Goal: Task Accomplishment & Management: Manage account settings

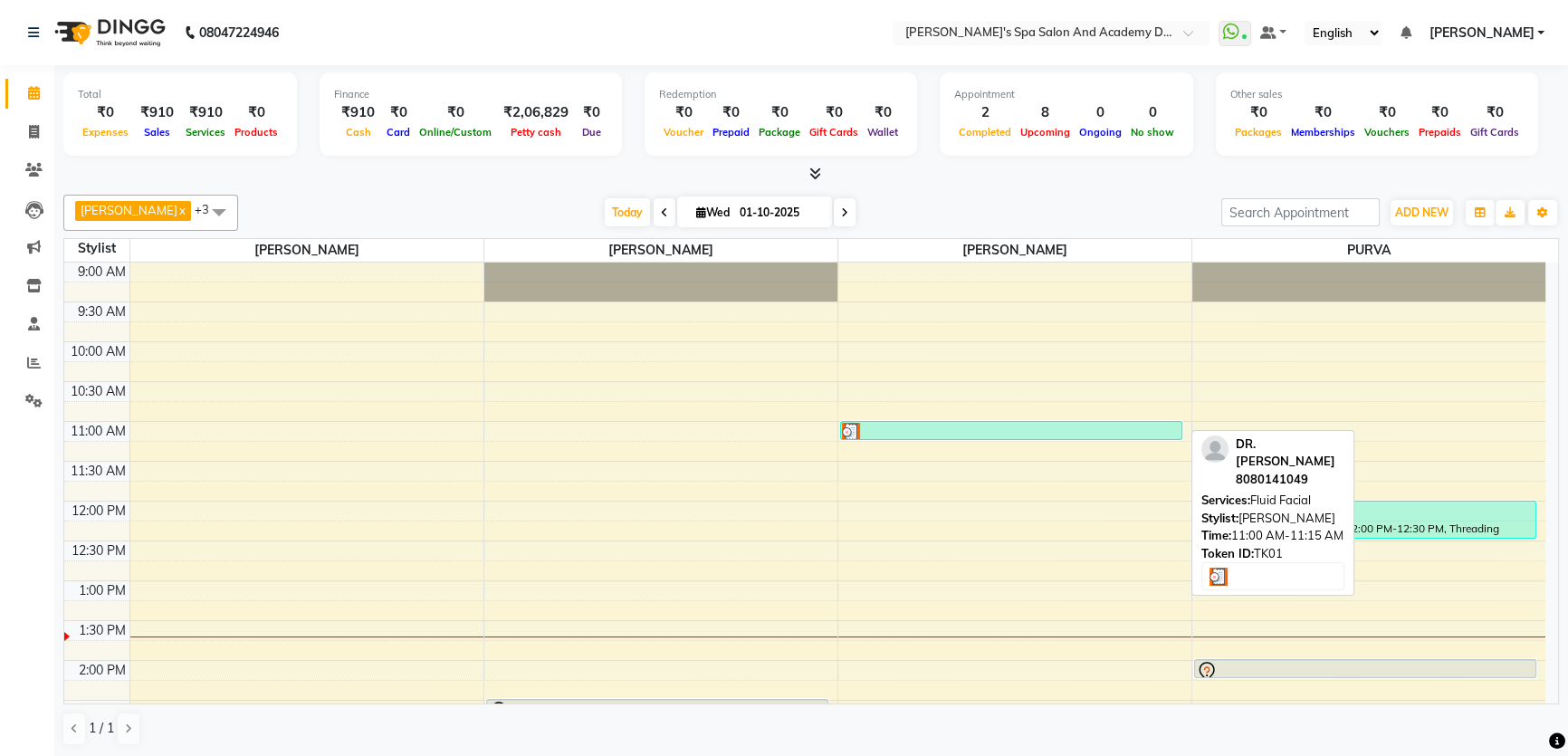
click at [924, 430] on div at bounding box center [1011, 432] width 339 height 18
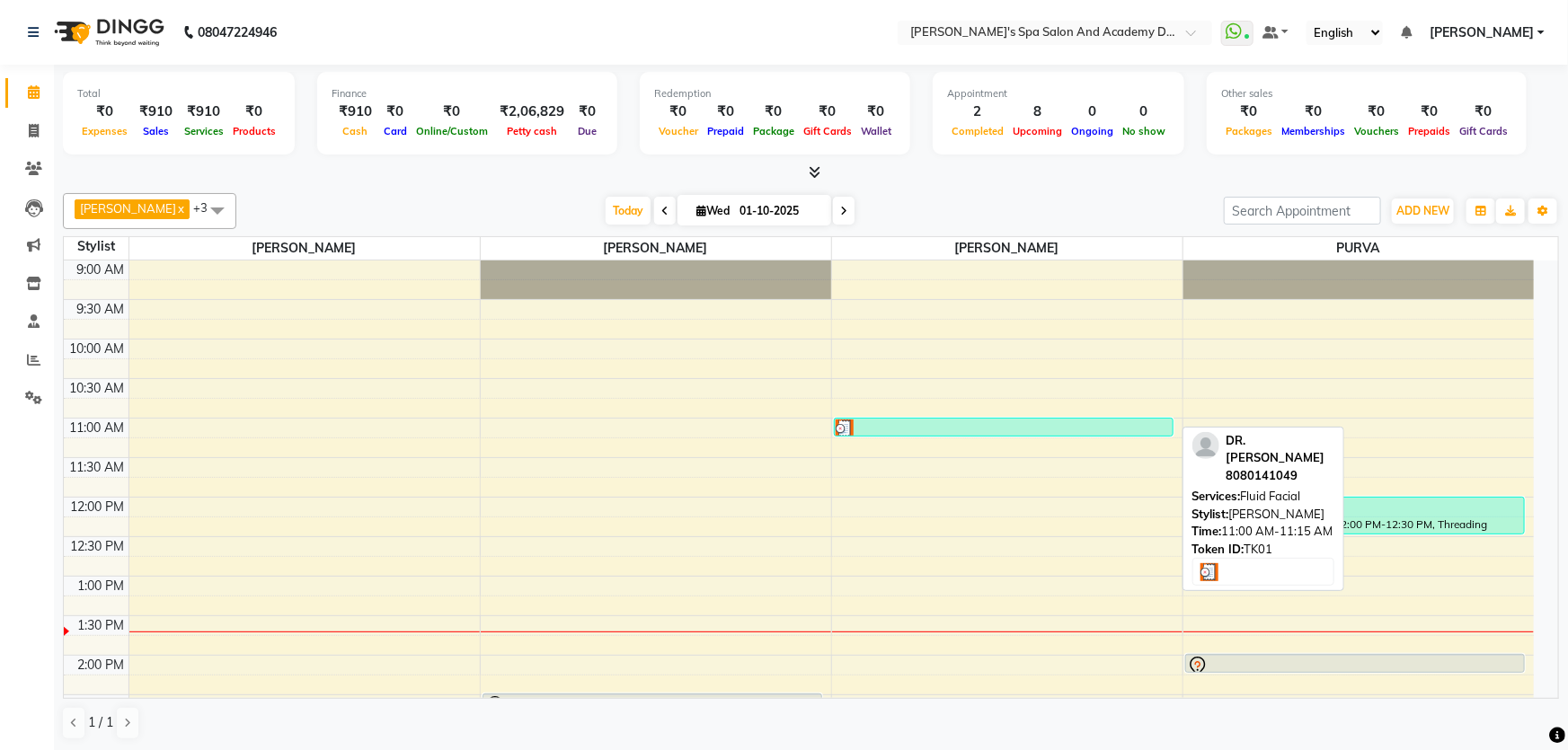
select select "3"
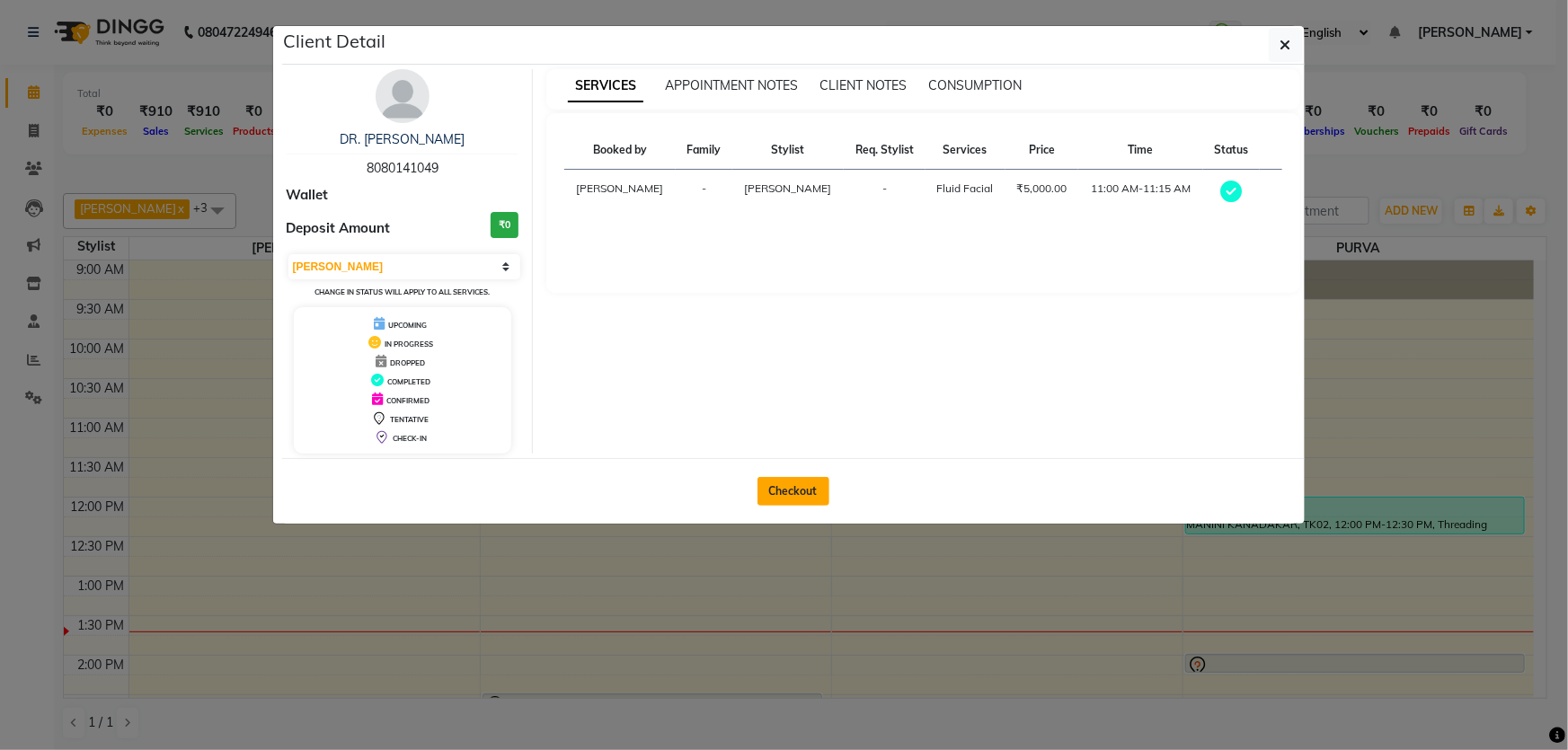
click at [786, 480] on button "Checkout" at bounding box center [794, 491] width 72 height 29
select select "6316"
select select "service"
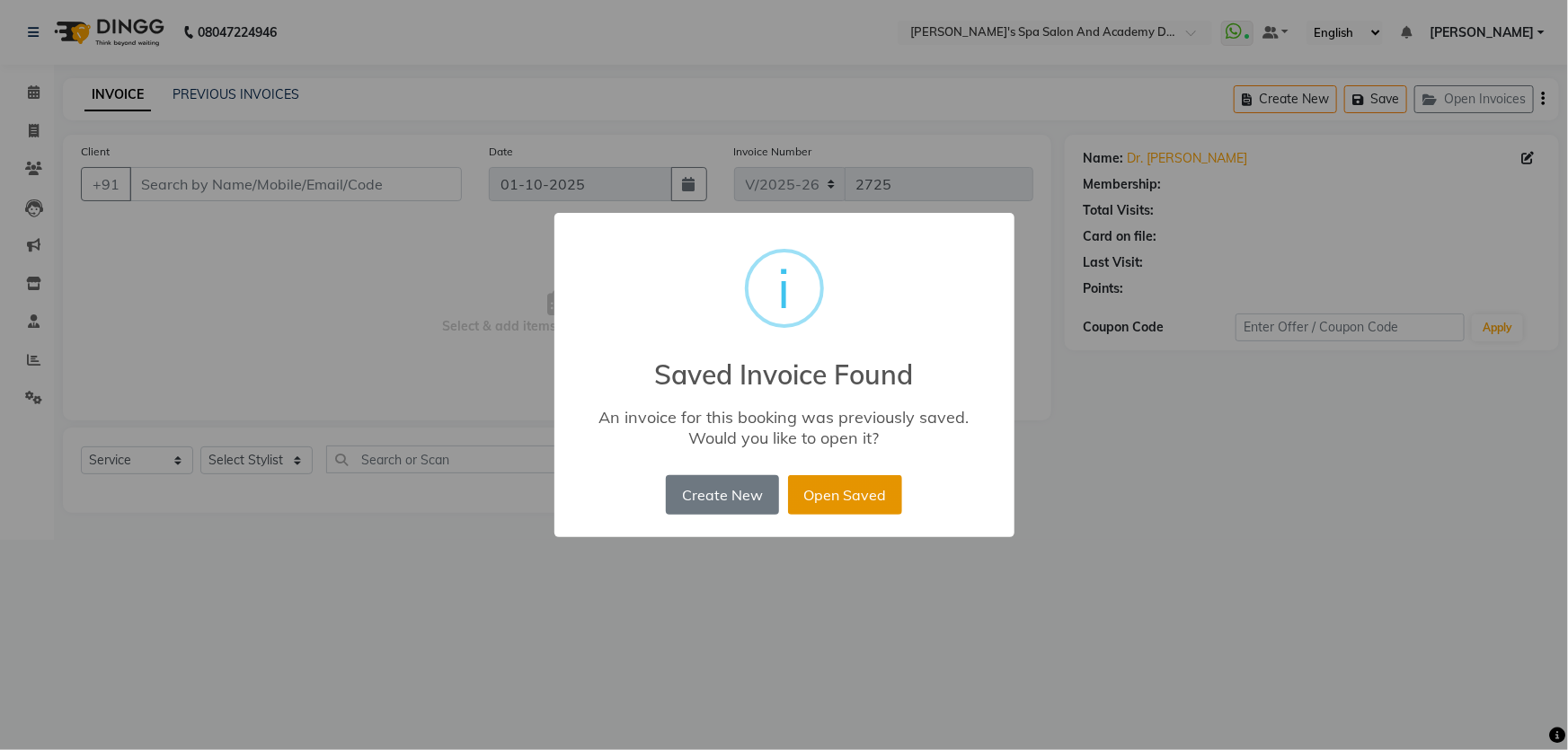
click at [841, 496] on button "Open Saved" at bounding box center [844, 494] width 114 height 39
type input "8080141049"
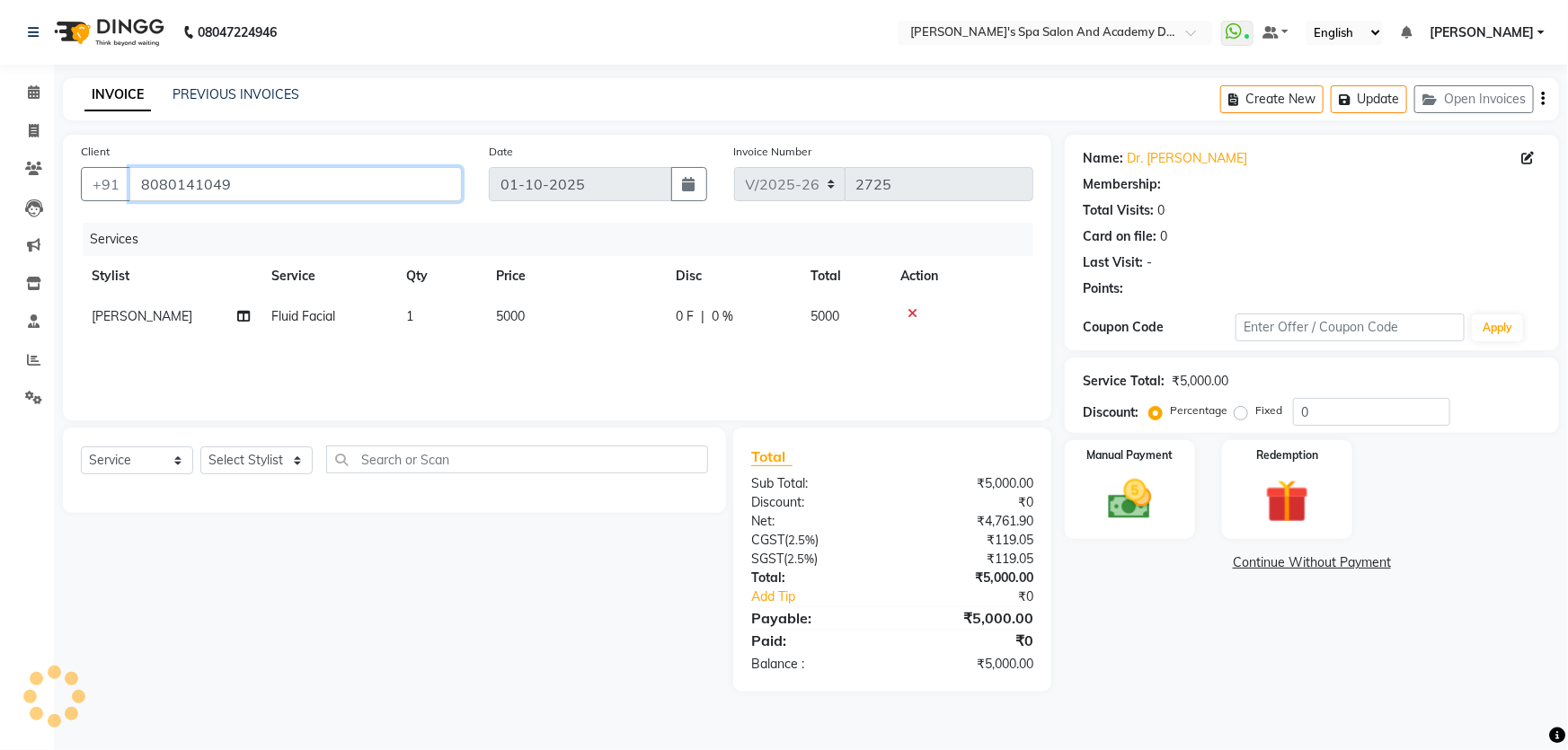
select select "1: Object"
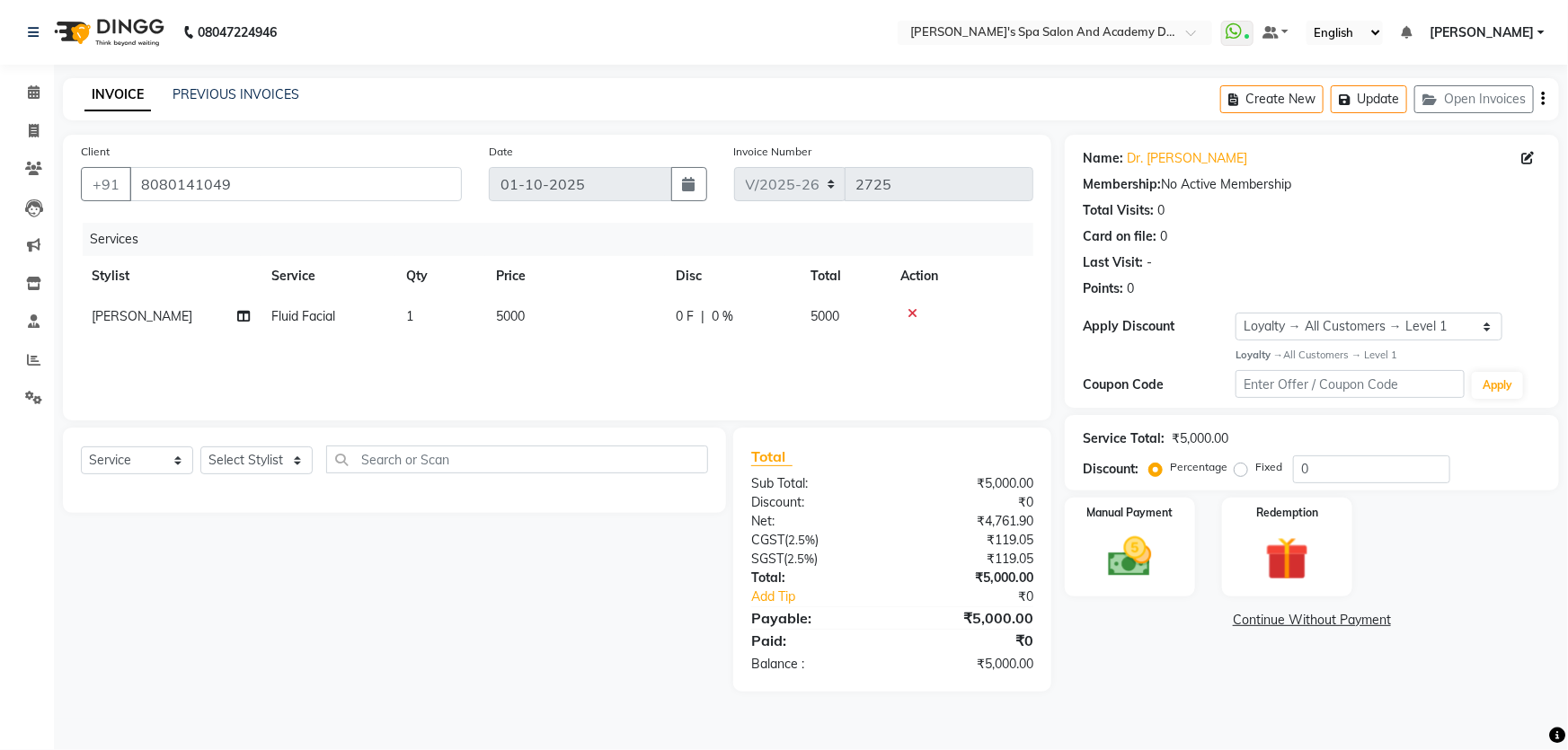
click at [457, 475] on div "Select Service Product Membership Package Voucher Prepaid Gift Card Select Styl…" at bounding box center [394, 466] width 628 height 42
click at [442, 468] on input "text" at bounding box center [517, 459] width 382 height 28
type input "cl"
click at [308, 465] on select "Select Stylist Admin [PERSON_NAME] [PERSON_NAME] DIRECT 1 [PERSON_NAME] [PERSON…" at bounding box center [256, 460] width 112 height 28
select select "47360"
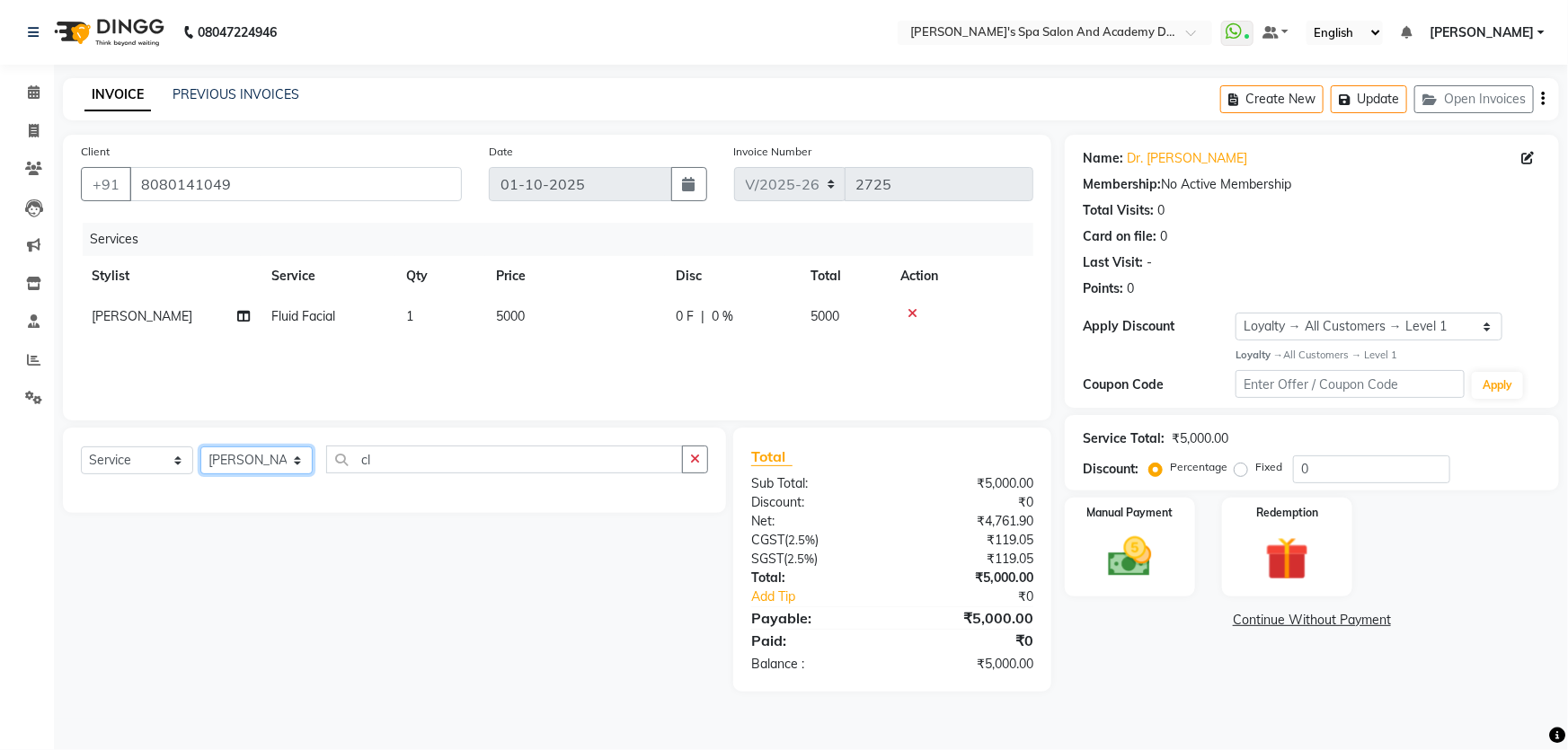
click at [200, 446] on select "Select Stylist Admin [PERSON_NAME] [PERSON_NAME] DIRECT 1 [PERSON_NAME] [PERSON…" at bounding box center [256, 460] width 112 height 28
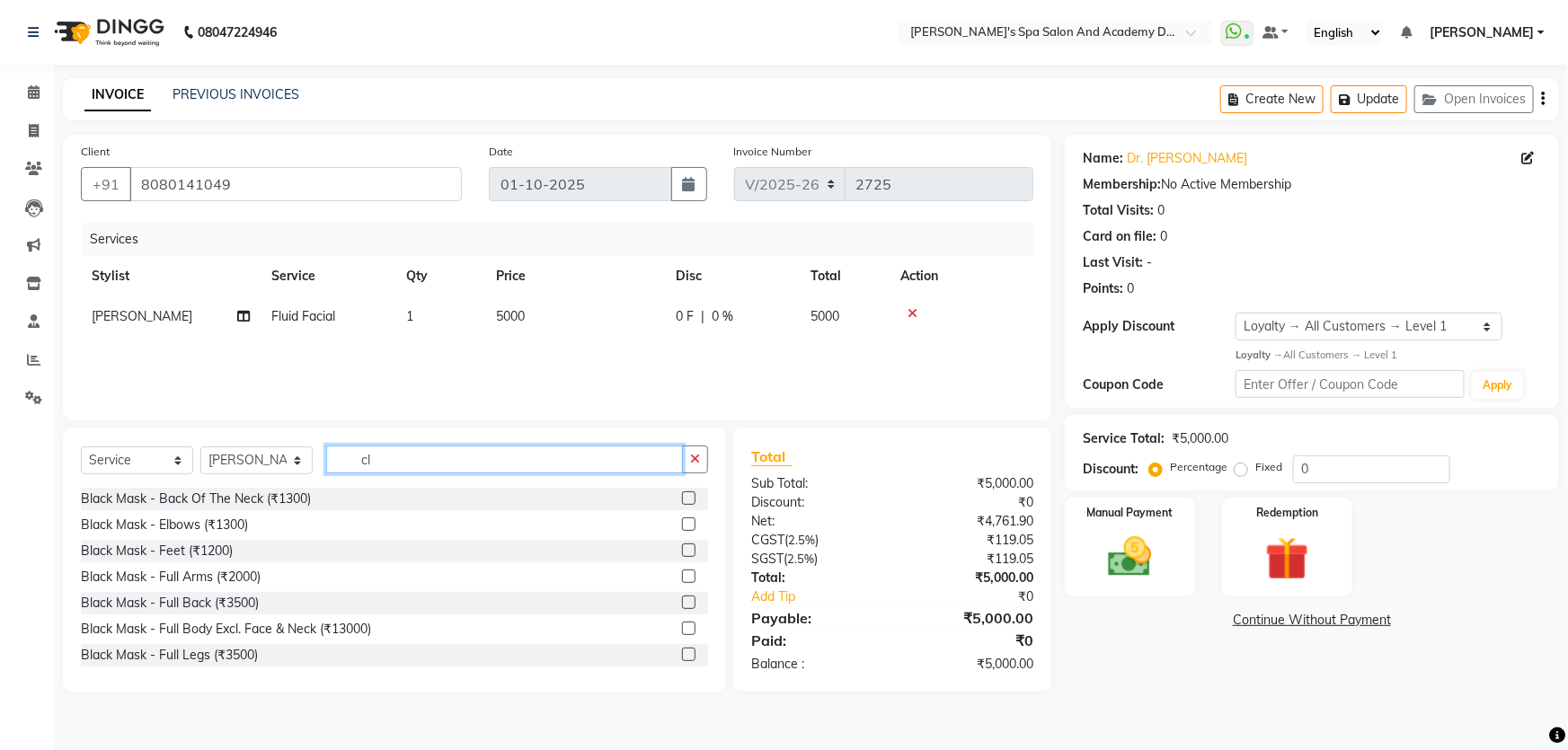
click at [393, 462] on input "cl" at bounding box center [504, 459] width 357 height 28
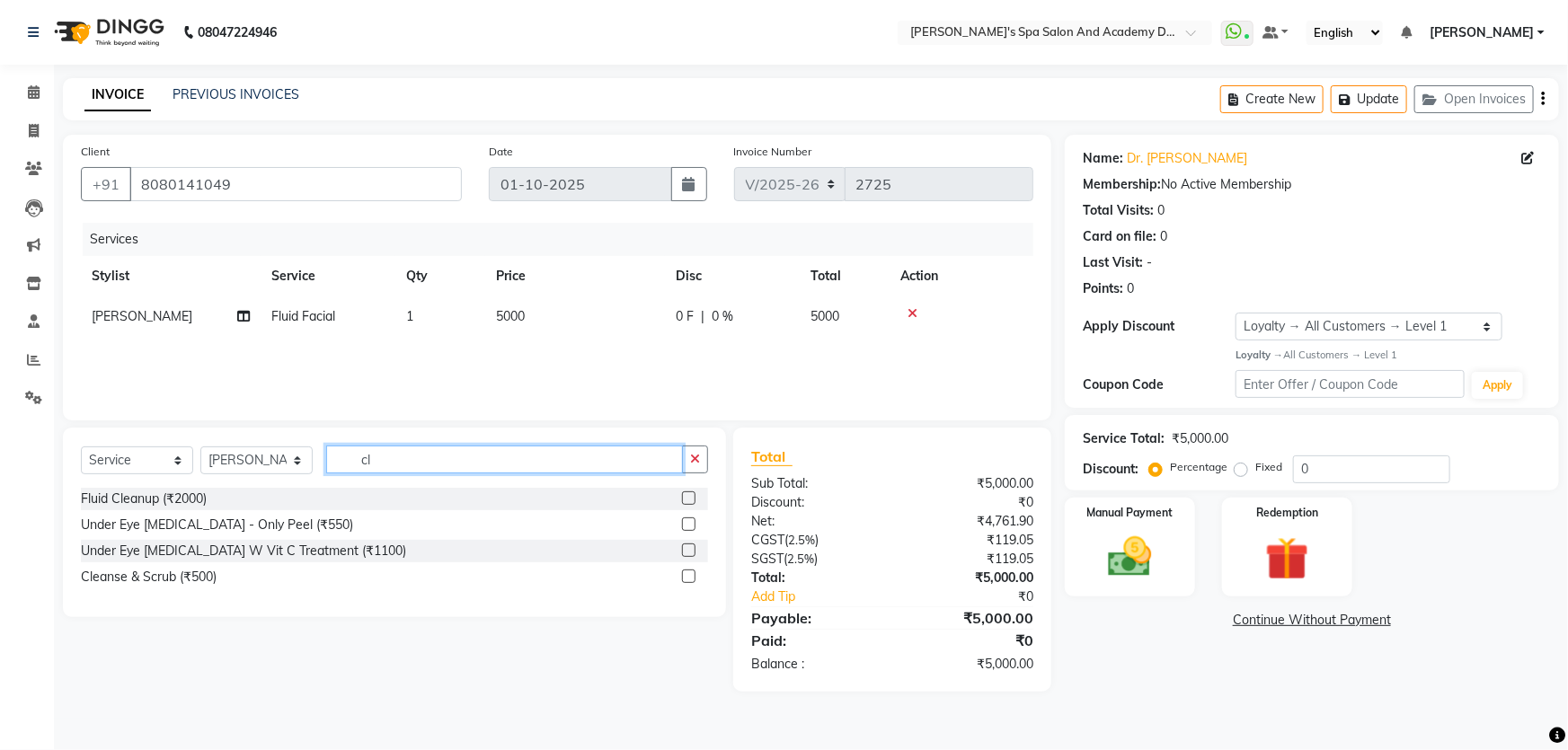
type input "c"
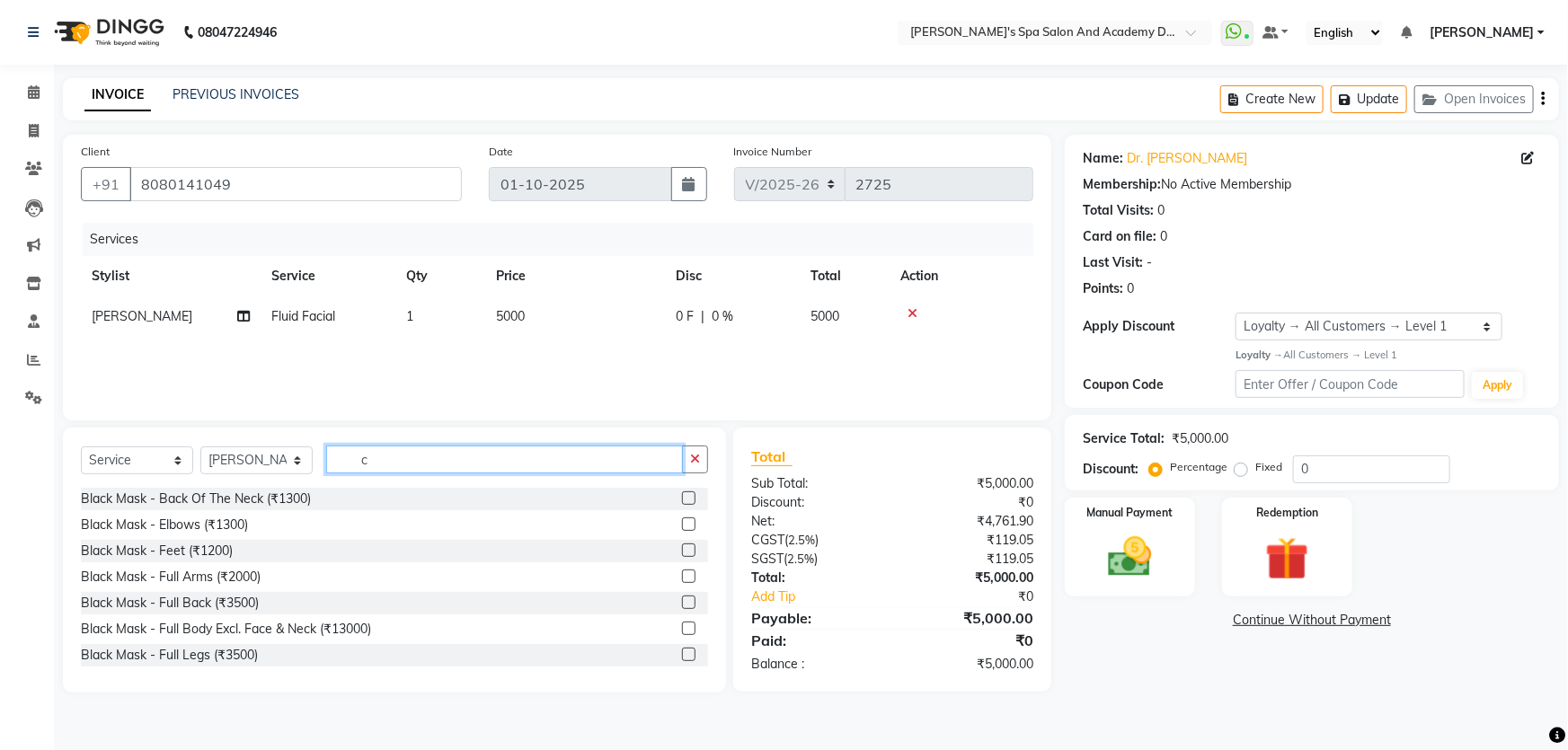
click at [393, 465] on input "c" at bounding box center [504, 459] width 357 height 28
type input "br"
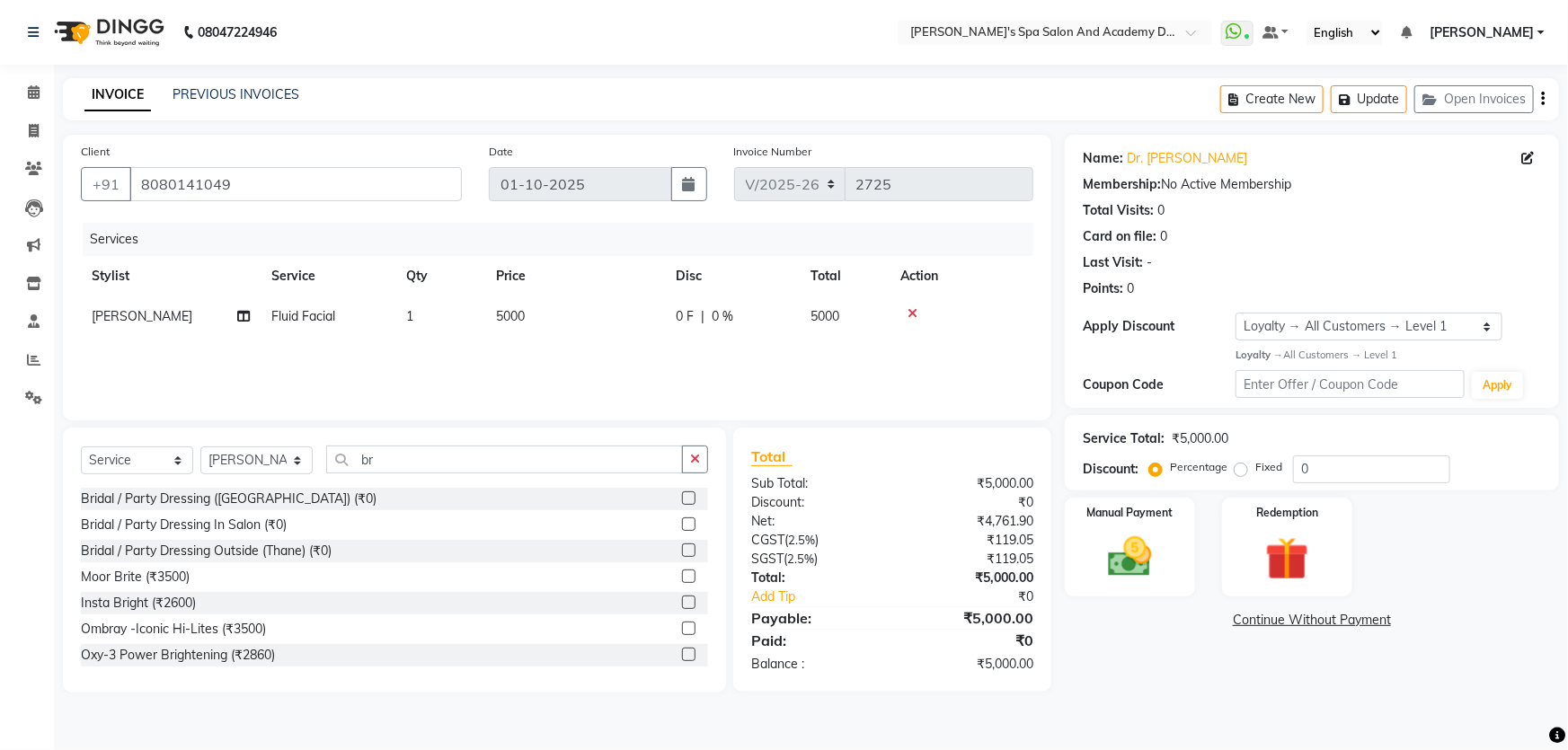
click at [682, 575] on label at bounding box center [689, 577] width 13 height 13
click at [682, 575] on input "checkbox" at bounding box center [688, 577] width 12 height 11
checkbox input "false"
click at [912, 312] on icon at bounding box center [912, 313] width 10 height 12
drag, startPoint x: 395, startPoint y: 462, endPoint x: 344, endPoint y: 452, distance: 52.0
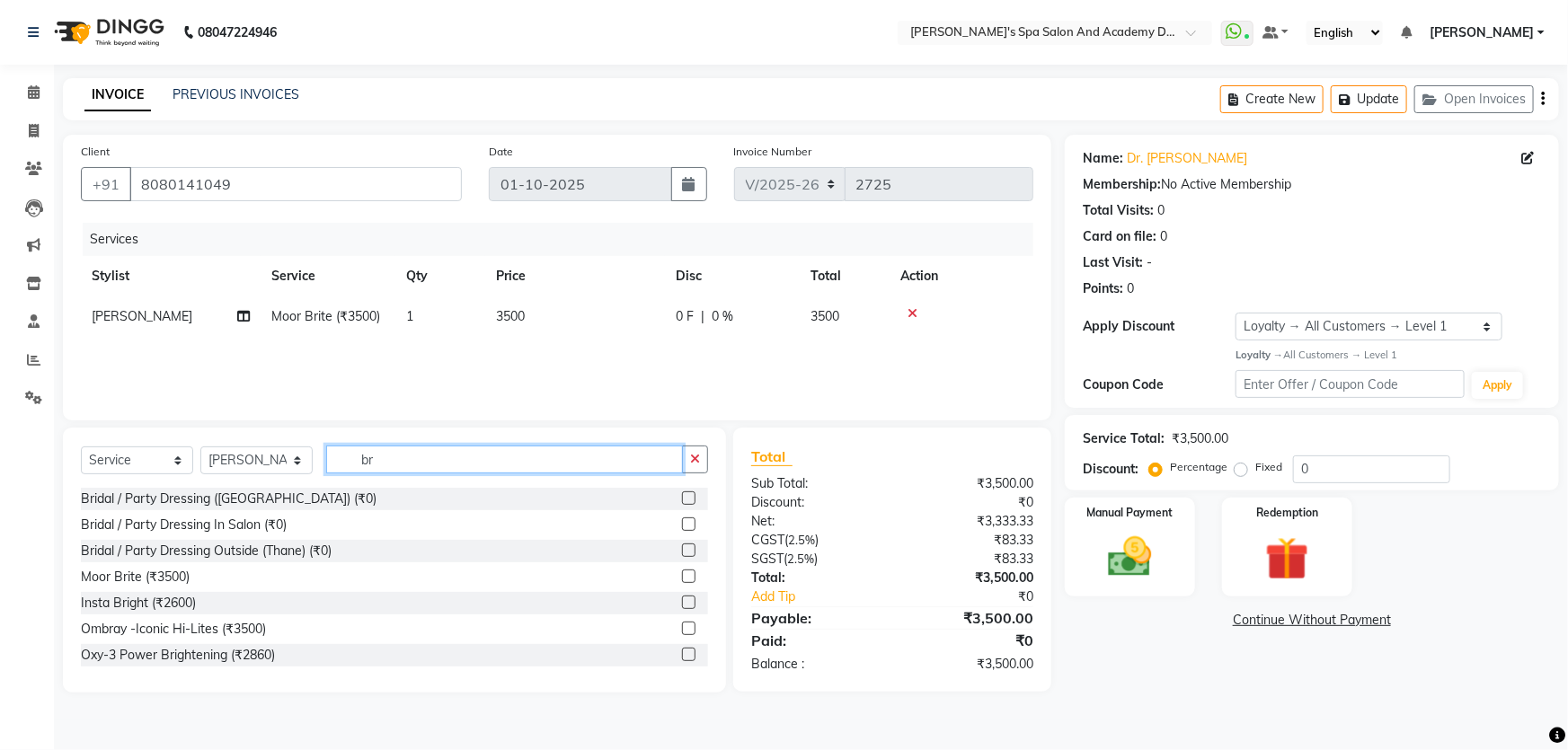
click at [344, 452] on input "br" at bounding box center [504, 459] width 357 height 28
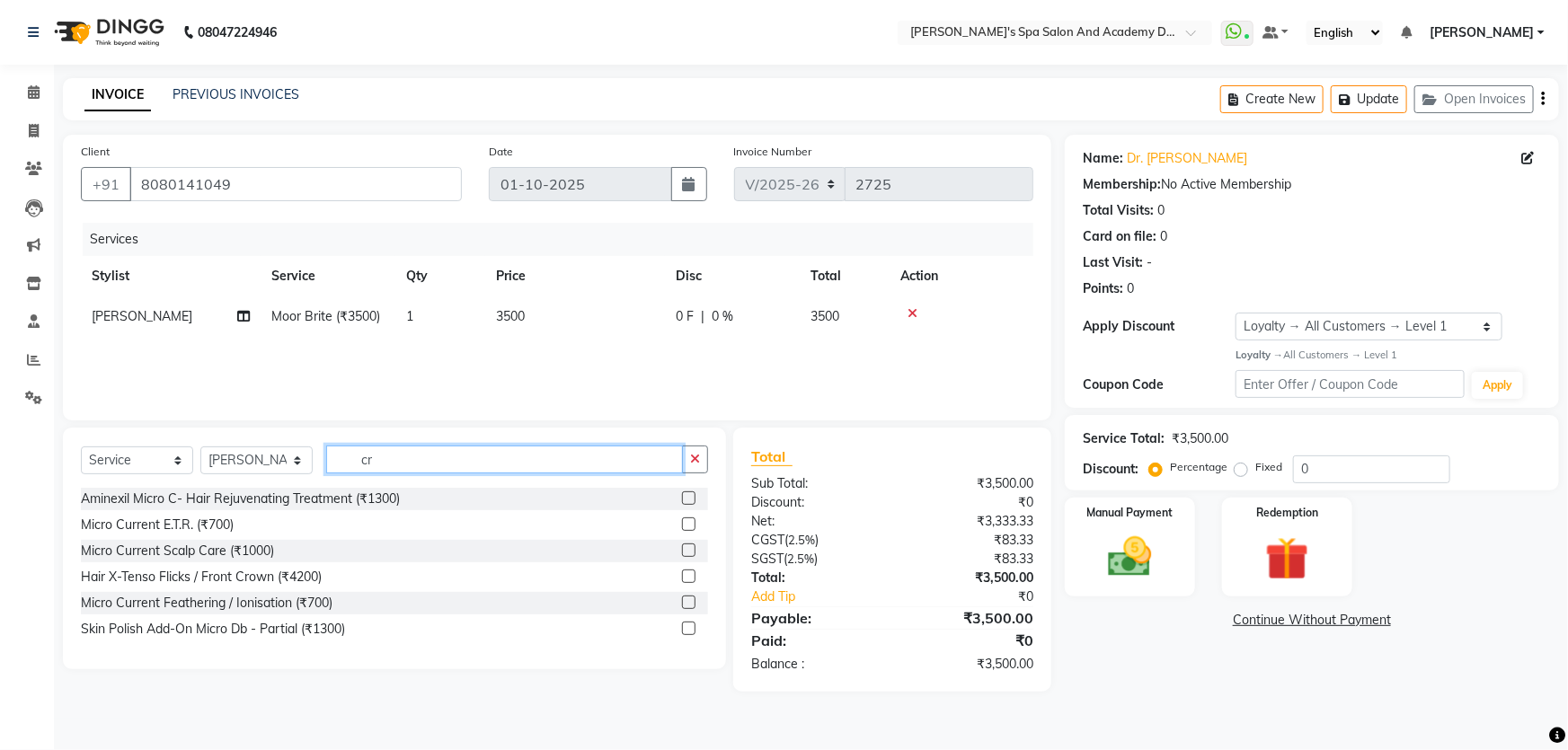
type input "c"
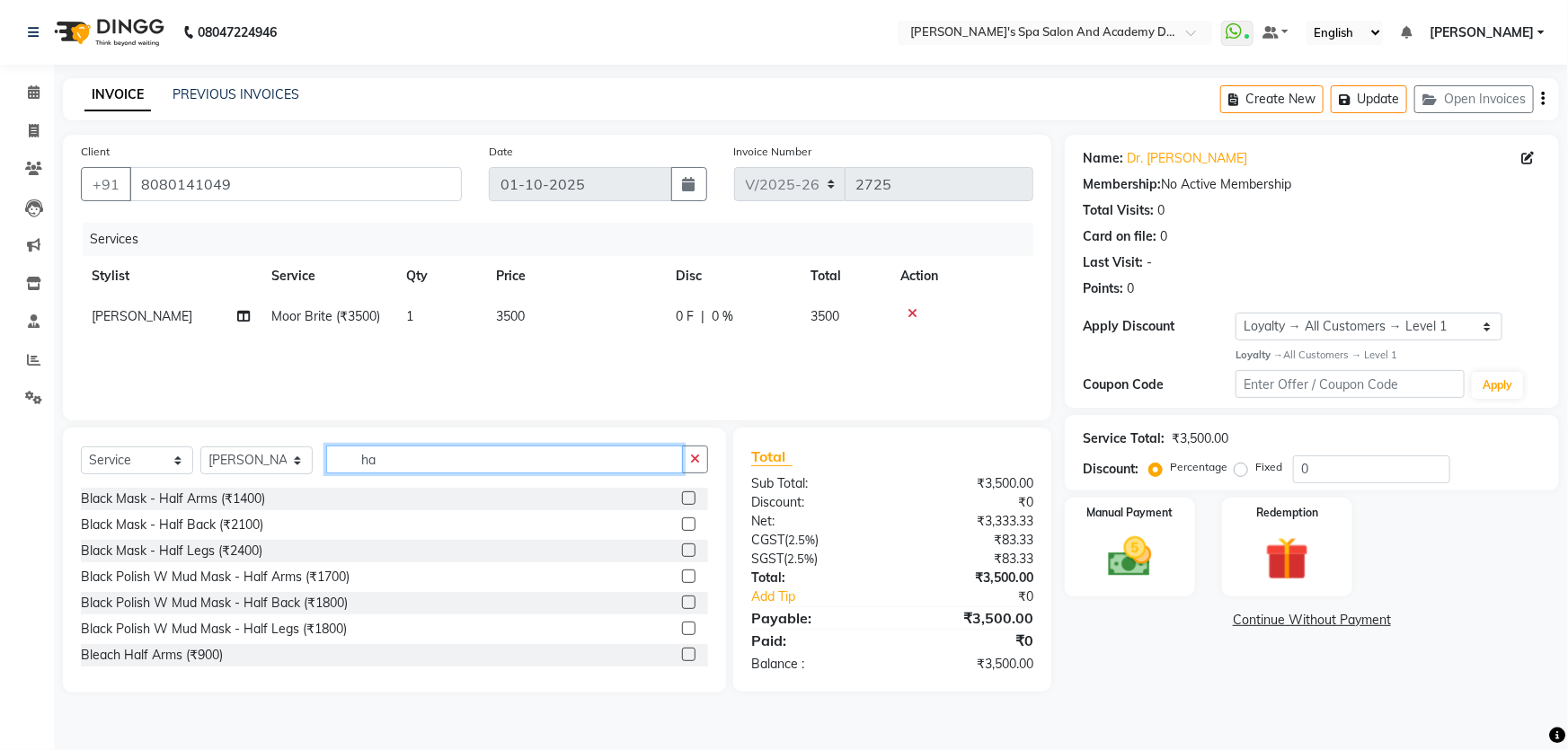
type input "h"
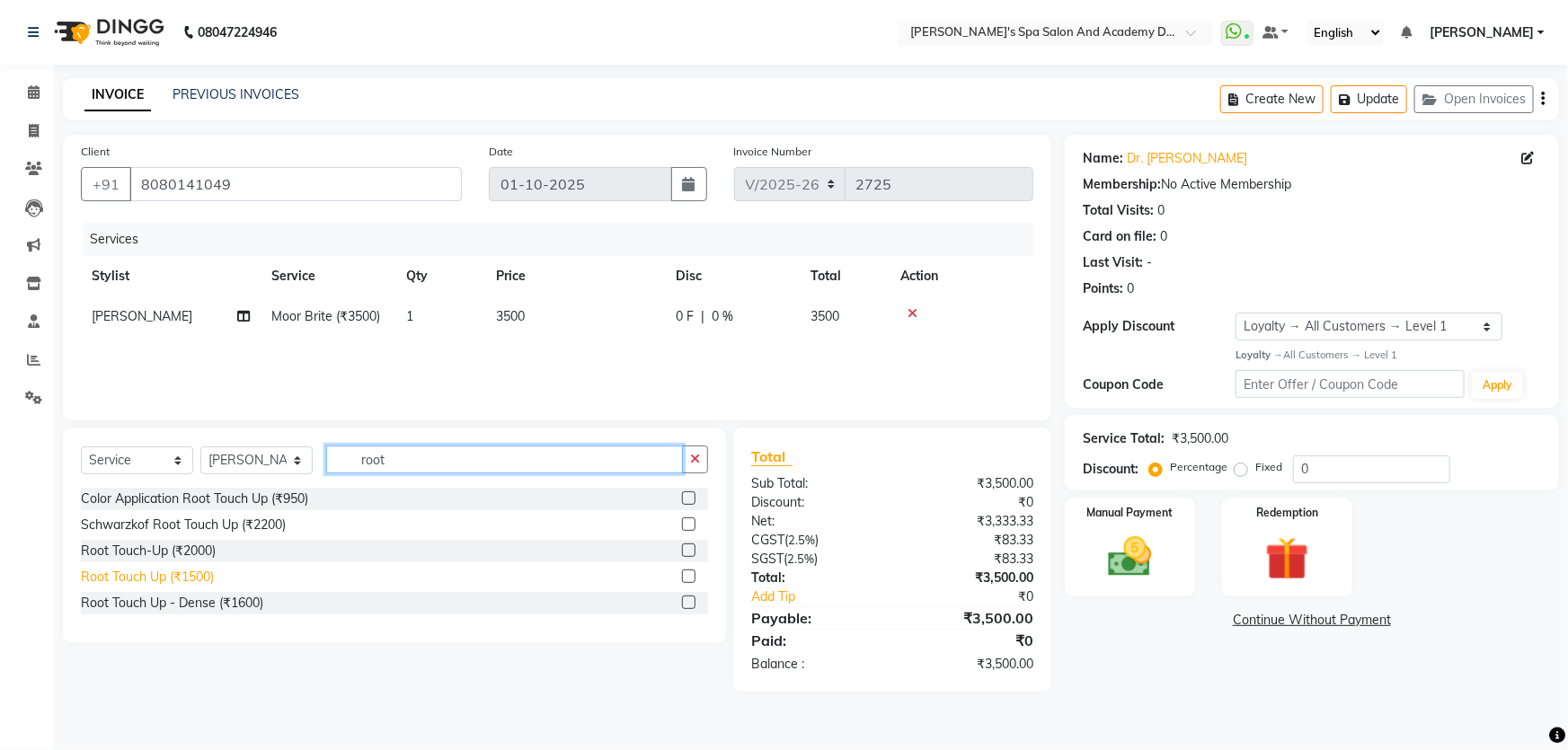
type input "root"
click at [125, 580] on div "Root Touch Up (₹1500)" at bounding box center [147, 578] width 133 height 19
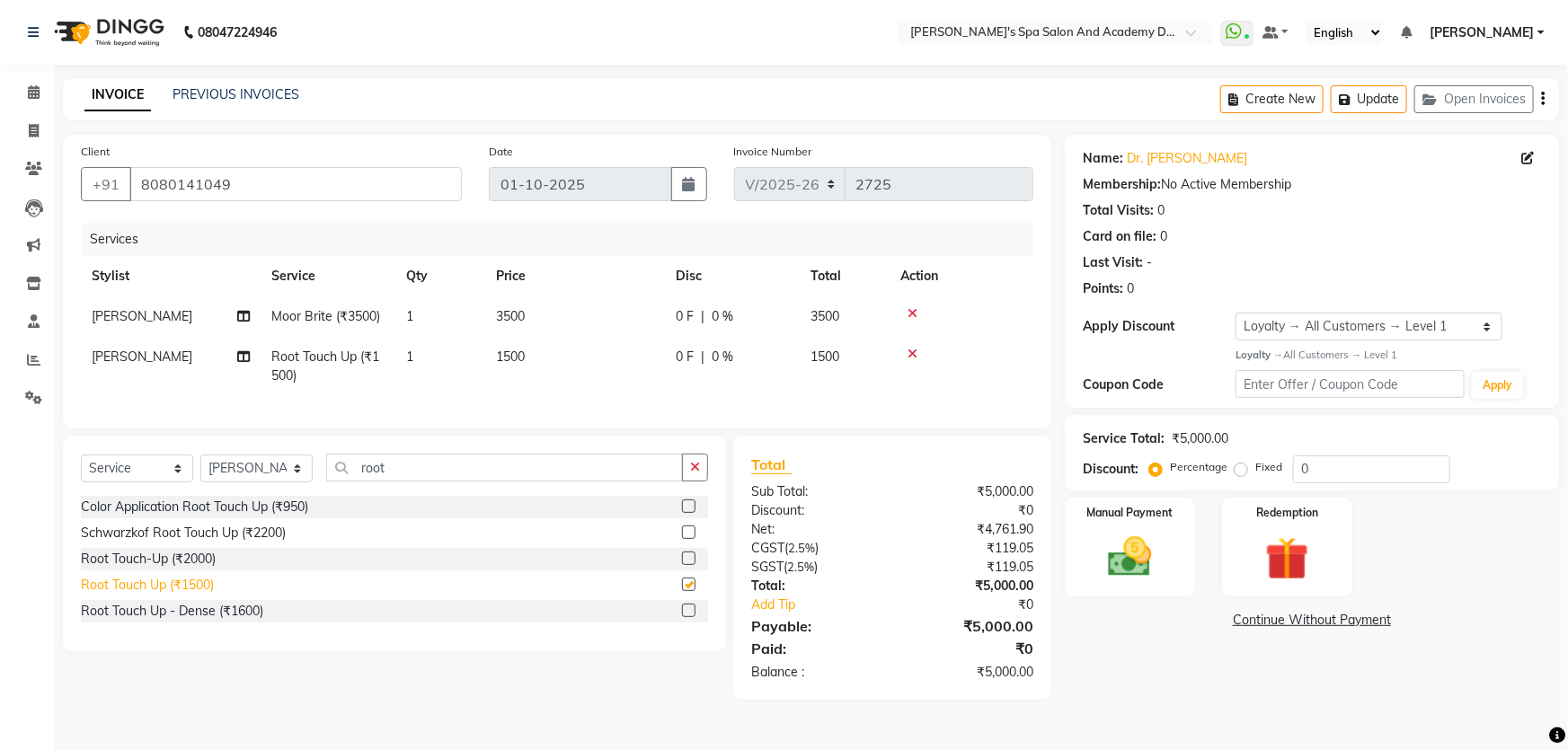
checkbox input "false"
click at [509, 355] on span "1500" at bounding box center [511, 356] width 29 height 16
select select "47360"
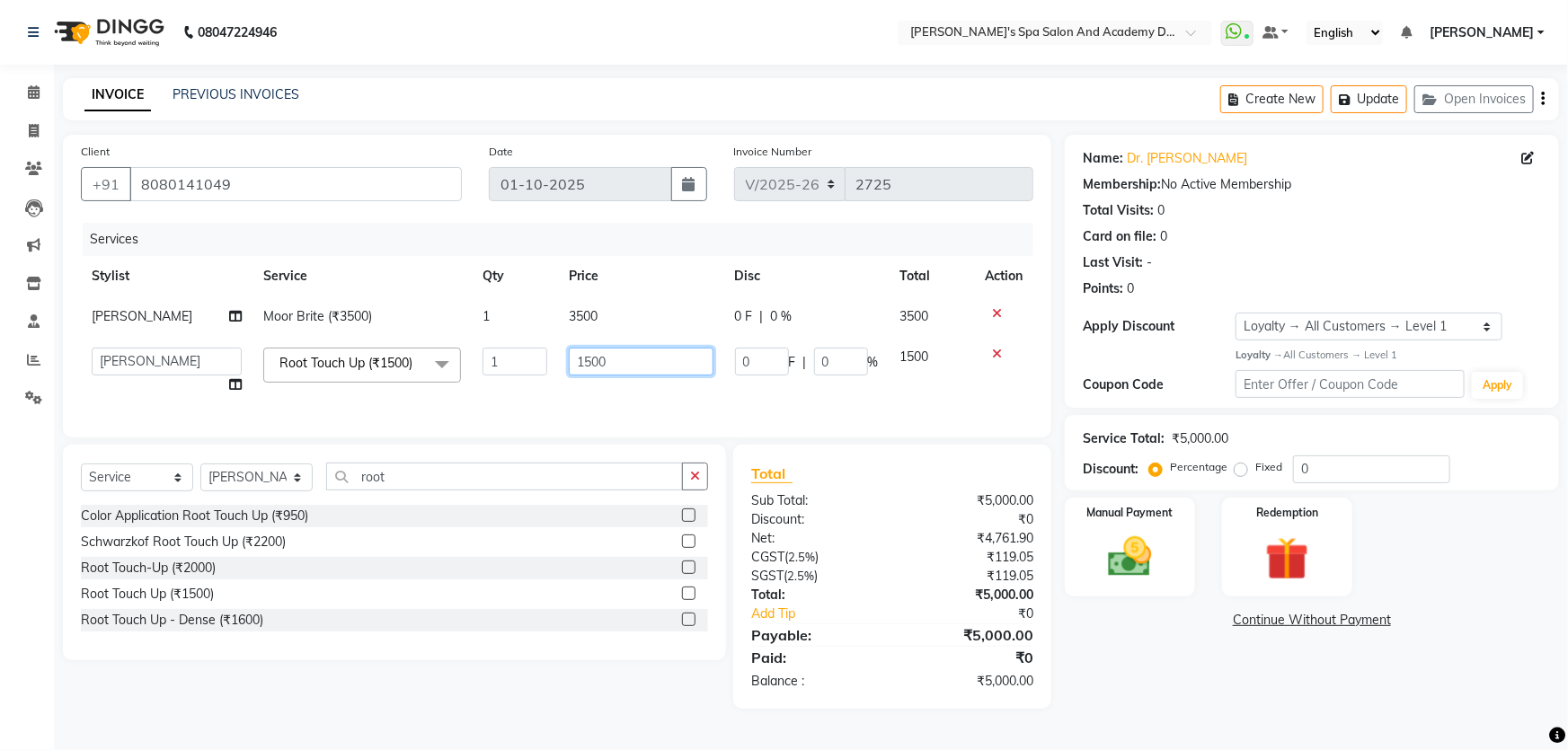
click at [584, 363] on input "1500" at bounding box center [641, 361] width 144 height 28
click at [584, 359] on input "1500" at bounding box center [641, 361] width 144 height 28
click at [588, 359] on input "1500" at bounding box center [641, 361] width 144 height 28
type input "1000"
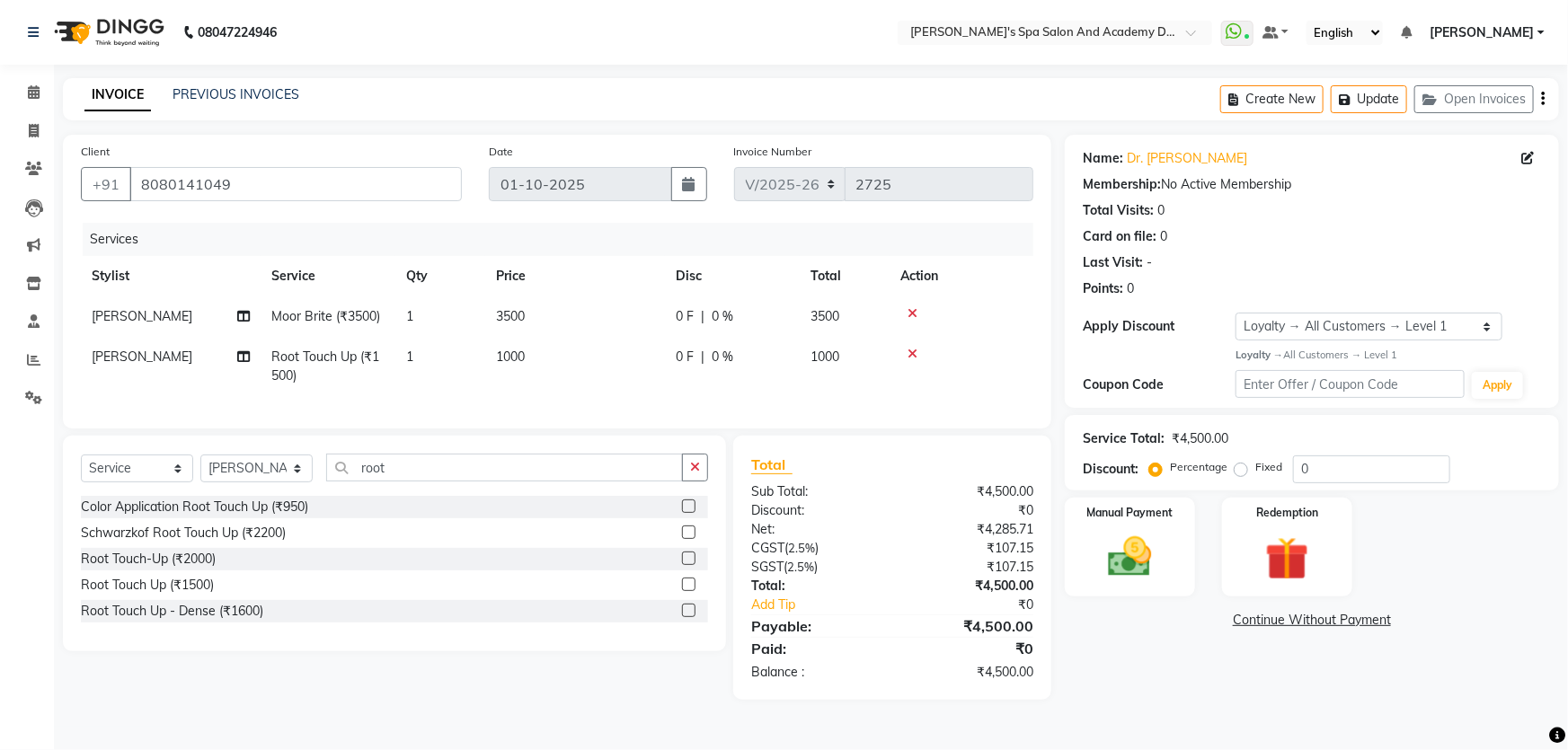
click at [366, 716] on main "INVOICE PREVIOUS INVOICES Create New Update Open Invoices Client [PHONE_NUMBER]…" at bounding box center [811, 402] width 1514 height 648
click at [1347, 107] on button "Update" at bounding box center [1370, 99] width 77 height 28
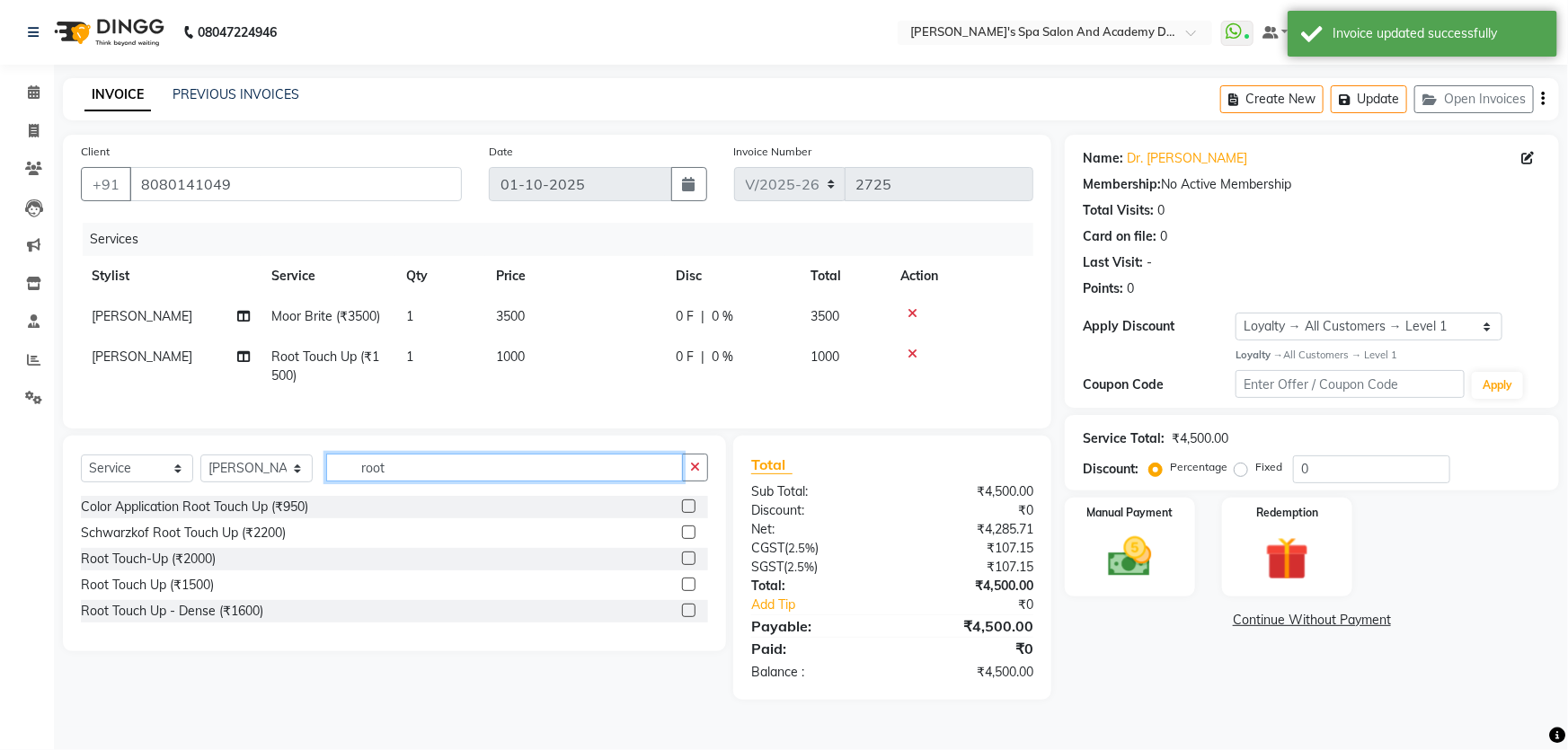
drag, startPoint x: 394, startPoint y: 476, endPoint x: 347, endPoint y: 482, distance: 47.4
click at [347, 482] on input "root" at bounding box center [504, 467] width 357 height 28
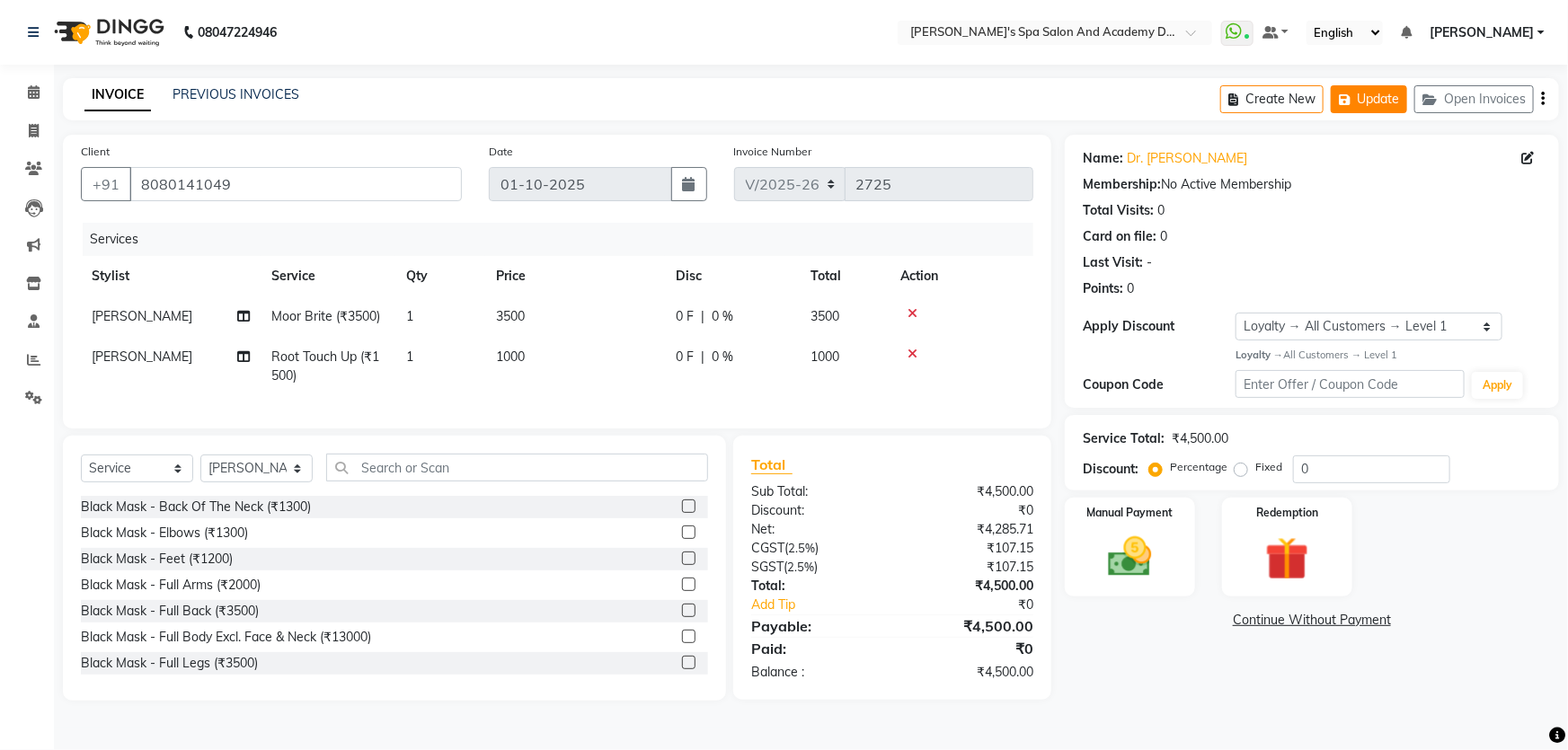
click at [1372, 97] on button "Update" at bounding box center [1370, 99] width 77 height 28
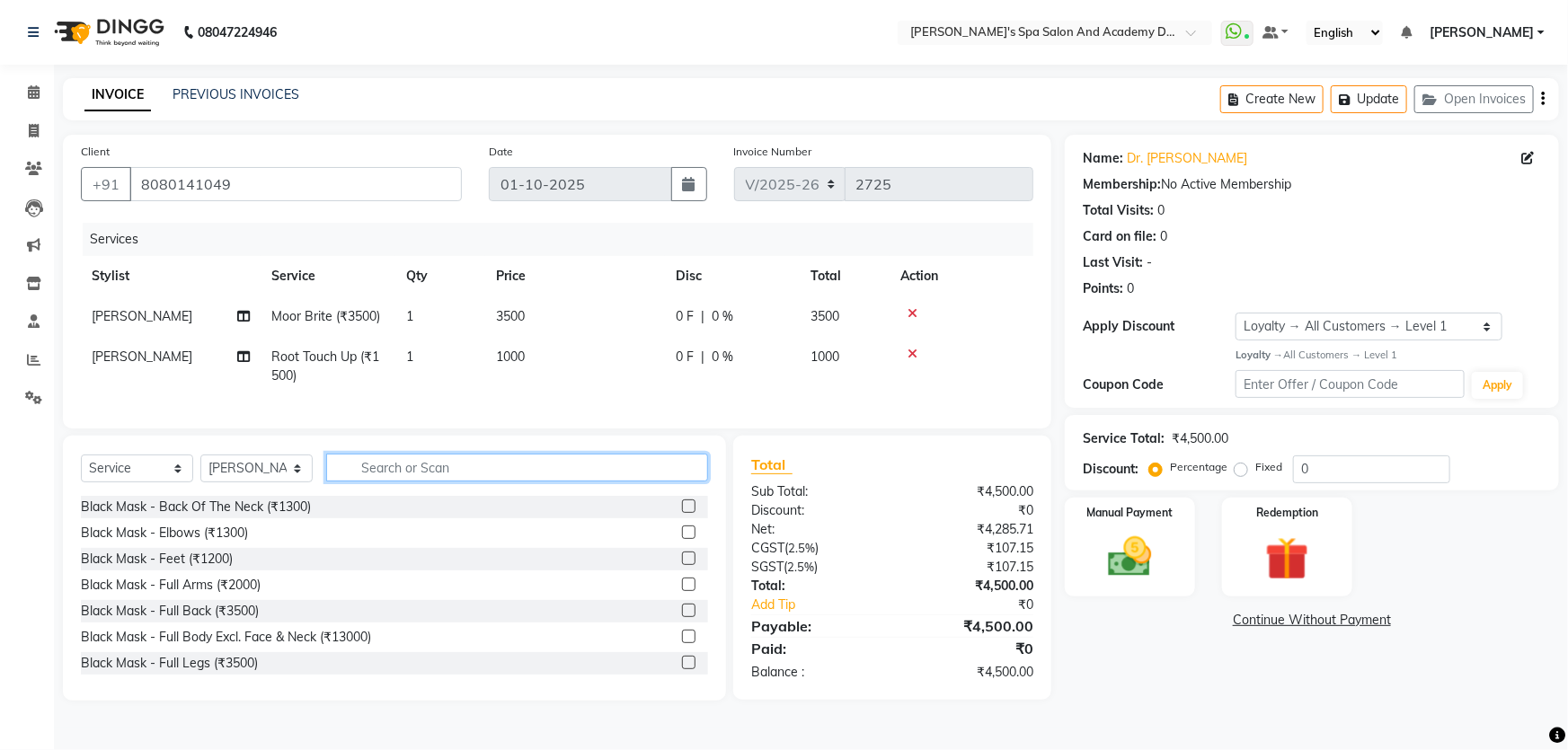
click at [394, 482] on input "text" at bounding box center [517, 467] width 382 height 28
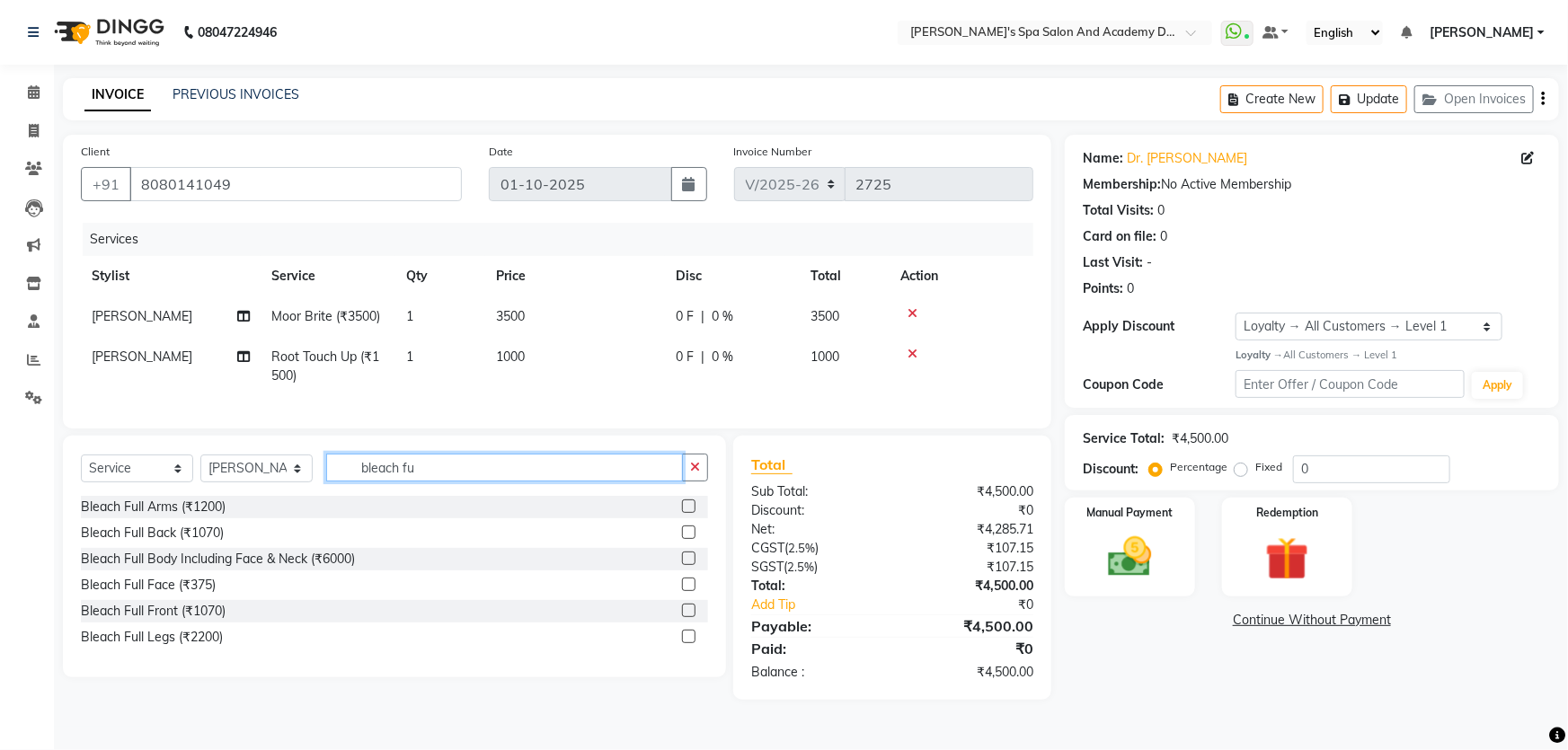
type input "bleach fu"
click at [692, 539] on label at bounding box center [689, 533] width 13 height 13
click at [692, 539] on input "checkbox" at bounding box center [688, 533] width 12 height 11
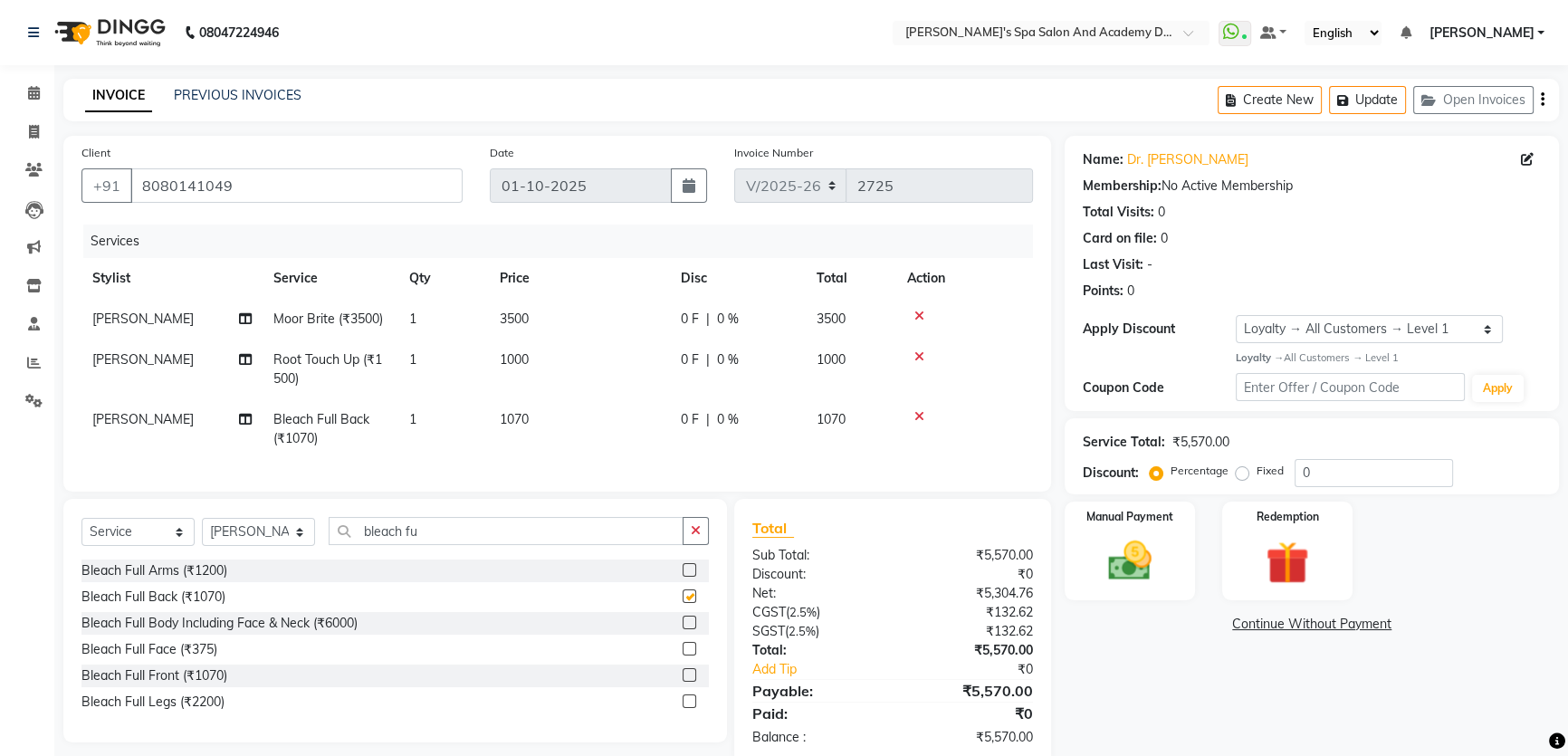
checkbox input "false"
drag, startPoint x: 441, startPoint y: 537, endPoint x: 353, endPoint y: 544, distance: 88.3
click at [355, 544] on input "bleach fu" at bounding box center [506, 530] width 355 height 28
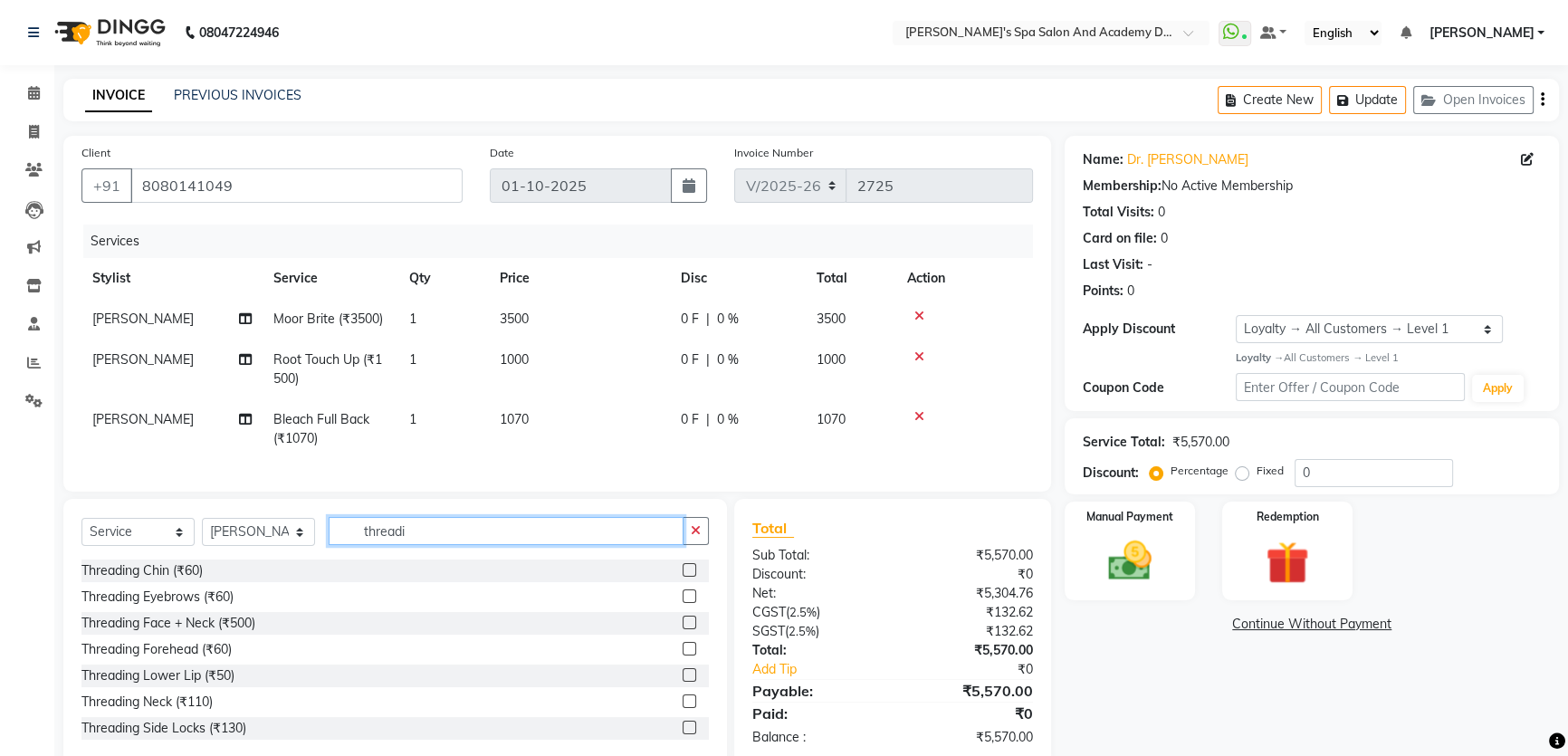
type input "threadi"
click at [683, 603] on label at bounding box center [689, 597] width 14 height 14
click at [683, 603] on input "checkbox" at bounding box center [688, 597] width 12 height 12
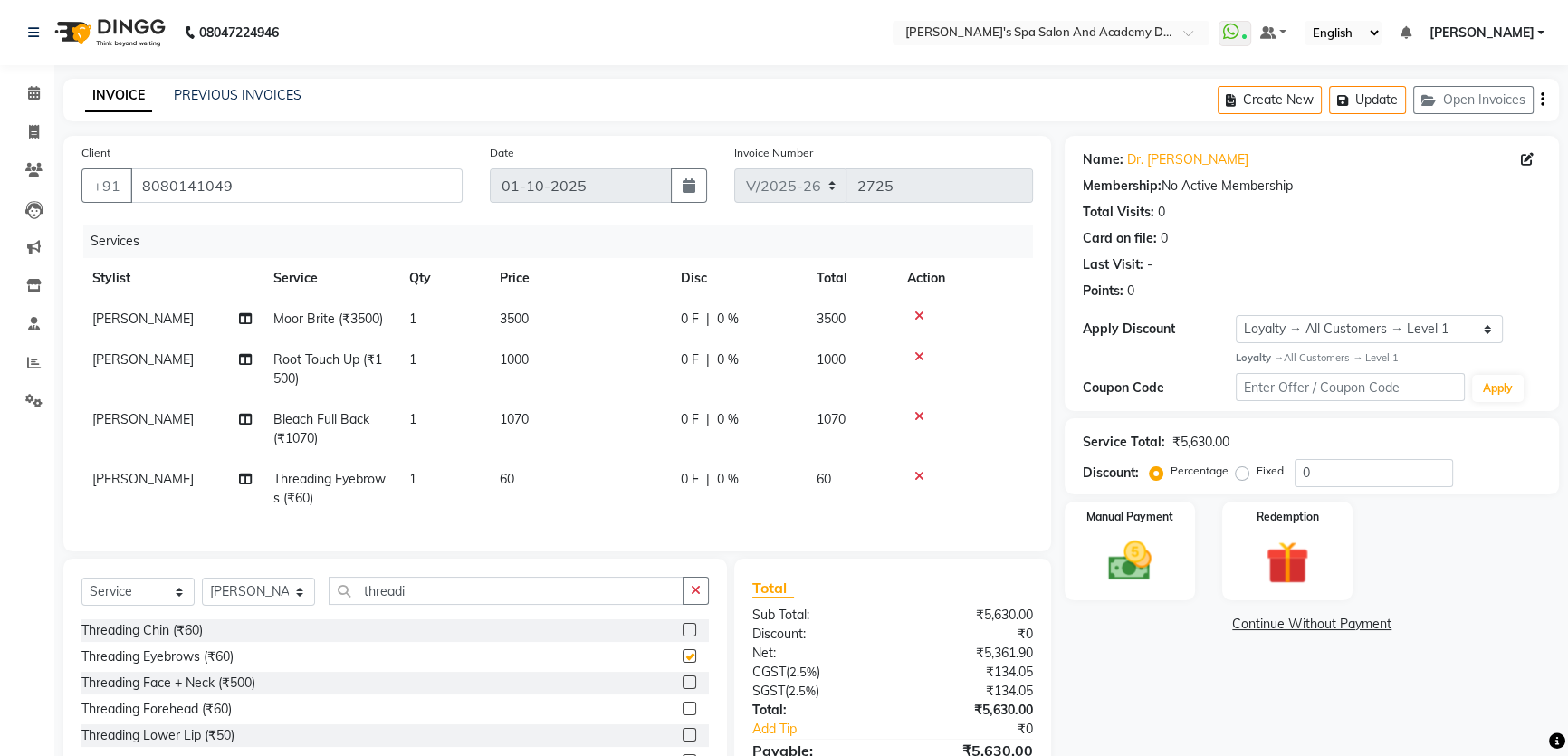
checkbox input "false"
click at [1364, 97] on button "Update" at bounding box center [1368, 99] width 77 height 28
click at [1384, 89] on button "Update" at bounding box center [1368, 99] width 77 height 28
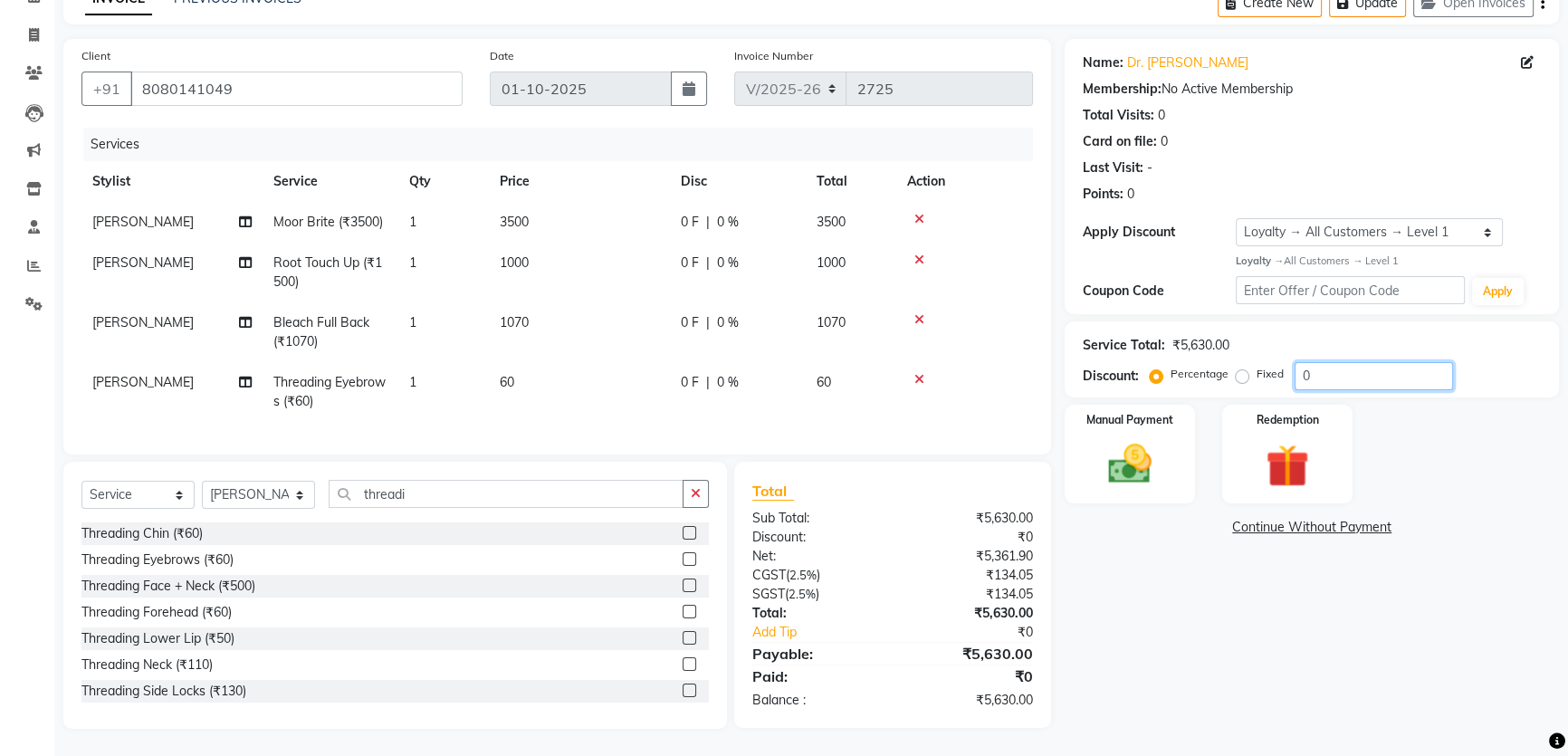
drag, startPoint x: 1315, startPoint y: 365, endPoint x: 1293, endPoint y: 366, distance: 22.0
click at [1293, 366] on div "Percentage Fixed 0" at bounding box center [1303, 376] width 299 height 28
type input "20"
click at [1198, 579] on div "Name: Dr. [PERSON_NAME] Membership: No Active Membership Total Visits: 0 Card o…" at bounding box center [1319, 383] width 508 height 690
drag, startPoint x: 1318, startPoint y: 362, endPoint x: 1300, endPoint y: 360, distance: 18.1
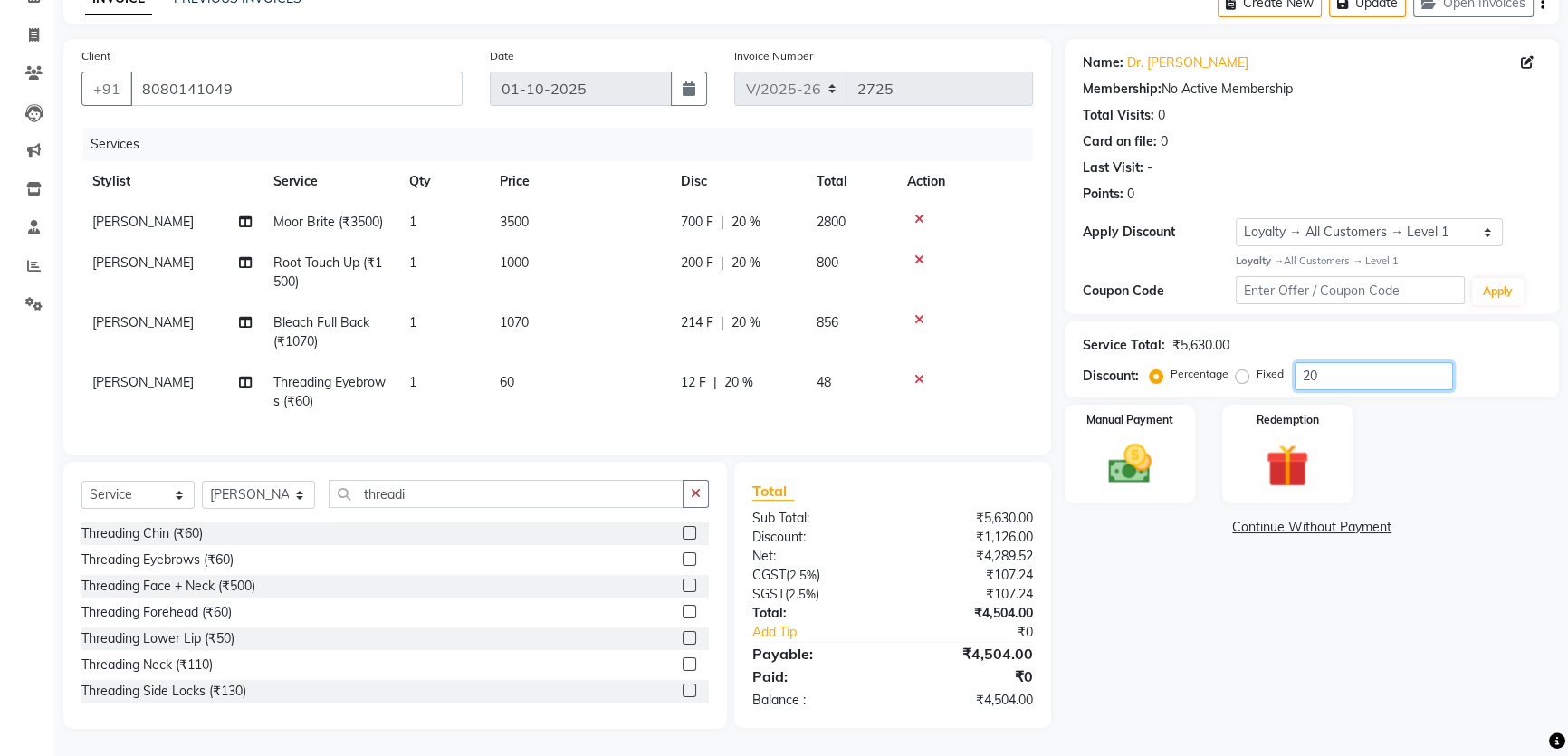
click at [1300, 362] on input "20" at bounding box center [1374, 376] width 158 height 28
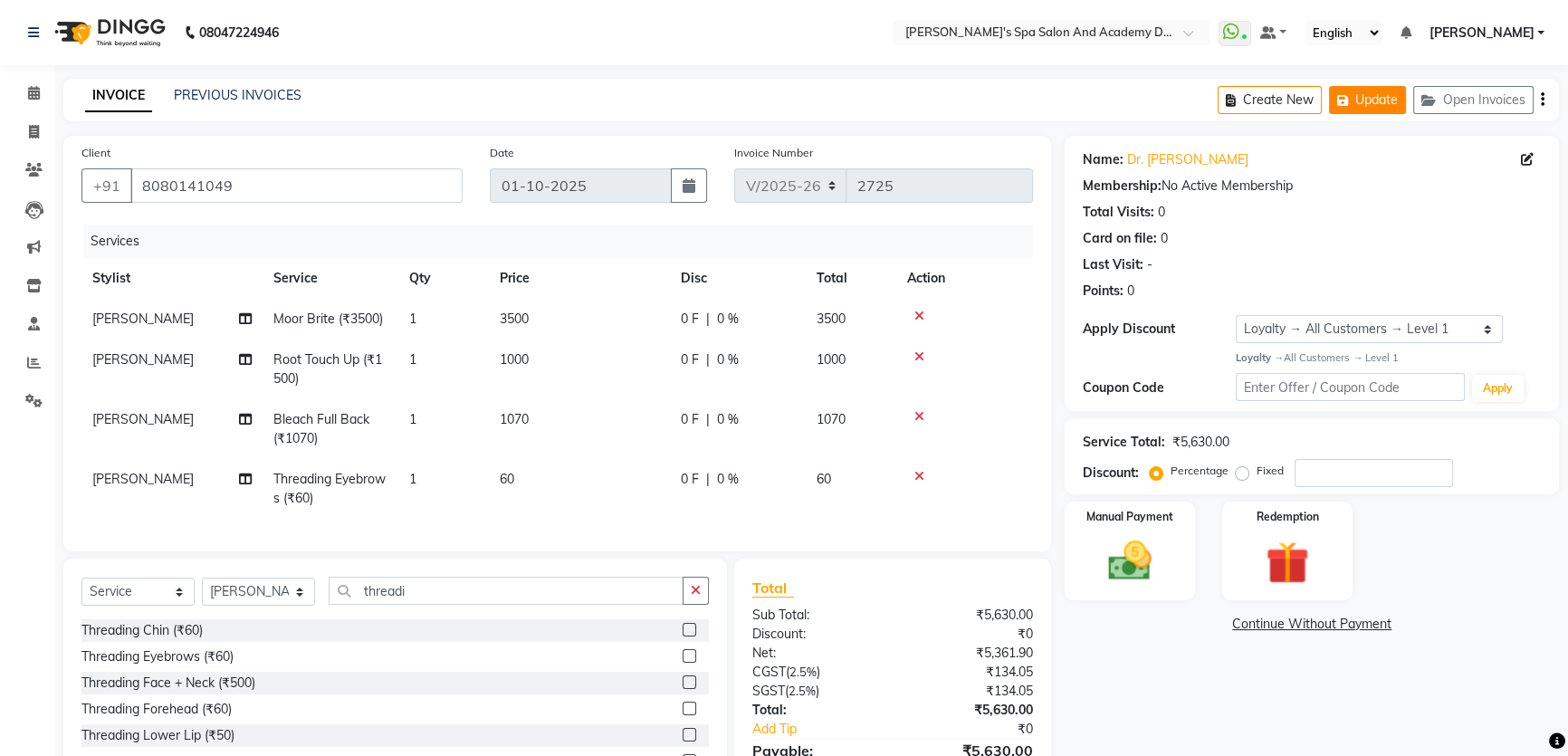
click at [1380, 105] on button "Update" at bounding box center [1368, 99] width 77 height 28
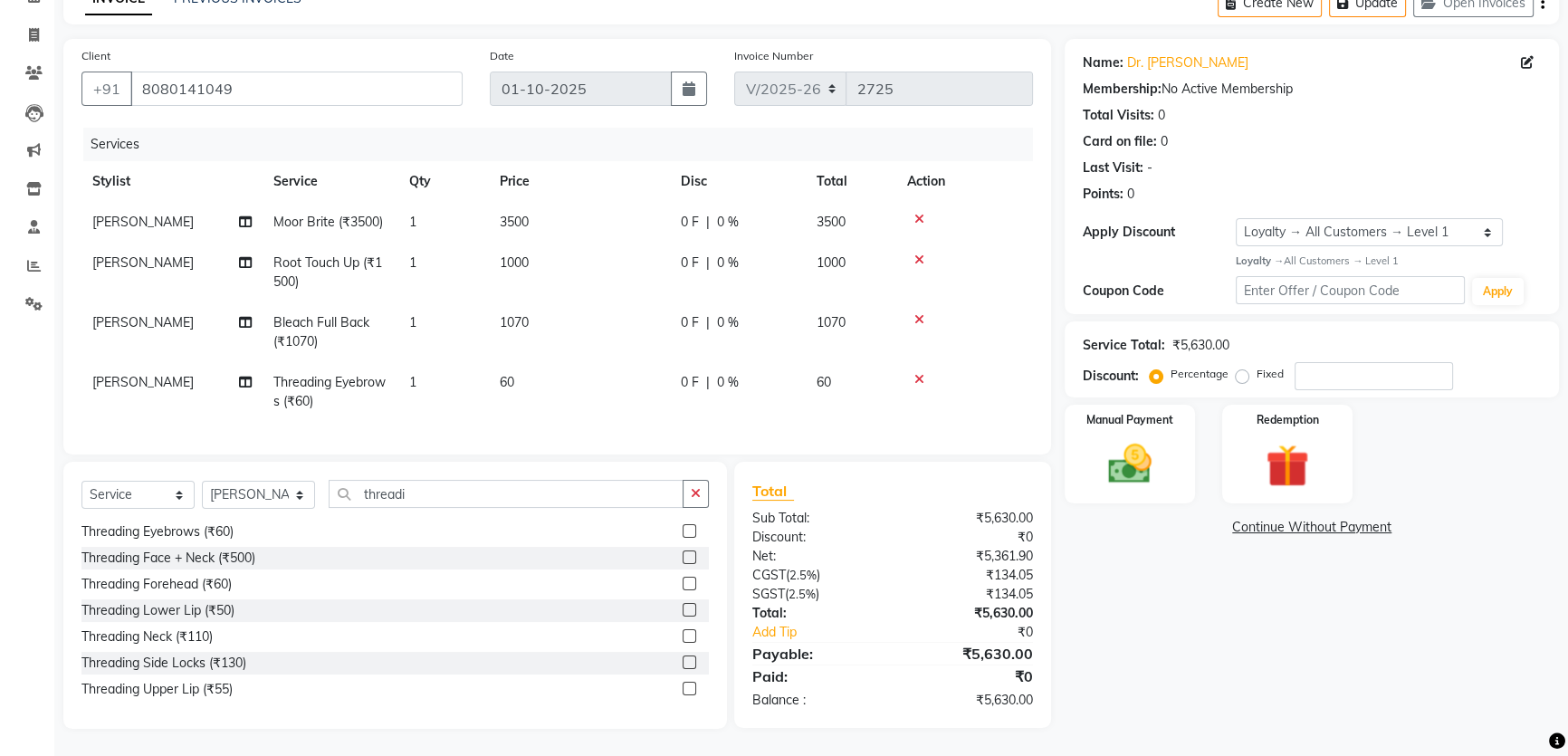
scroll to position [27, 0]
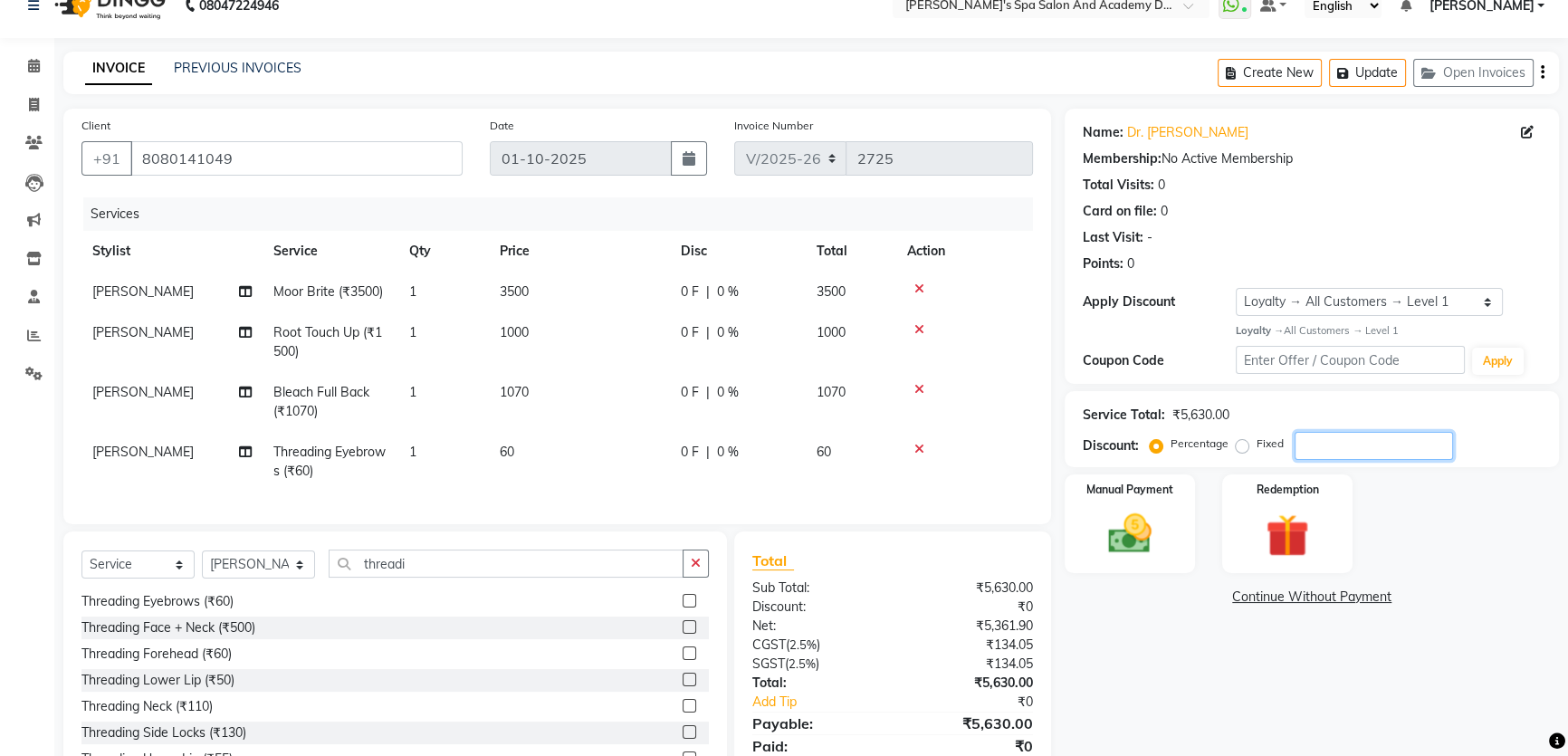
click at [1338, 440] on input "number" at bounding box center [1374, 445] width 158 height 28
type input "20"
click at [1152, 631] on div "Name: Dr. [PERSON_NAME] Membership: No Active Membership Total Visits: 0 Card o…" at bounding box center [1319, 454] width 508 height 690
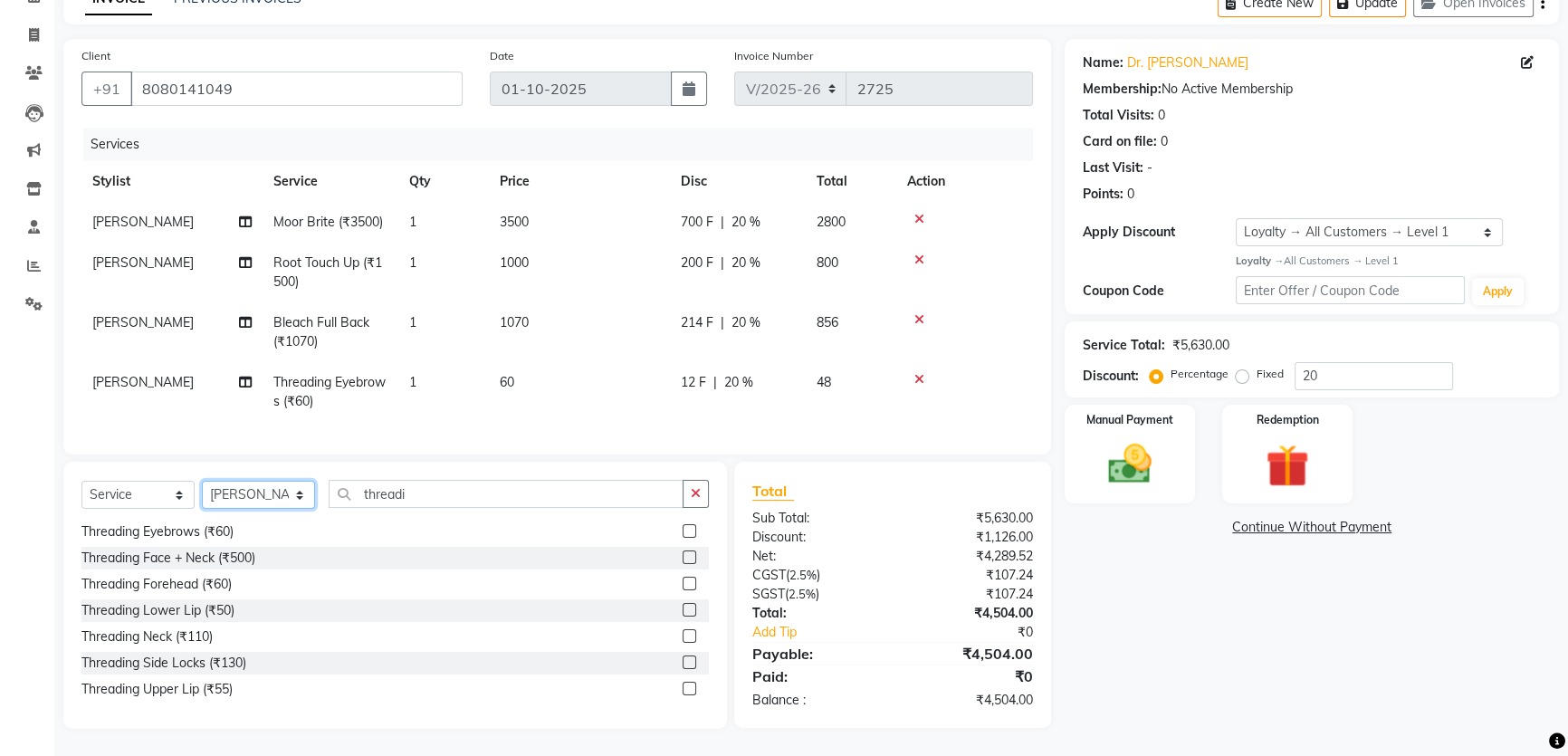
click at [295, 493] on select "Select Stylist Admin [PERSON_NAME] [PERSON_NAME] DIRECT 1 [PERSON_NAME] [PERSON…" at bounding box center [258, 494] width 113 height 28
select select "47362"
click at [202, 481] on select "Select Stylist Admin [PERSON_NAME] [PERSON_NAME] DIRECT 1 [PERSON_NAME] [PERSON…" at bounding box center [258, 494] width 113 height 28
click at [178, 496] on select "Select Service Product Membership Package Voucher Prepaid Gift Card" at bounding box center [137, 494] width 113 height 28
select select "product"
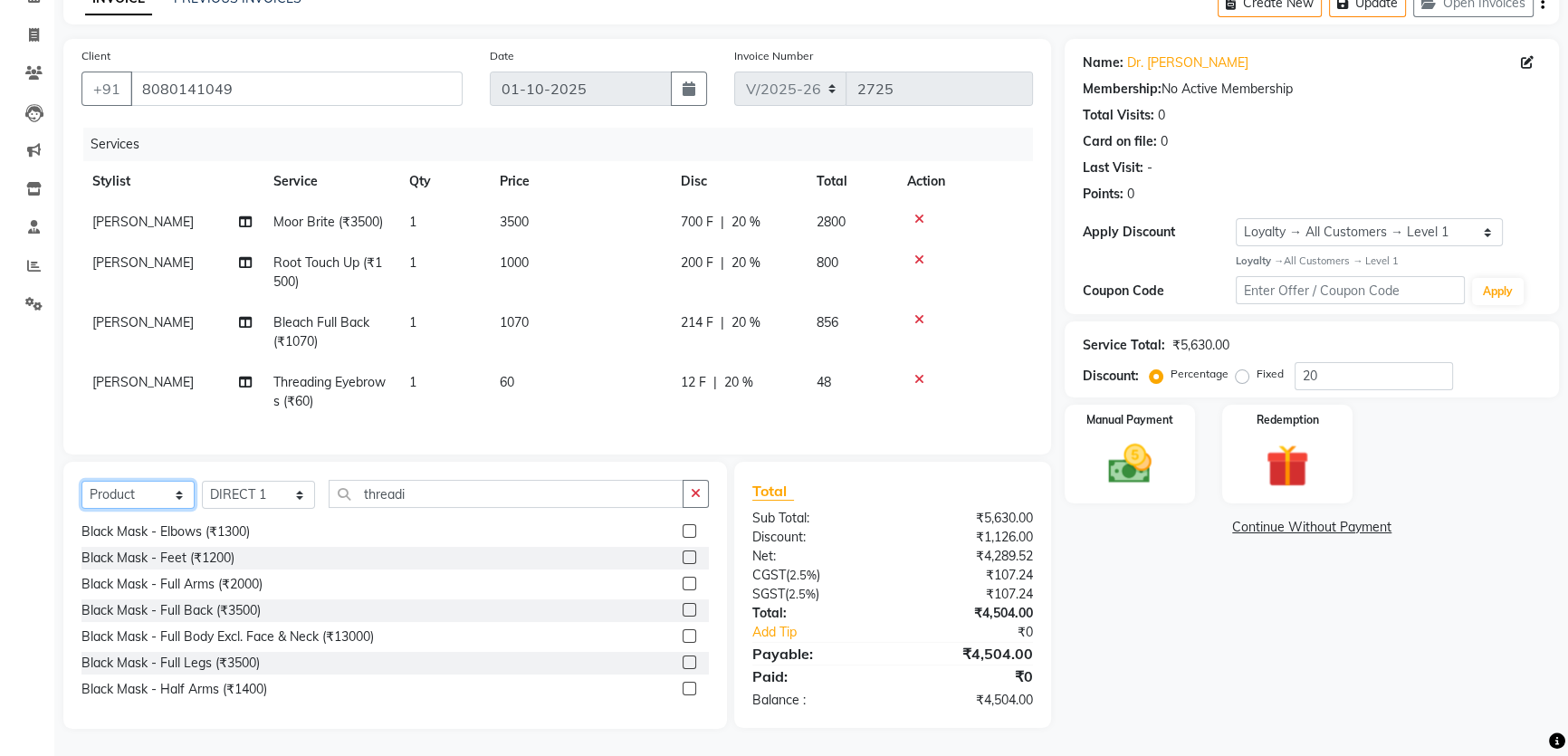
click at [81, 481] on select "Select Service Product Membership Package Voucher Prepaid Gift Card" at bounding box center [137, 494] width 113 height 28
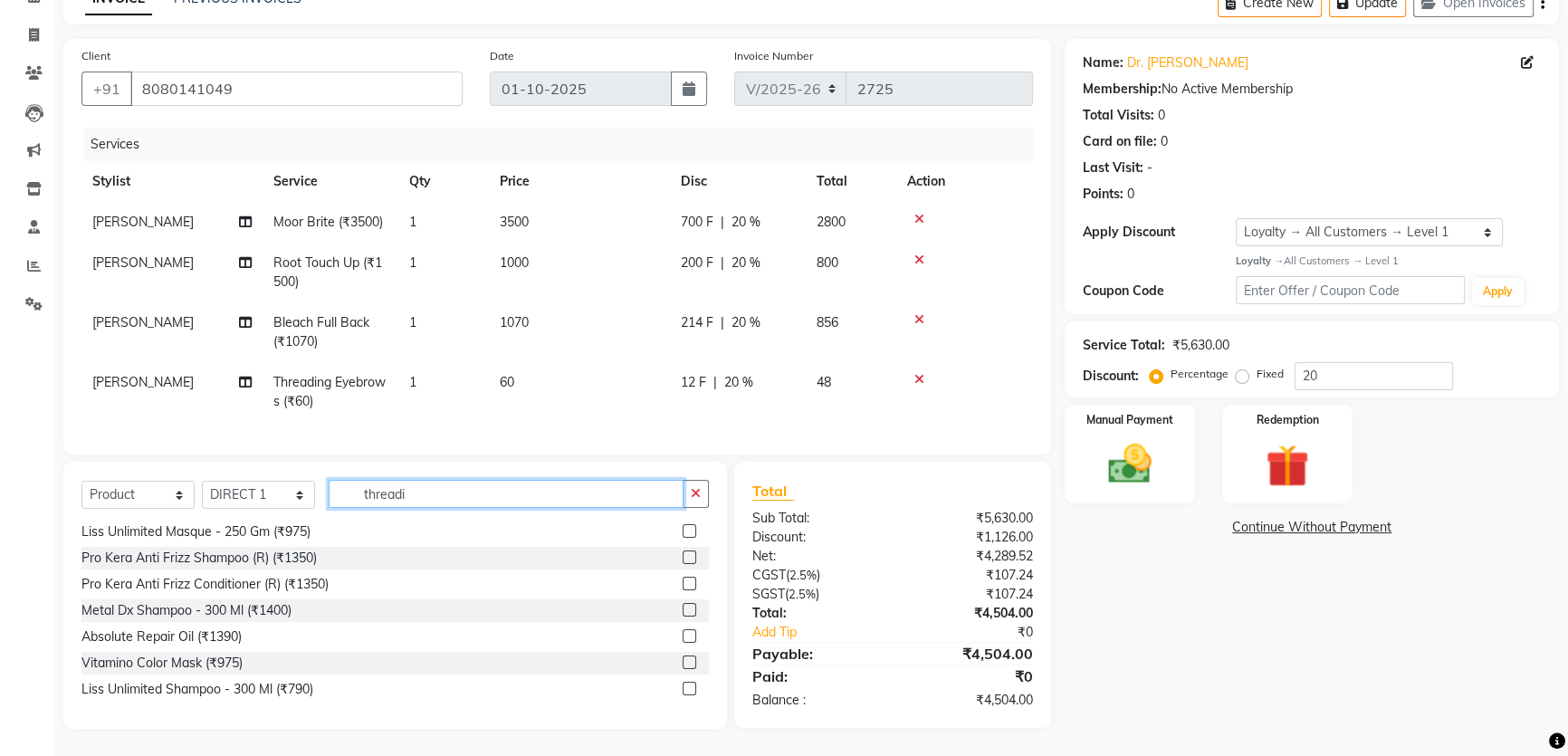
drag, startPoint x: 419, startPoint y: 492, endPoint x: 350, endPoint y: 490, distance: 69.0
click at [350, 490] on input "threadi" at bounding box center [506, 493] width 355 height 28
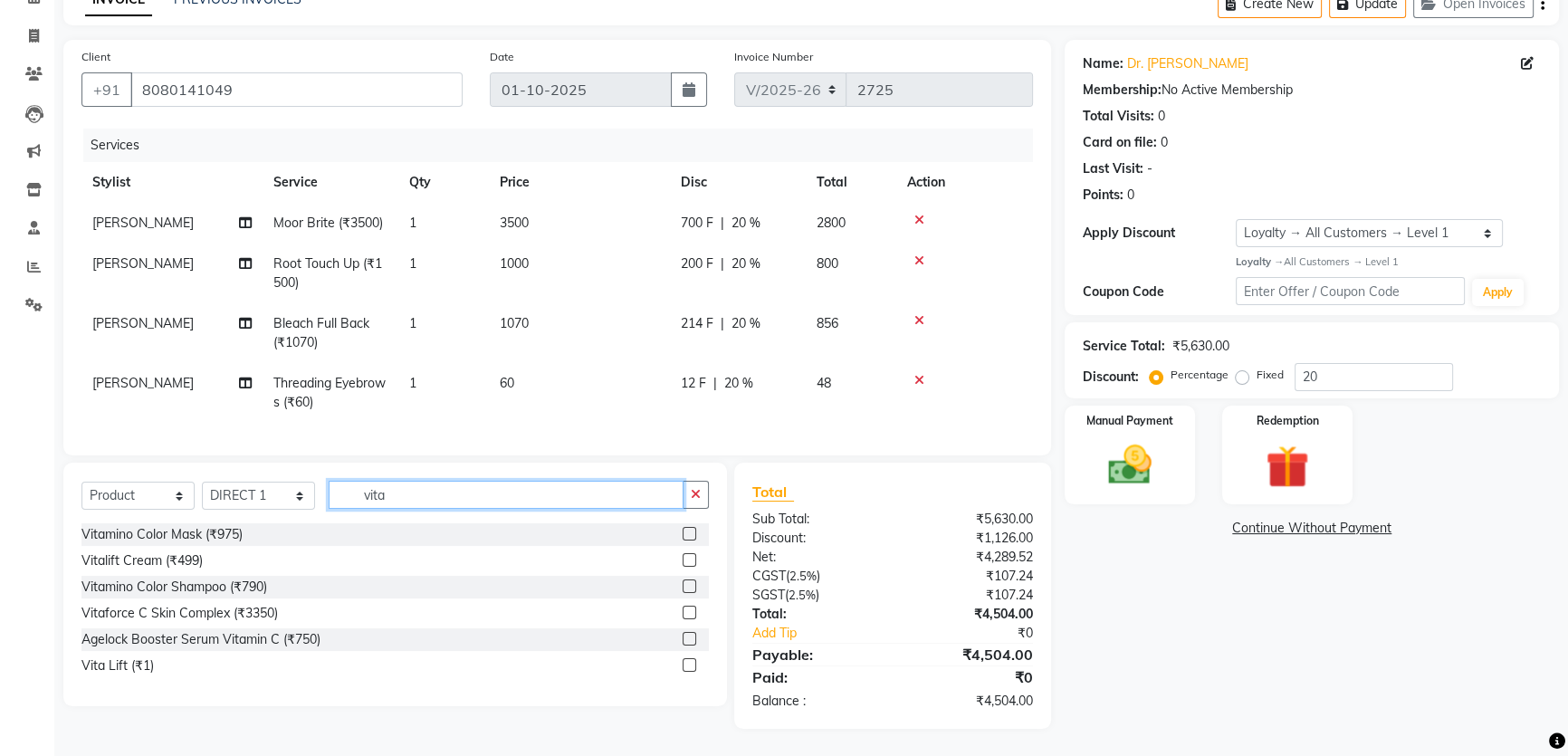
type input "vita"
click at [692, 589] on label at bounding box center [689, 586] width 14 height 14
click at [692, 589] on input "checkbox" at bounding box center [688, 587] width 12 height 12
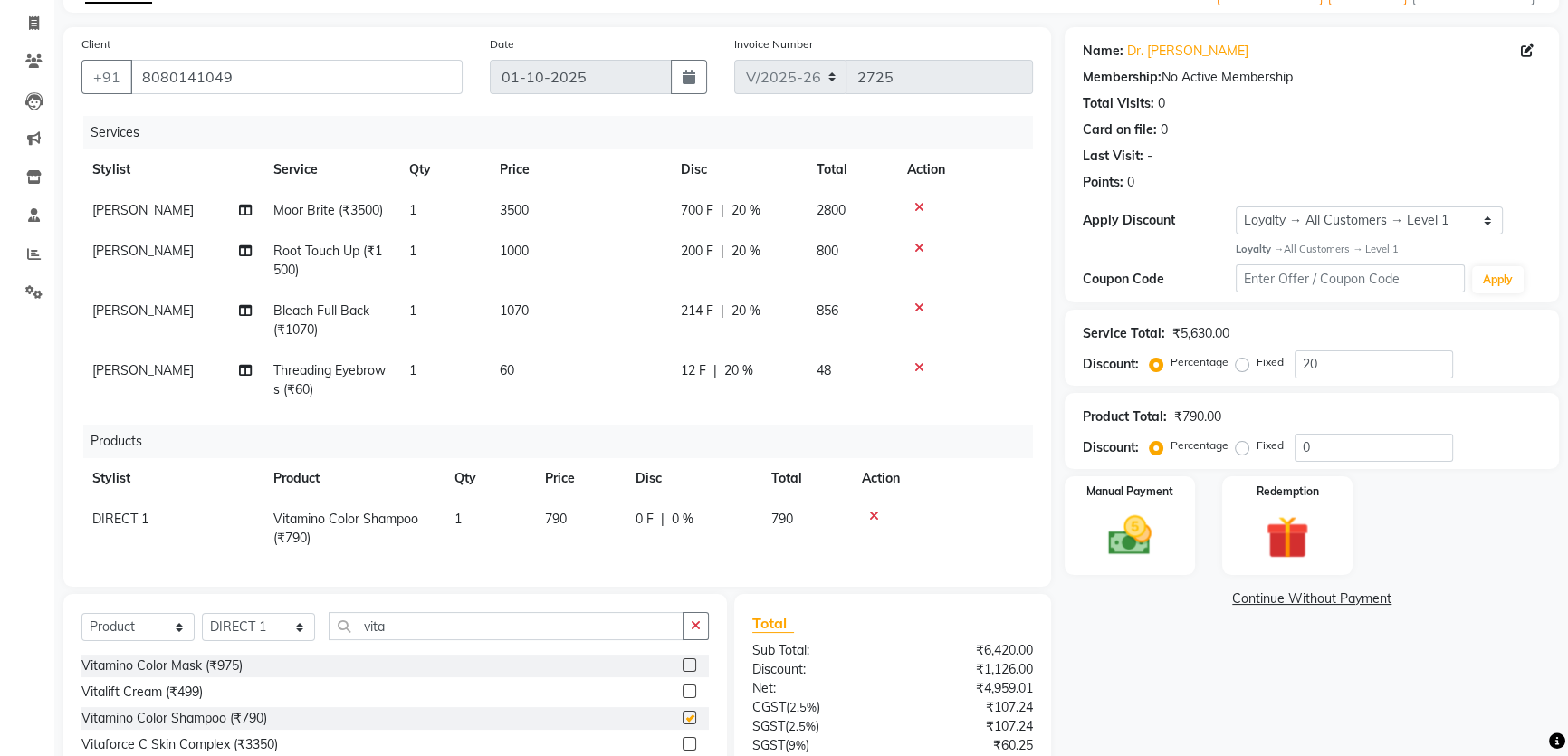
checkbox input "false"
click at [569, 518] on td "790" at bounding box center [579, 529] width 91 height 60
select select "47362"
drag, startPoint x: 579, startPoint y: 526, endPoint x: 543, endPoint y: 526, distance: 36.0
click at [543, 526] on td "790" at bounding box center [579, 524] width 91 height 51
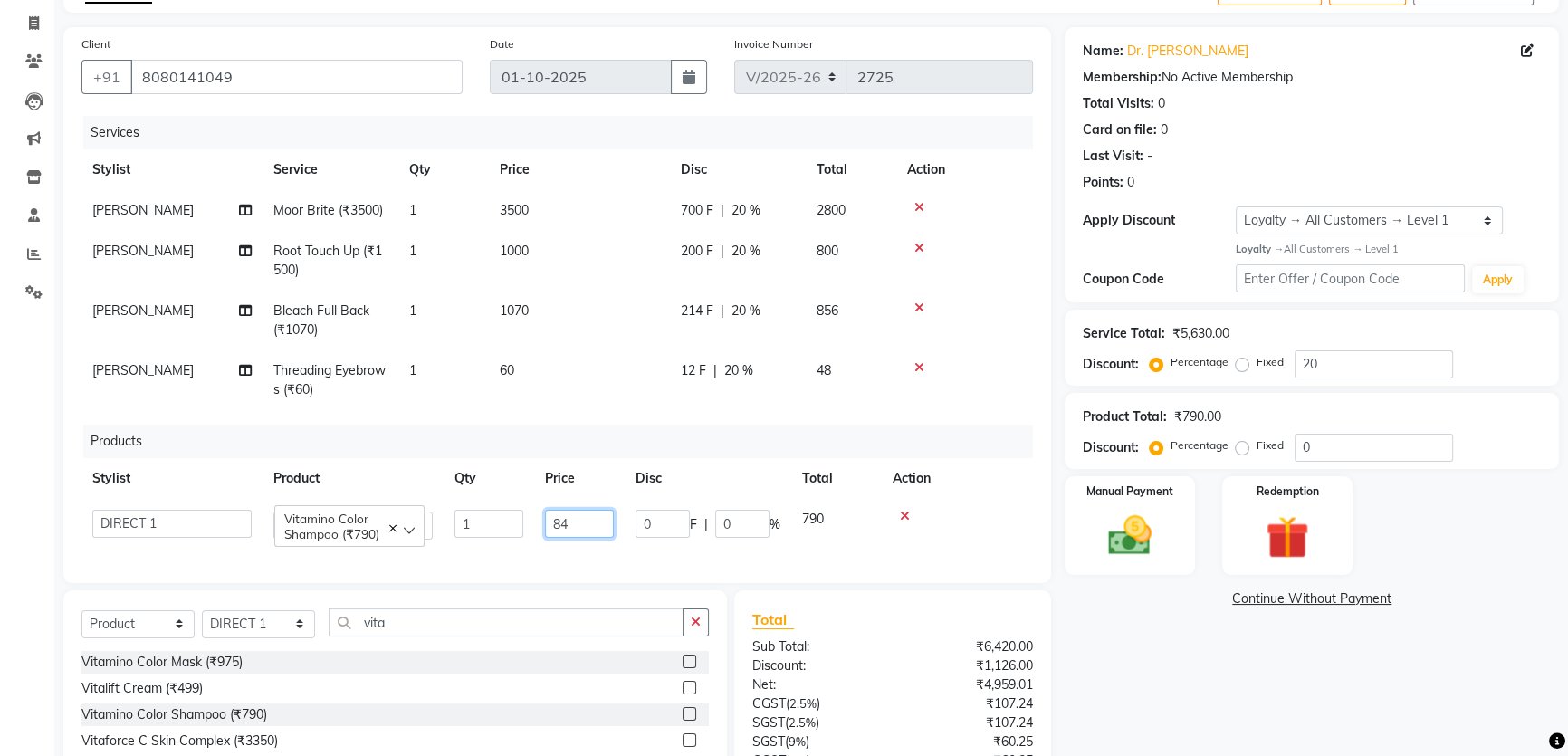
type input "845"
click at [1190, 689] on div "Name: Dr. [PERSON_NAME] Membership: No Active Membership Total Visits: 0 Card o…" at bounding box center [1319, 461] width 508 height 867
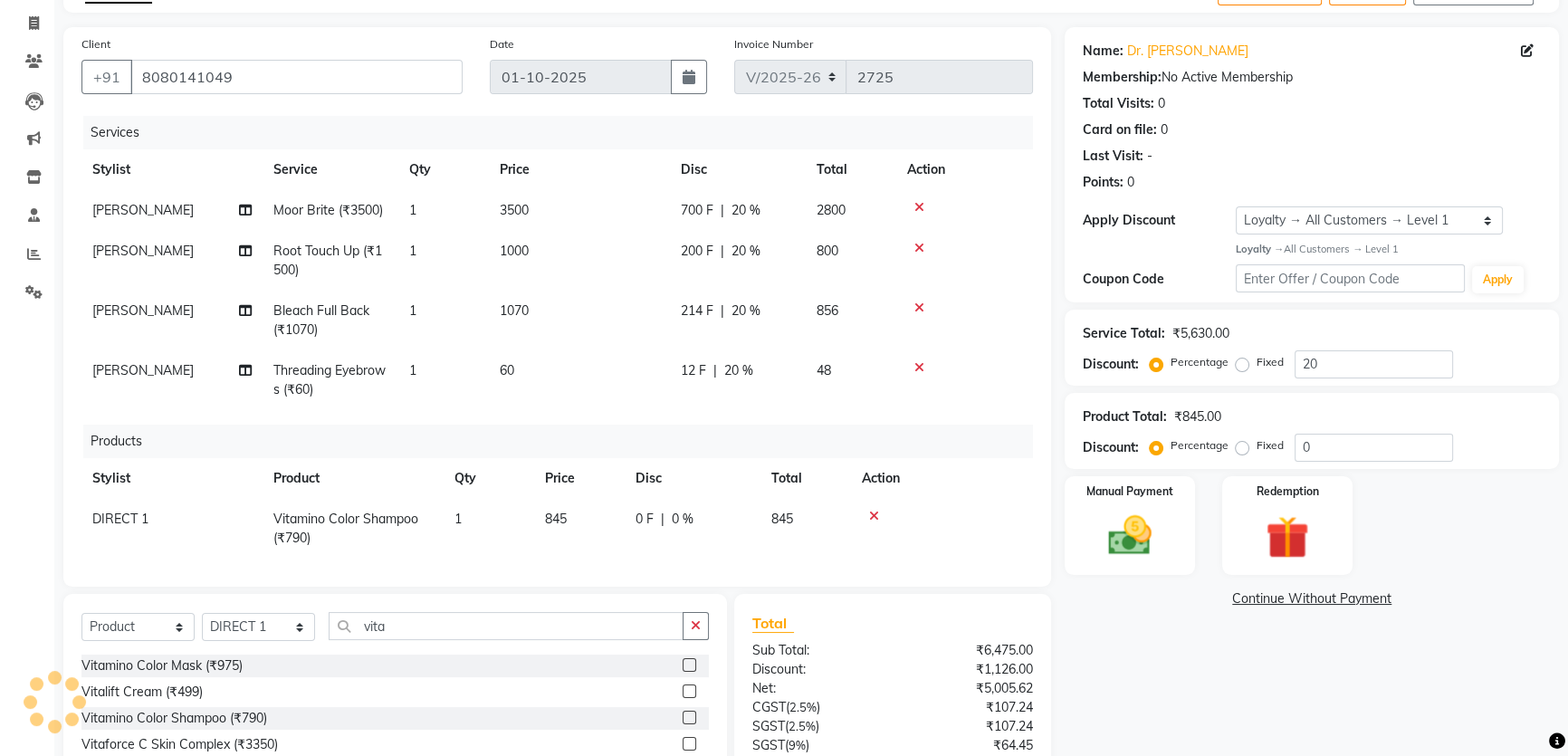
scroll to position [272, 0]
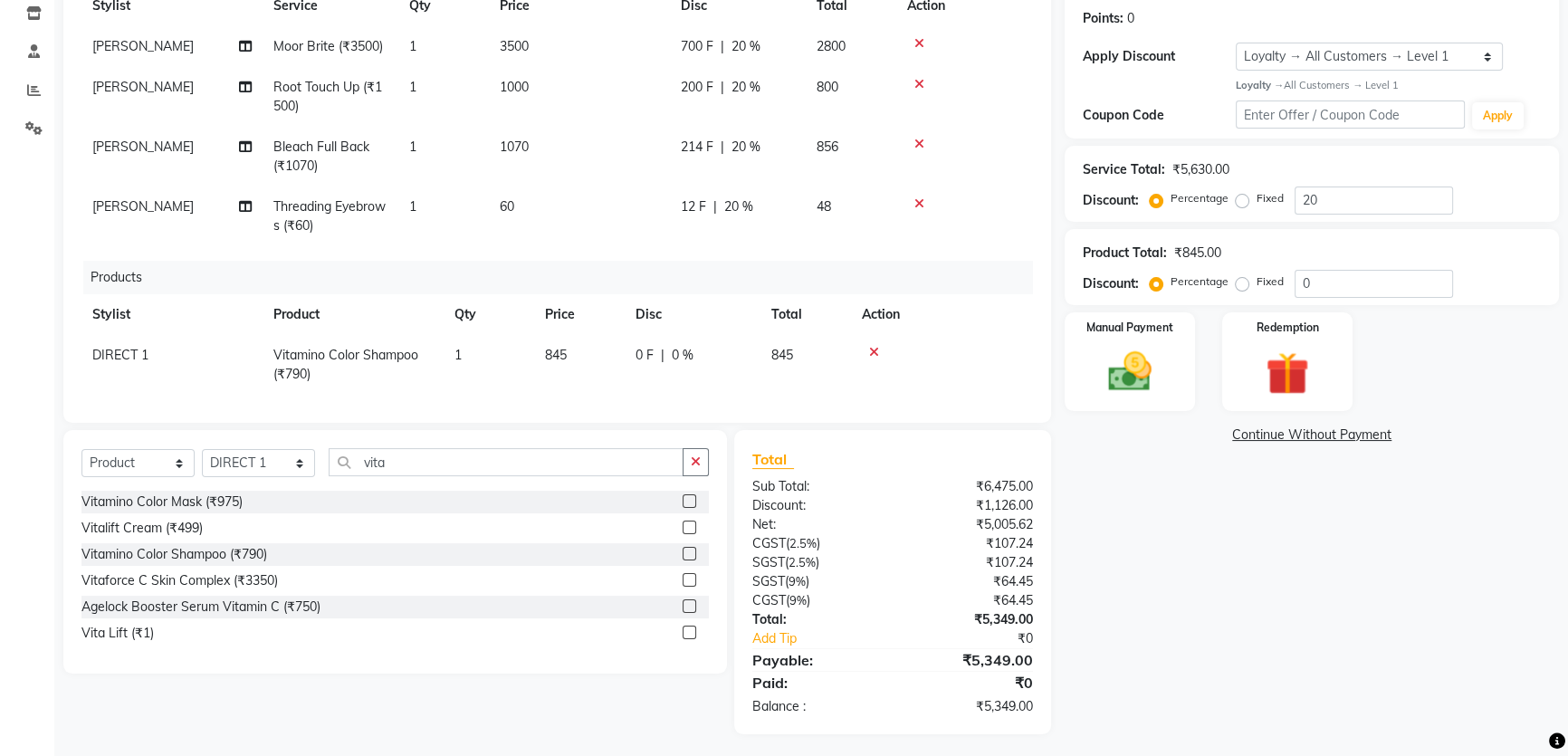
click at [686, 504] on label at bounding box center [689, 501] width 14 height 14
click at [686, 504] on input "checkbox" at bounding box center [688, 502] width 12 height 12
checkbox input "false"
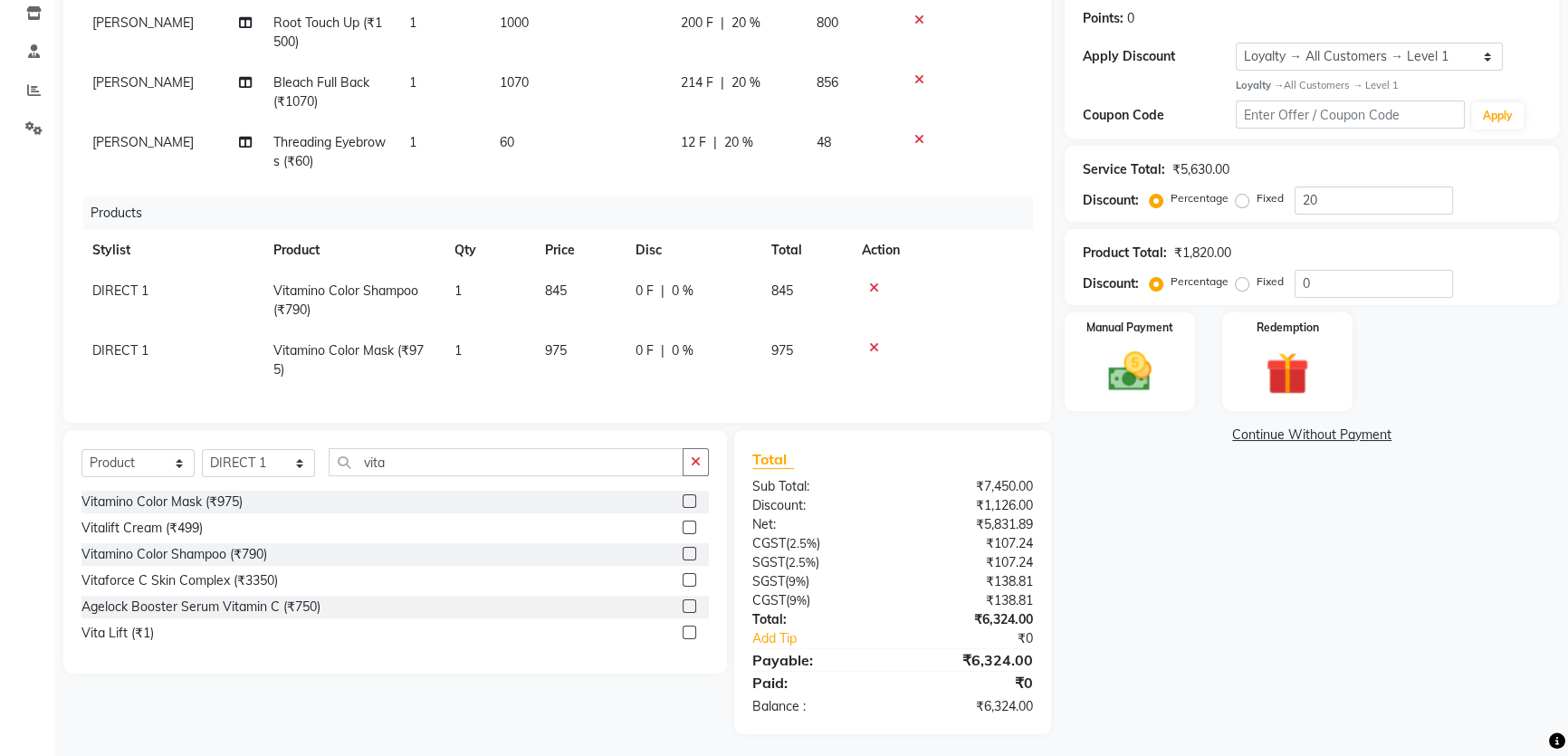
scroll to position [279, 0]
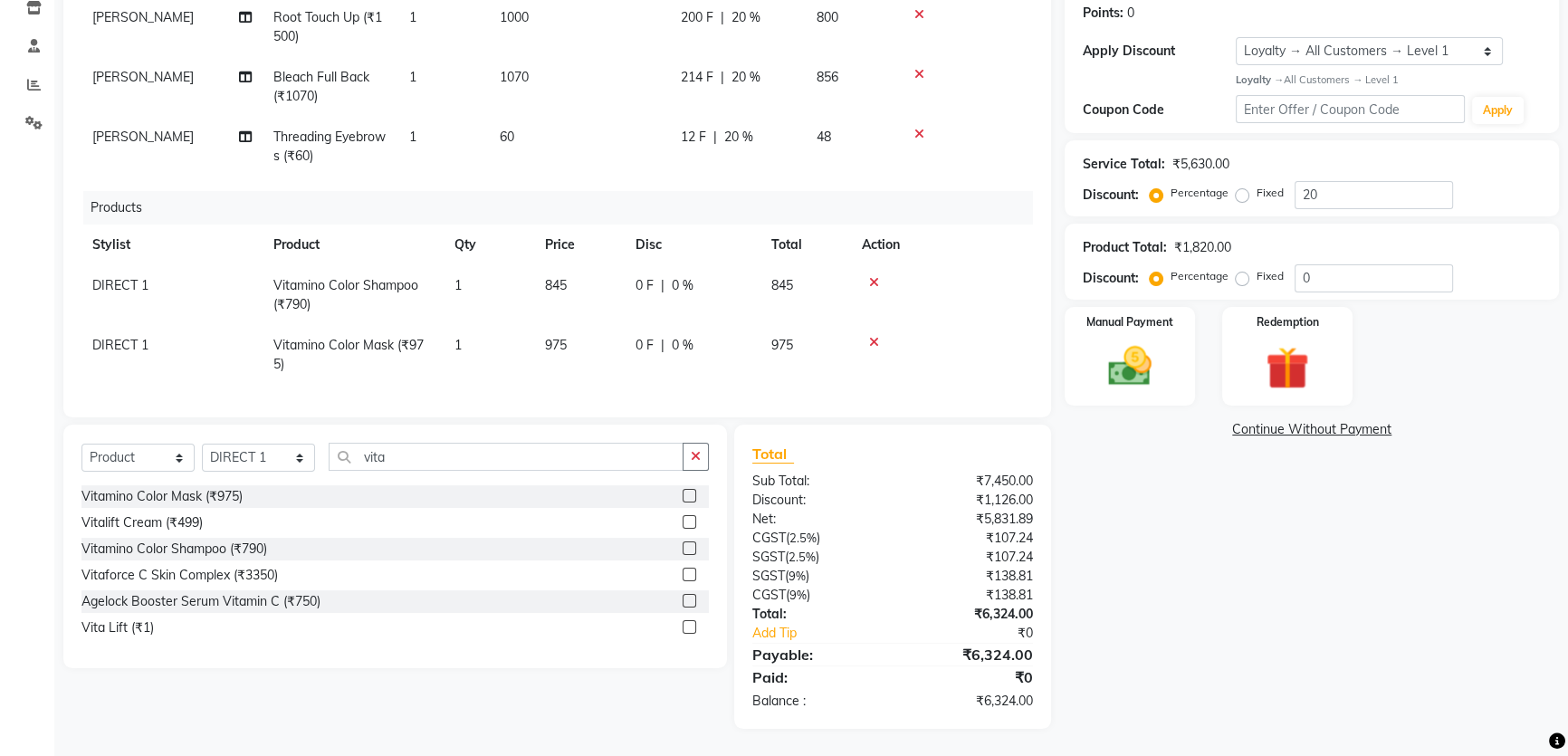
click at [562, 337] on span "975" at bounding box center [556, 345] width 22 height 16
select select "47362"
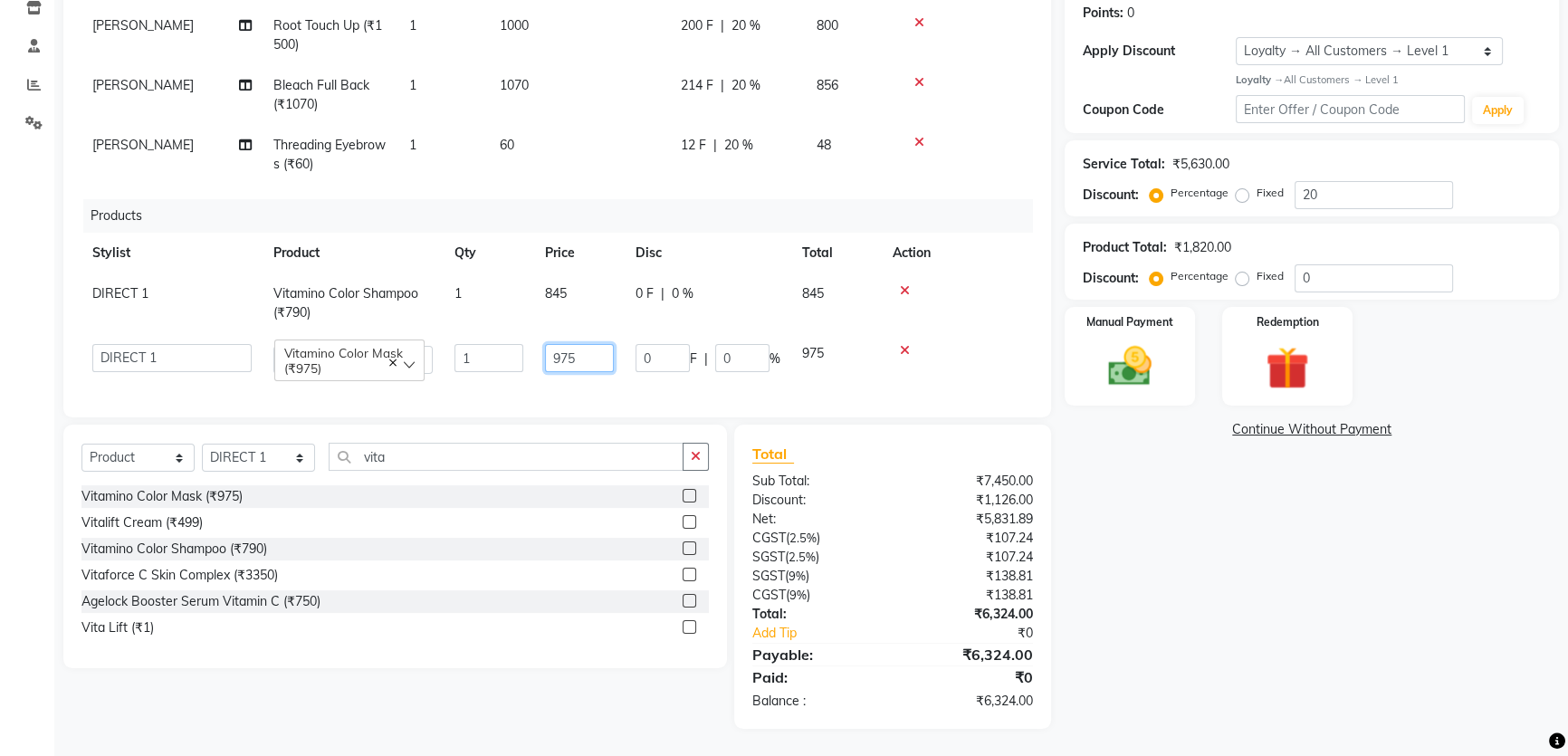
drag, startPoint x: 575, startPoint y: 341, endPoint x: 561, endPoint y: 339, distance: 14.1
click at [561, 344] on input "975" at bounding box center [579, 357] width 69 height 28
type input "990"
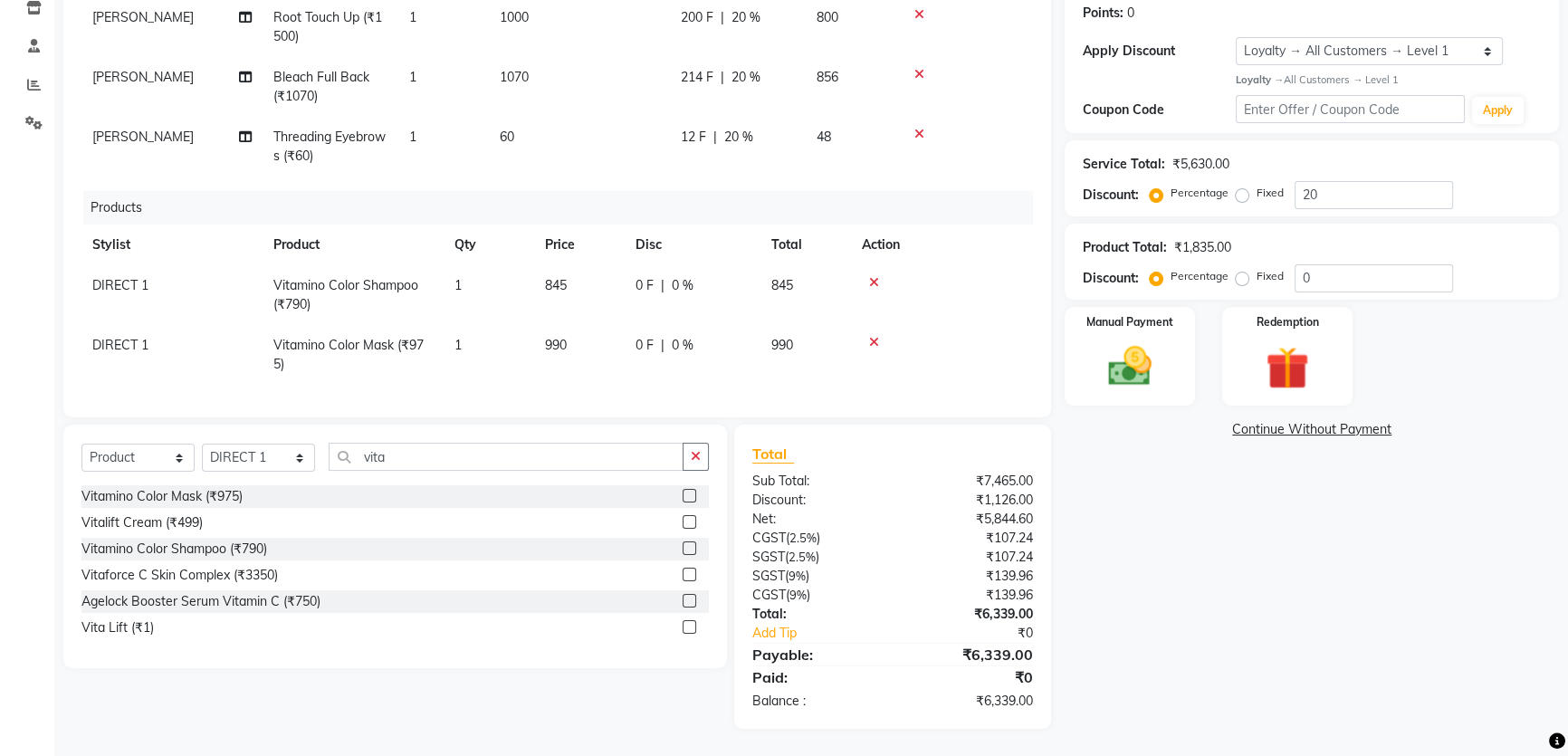
click at [1161, 596] on div "Name: Dr. [PERSON_NAME] Membership: No Active Membership Total Visits: 0 Card o…" at bounding box center [1319, 294] width 508 height 871
click at [1125, 366] on img at bounding box center [1131, 366] width 73 height 51
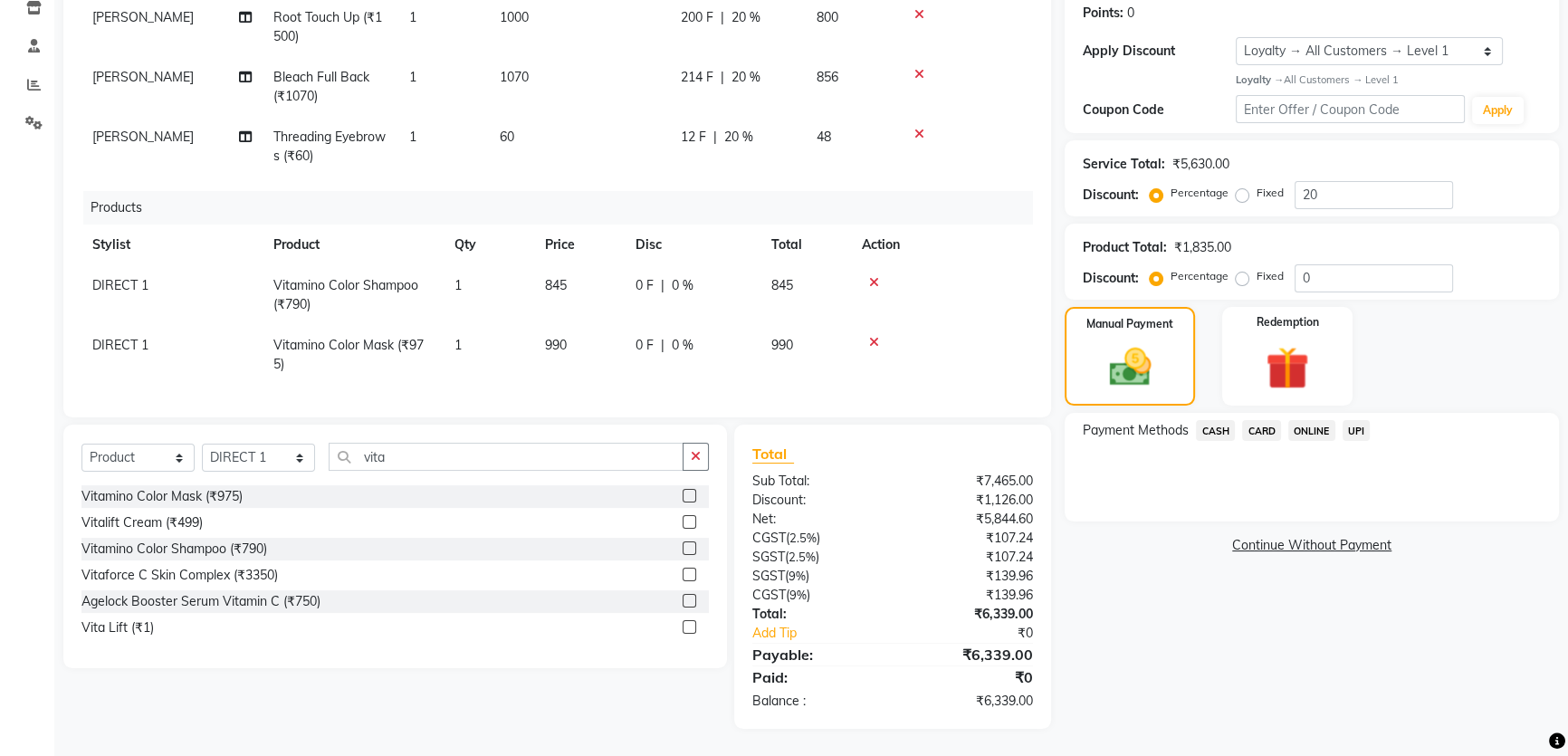
click at [1220, 429] on span "CASH" at bounding box center [1216, 431] width 39 height 21
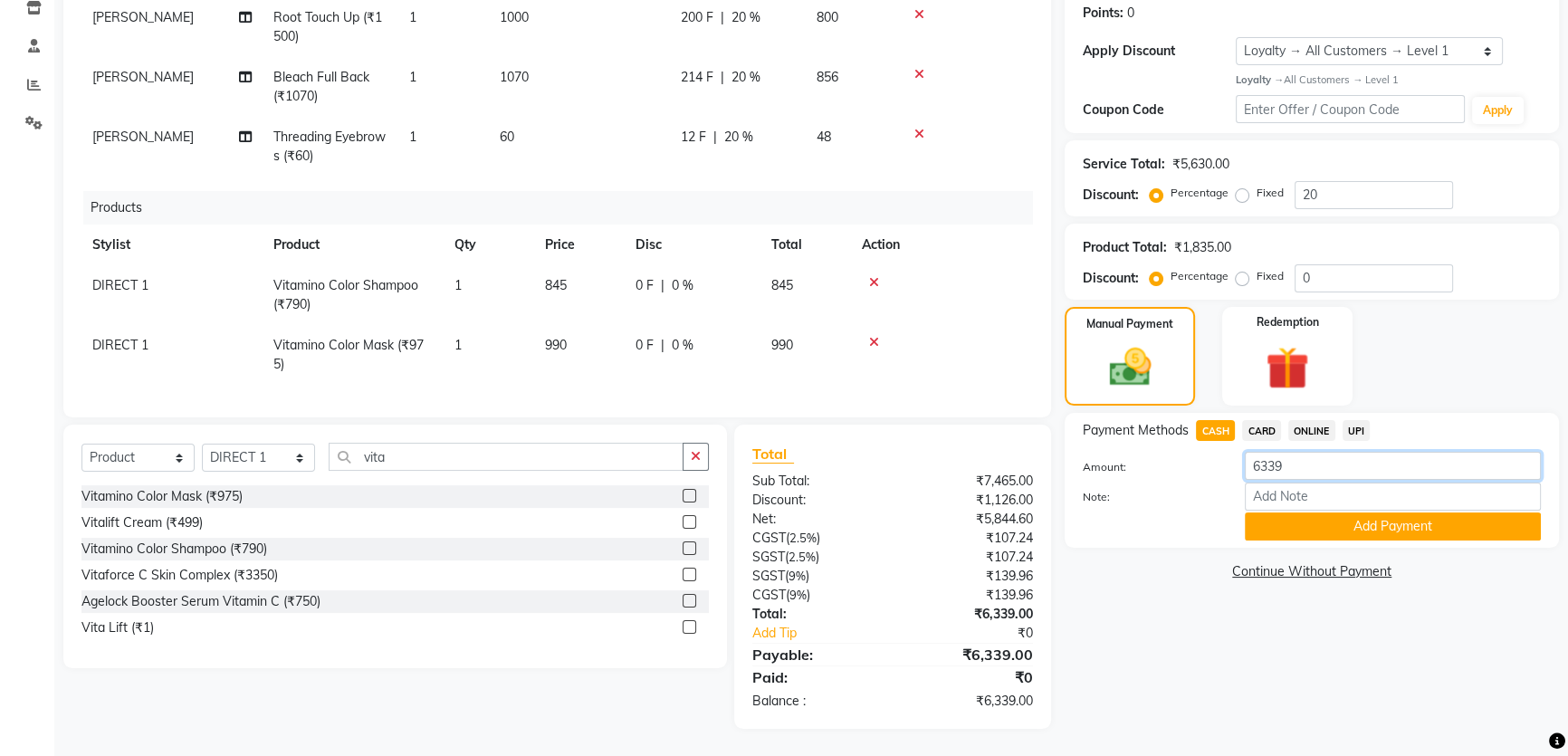
drag, startPoint x: 1286, startPoint y: 465, endPoint x: 1260, endPoint y: 464, distance: 26.0
click at [1260, 464] on input "6339" at bounding box center [1392, 465] width 296 height 28
type input "6000"
click at [1340, 520] on button "Add Payment" at bounding box center [1392, 526] width 296 height 28
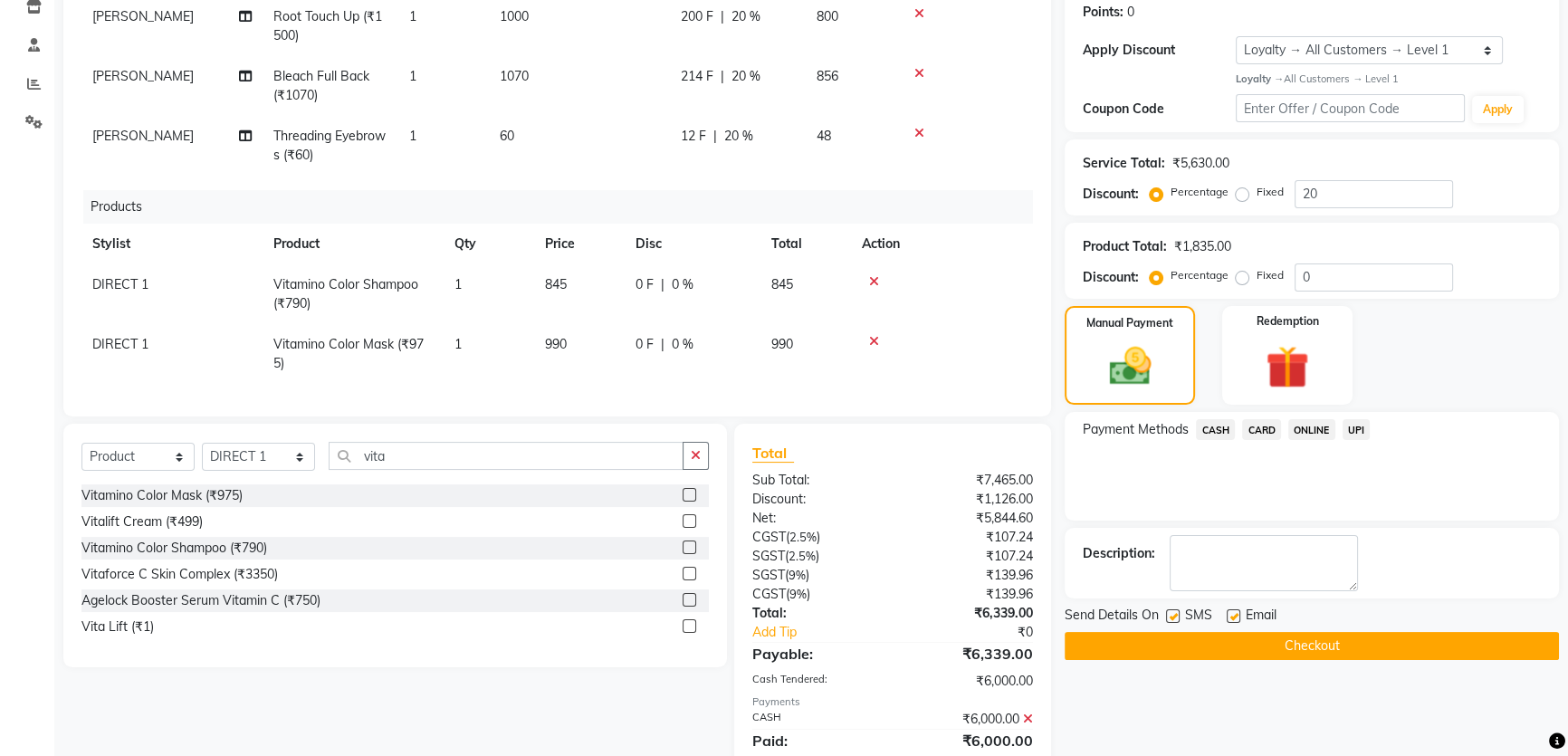
scroll to position [433, 0]
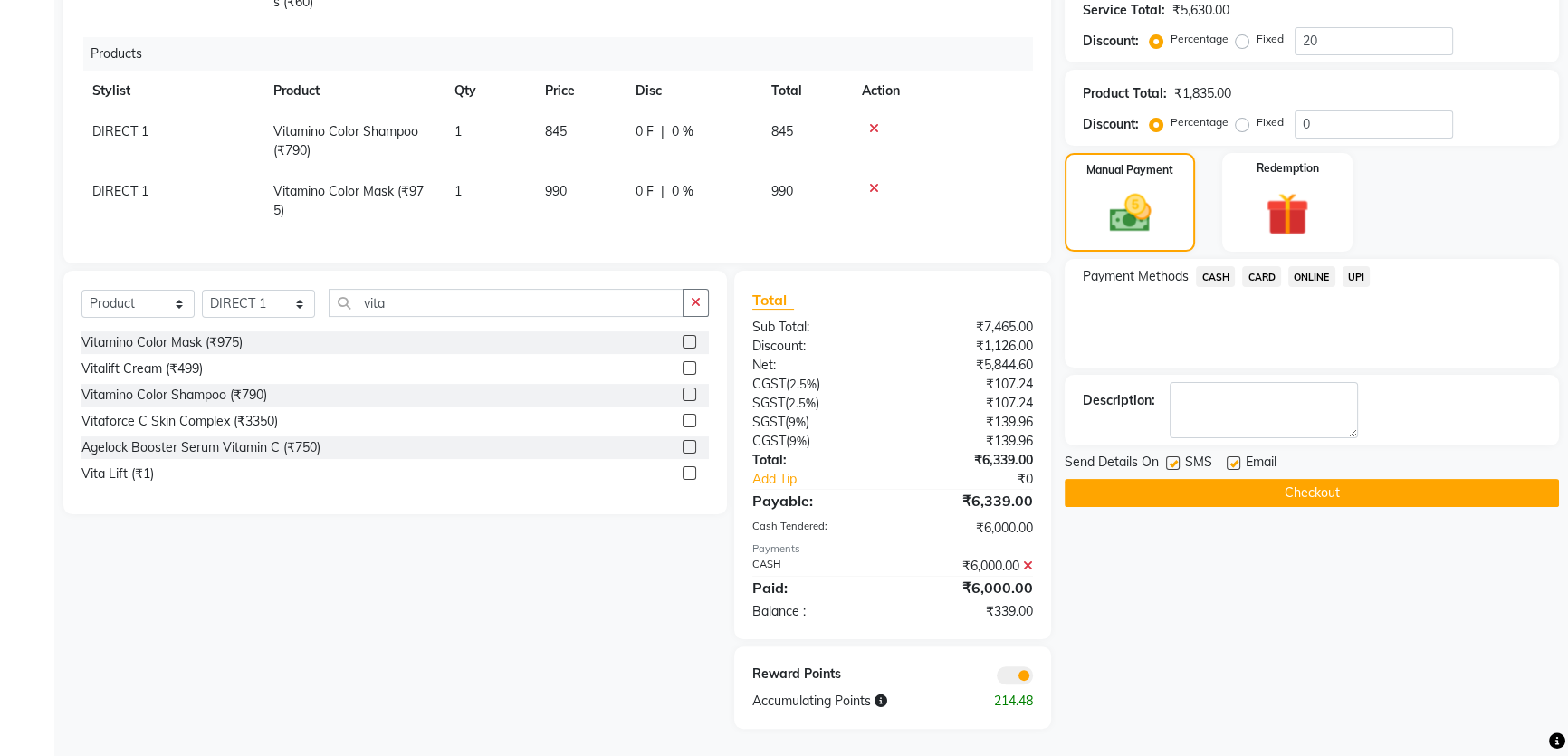
click at [1349, 276] on span "UPI" at bounding box center [1357, 277] width 28 height 21
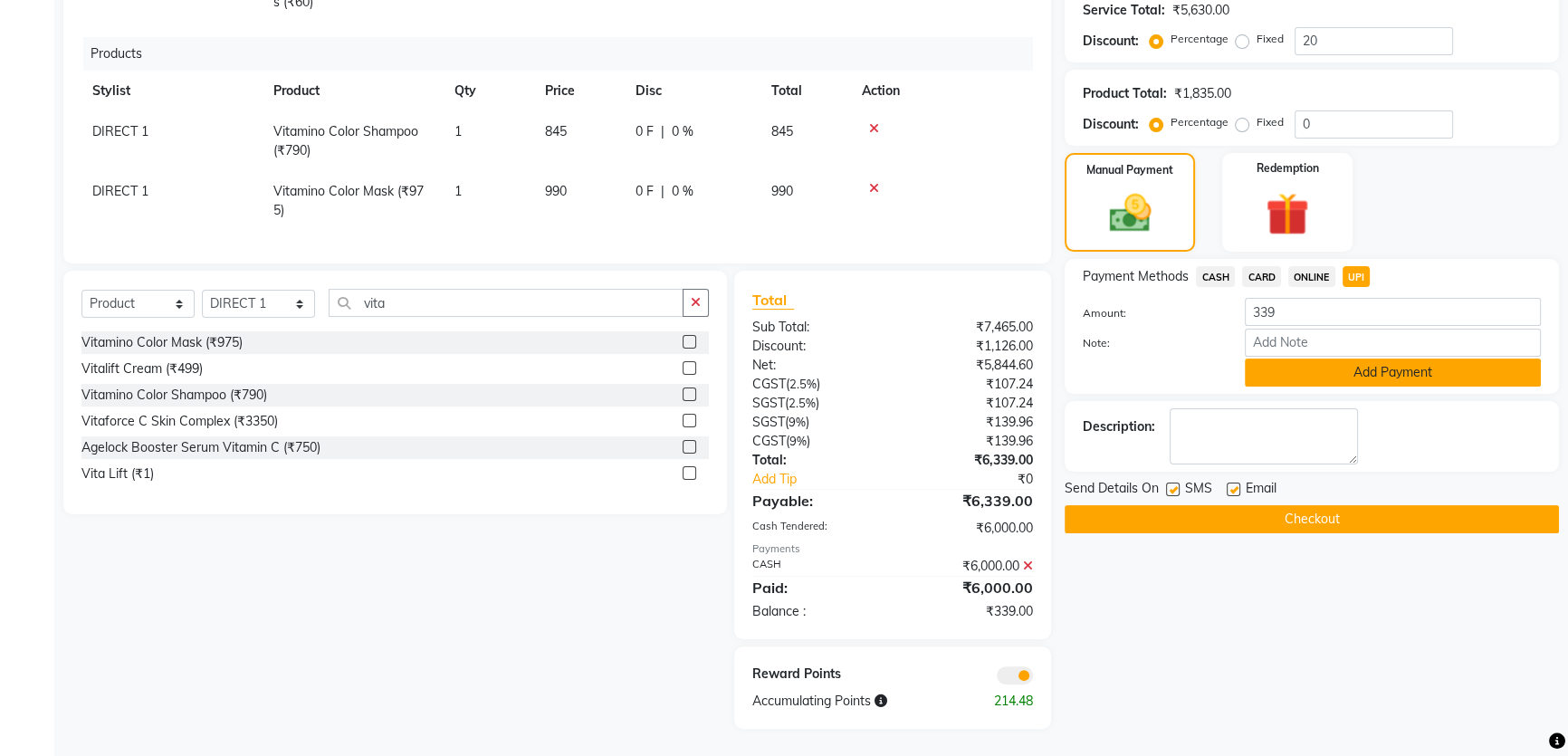
click at [1398, 365] on button "Add Payment" at bounding box center [1392, 372] width 296 height 28
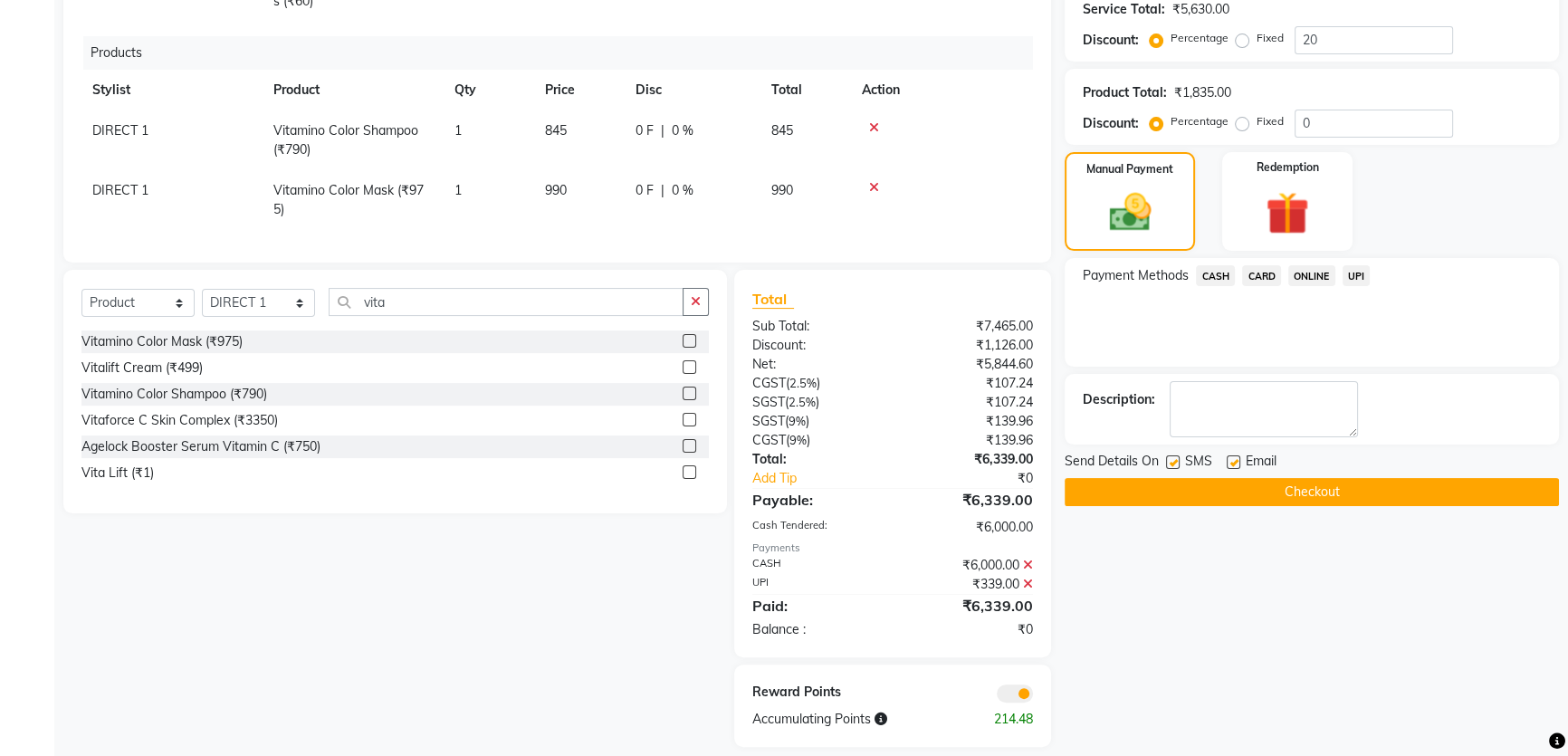
click at [1316, 485] on button "Checkout" at bounding box center [1312, 491] width 494 height 28
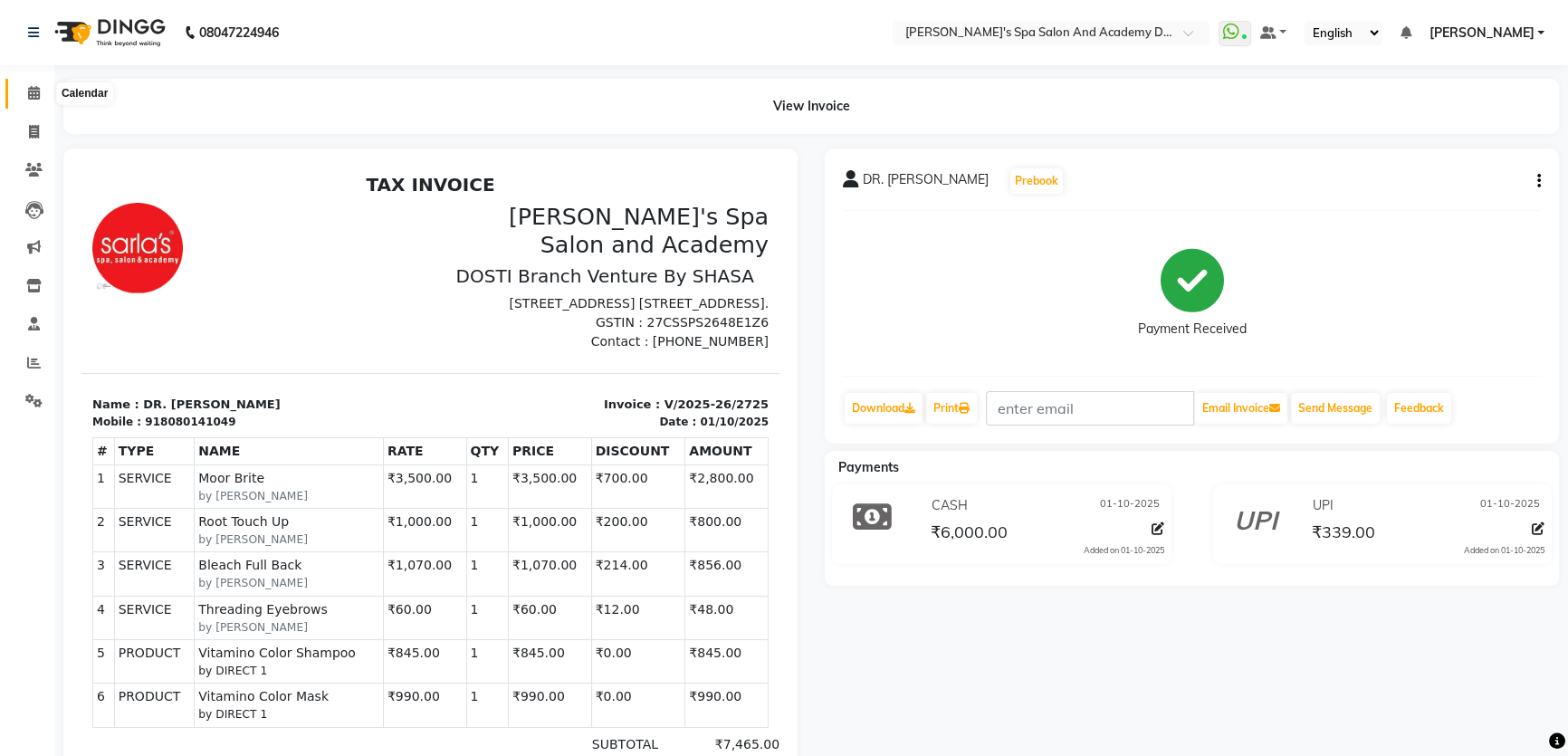
click at [40, 94] on span at bounding box center [34, 94] width 32 height 21
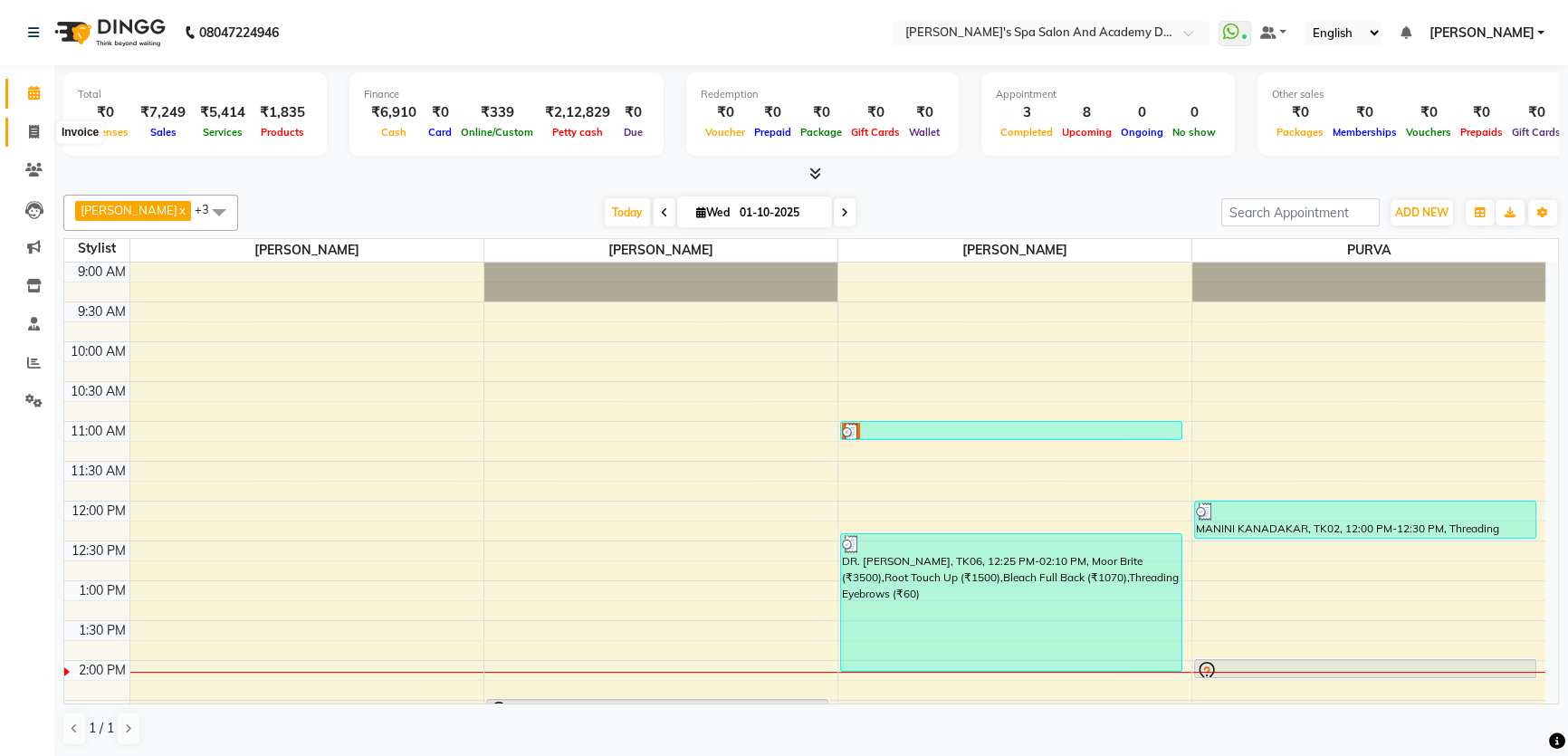
click at [34, 132] on icon at bounding box center [34, 131] width 10 height 14
select select "6316"
select select "service"
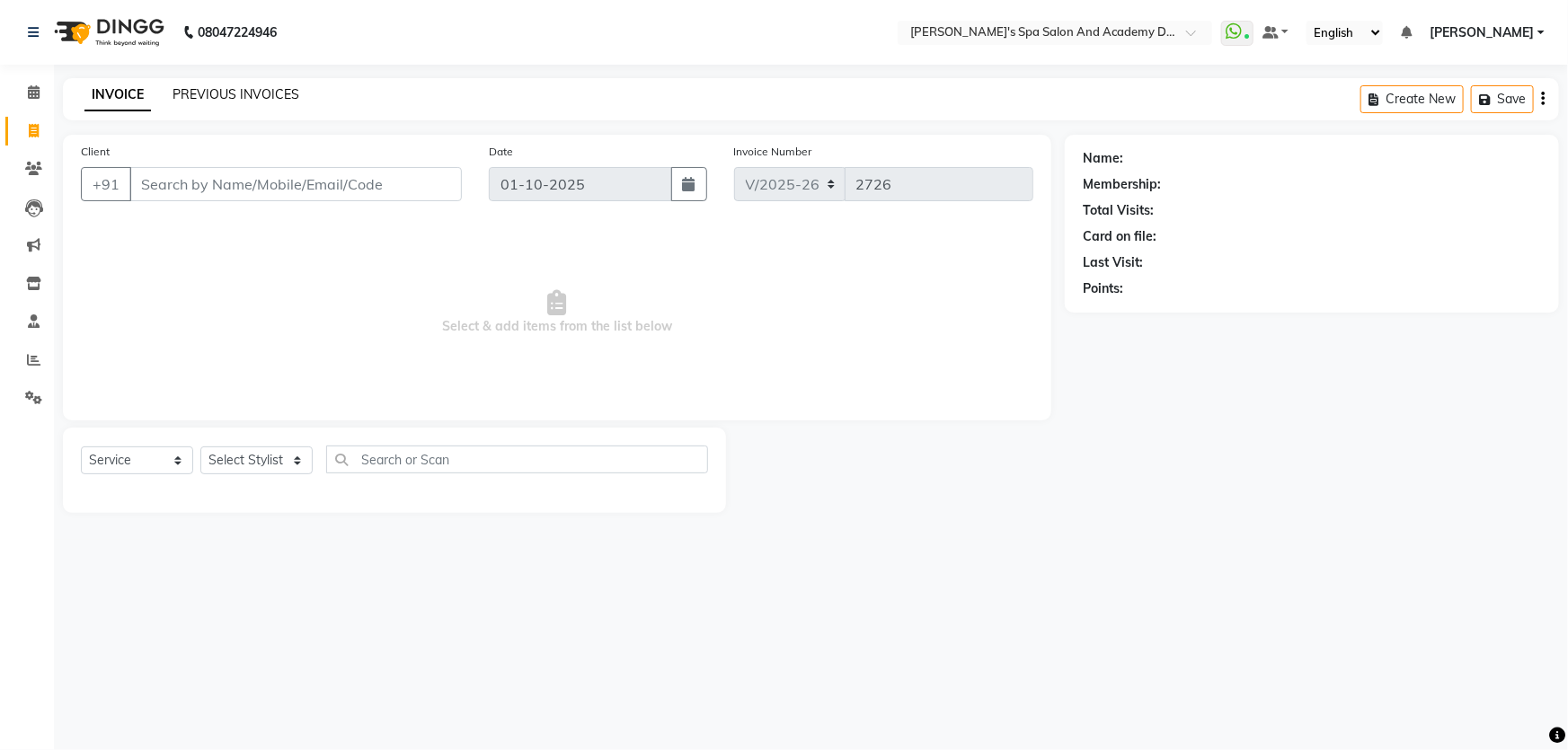
click at [243, 93] on link "PREVIOUS INVOICES" at bounding box center [236, 94] width 127 height 16
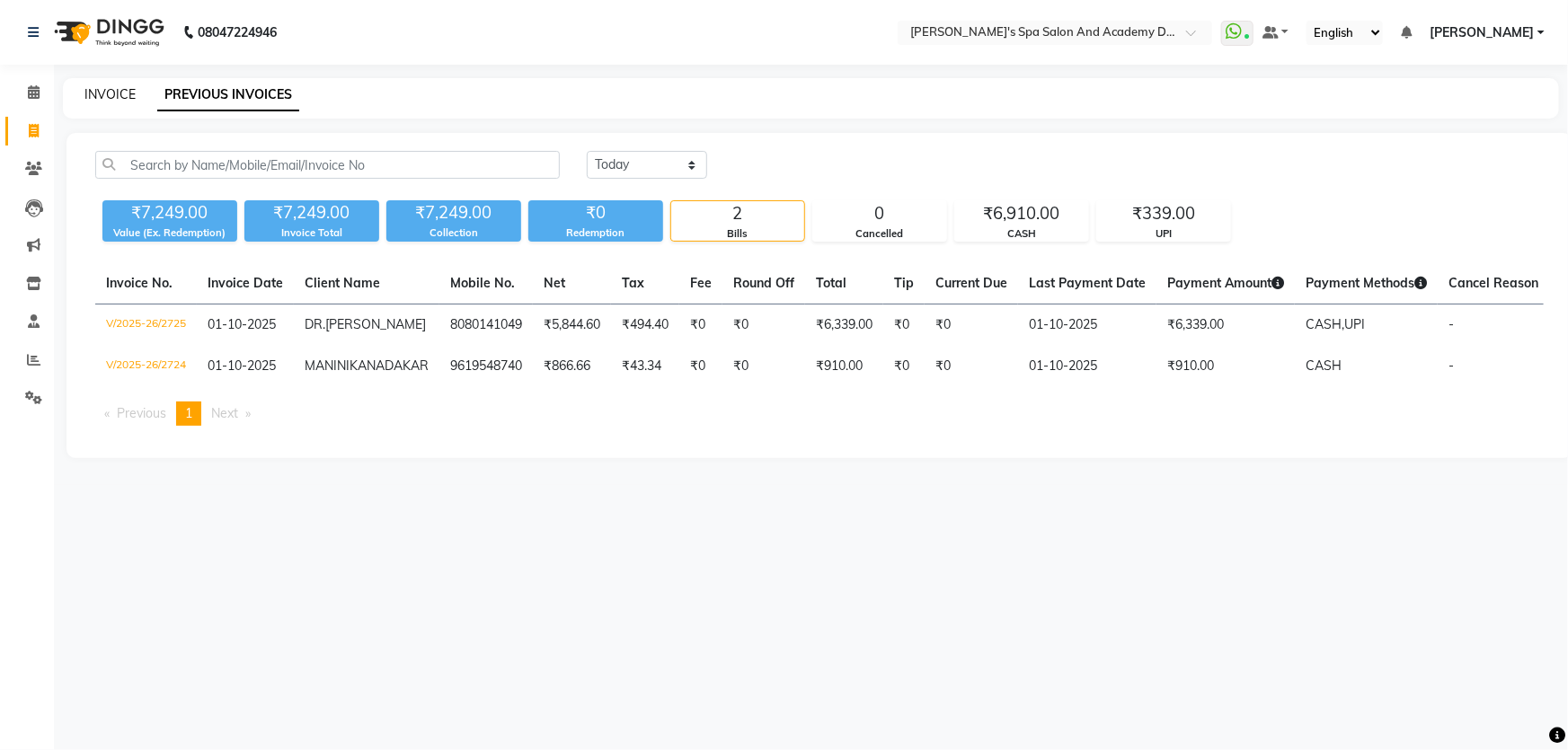
click at [96, 93] on link "INVOICE" at bounding box center [109, 94] width 51 height 16
select select "6316"
select select "service"
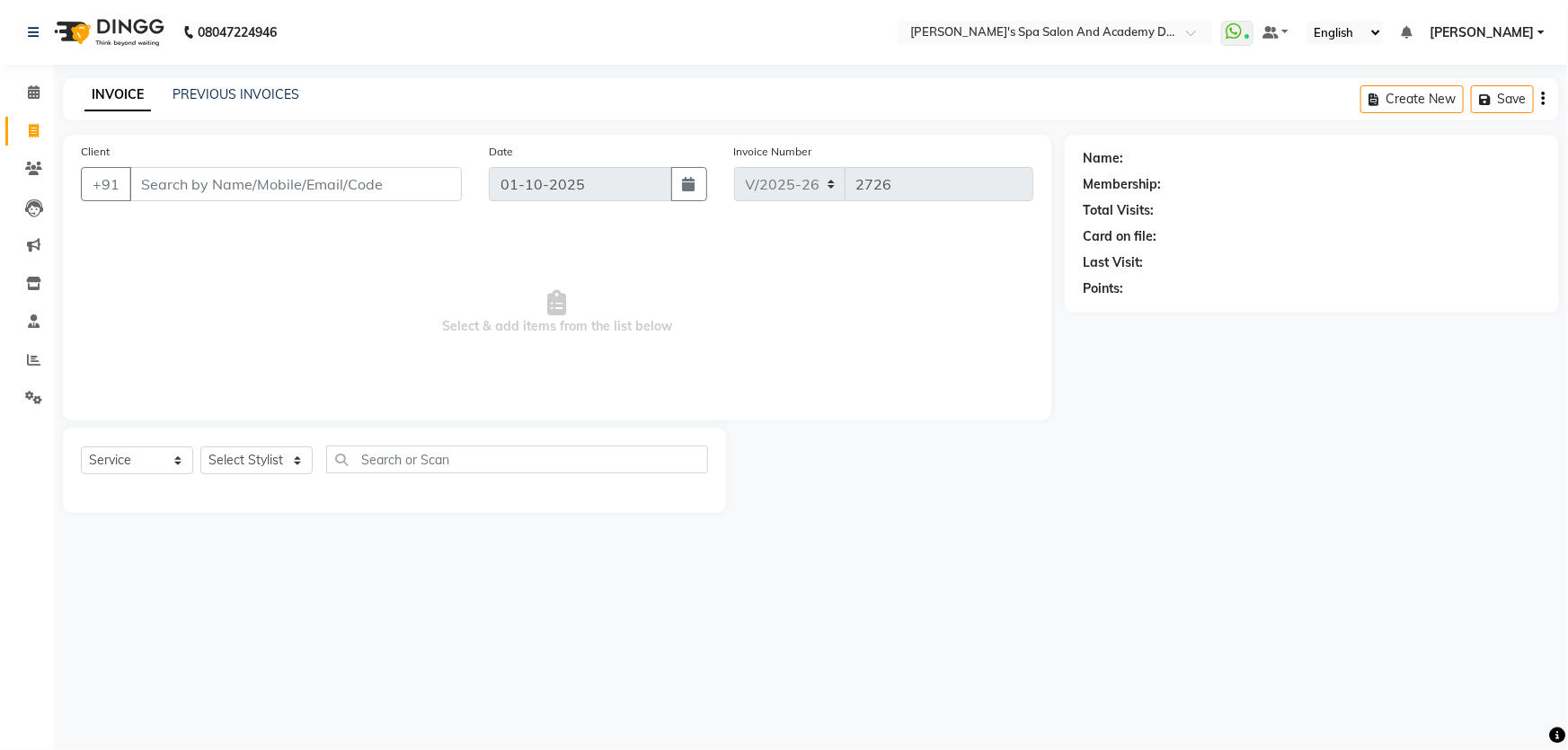
click at [222, 189] on input "Client" at bounding box center [295, 184] width 333 height 34
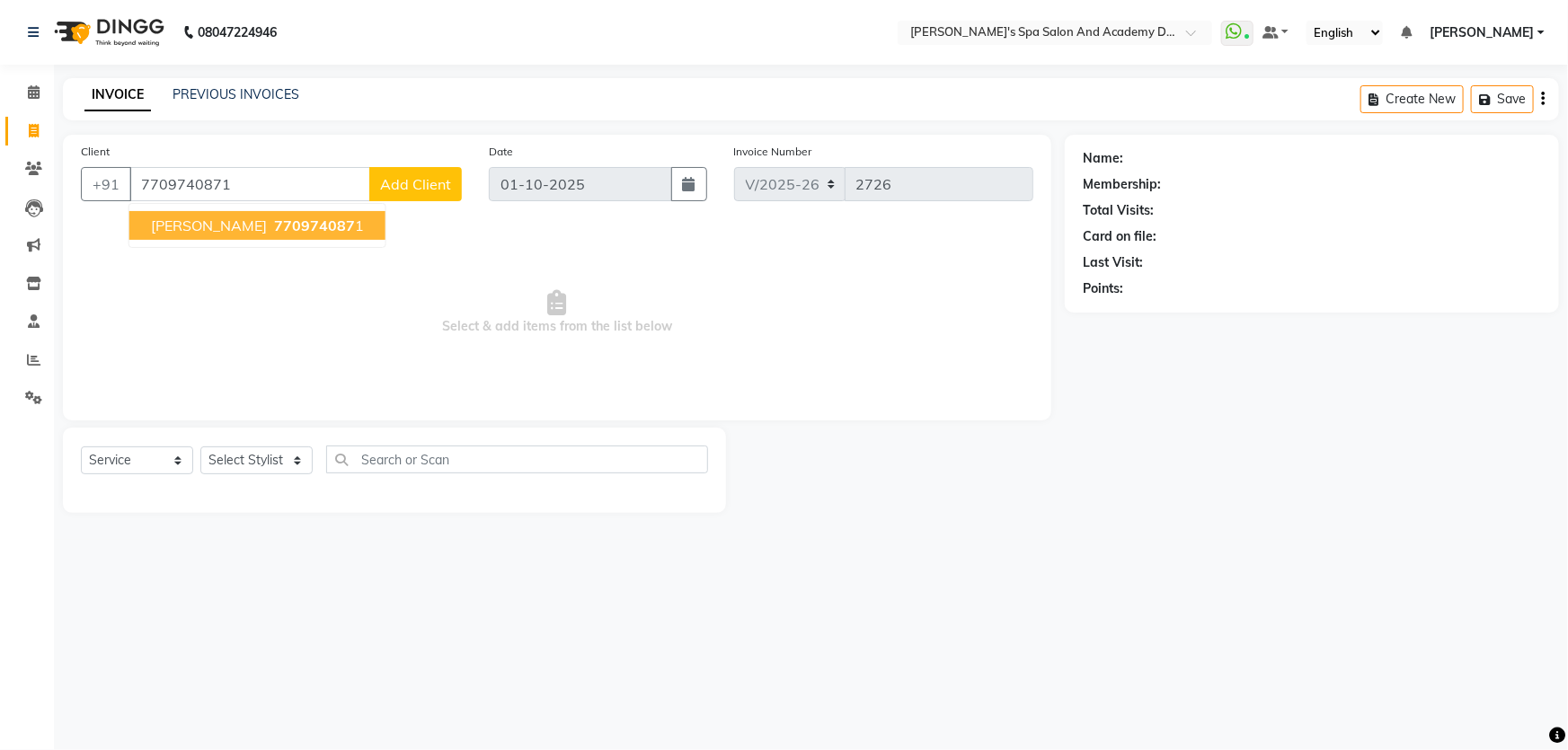
type input "7709740871"
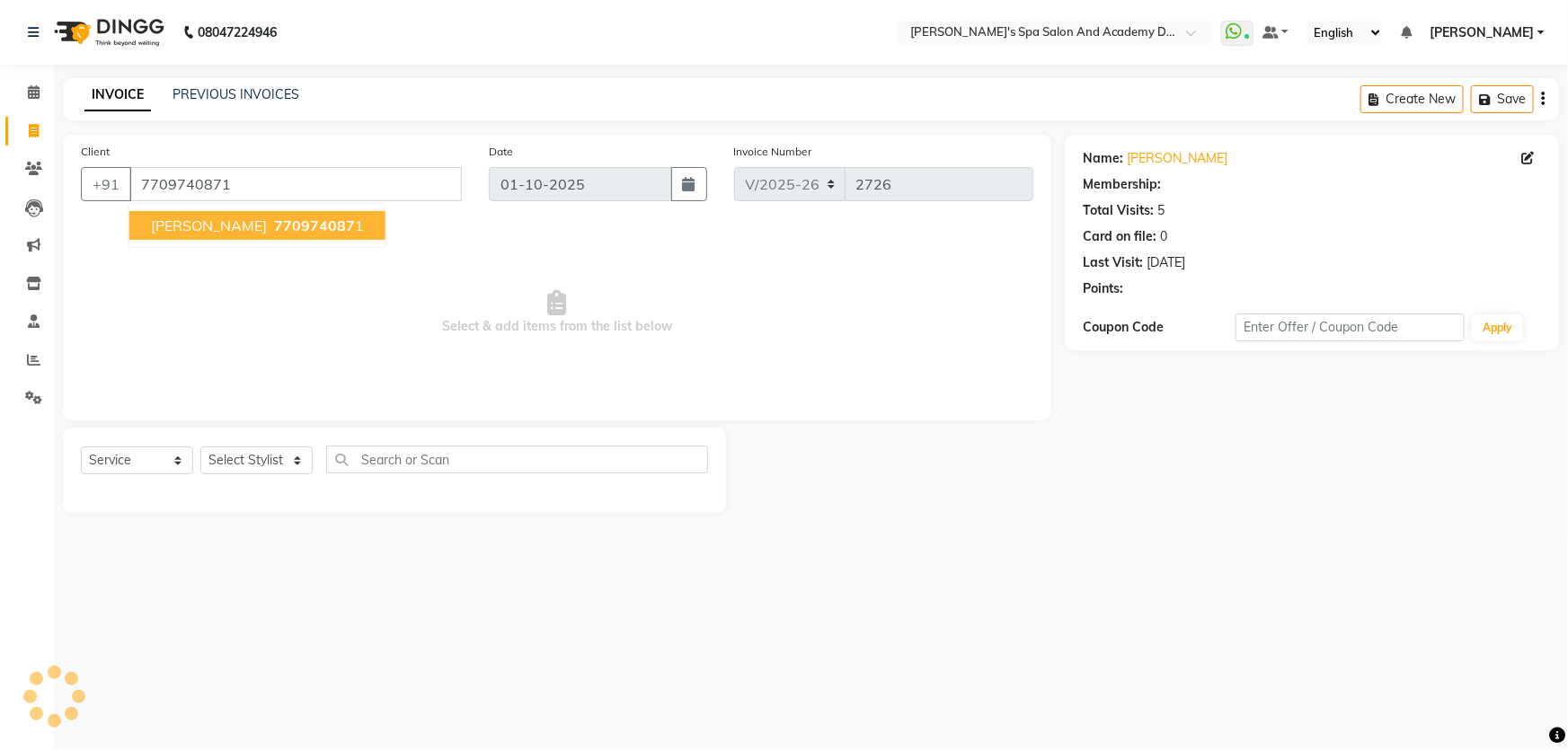
select select "1: Object"
click at [222, 217] on span "[PERSON_NAME]" at bounding box center [209, 225] width 116 height 18
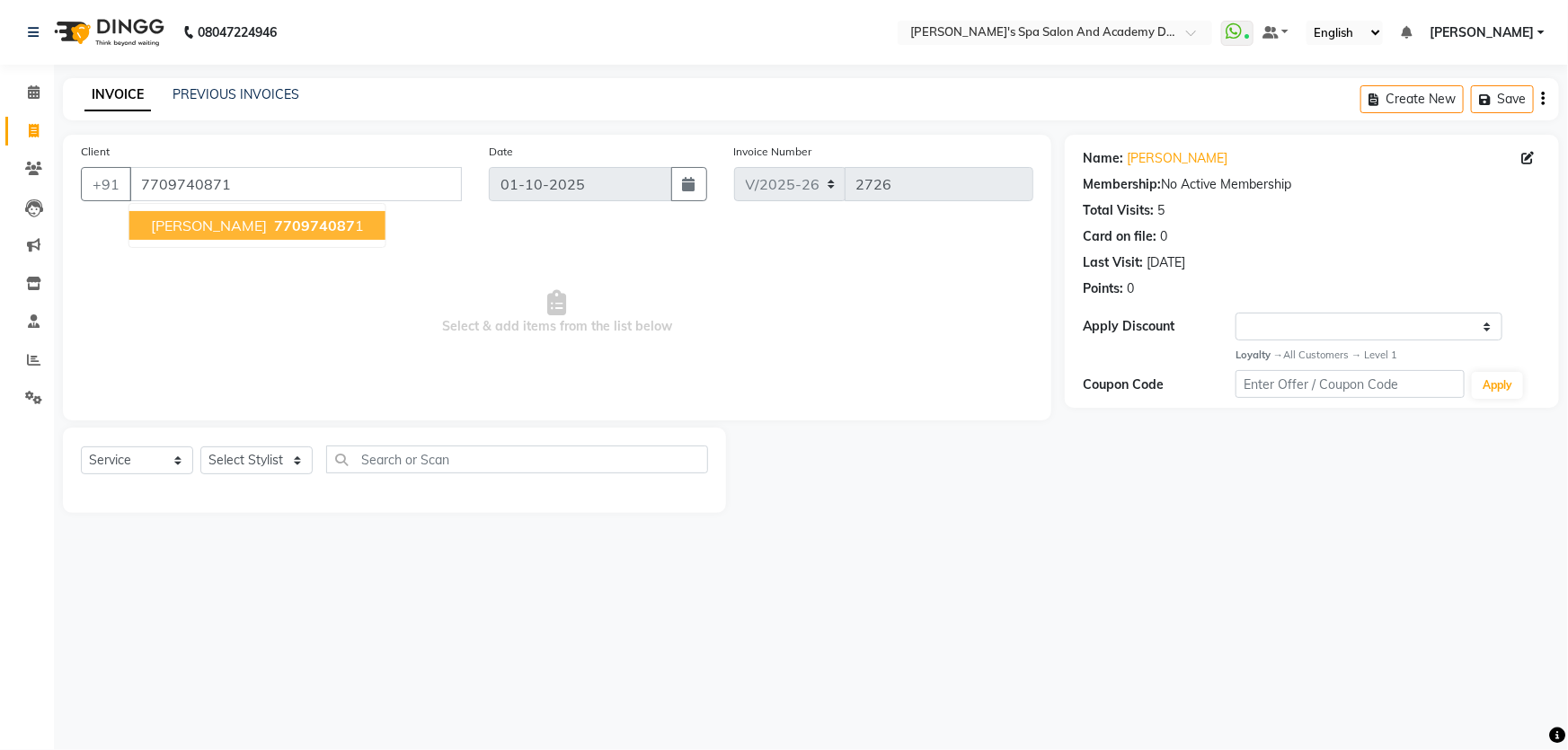
select select "1: Object"
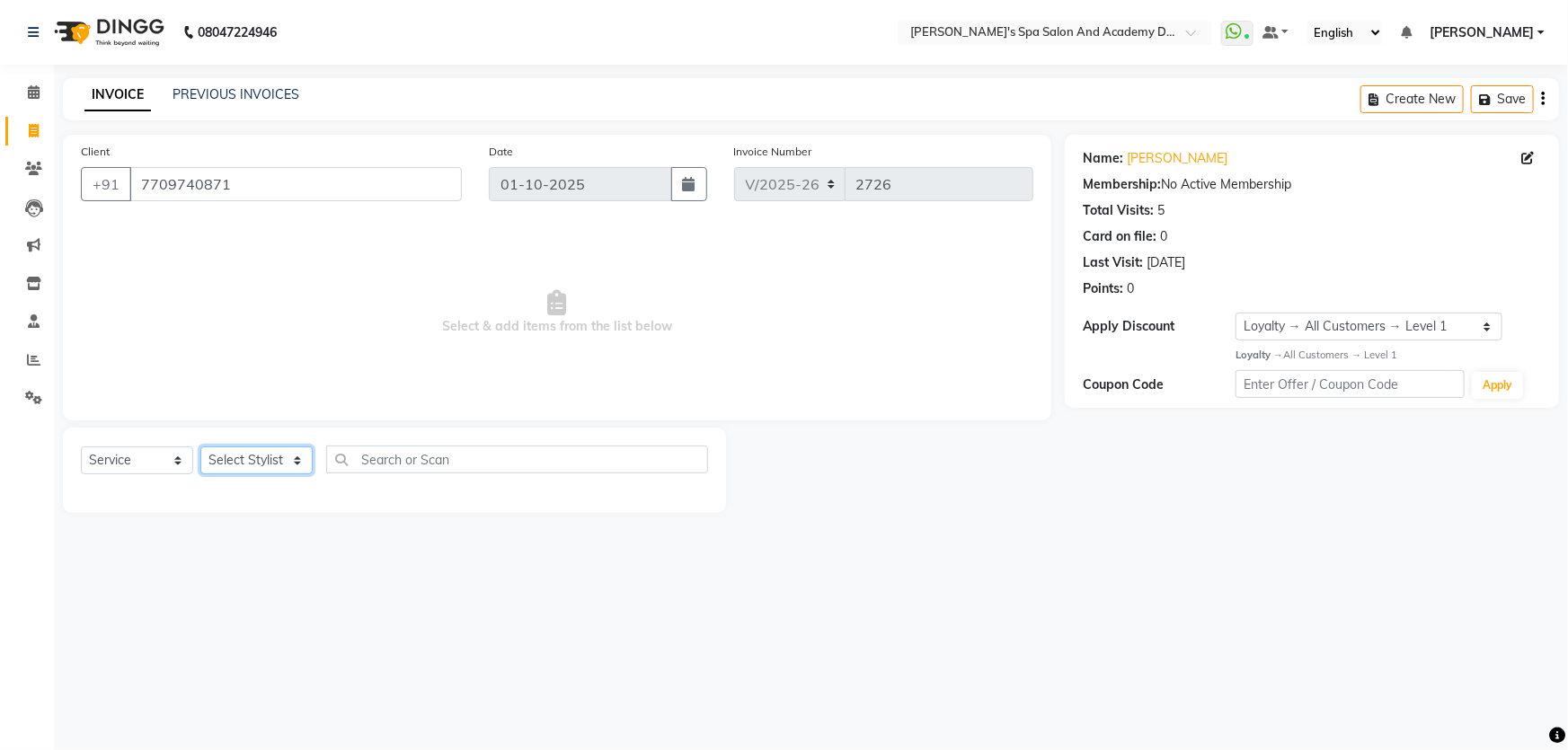
click at [296, 457] on select "Select Stylist Admin [PERSON_NAME] [PERSON_NAME] DIRECT 1 [PERSON_NAME] [PERSON…" at bounding box center [256, 460] width 112 height 28
select select "63504"
click at [200, 446] on select "Select Stylist Admin [PERSON_NAME] [PERSON_NAME] DIRECT 1 [PERSON_NAME] [PERSON…" at bounding box center [256, 460] width 112 height 28
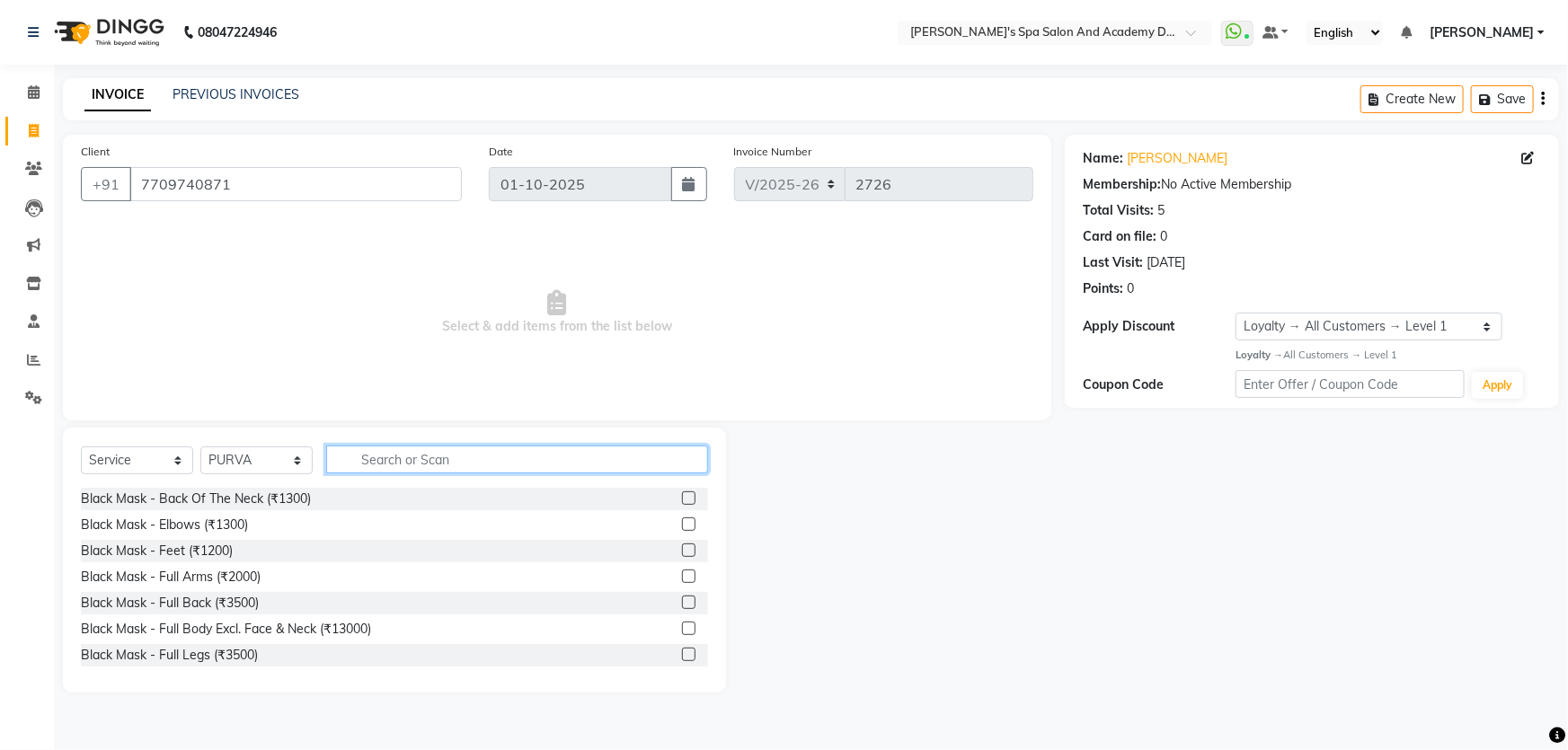
click at [411, 466] on input "text" at bounding box center [517, 459] width 382 height 28
type input "threading"
click at [682, 527] on label at bounding box center [689, 524] width 13 height 13
click at [682, 527] on input "checkbox" at bounding box center [688, 525] width 12 height 11
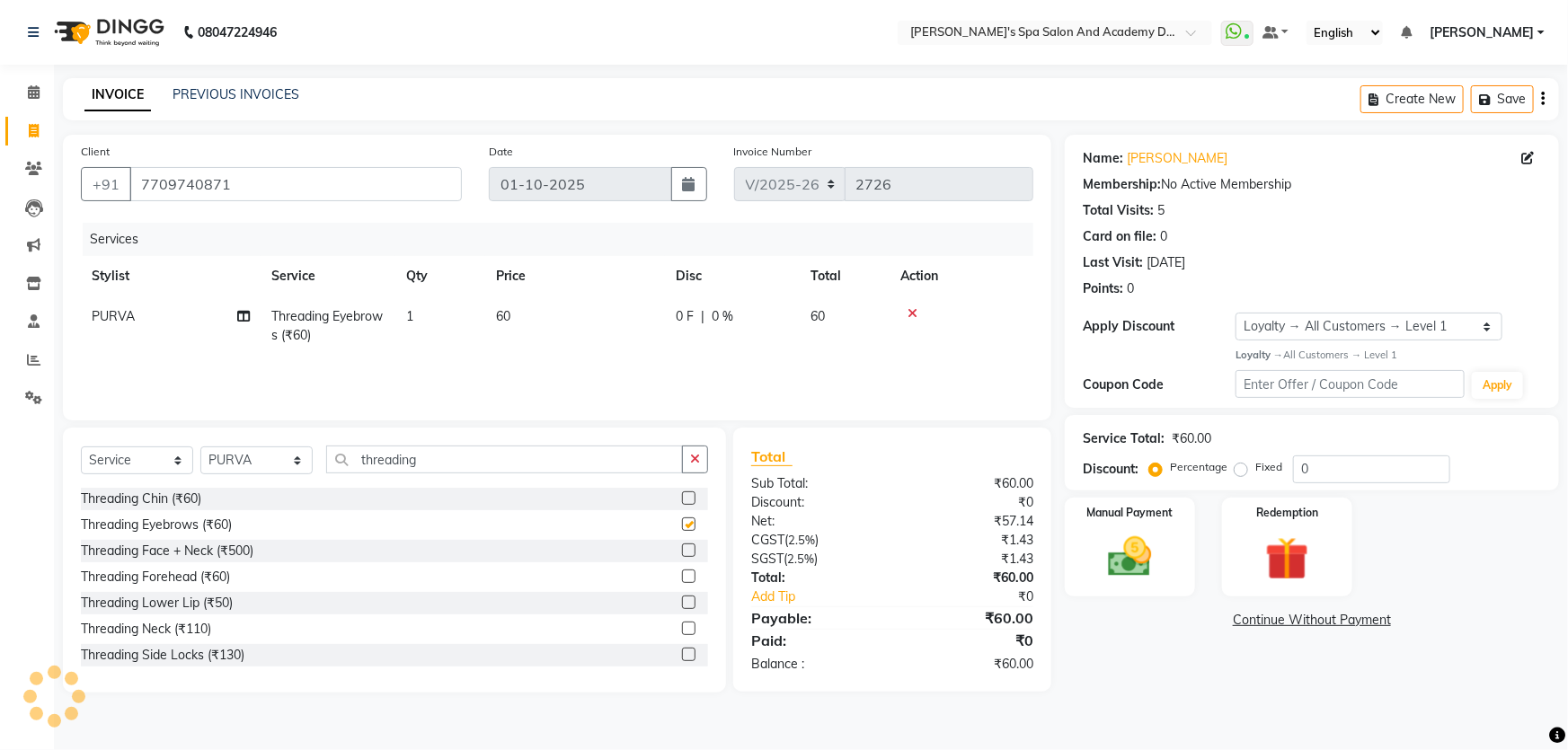
checkbox input "false"
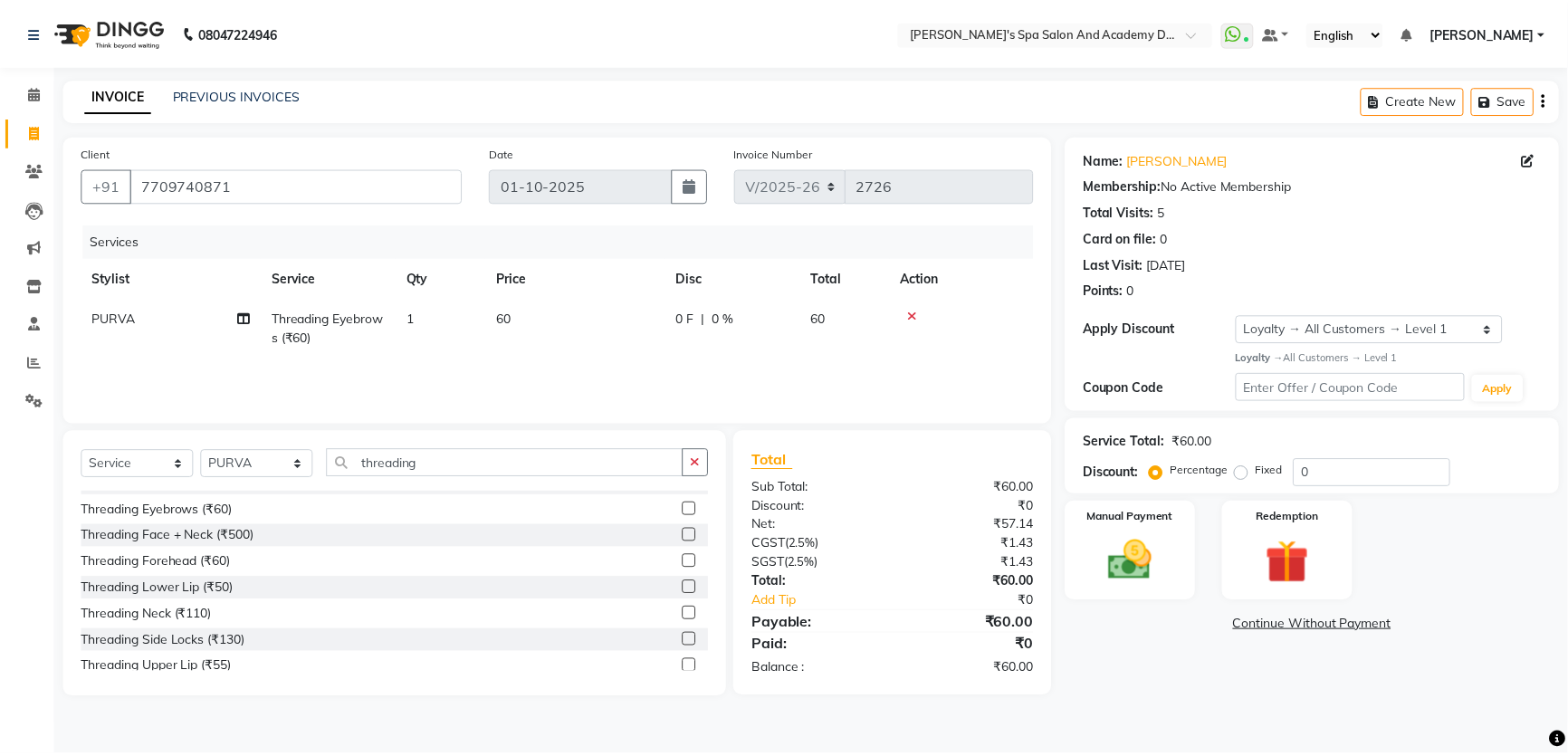
scroll to position [28, 0]
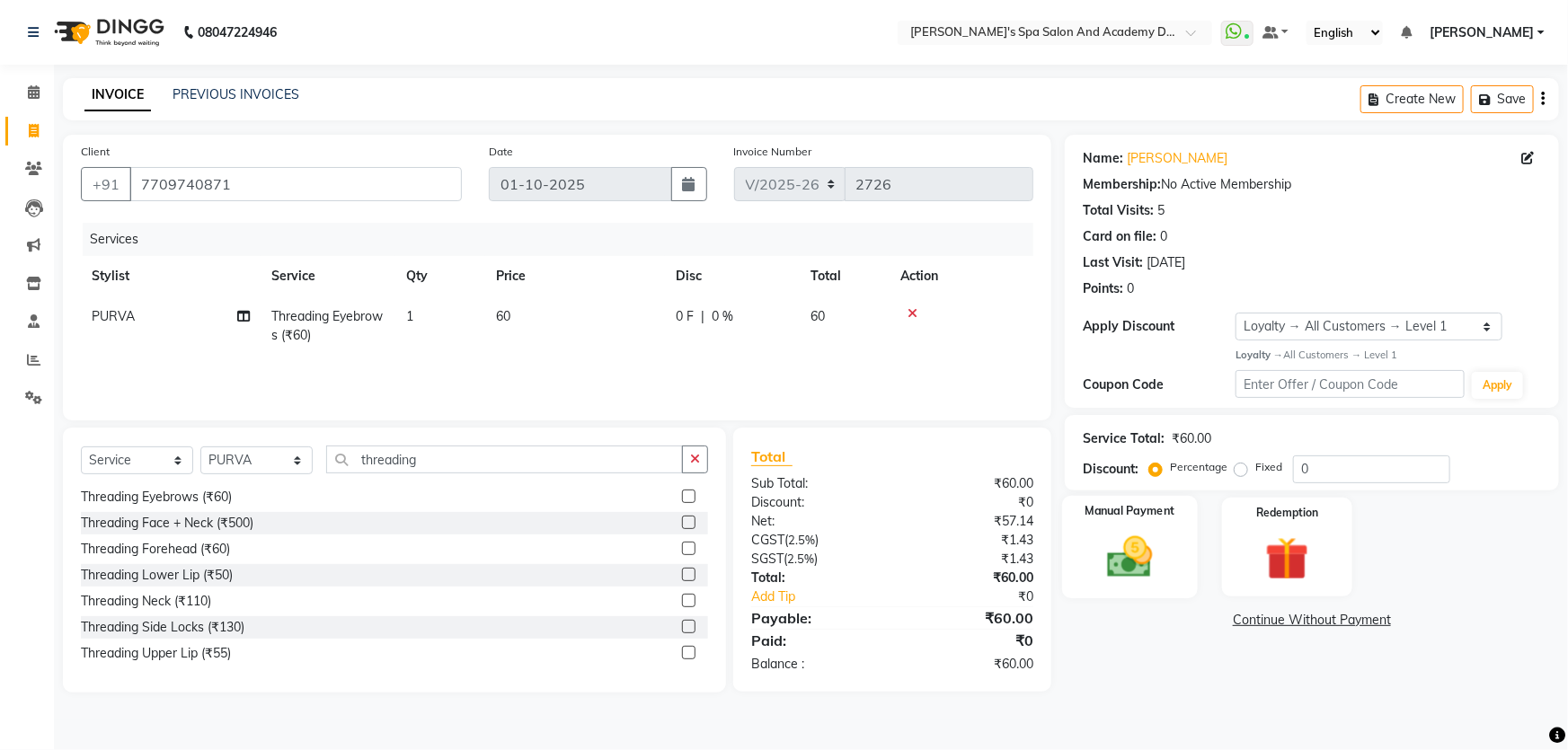
click at [1106, 565] on img at bounding box center [1130, 557] width 74 height 52
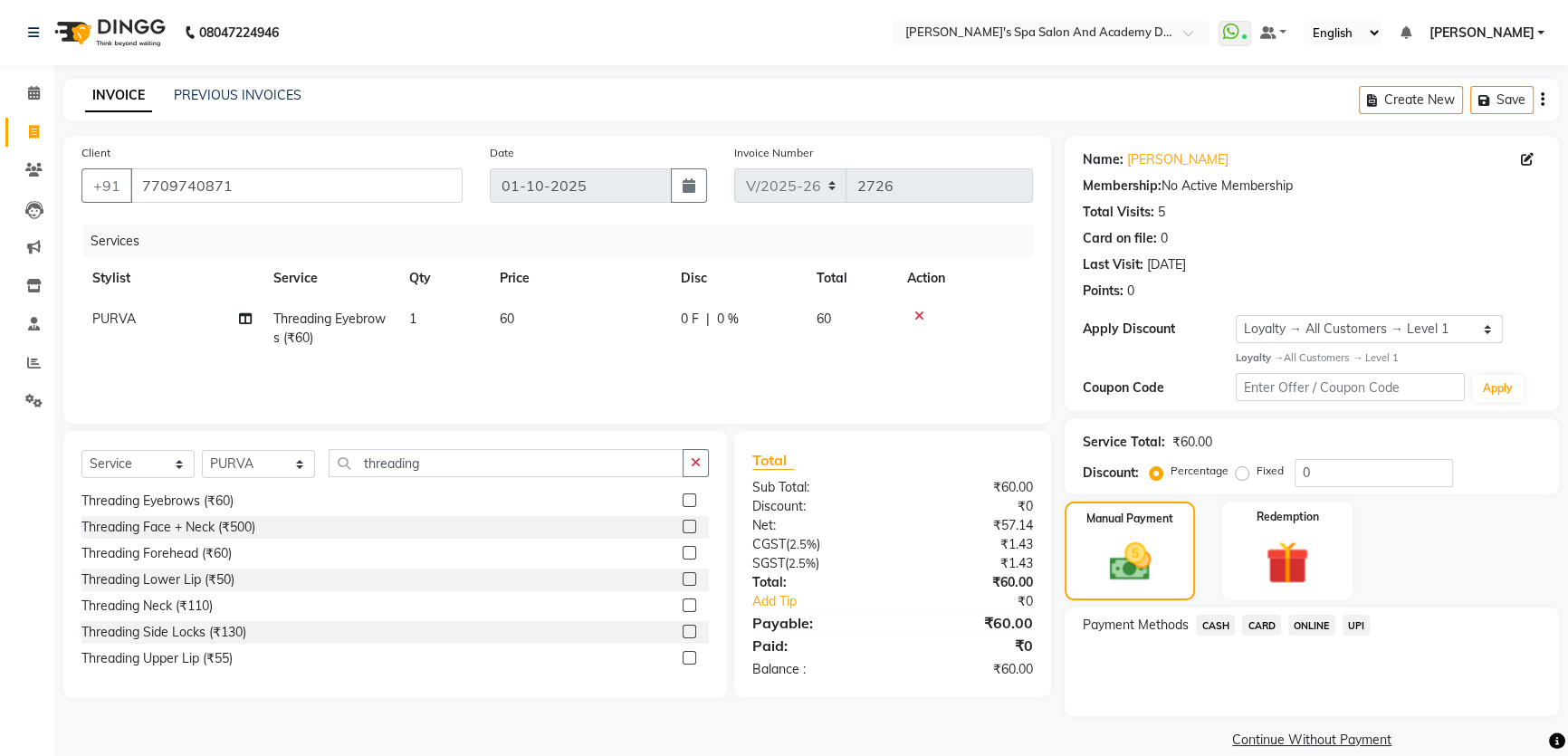
click at [1364, 625] on span "UPI" at bounding box center [1357, 626] width 28 height 21
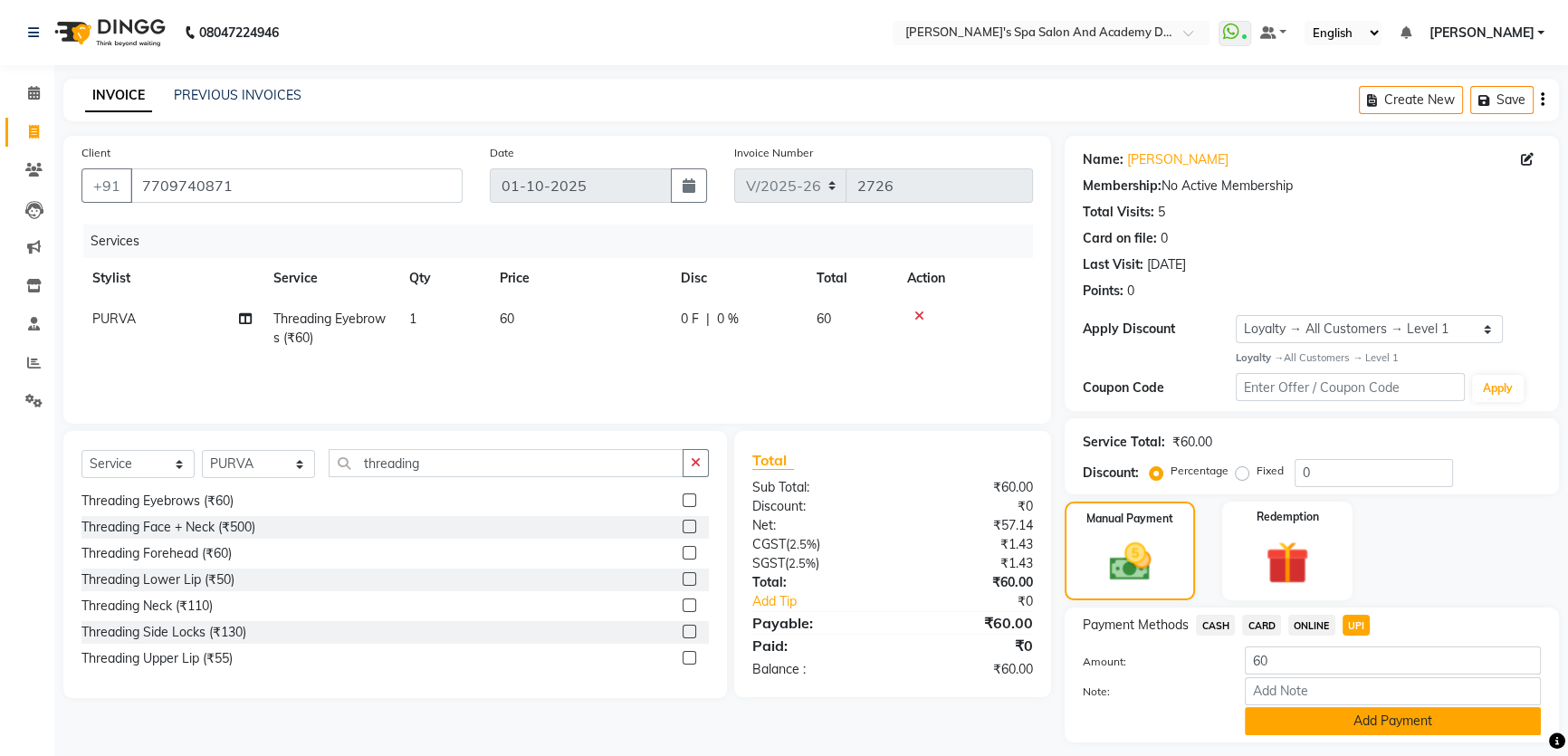
scroll to position [51, 0]
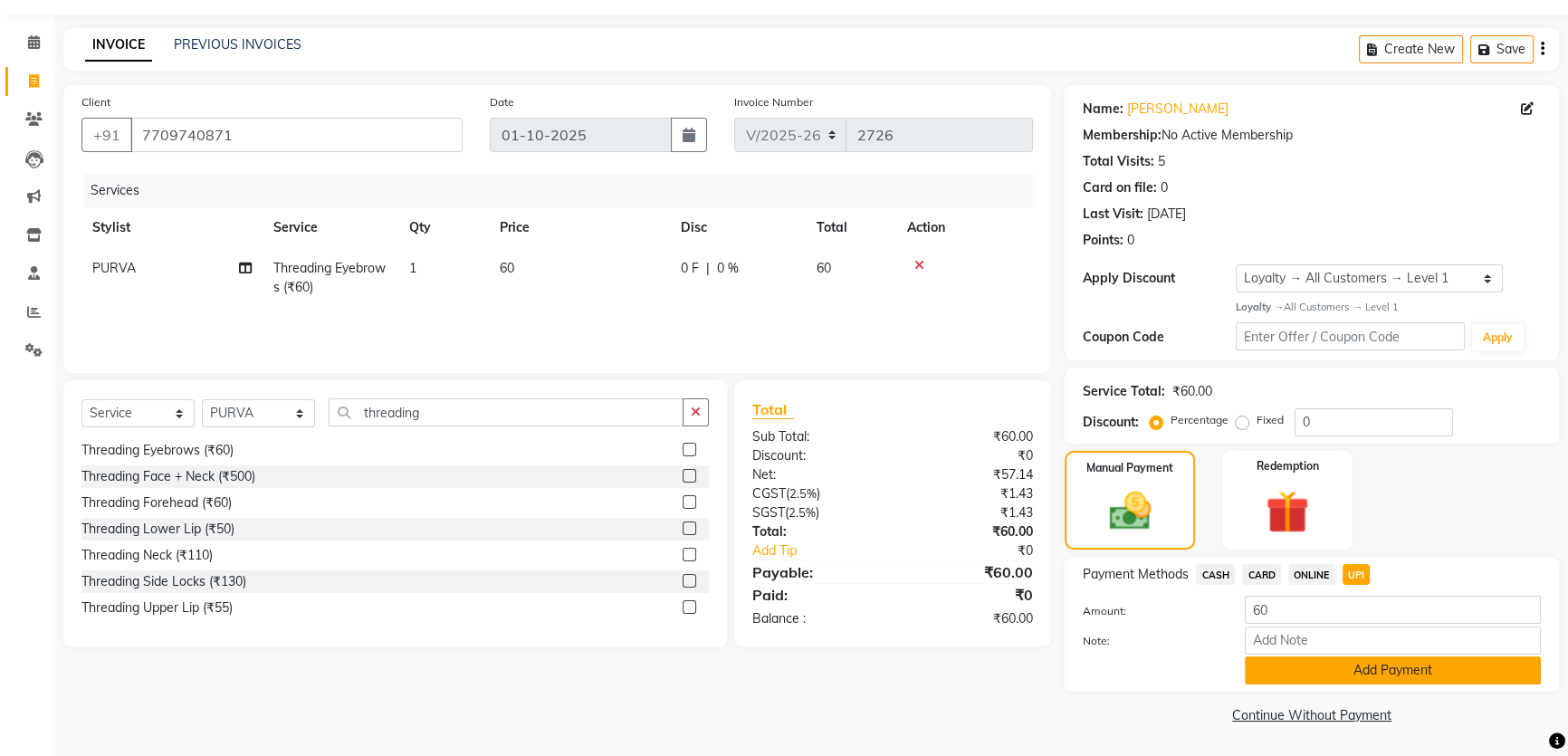
click at [1364, 670] on button "Add Payment" at bounding box center [1392, 670] width 296 height 28
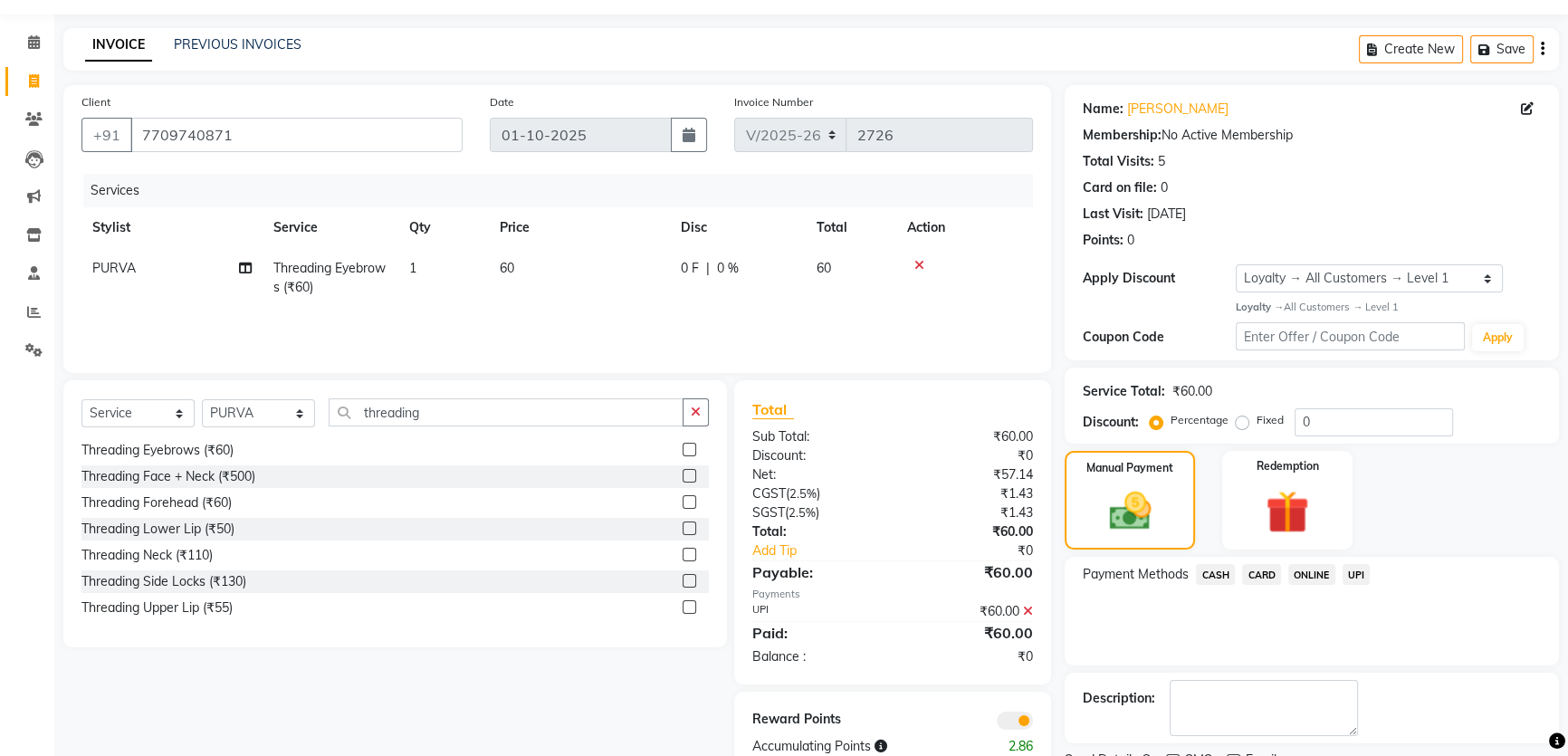
scroll to position [126, 0]
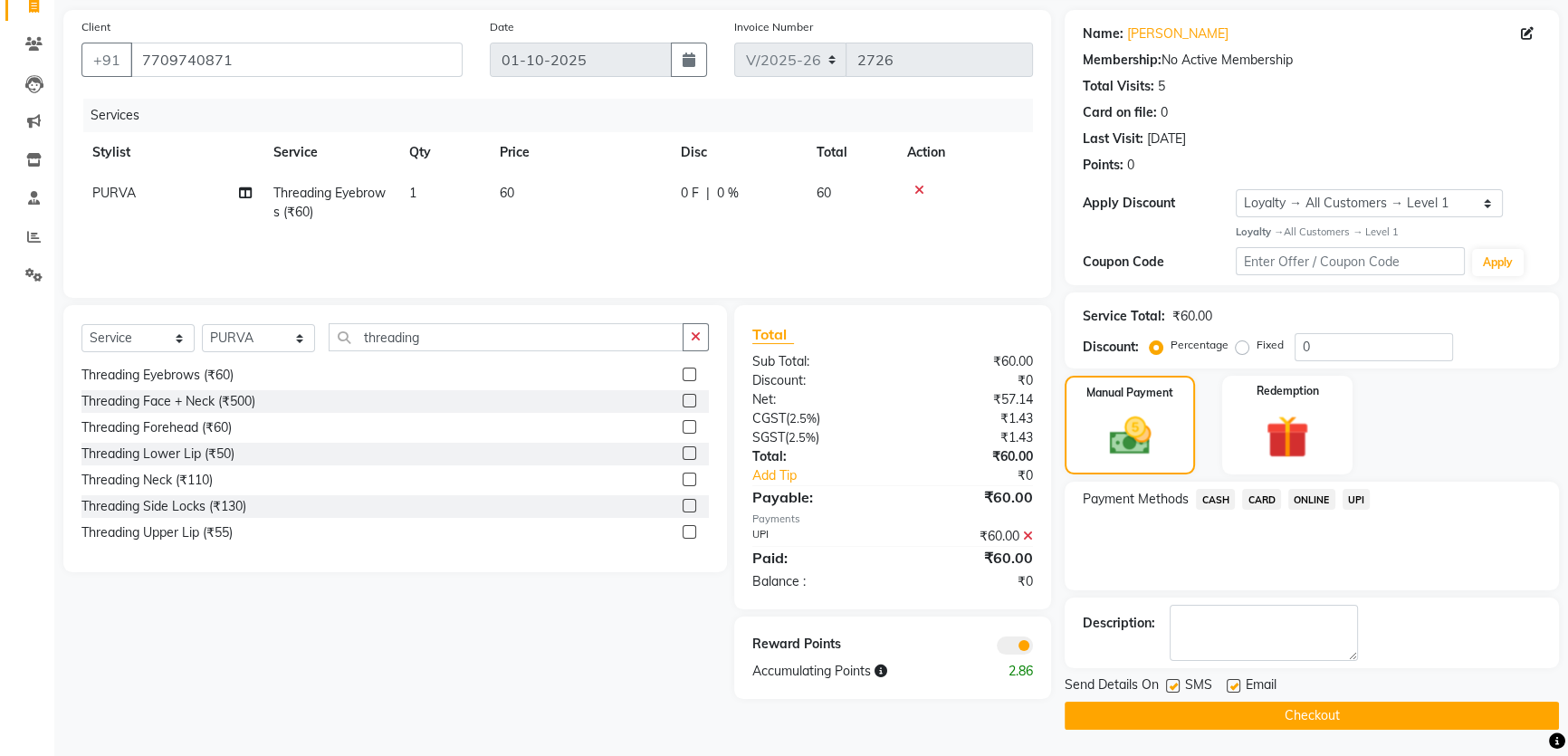
click at [1218, 720] on button "Checkout" at bounding box center [1312, 715] width 494 height 28
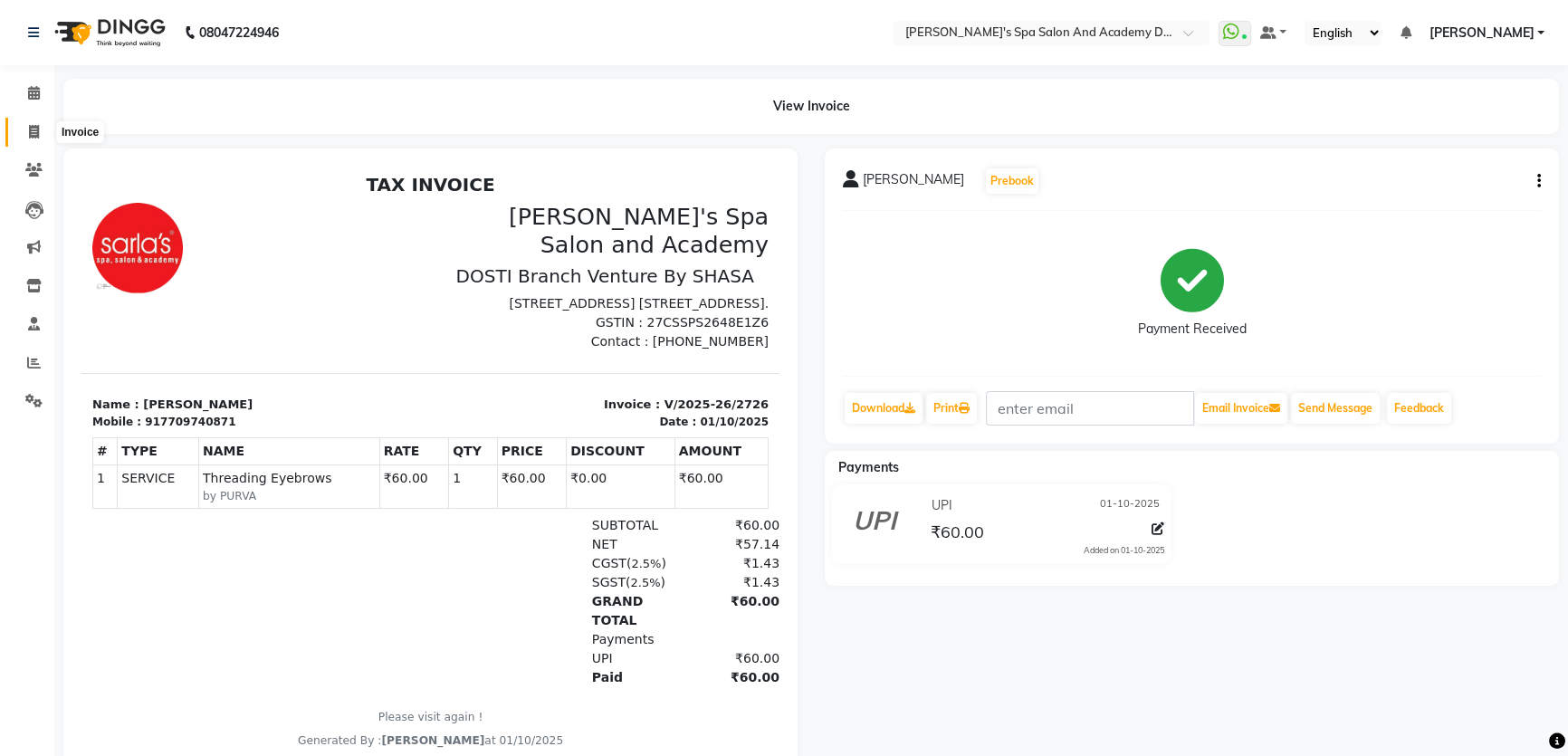
click at [26, 135] on span at bounding box center [34, 133] width 32 height 21
select select "service"
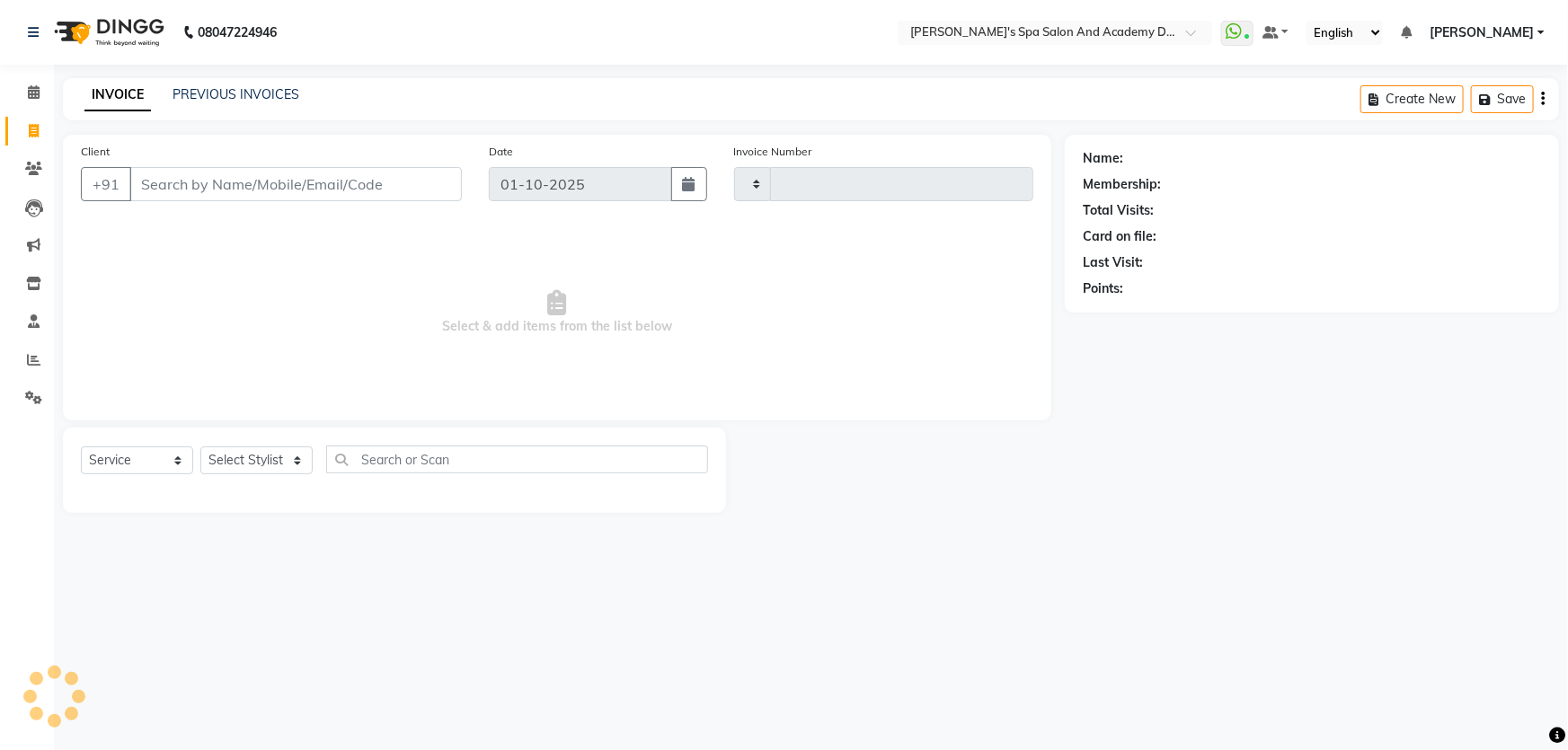
type input "2727"
select select "6316"
click at [239, 93] on link "PREVIOUS INVOICES" at bounding box center [236, 94] width 127 height 16
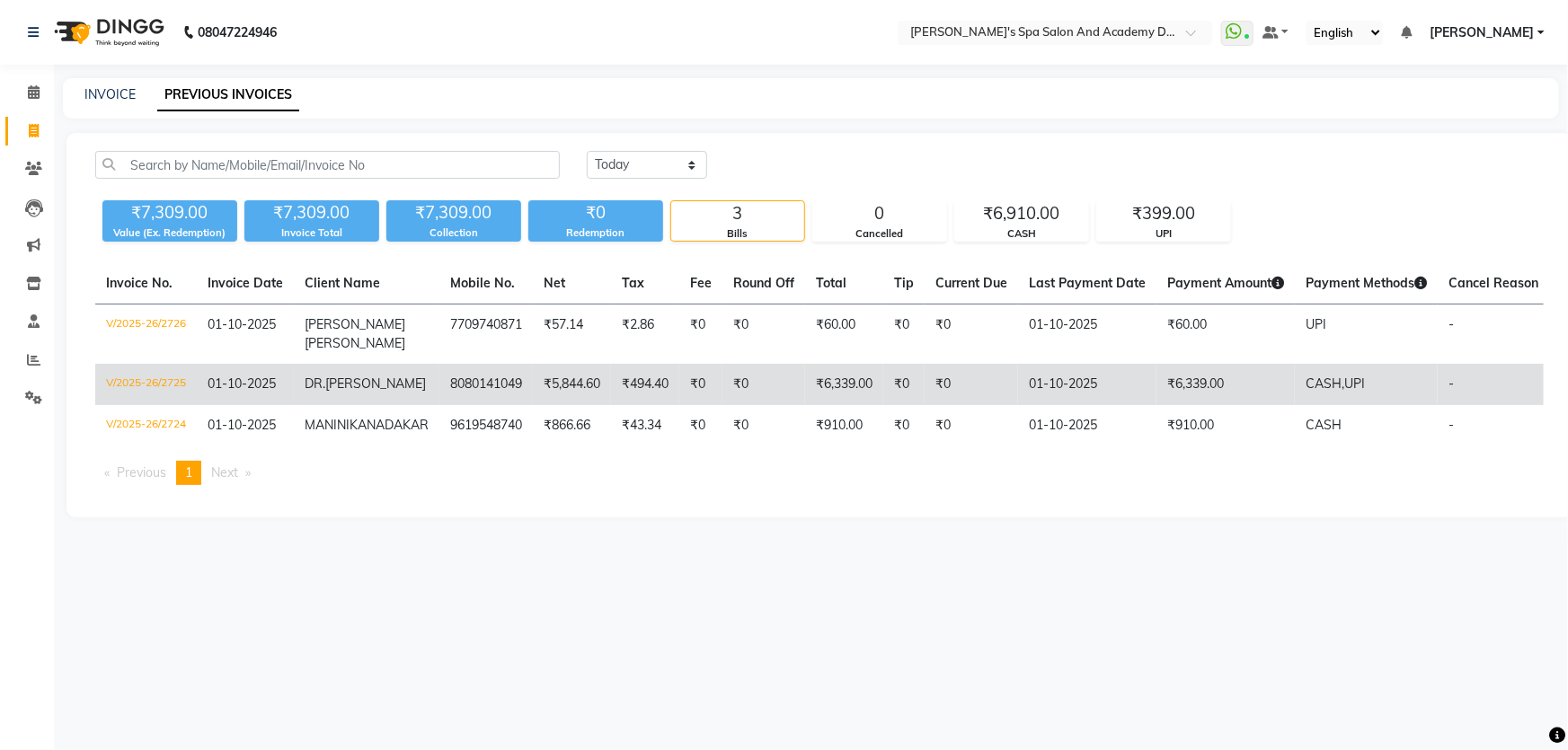
click at [440, 394] on td "8080141049" at bounding box center [487, 384] width 94 height 41
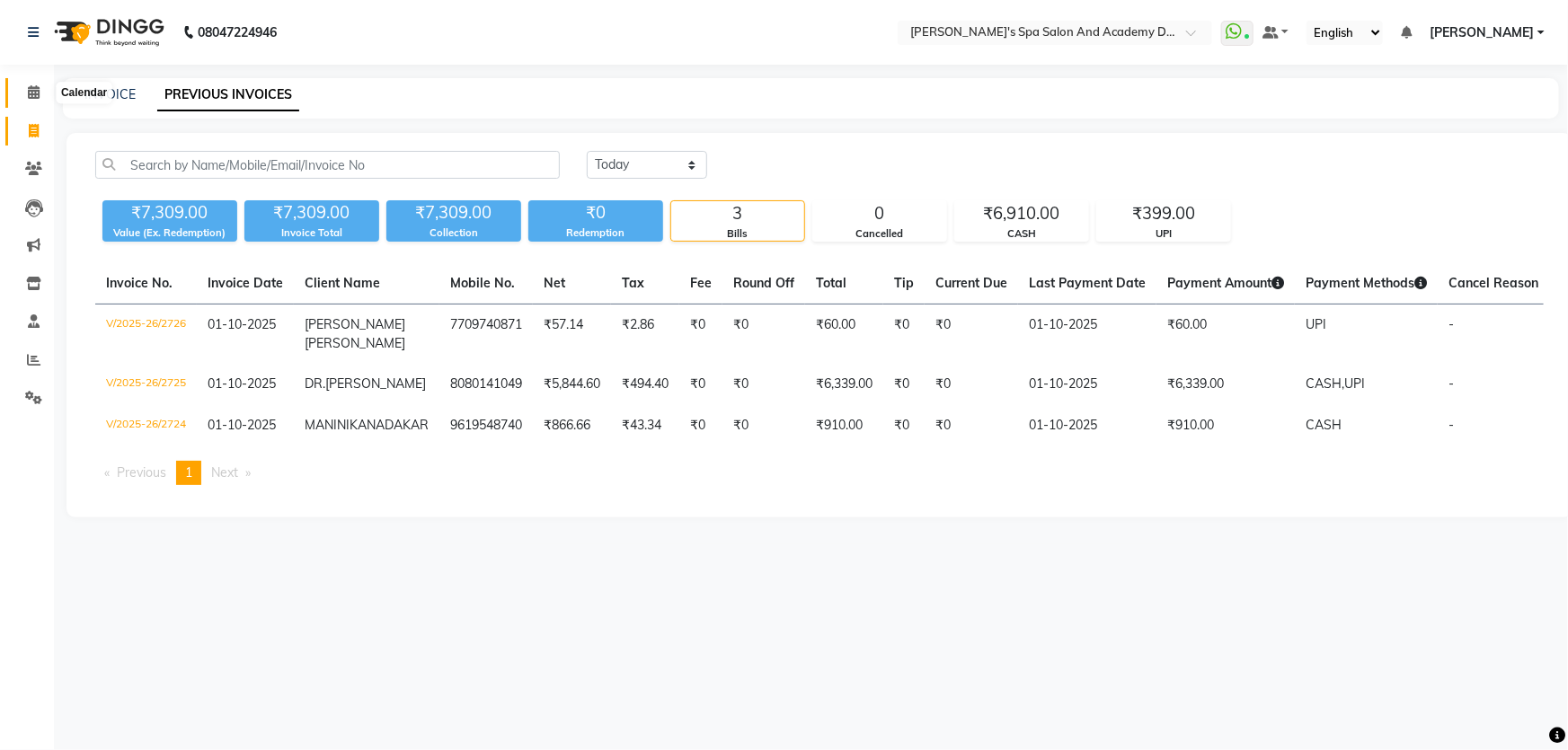
click at [28, 95] on icon at bounding box center [34, 92] width 12 height 13
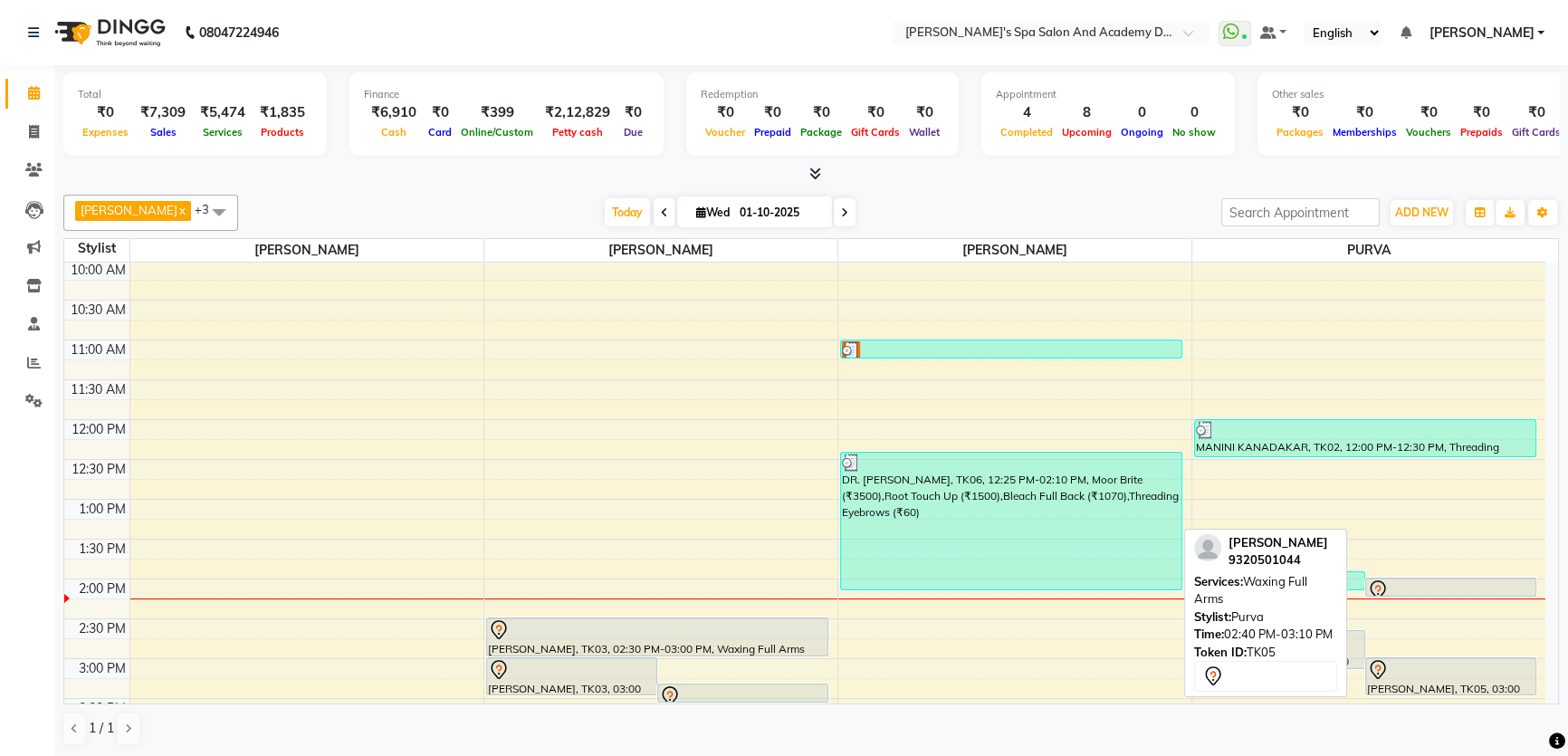
scroll to position [246, 0]
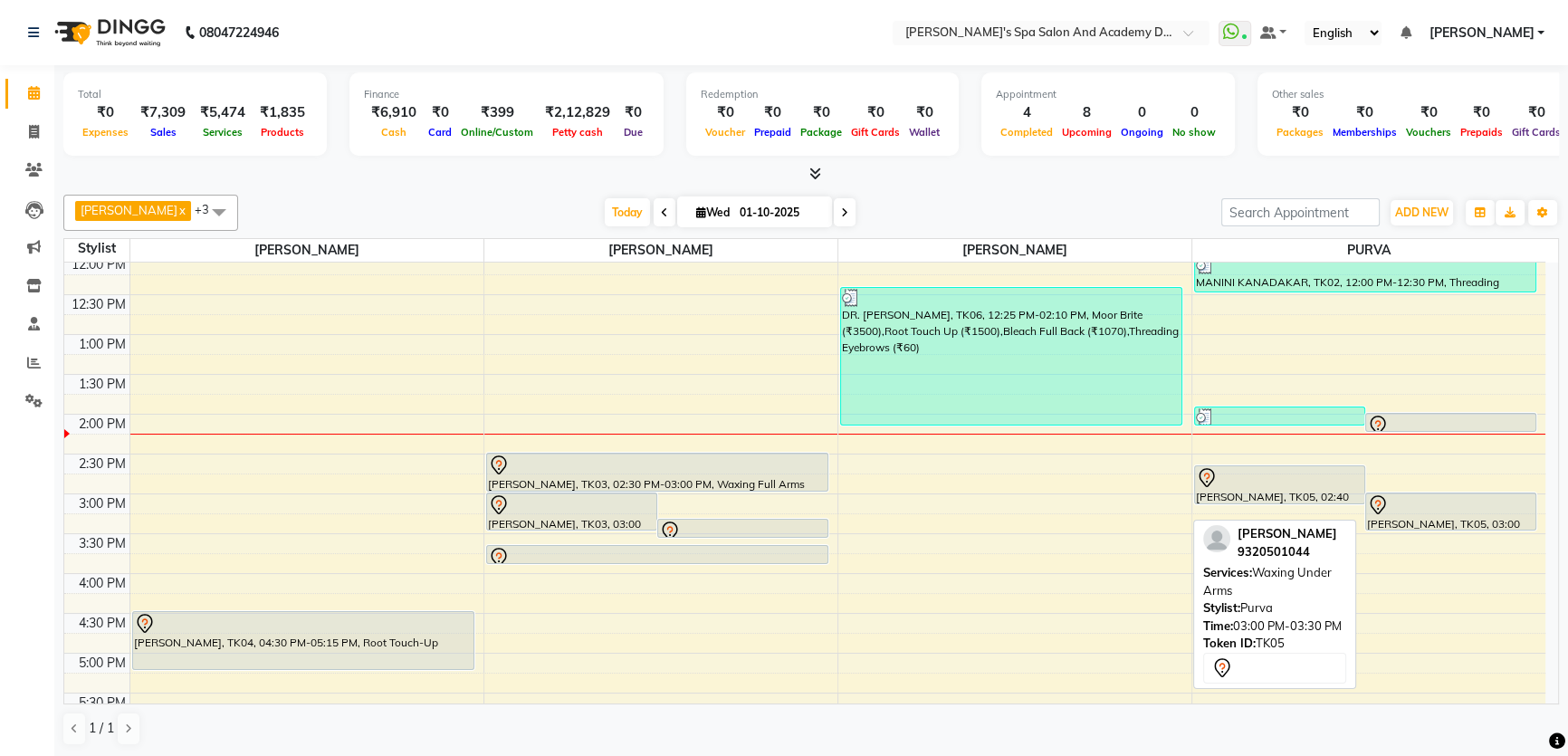
click at [1410, 517] on div "[PERSON_NAME], TK05, 03:00 PM-03:30 PM, Waxing Under Arms" at bounding box center [1450, 512] width 169 height 37
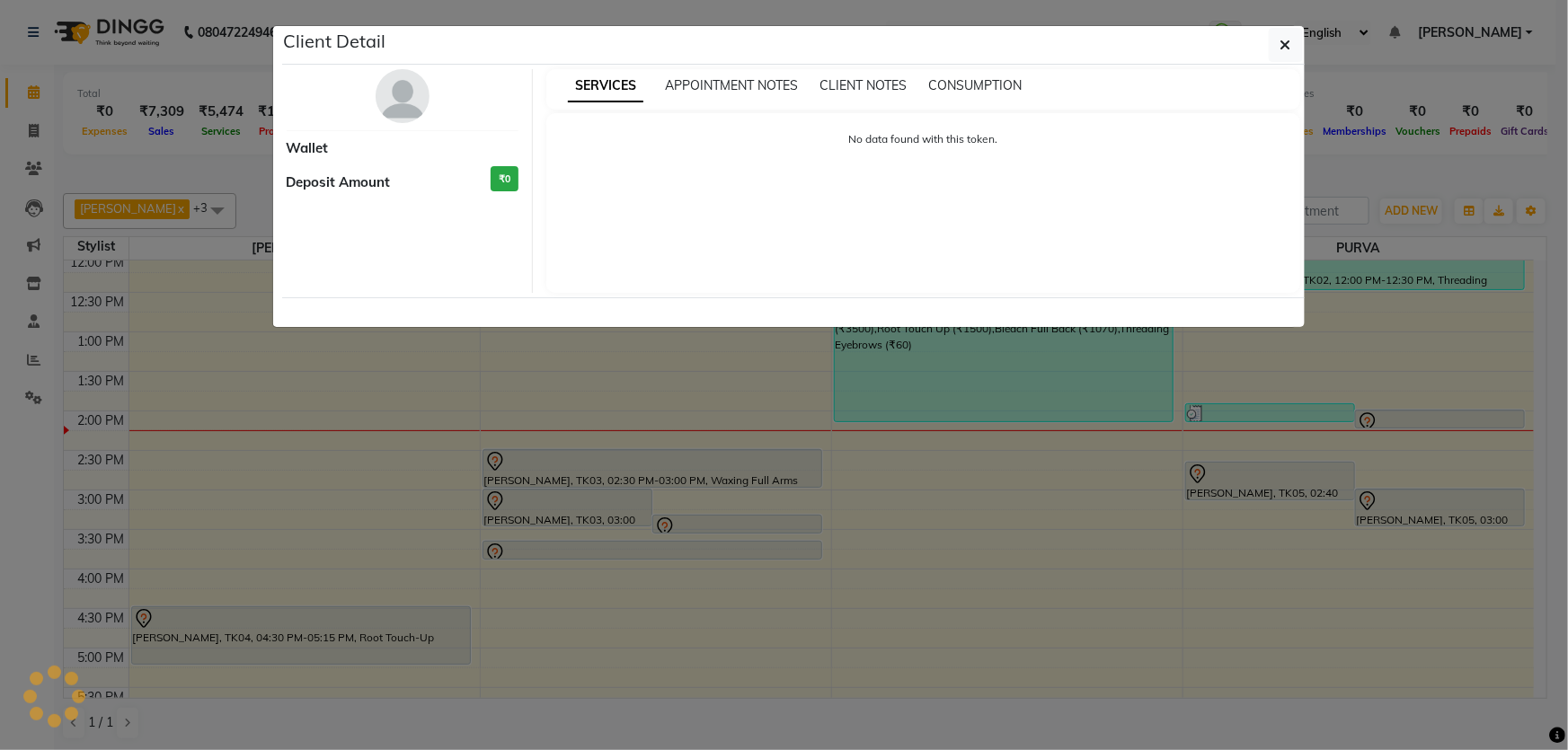
select select "7"
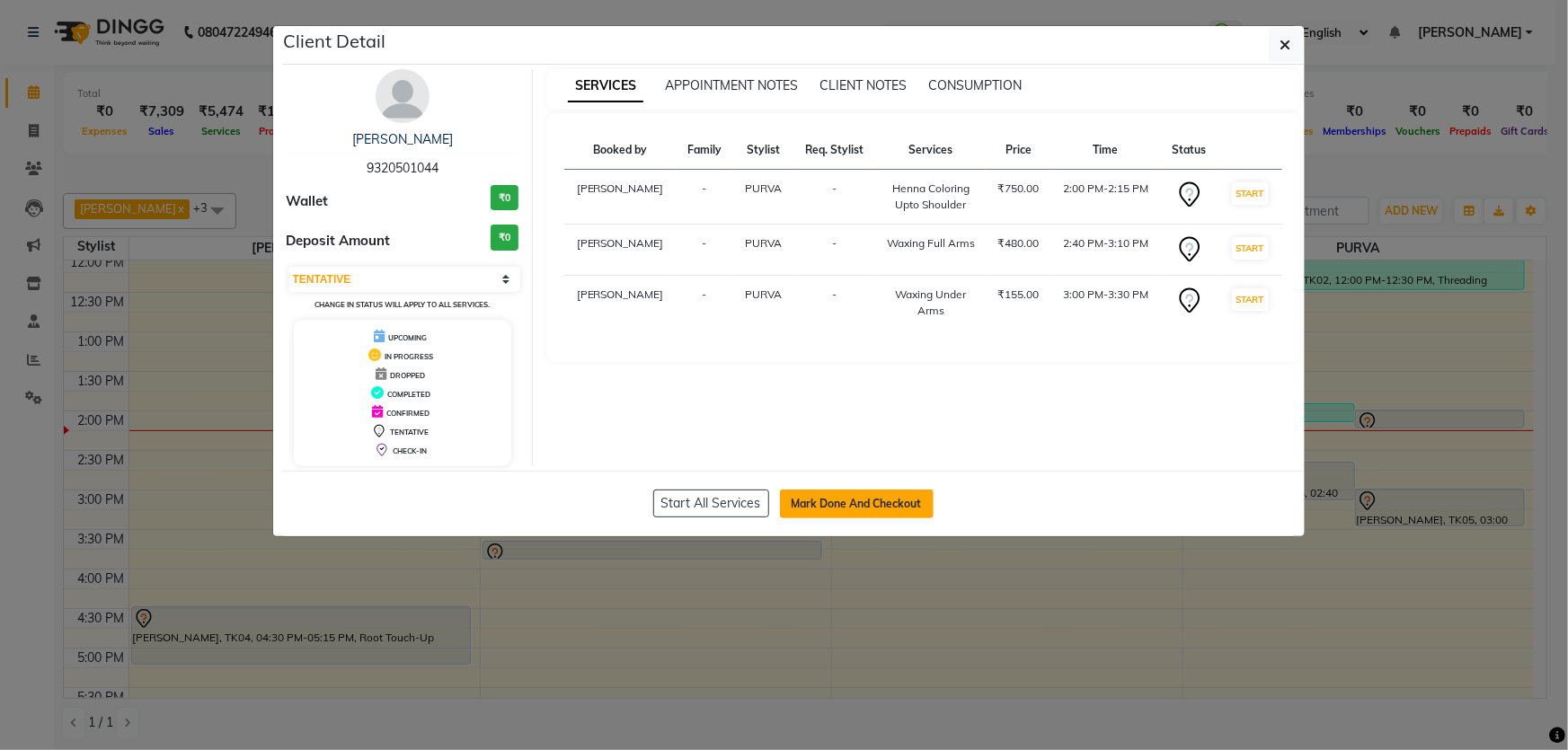
click at [815, 505] on button "Mark Done And Checkout" at bounding box center [857, 504] width 153 height 29
select select "6316"
select select "service"
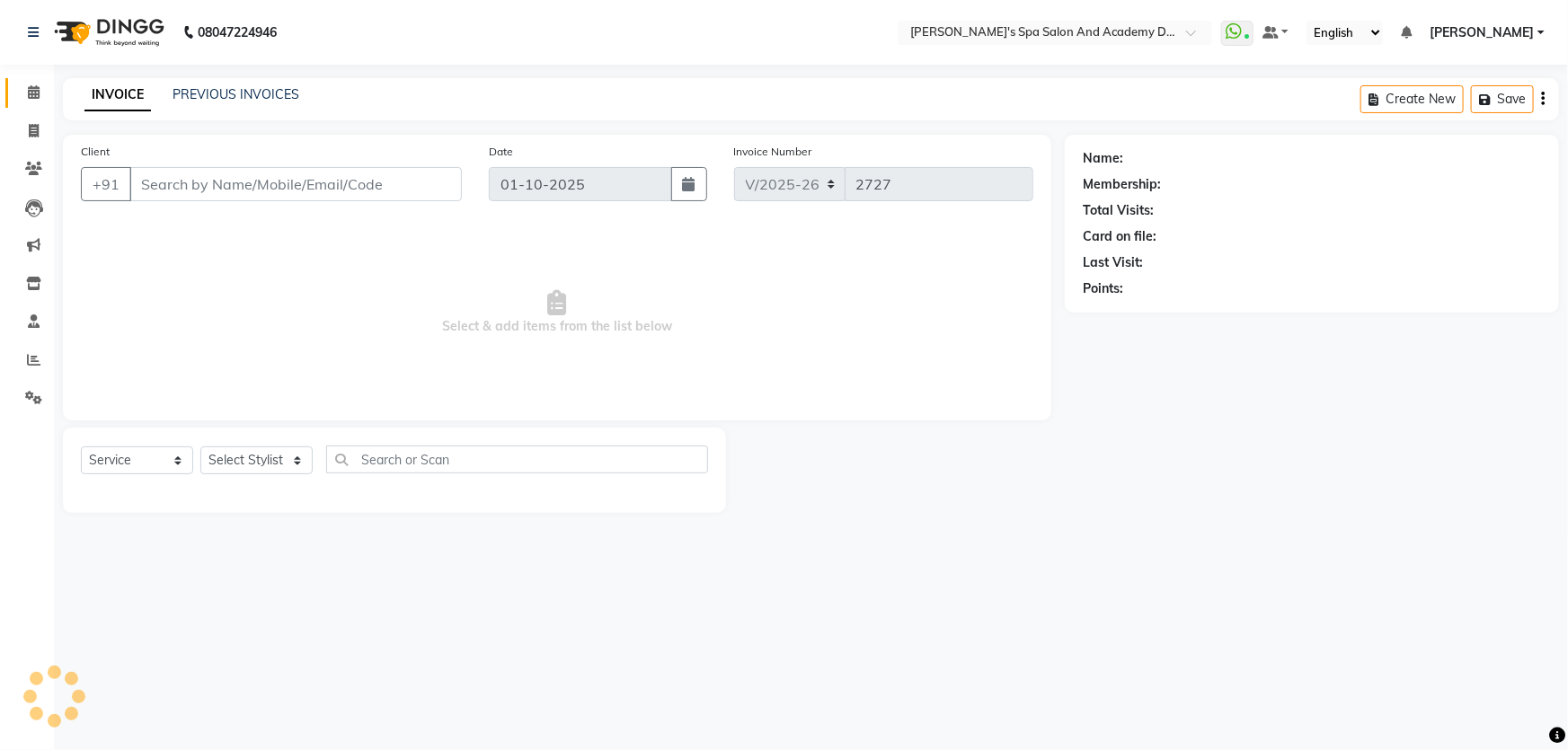
type input "9320501044"
select select "63504"
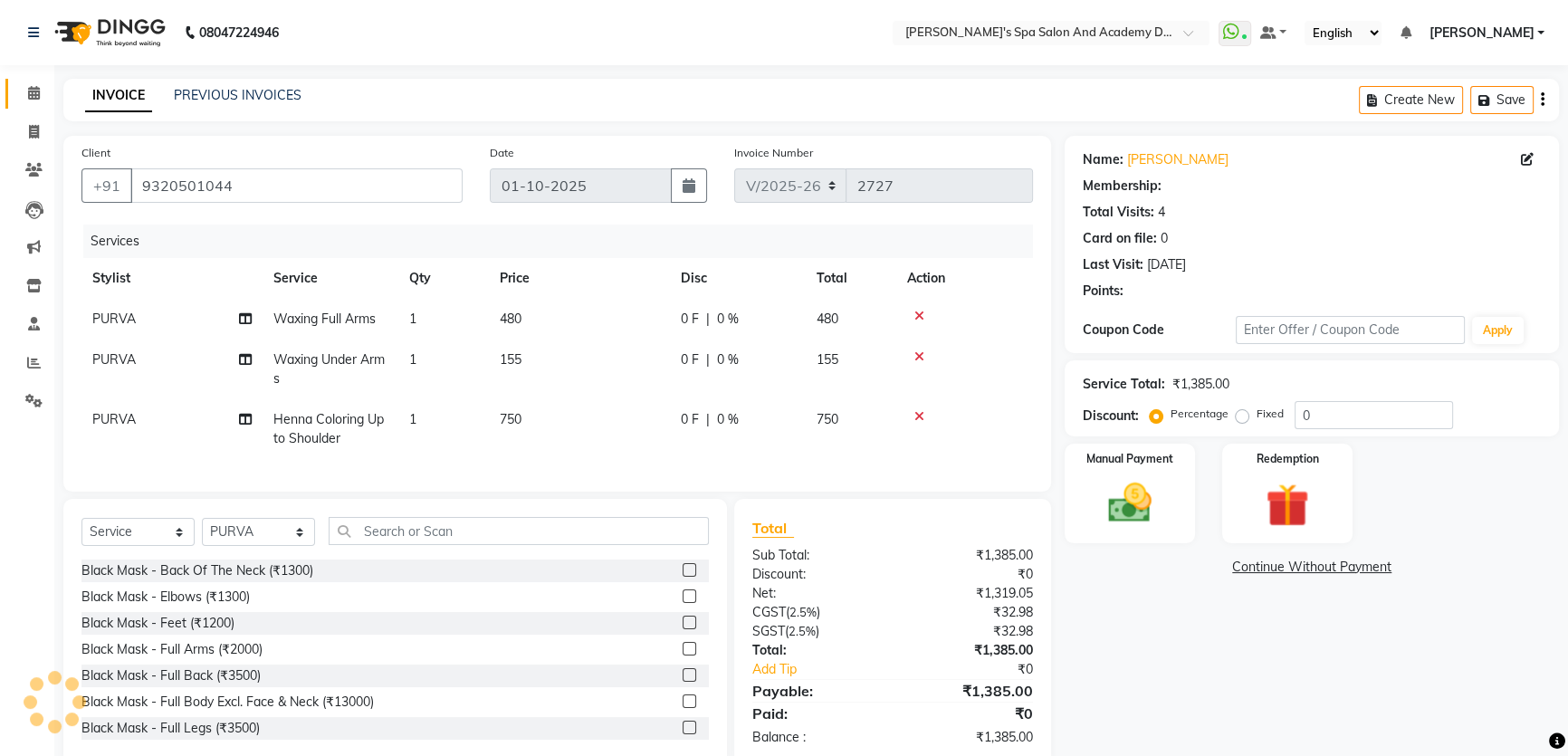
select select "1: Object"
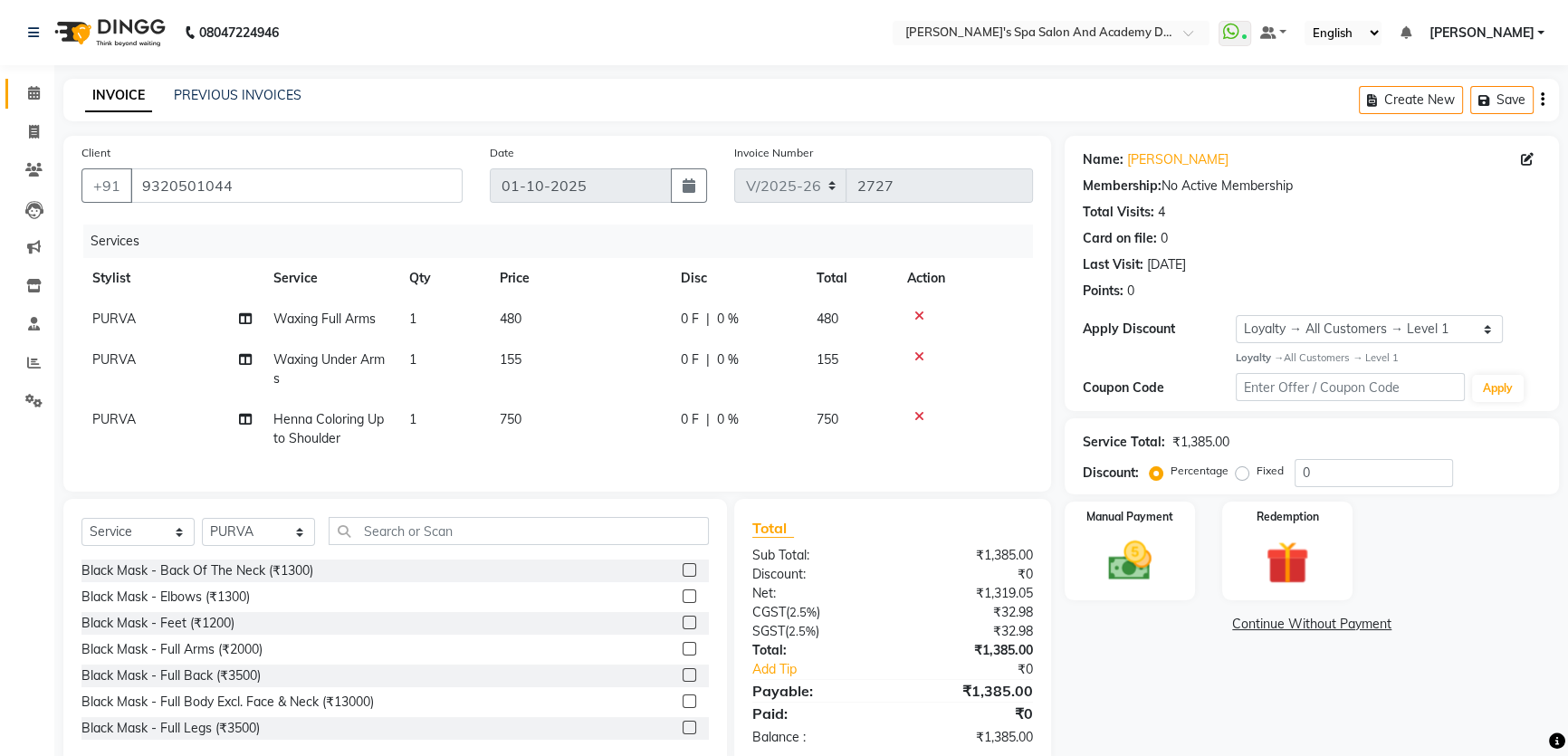
scroll to position [49, 0]
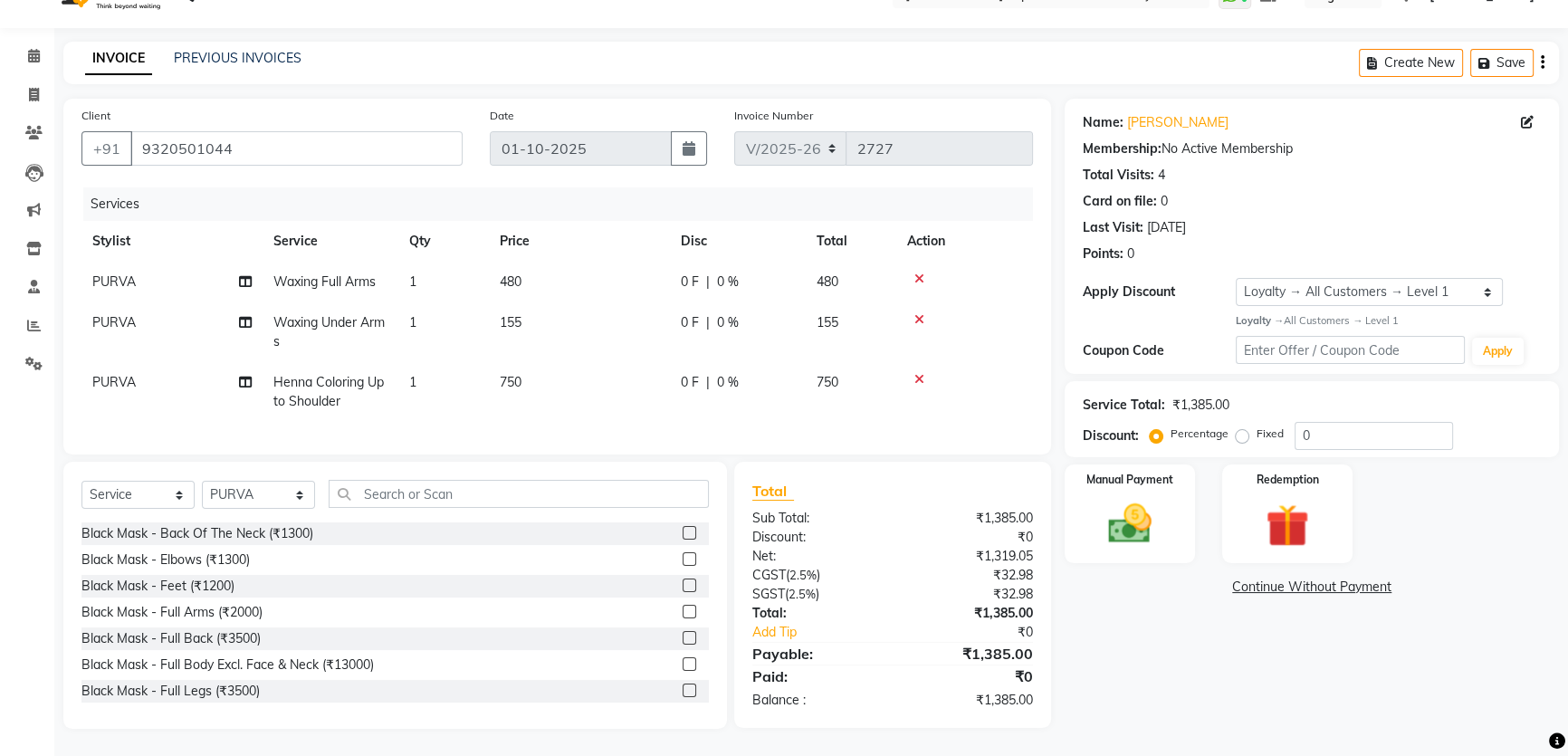
click at [917, 373] on icon at bounding box center [919, 378] width 10 height 13
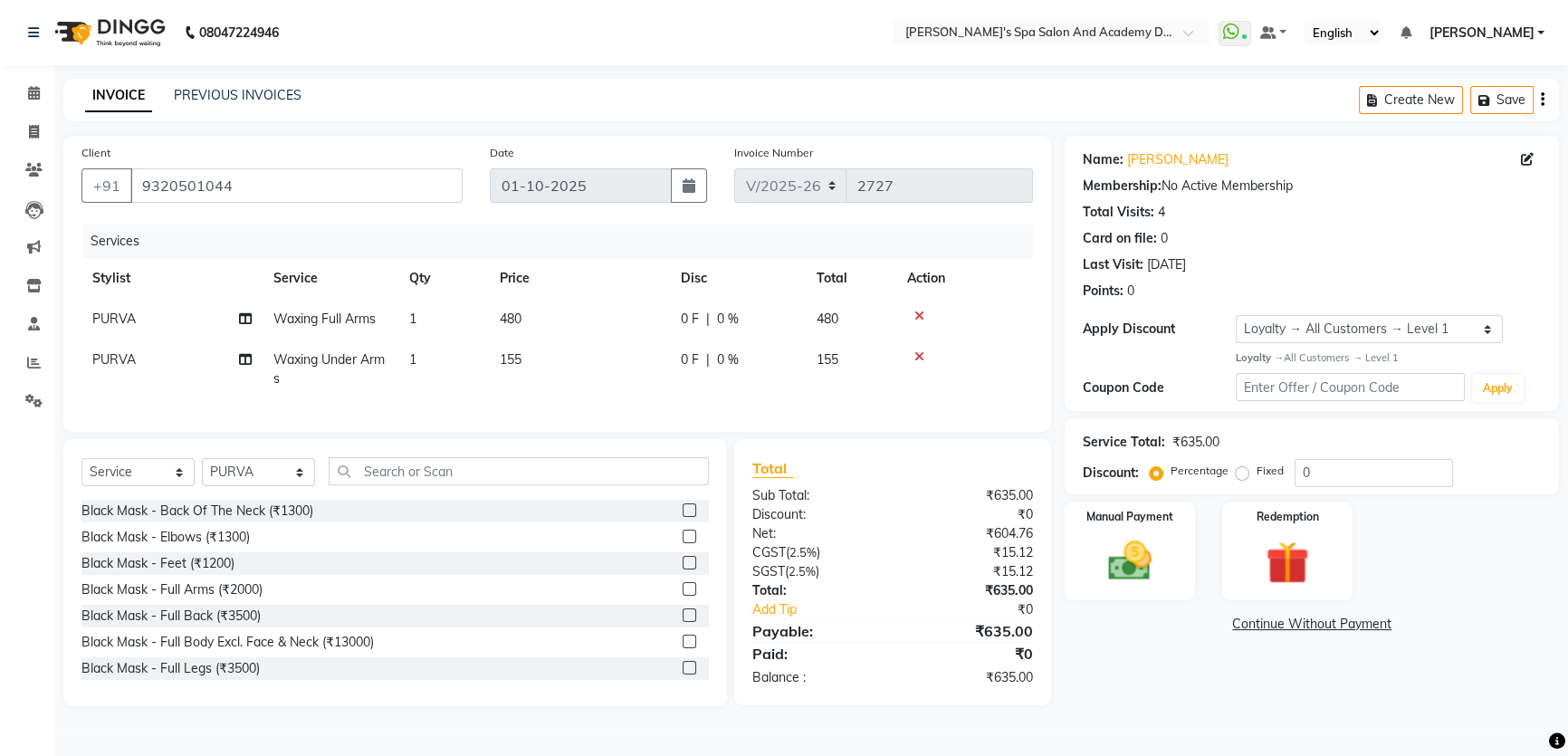
scroll to position [0, 0]
click at [1504, 100] on icon "button" at bounding box center [1499, 100] width 18 height 13
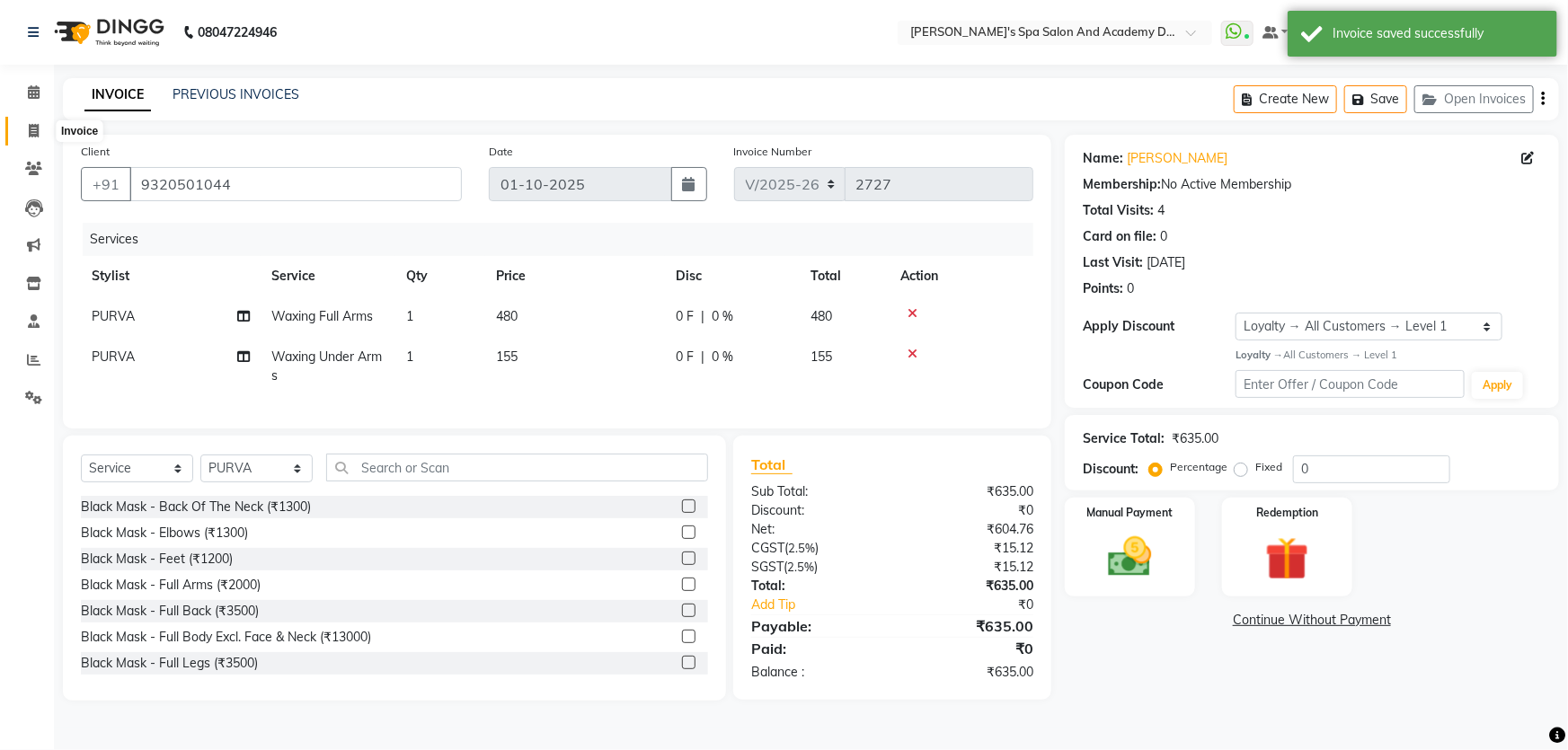
click at [35, 135] on icon at bounding box center [34, 130] width 10 height 13
select select "6316"
select select "service"
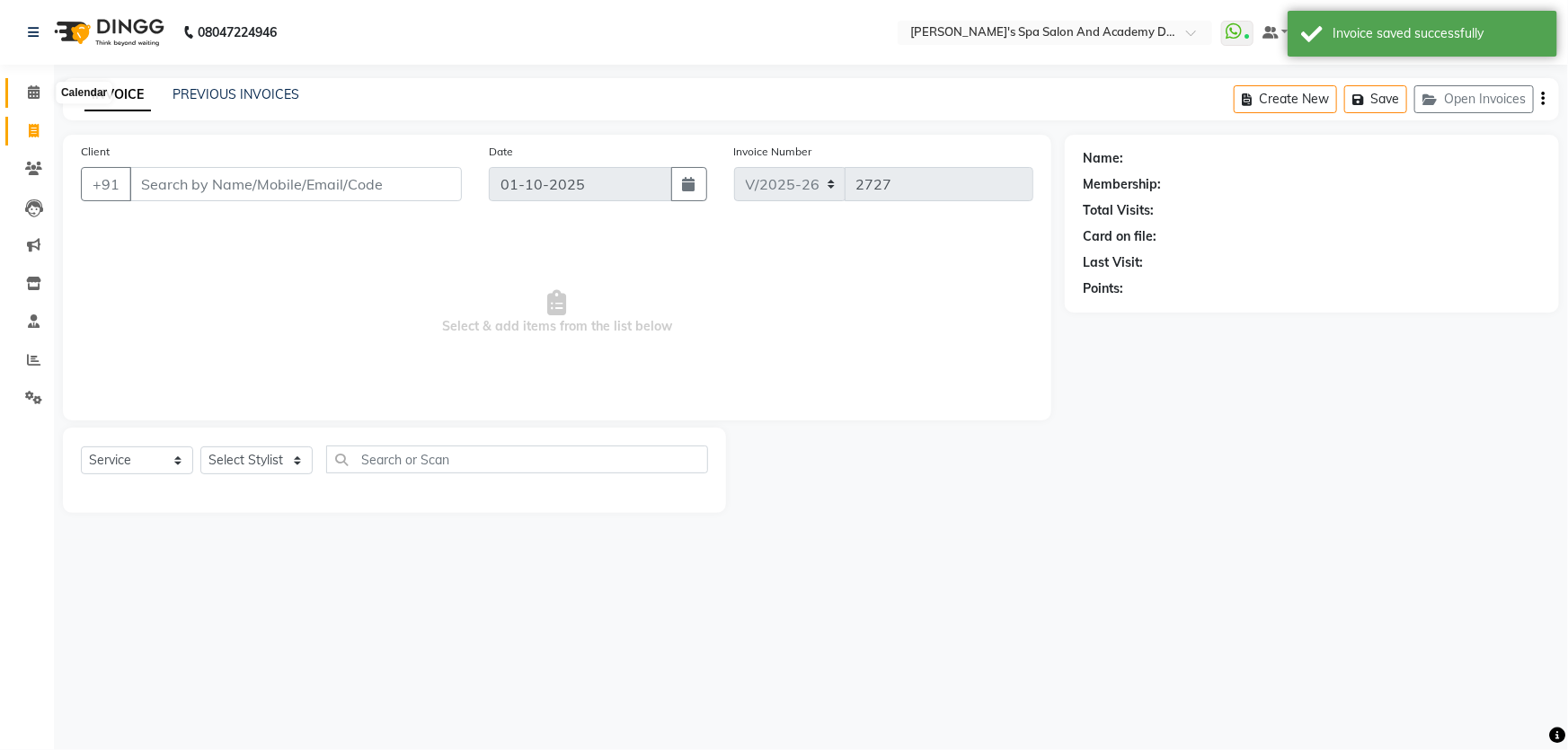
click at [31, 93] on icon at bounding box center [34, 92] width 12 height 13
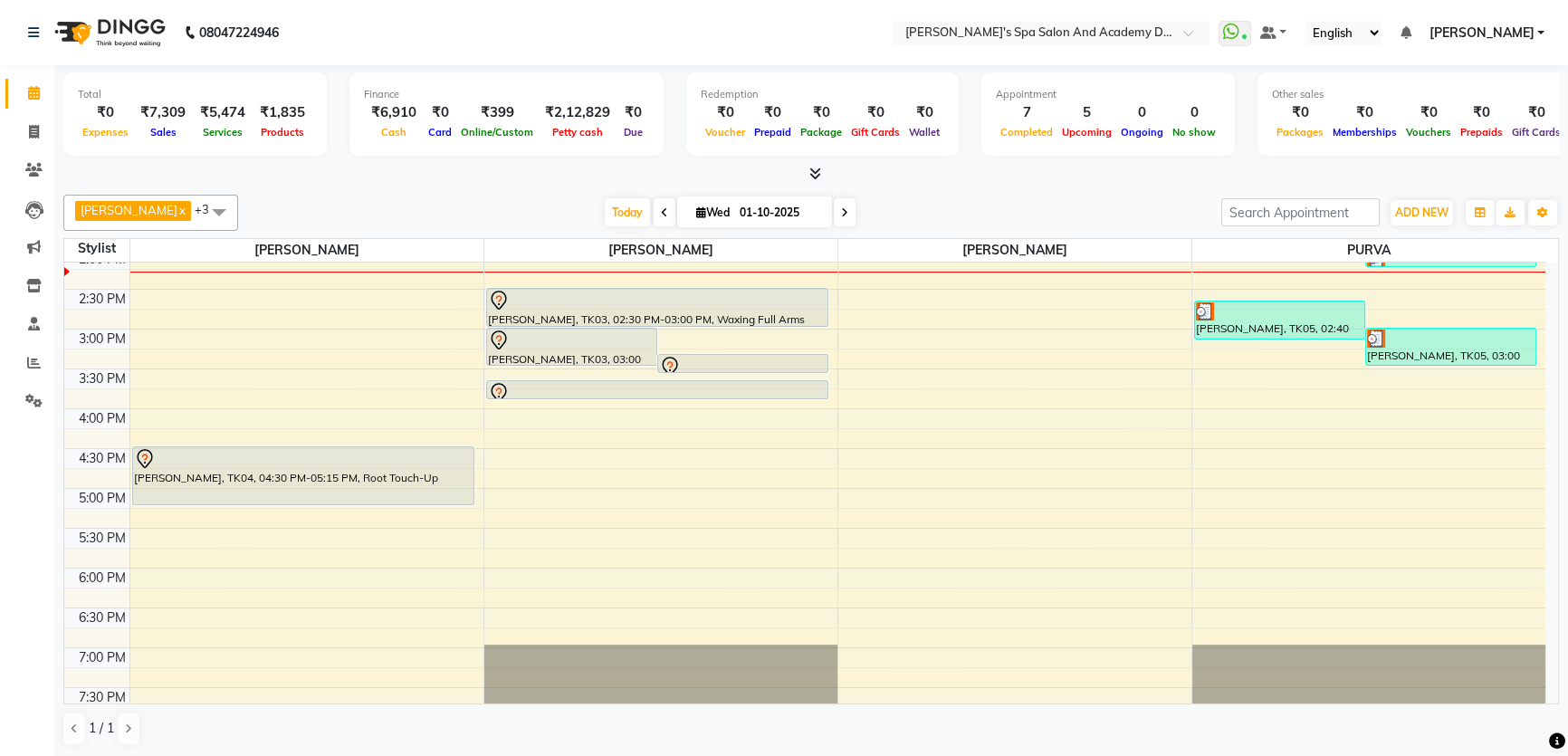
scroll to position [246, 0]
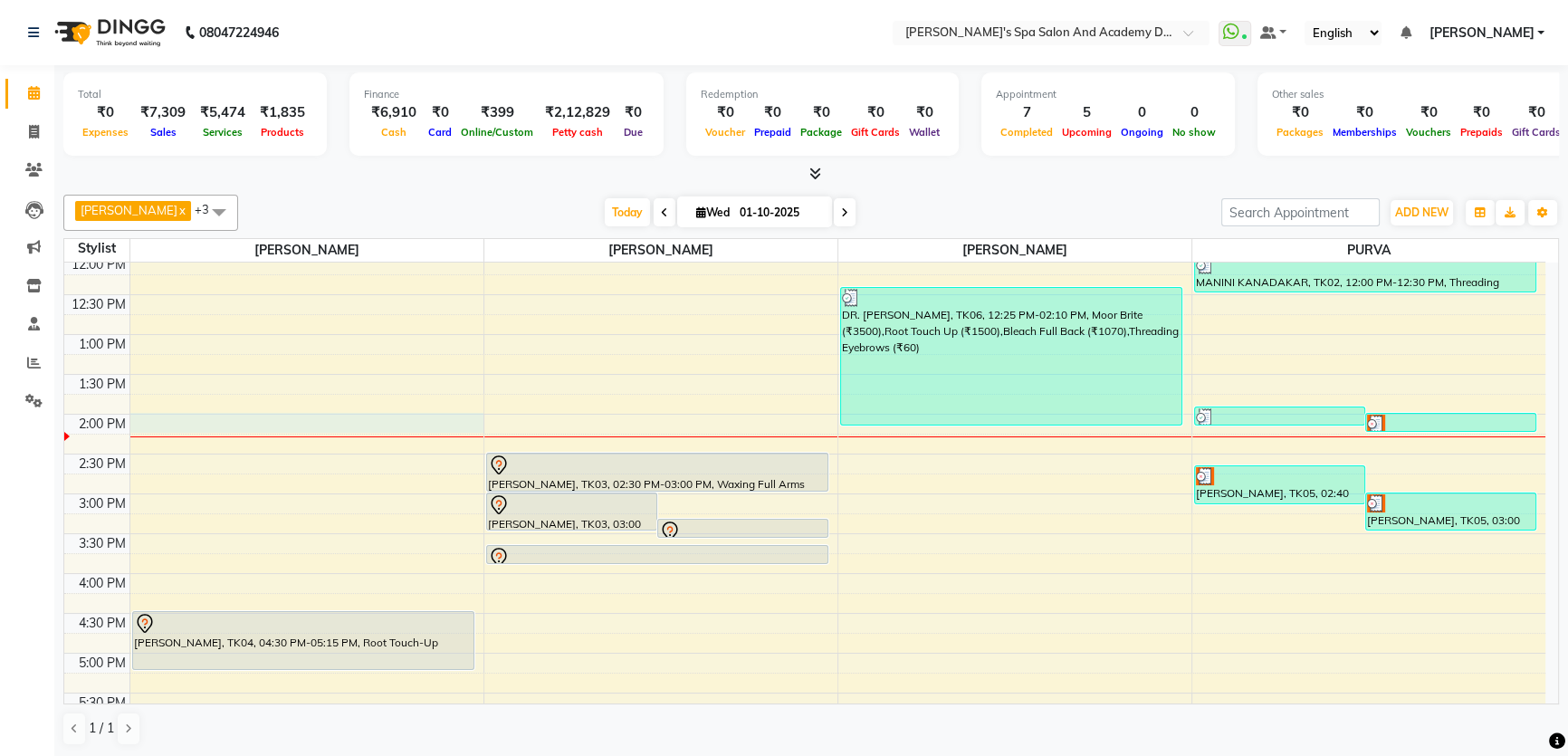
click at [157, 422] on div "9:00 AM 9:30 AM 10:00 AM 10:30 AM 11:00 AM 11:30 AM 12:00 PM 12:30 PM 1:00 PM 1…" at bounding box center [805, 493] width 1481 height 955
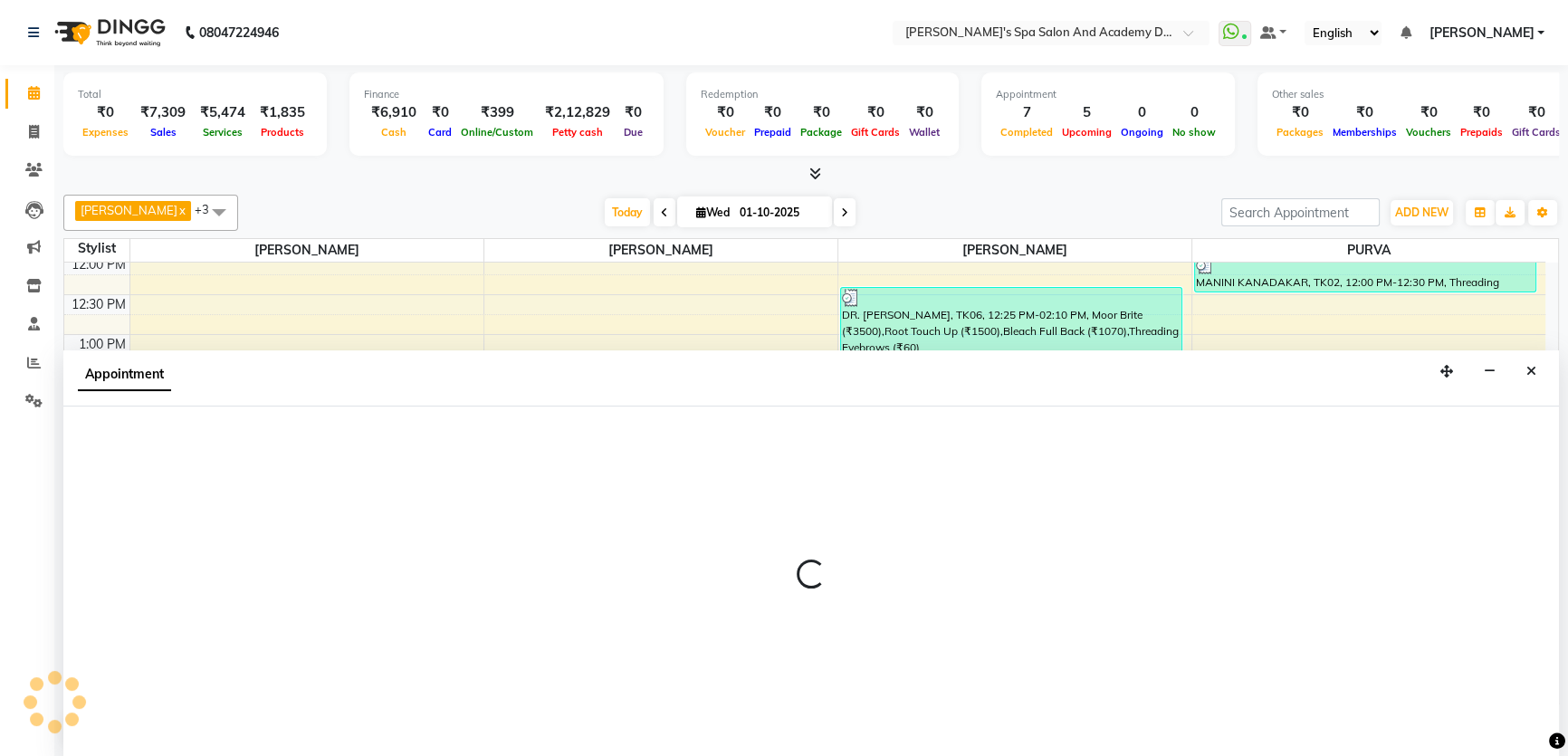
scroll to position [0, 0]
select select "47354"
select select "840"
select select "tentative"
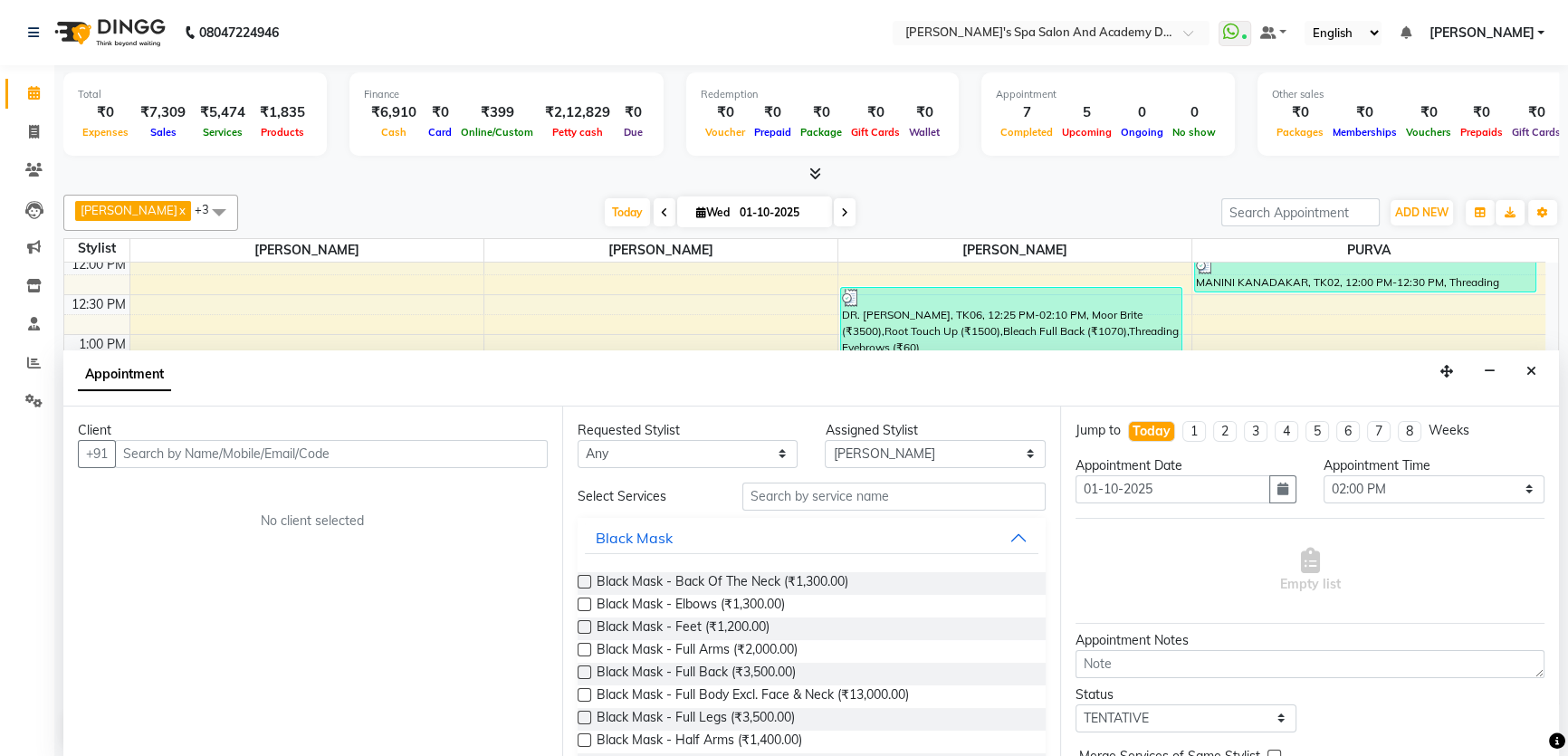
click at [168, 453] on input "text" at bounding box center [331, 454] width 433 height 28
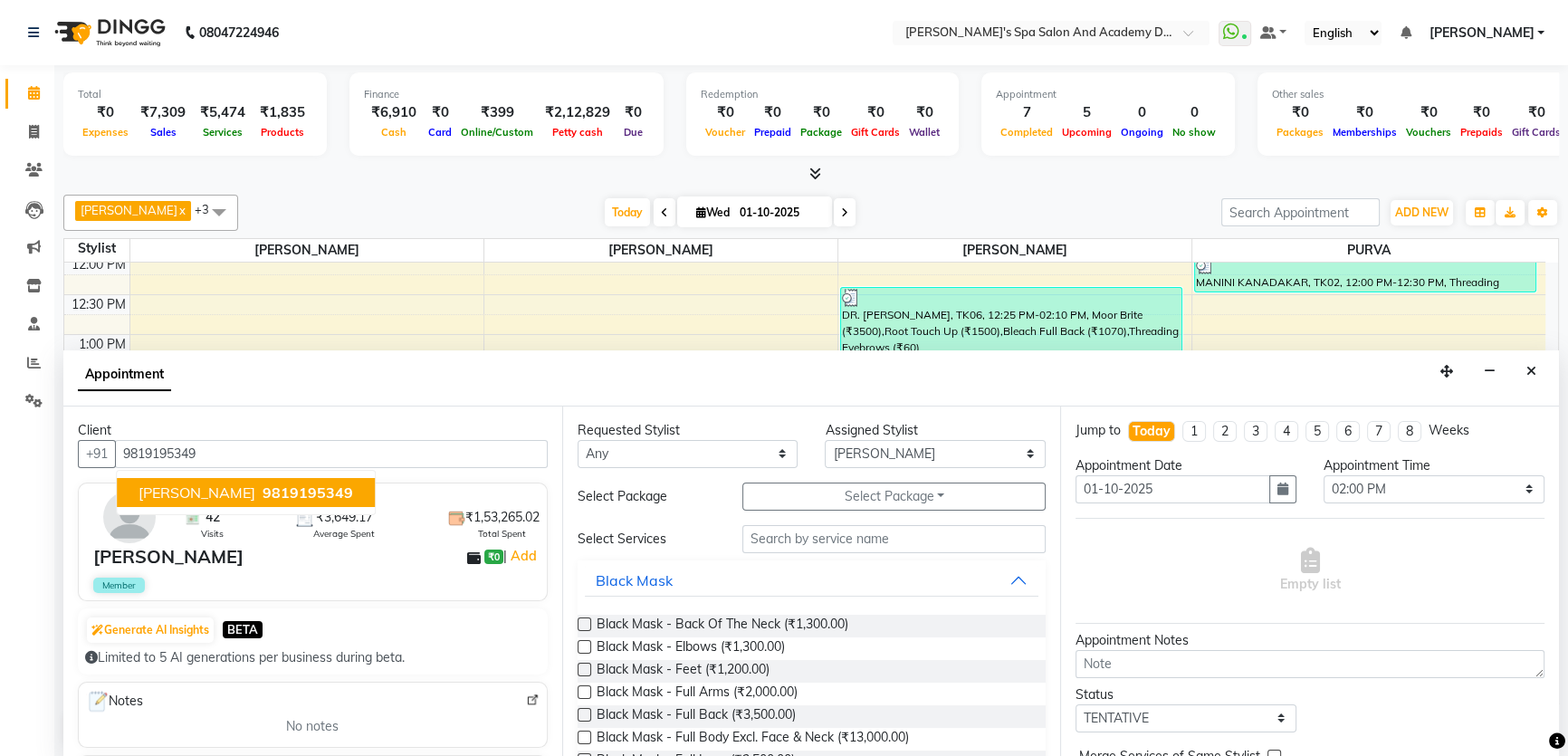
click at [170, 490] on span "[PERSON_NAME]" at bounding box center [196, 492] width 117 height 18
type input "9819195349"
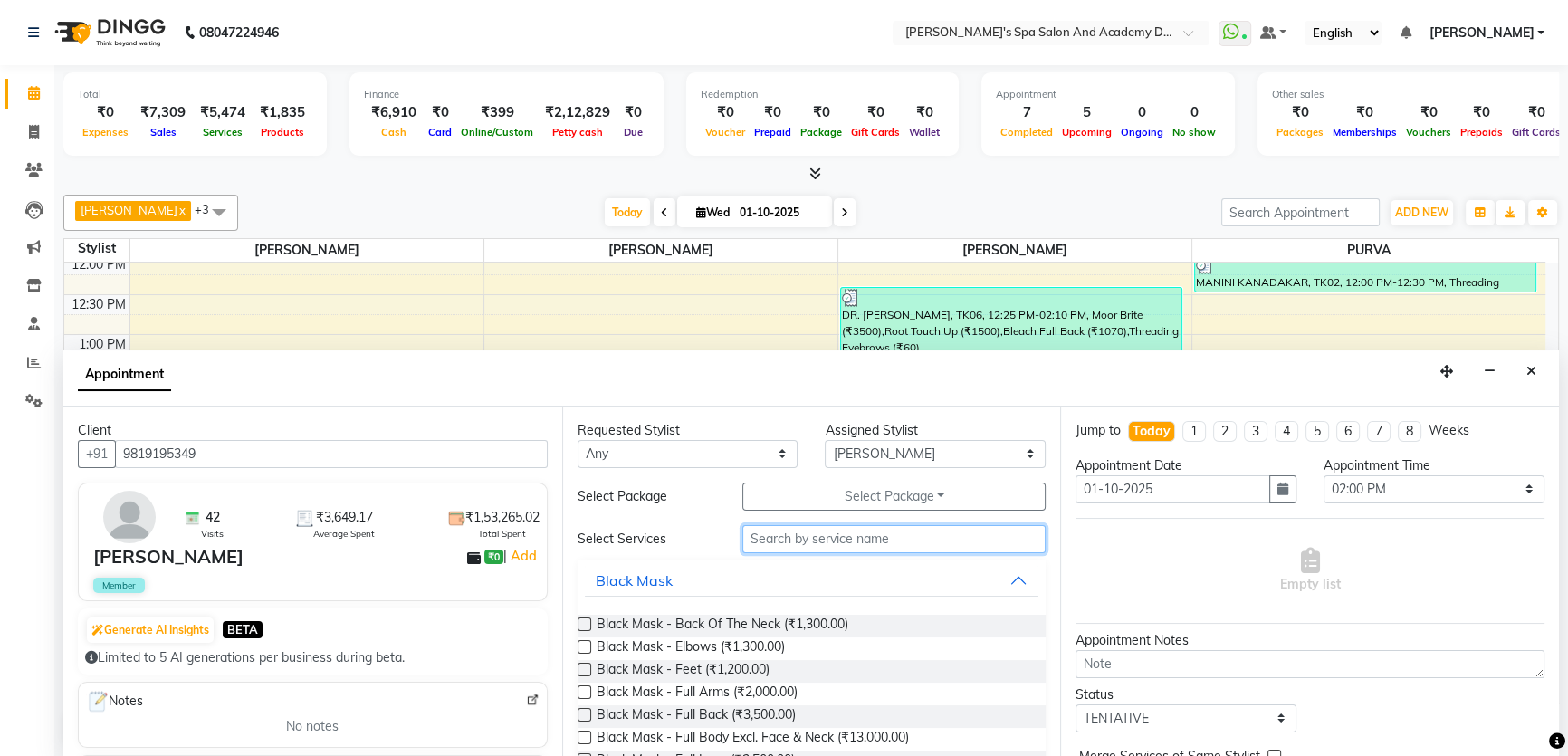
click at [787, 544] on input "text" at bounding box center [894, 539] width 303 height 28
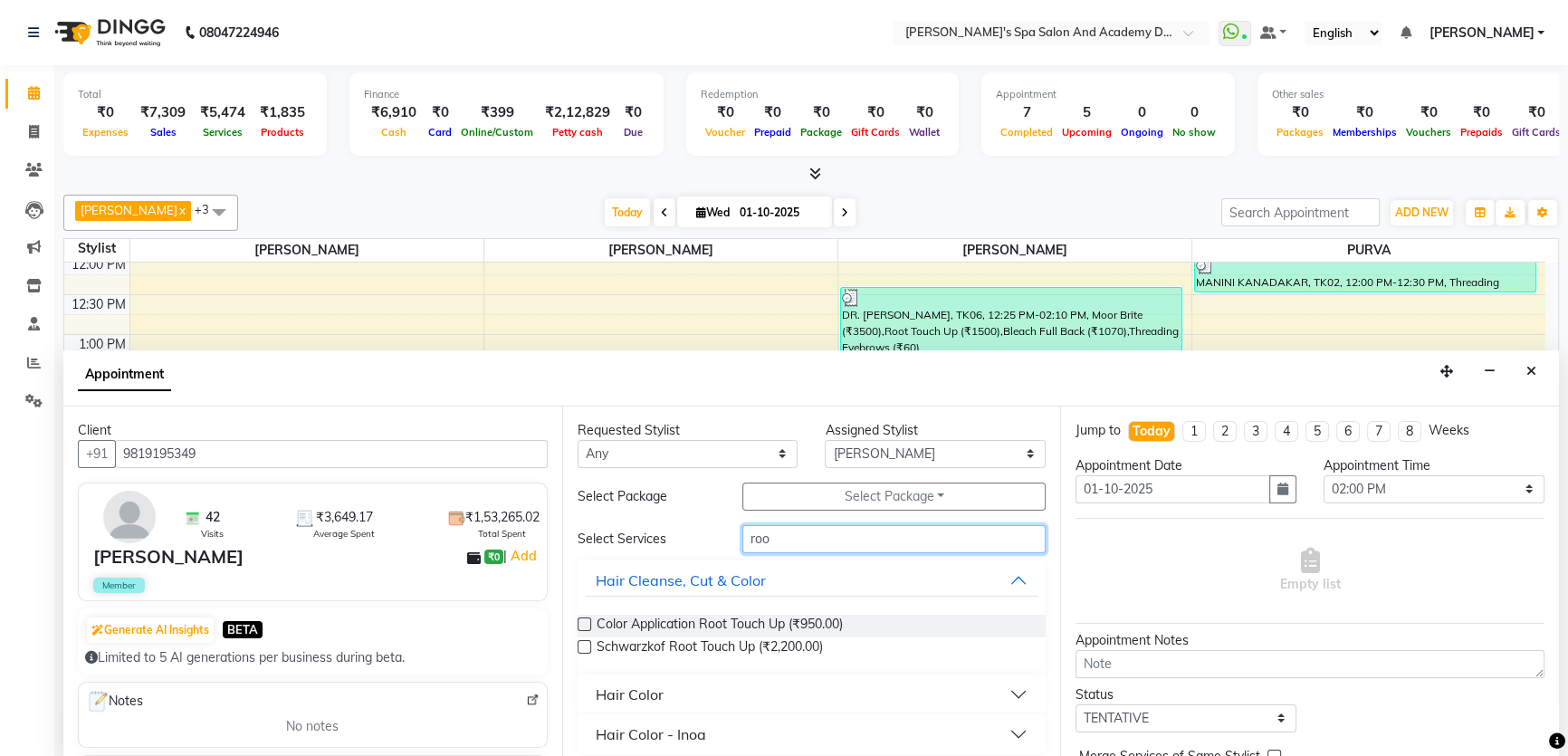
scroll to position [9, 0]
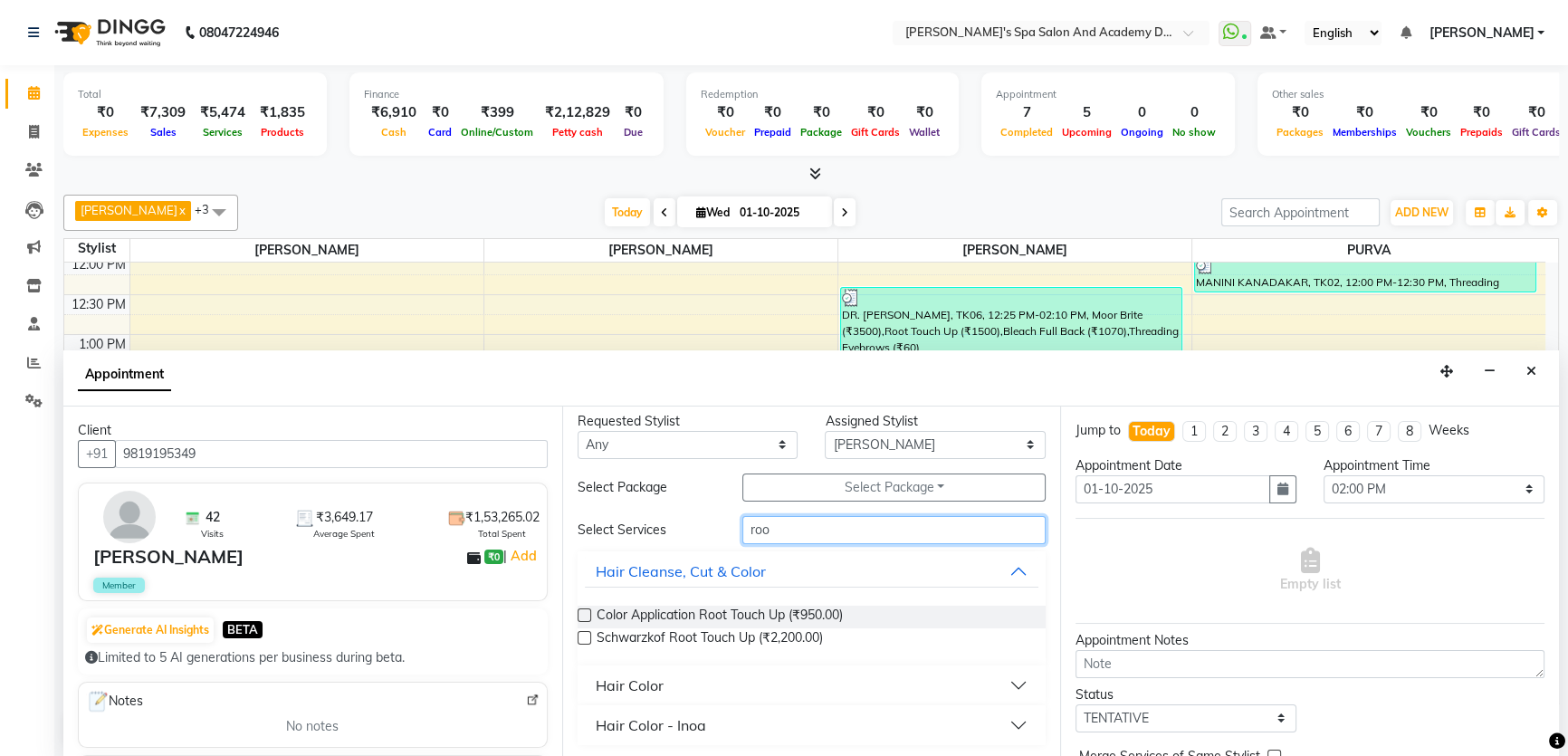
type input "roo"
click at [1014, 681] on button "Hair Color" at bounding box center [812, 686] width 455 height 33
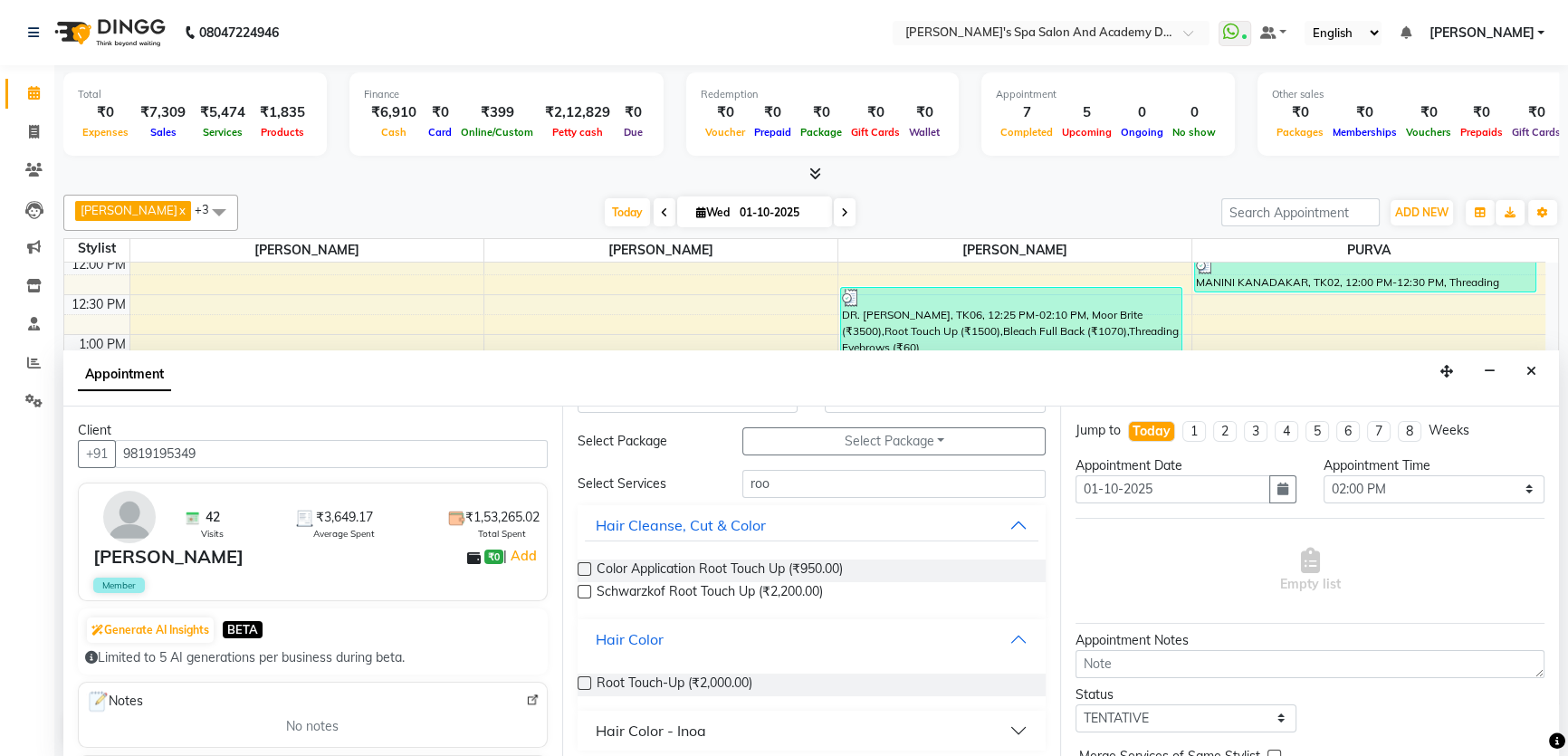
scroll to position [62, 0]
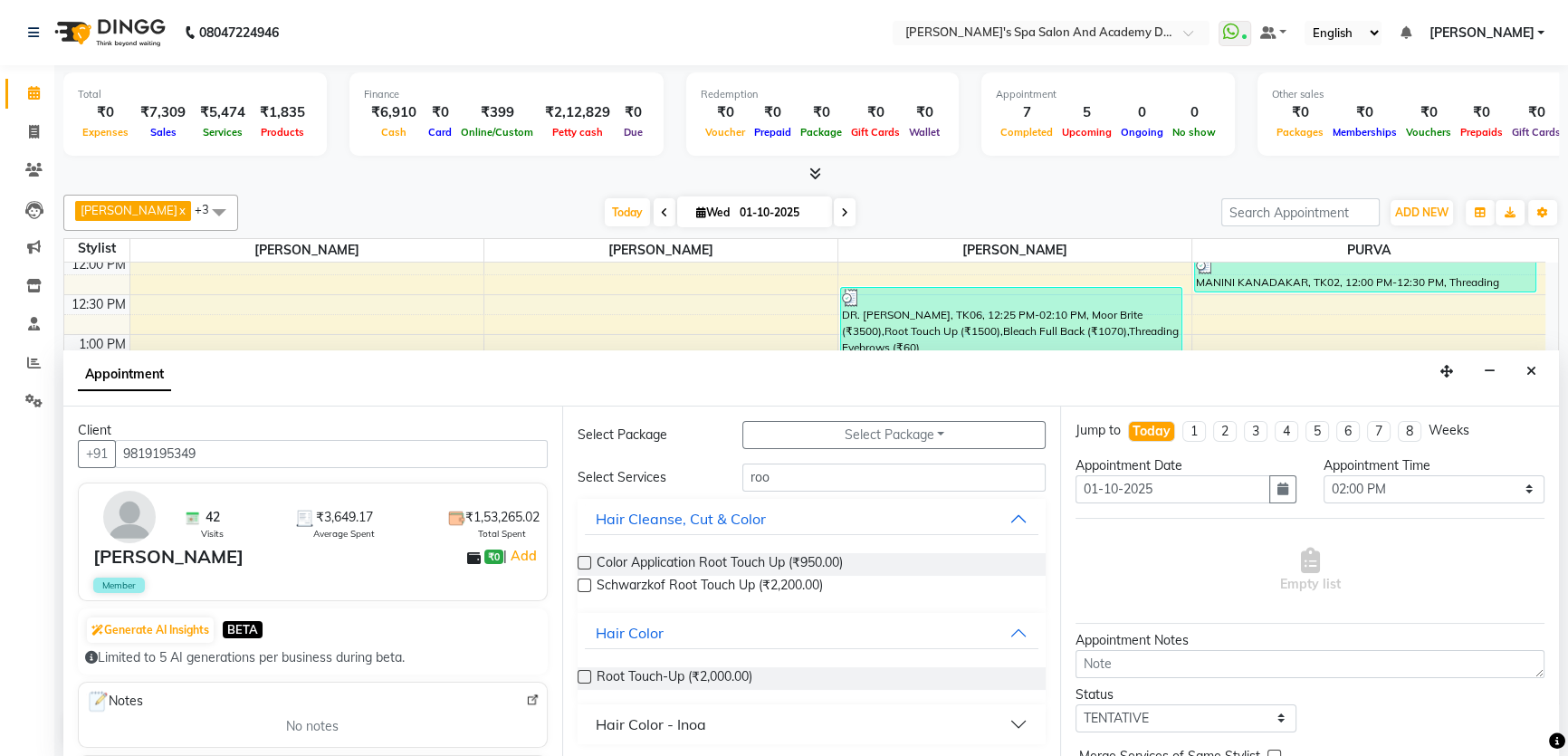
click at [583, 680] on label at bounding box center [584, 677] width 14 height 14
click at [583, 680] on input "checkbox" at bounding box center [583, 679] width 12 height 12
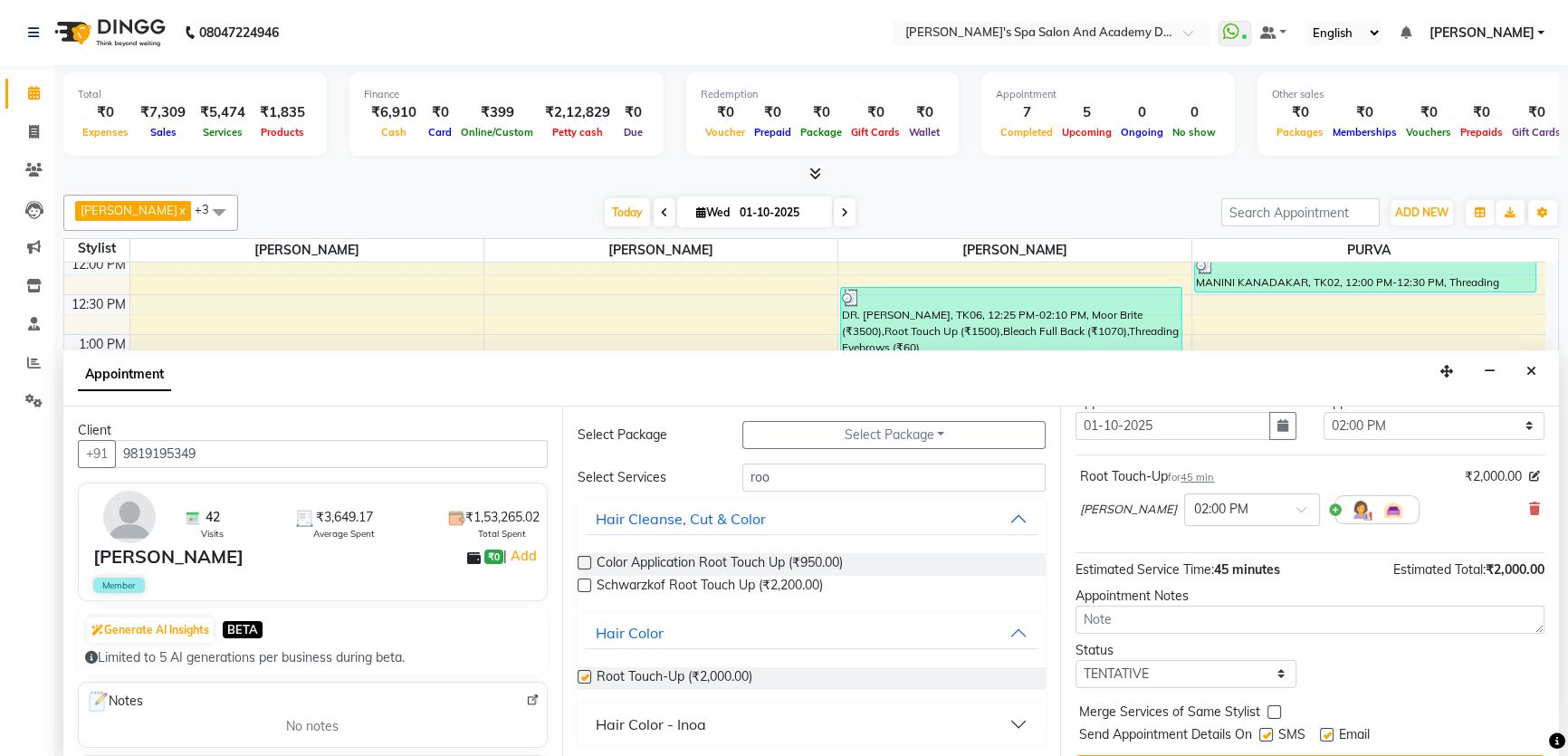
checkbox input "false"
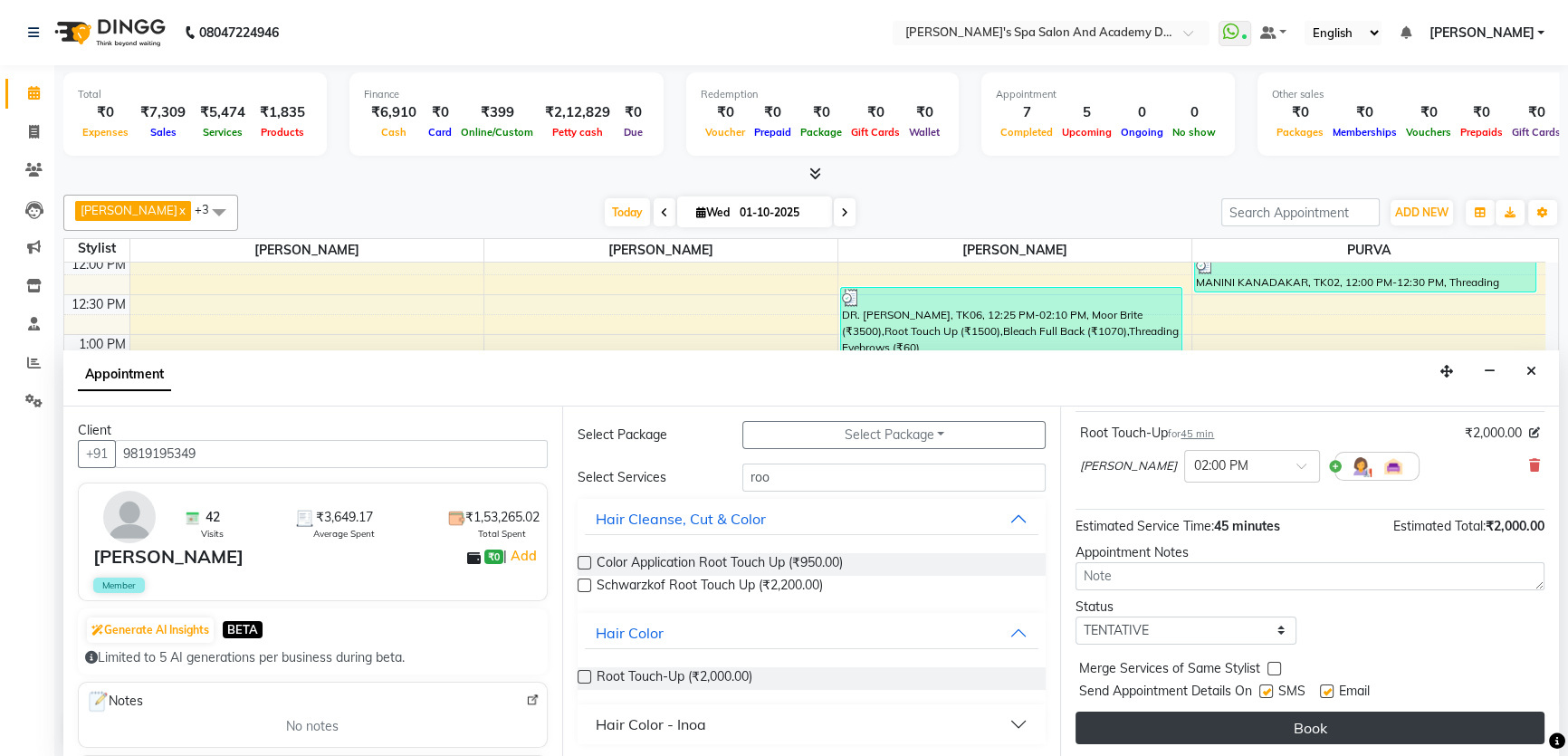
click at [1269, 714] on button "Book" at bounding box center [1310, 728] width 469 height 33
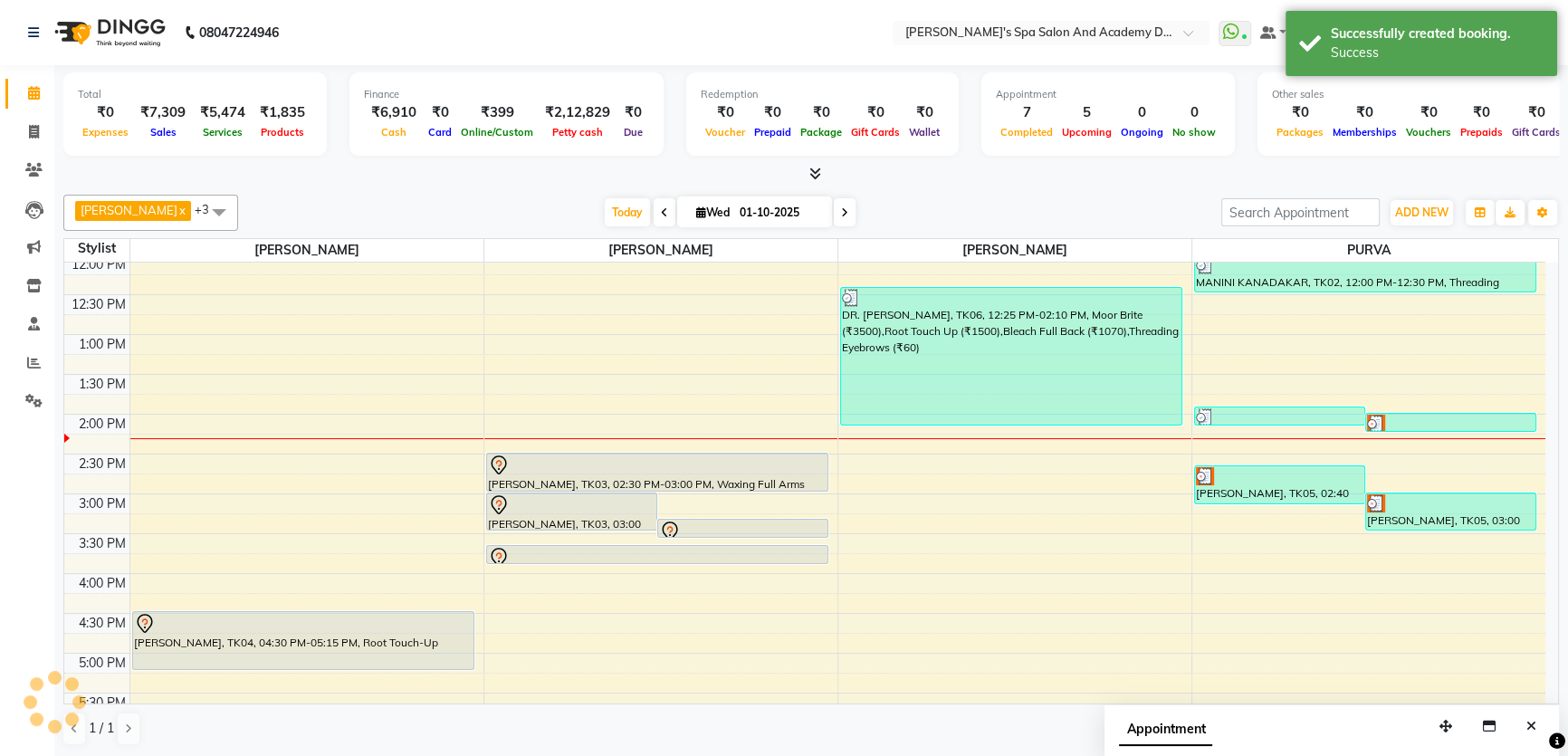
scroll to position [0, 0]
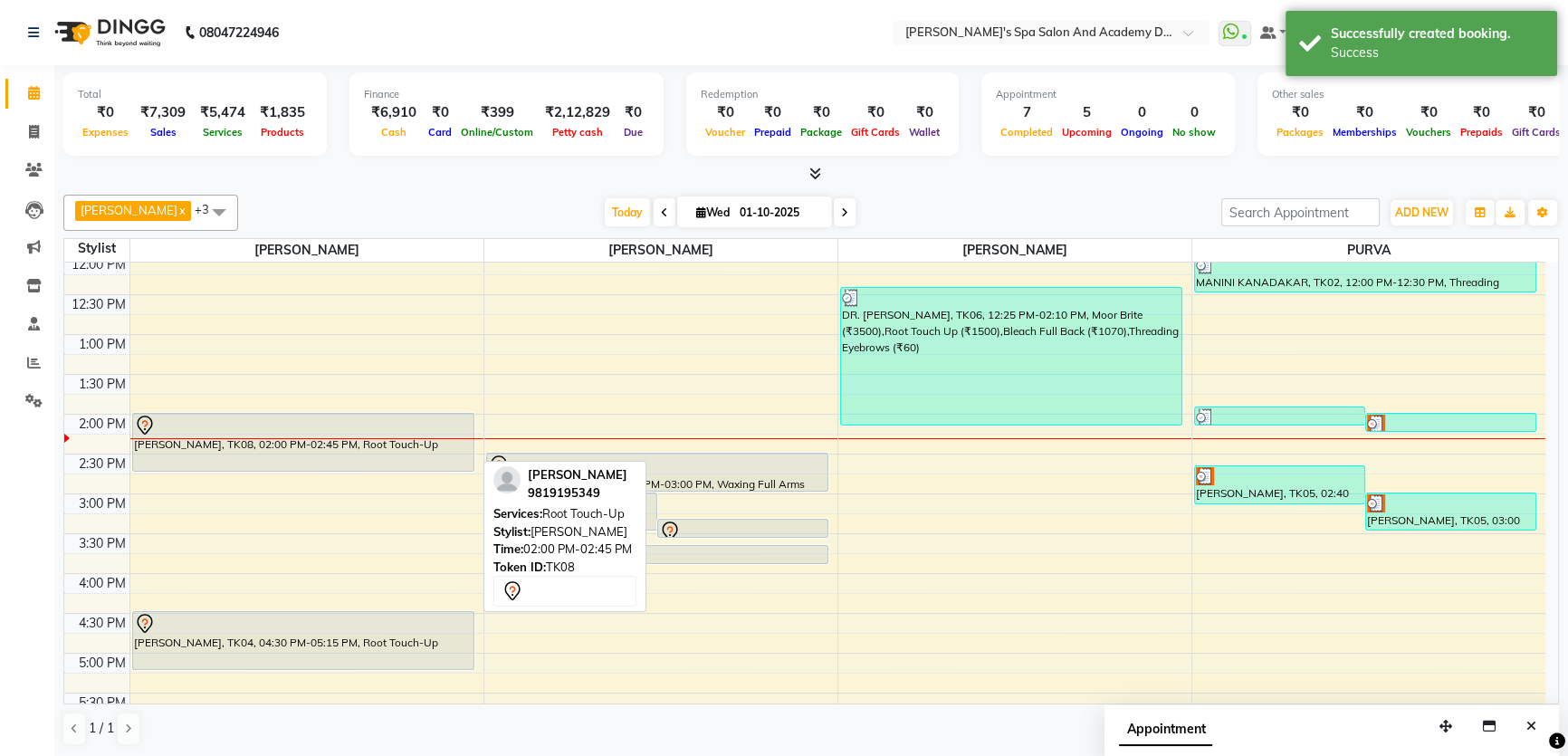
click at [307, 443] on div "[PERSON_NAME], TK08, 02:00 PM-02:45 PM, Root Touch-Up" at bounding box center [303, 442] width 341 height 57
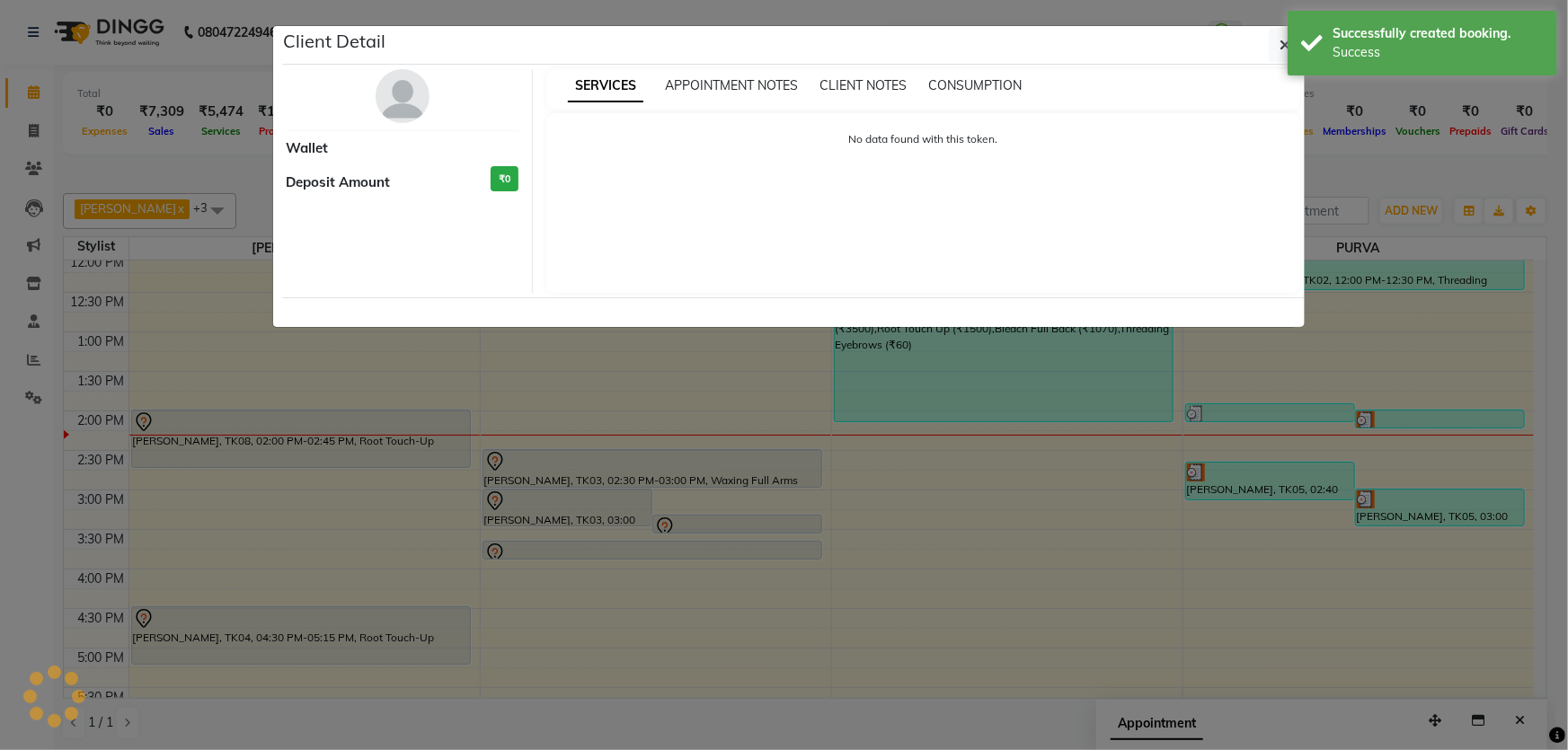
select select "7"
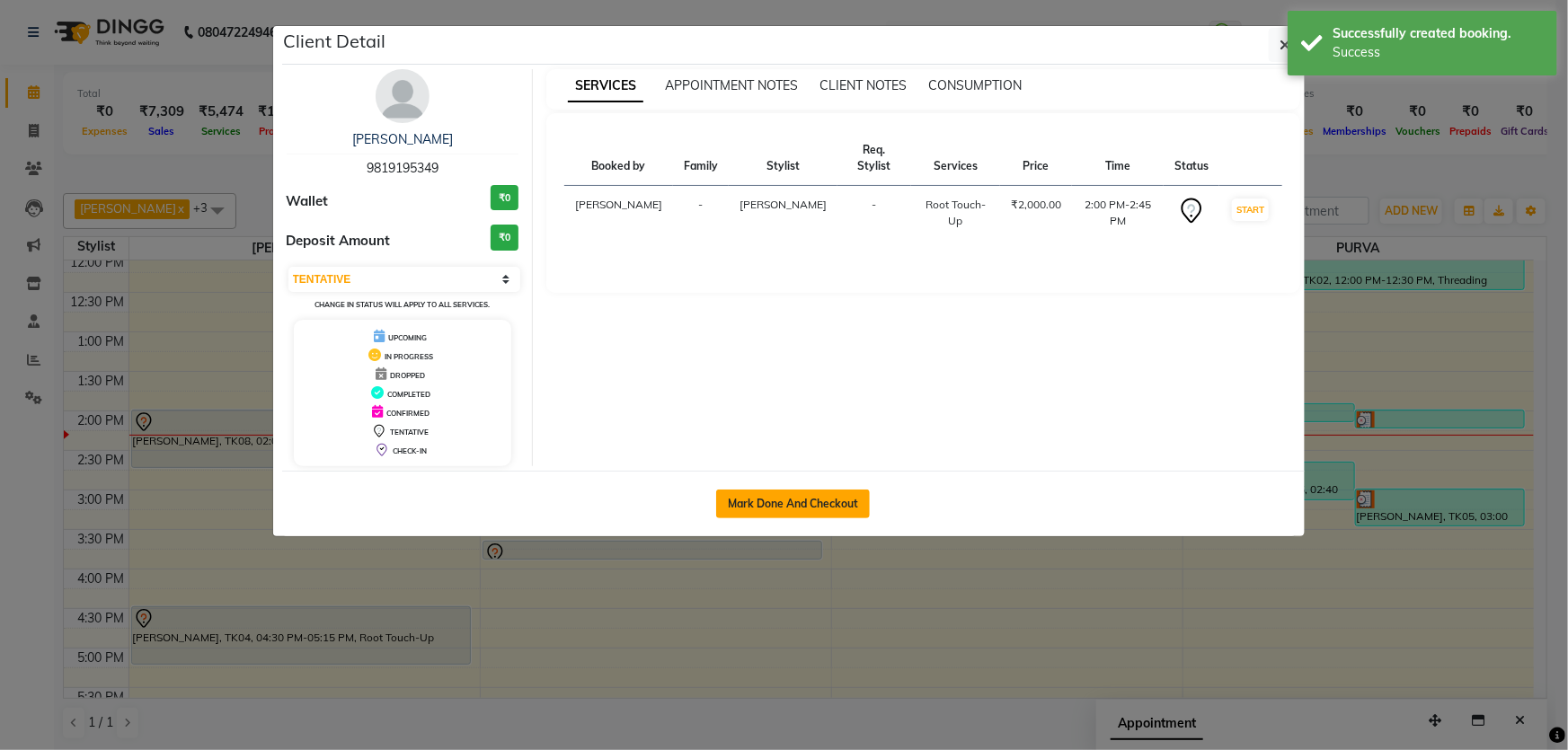
click at [747, 511] on button "Mark Done And Checkout" at bounding box center [793, 504] width 153 height 29
select select "service"
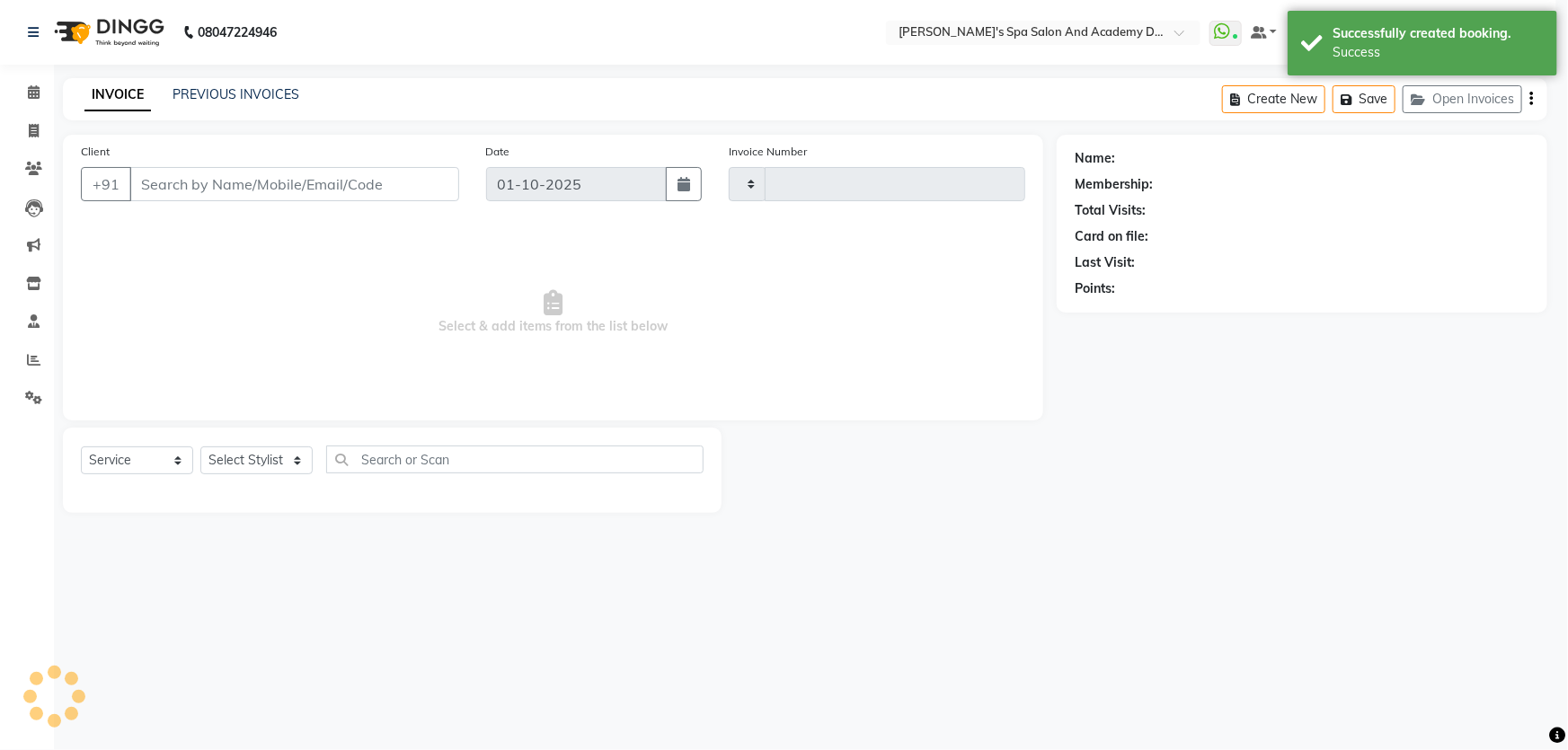
type input "2727"
select select "6316"
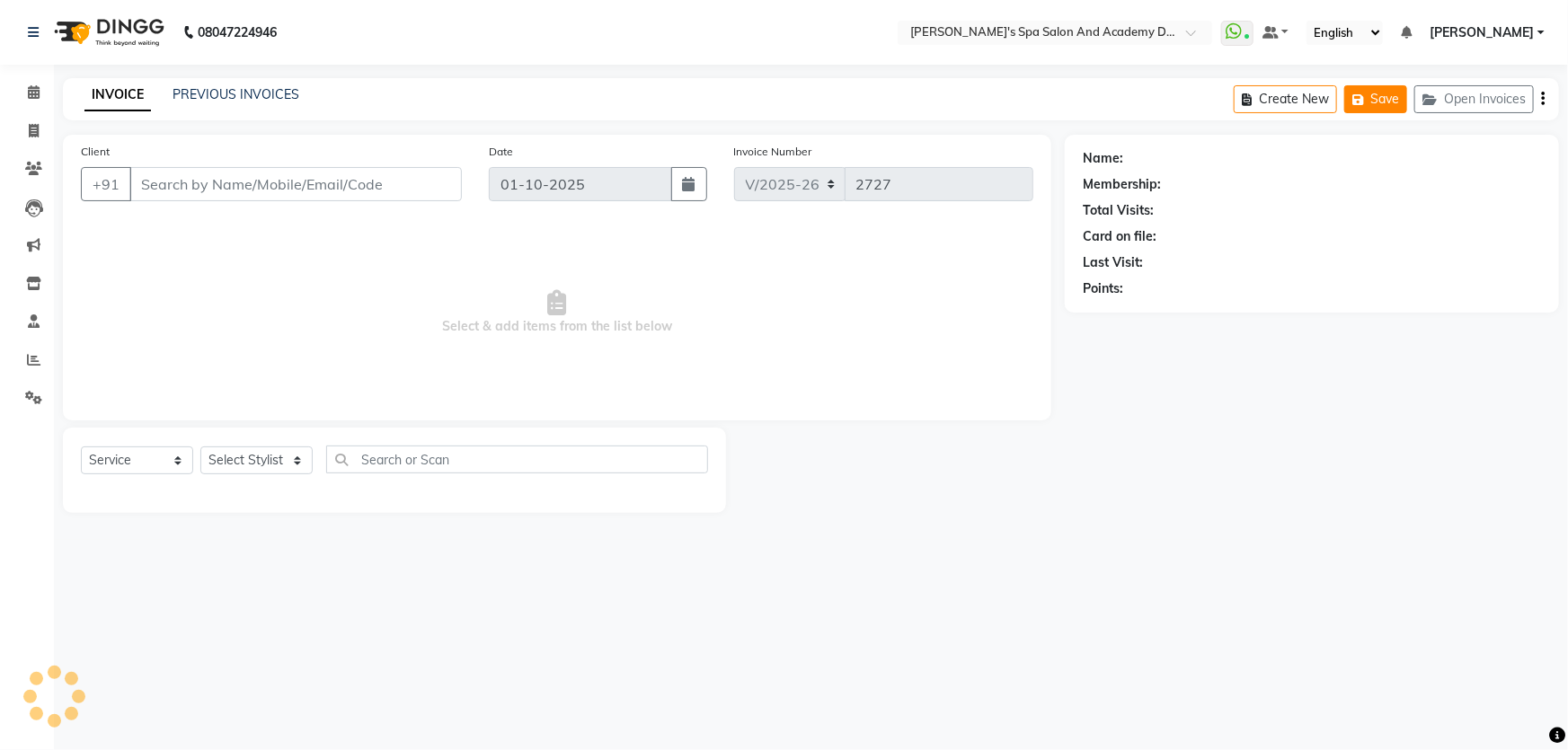
type input "9819195349"
select select "47354"
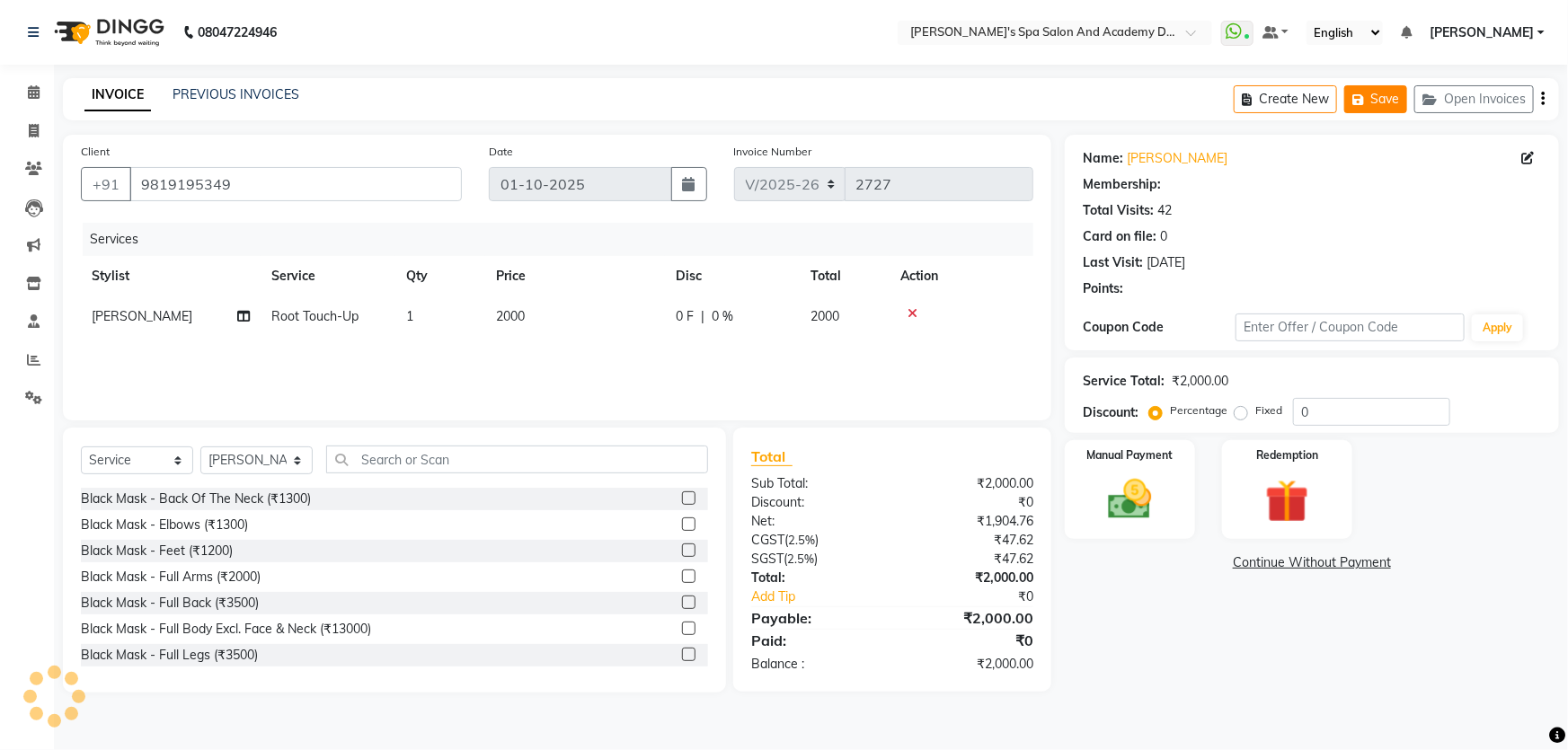
select select "2: Object"
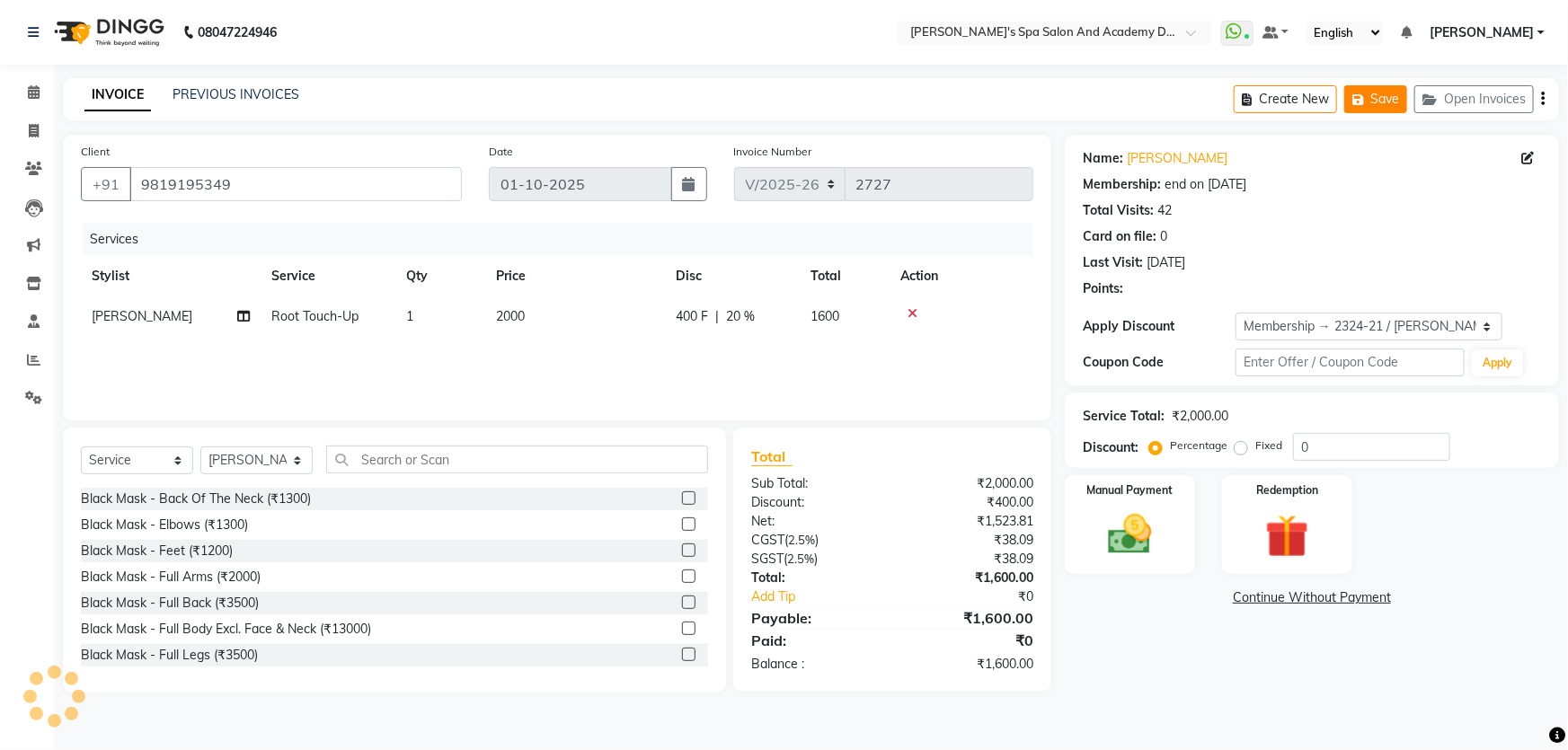
type input "20"
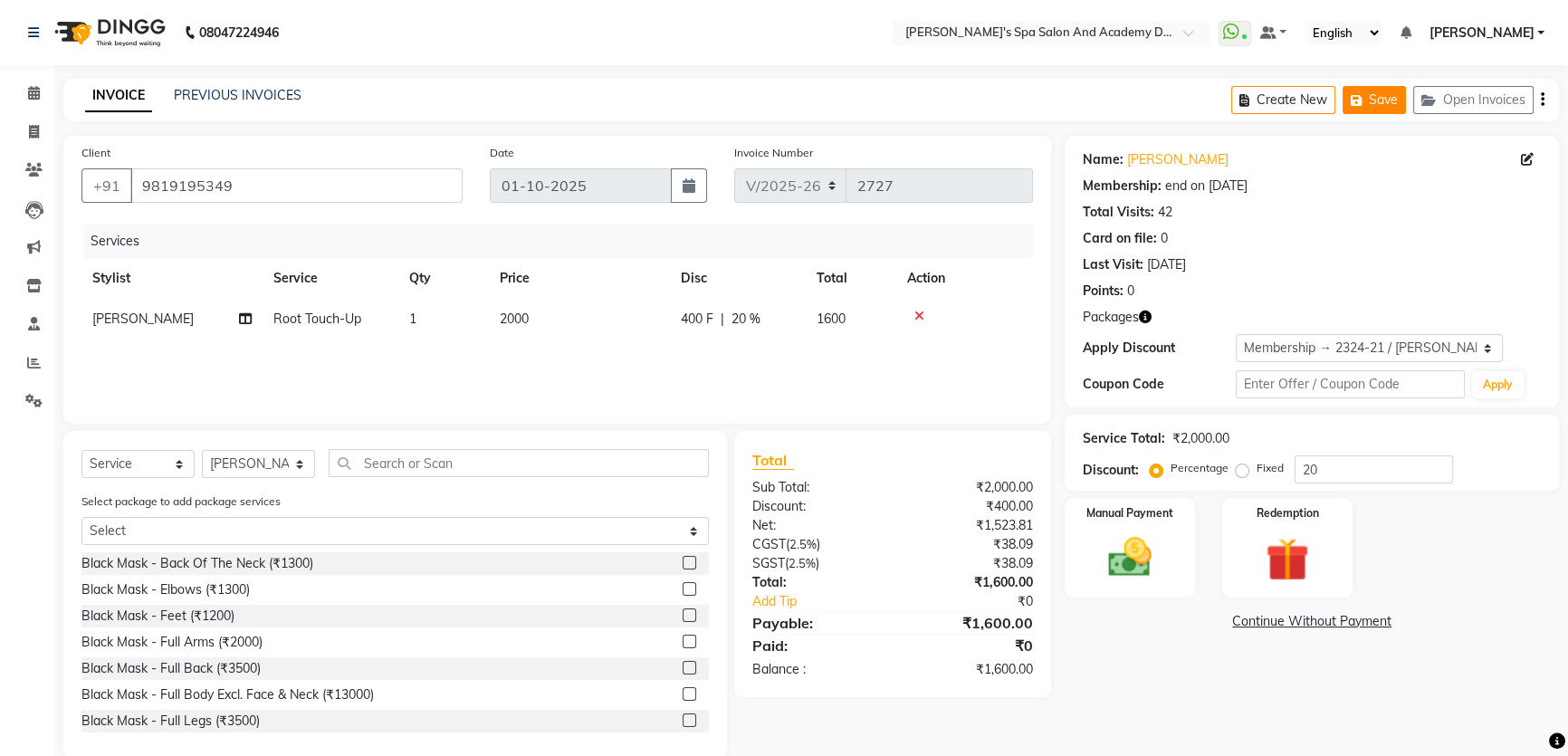
click at [1363, 108] on button "Save" at bounding box center [1375, 99] width 64 height 28
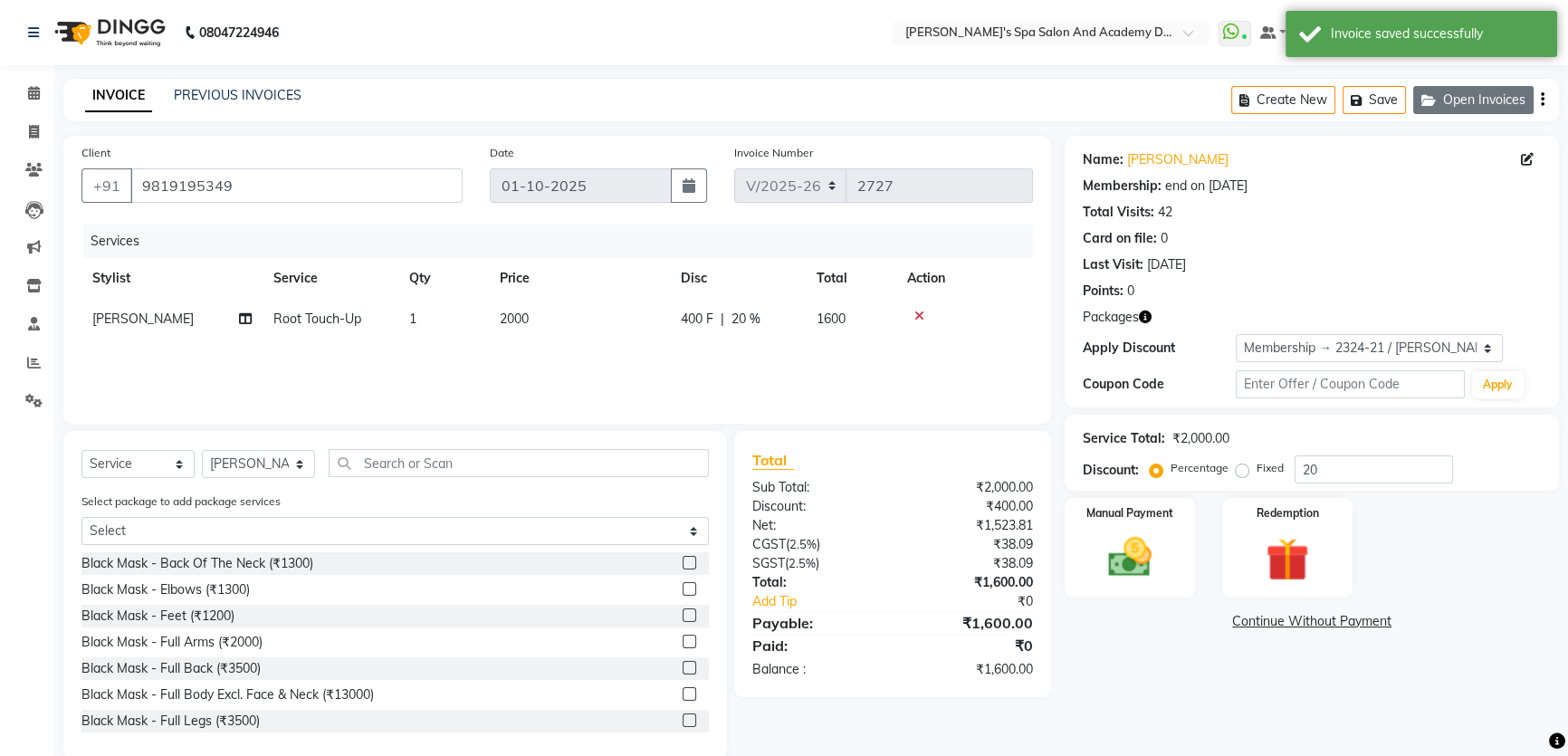
click at [1478, 106] on button "Open Invoices" at bounding box center [1473, 99] width 121 height 28
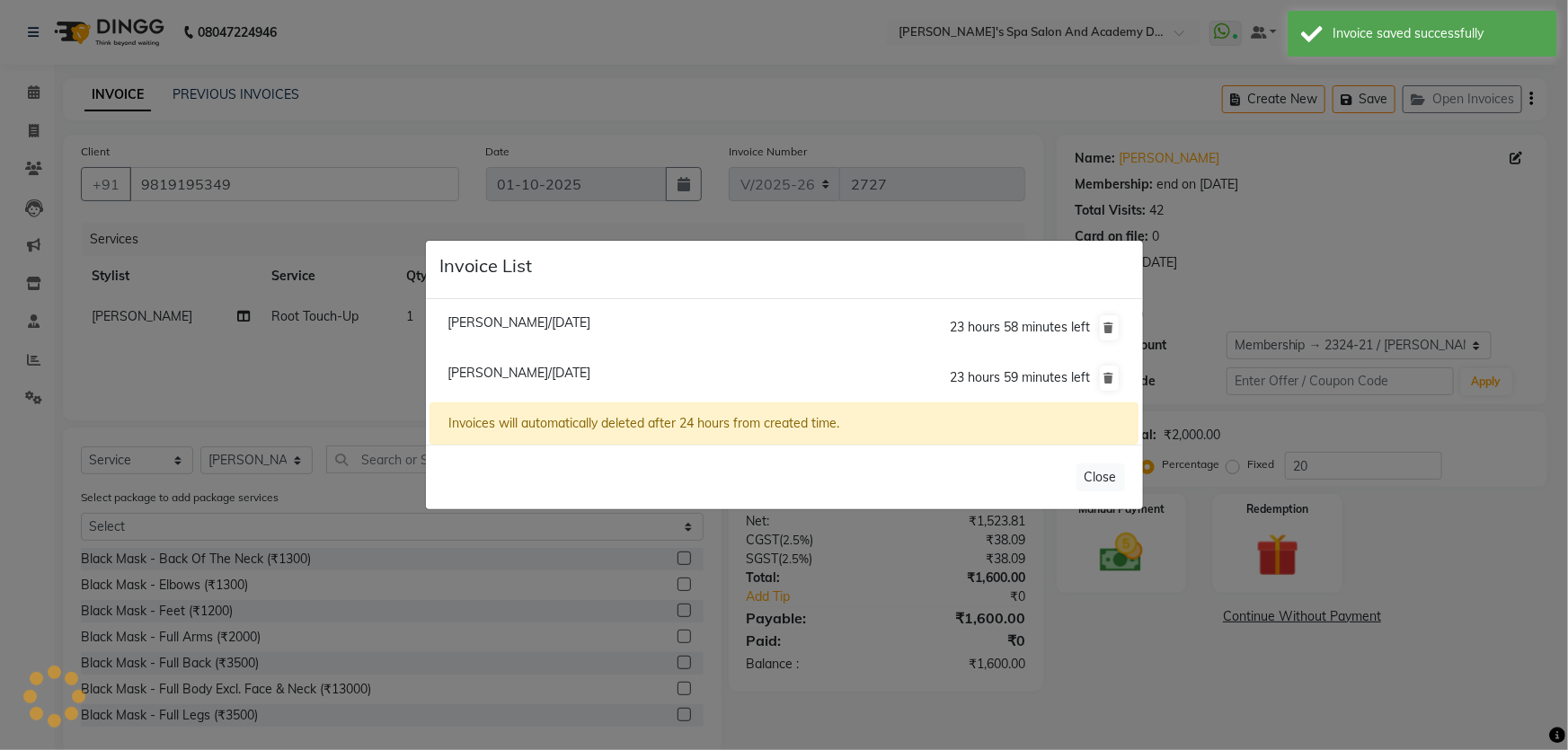
click at [863, 63] on ngb-modal-window "Invoice List [PERSON_NAME]/[DATE] 23 hours 58 minutes left [PERSON_NAME]/[DATE]…" at bounding box center [784, 375] width 1568 height 750
click at [1092, 472] on button "Close" at bounding box center [1101, 477] width 49 height 28
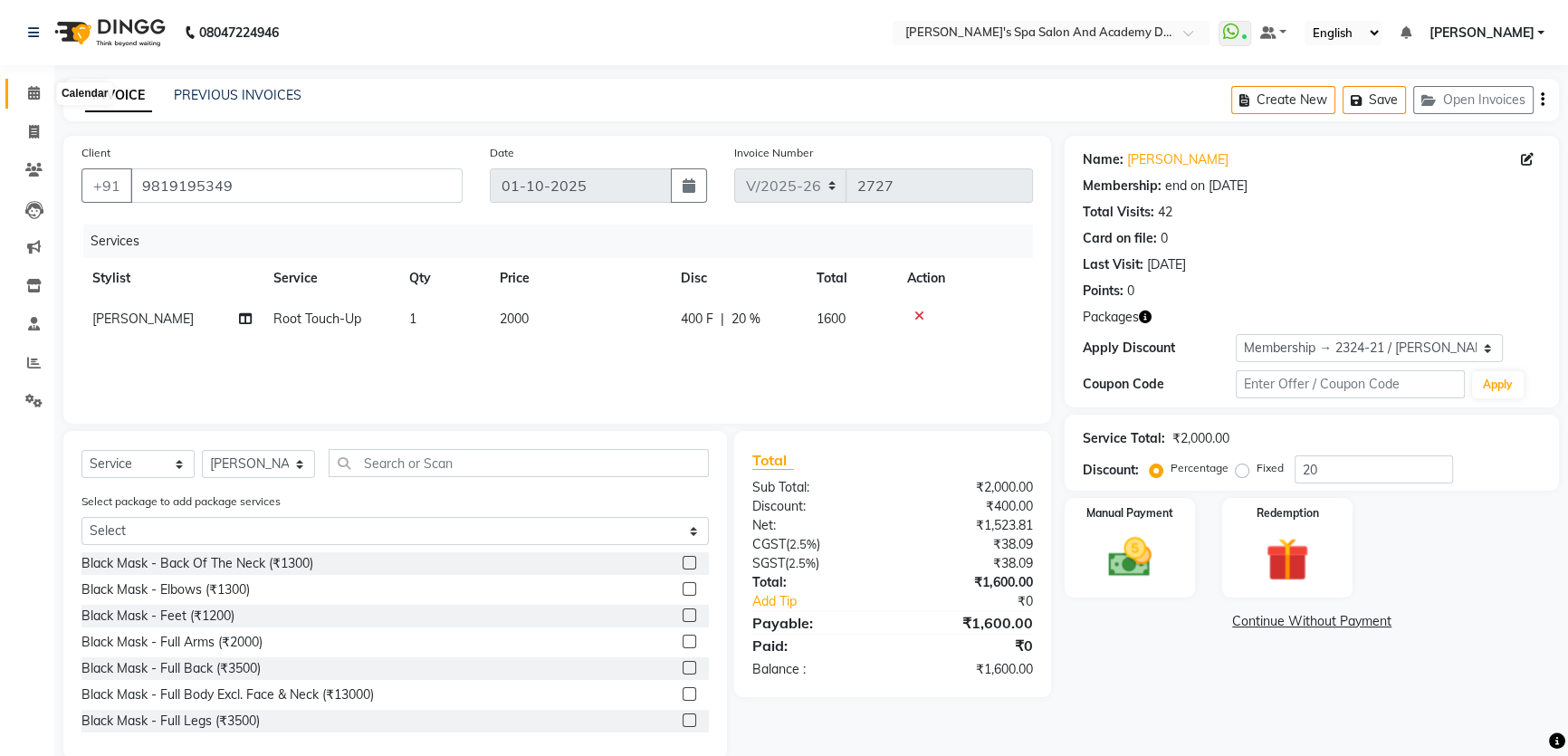
click at [26, 94] on span at bounding box center [34, 94] width 32 height 21
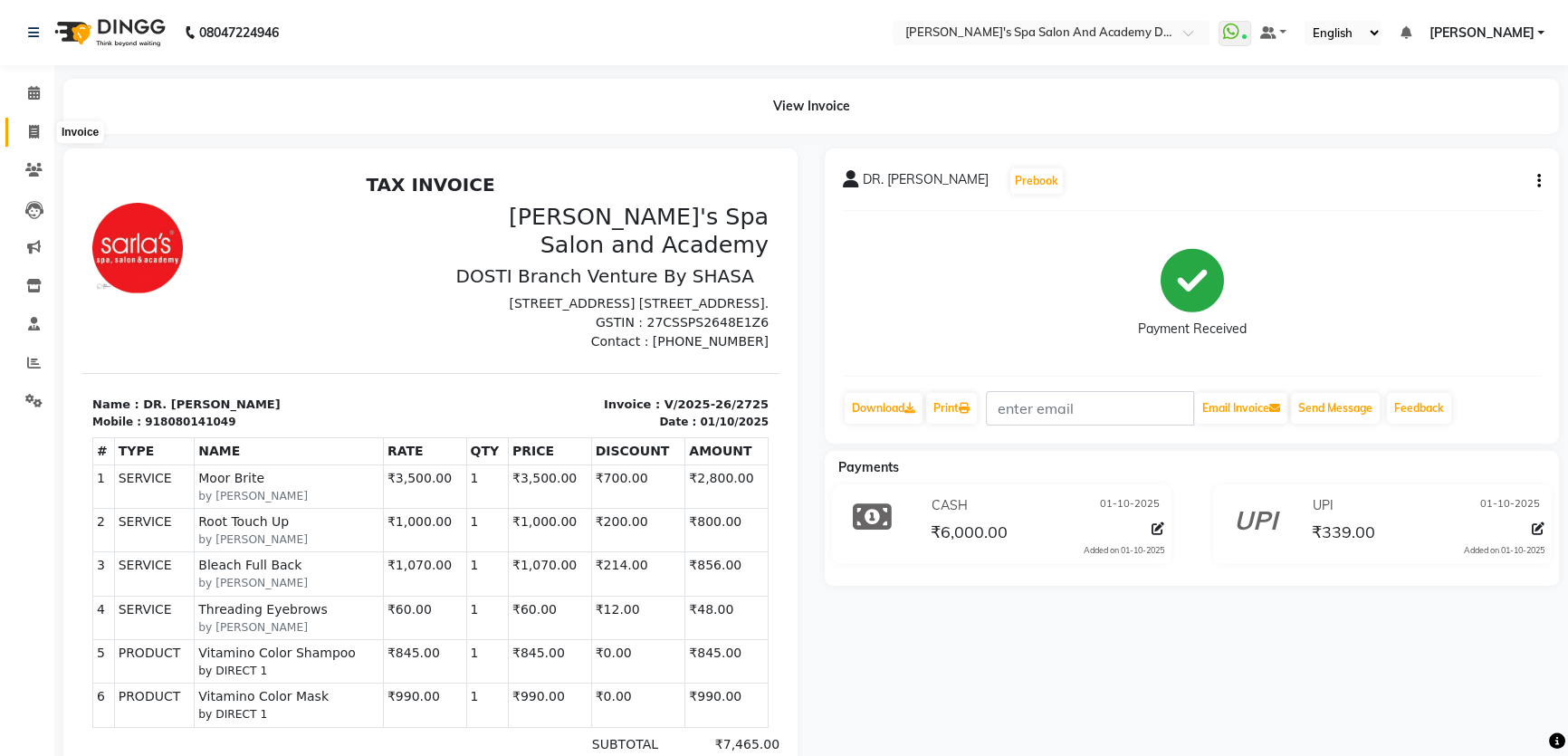
click at [33, 137] on icon at bounding box center [34, 131] width 10 height 14
select select "6316"
select select "service"
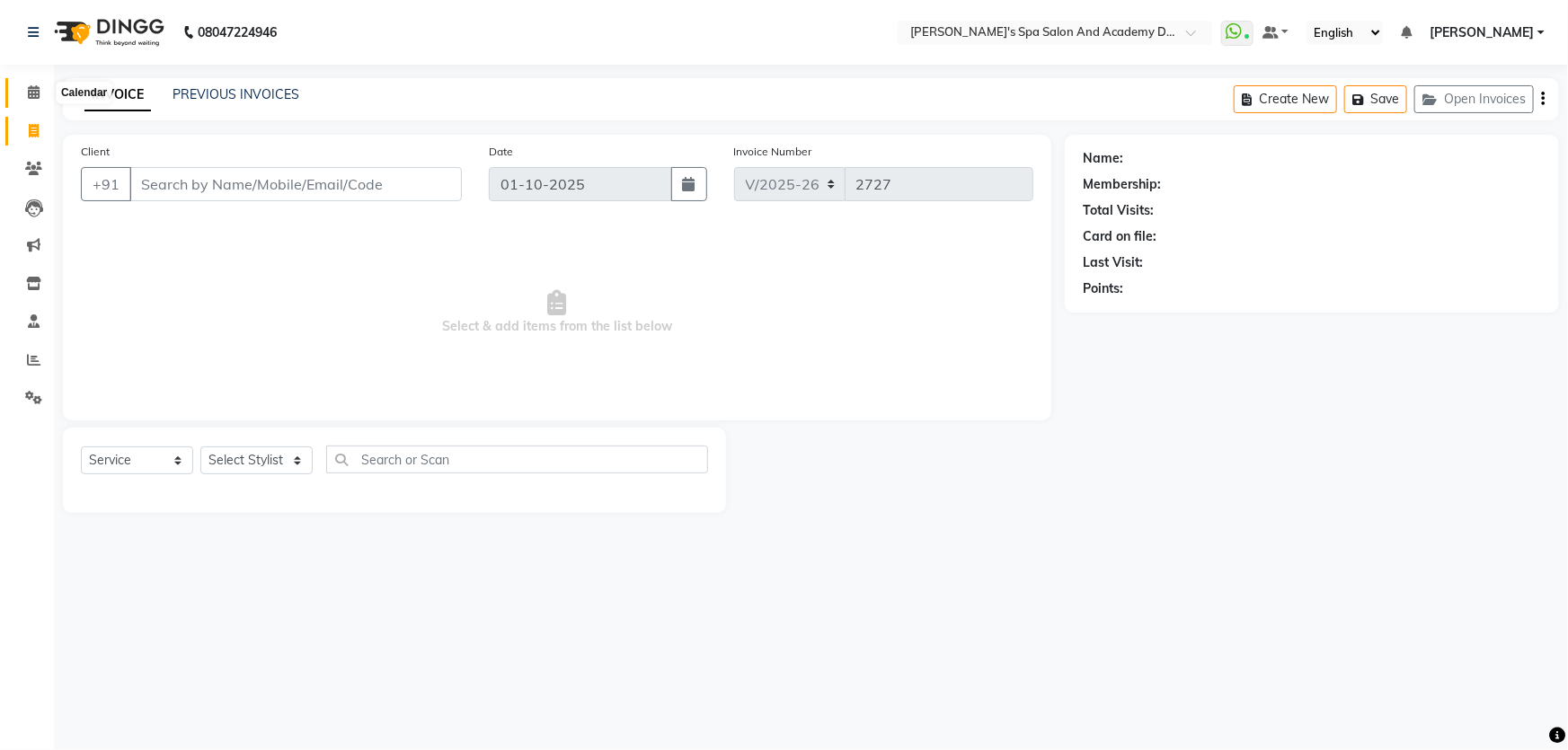
click at [26, 91] on span at bounding box center [34, 93] width 32 height 21
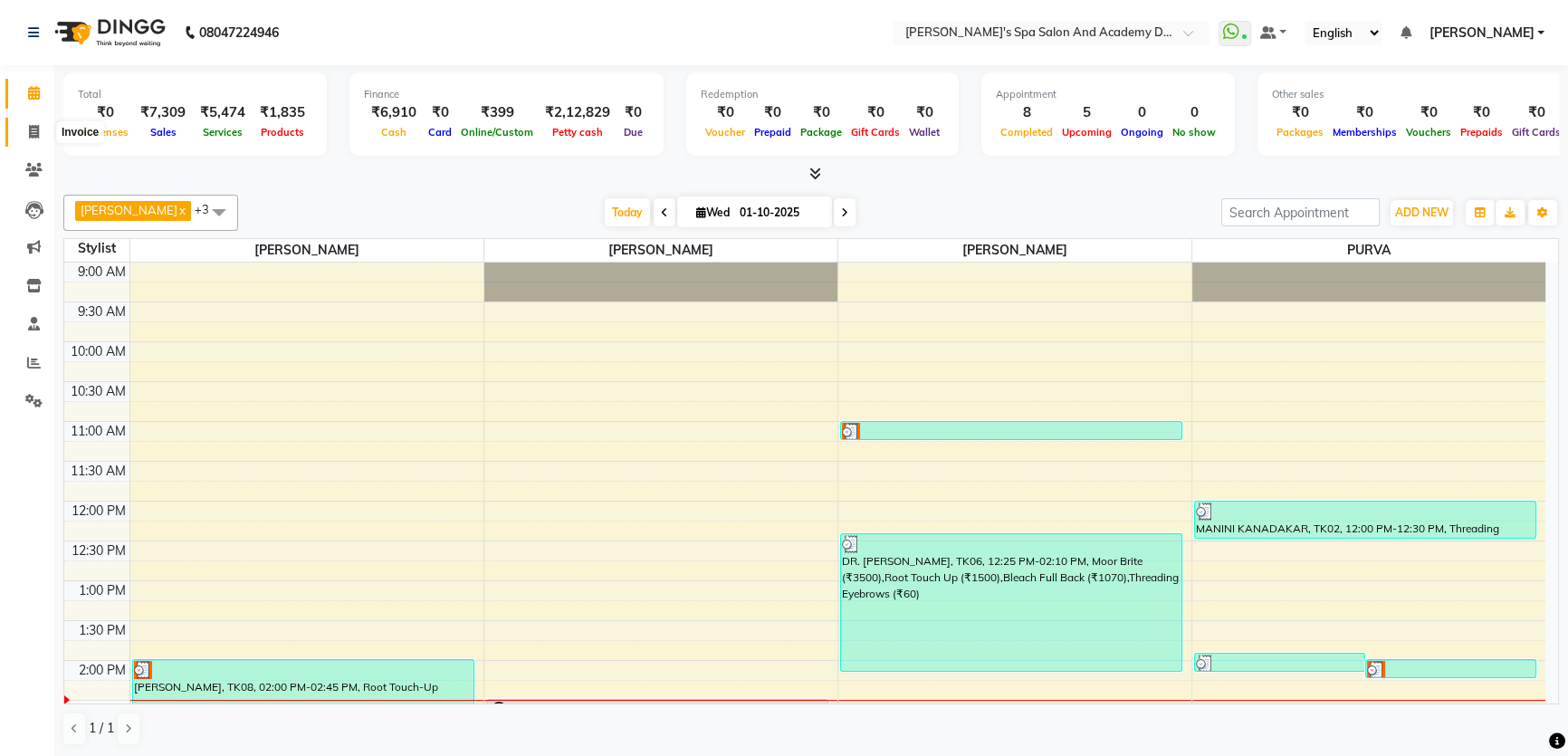
click at [29, 131] on icon at bounding box center [34, 131] width 10 height 14
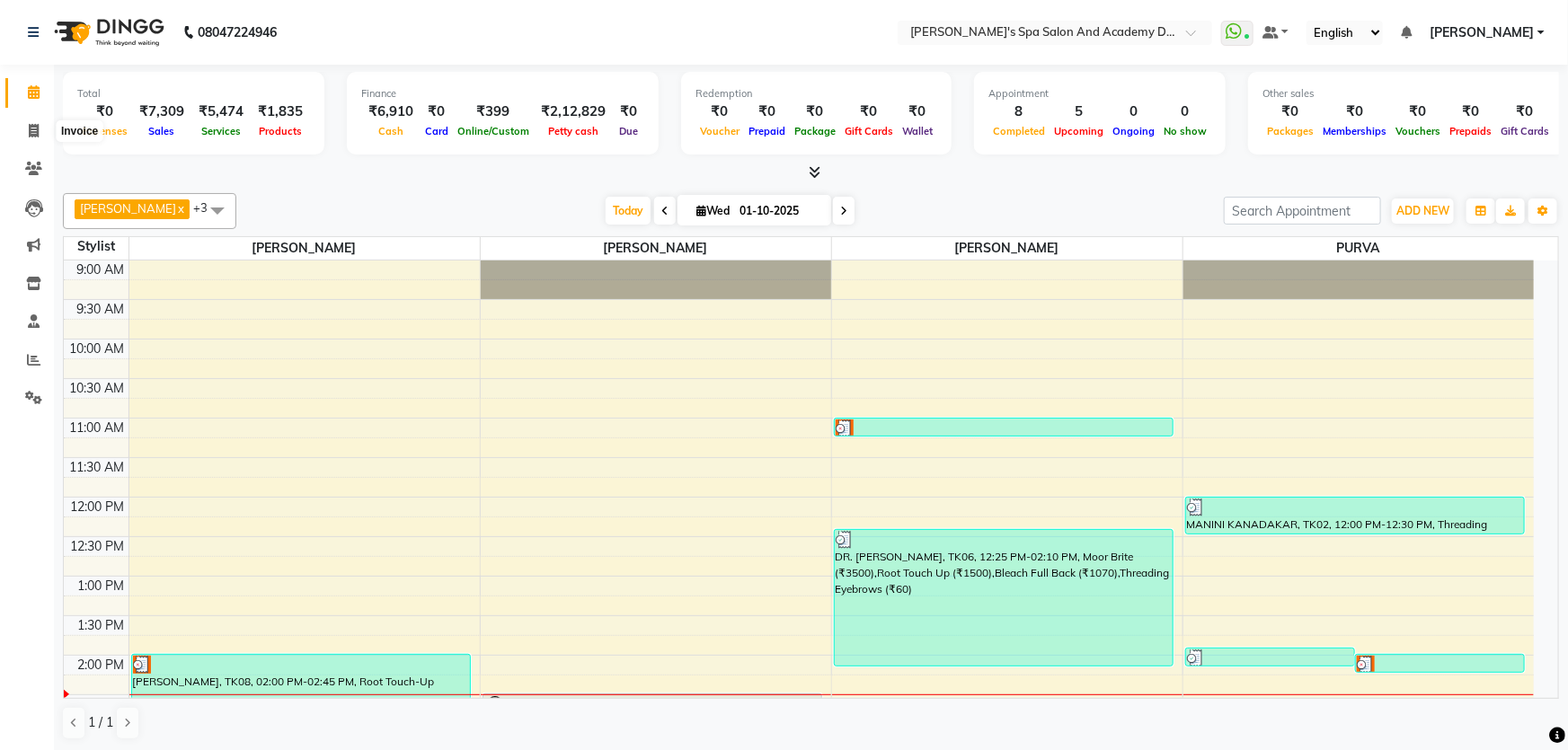
select select "6316"
select select "service"
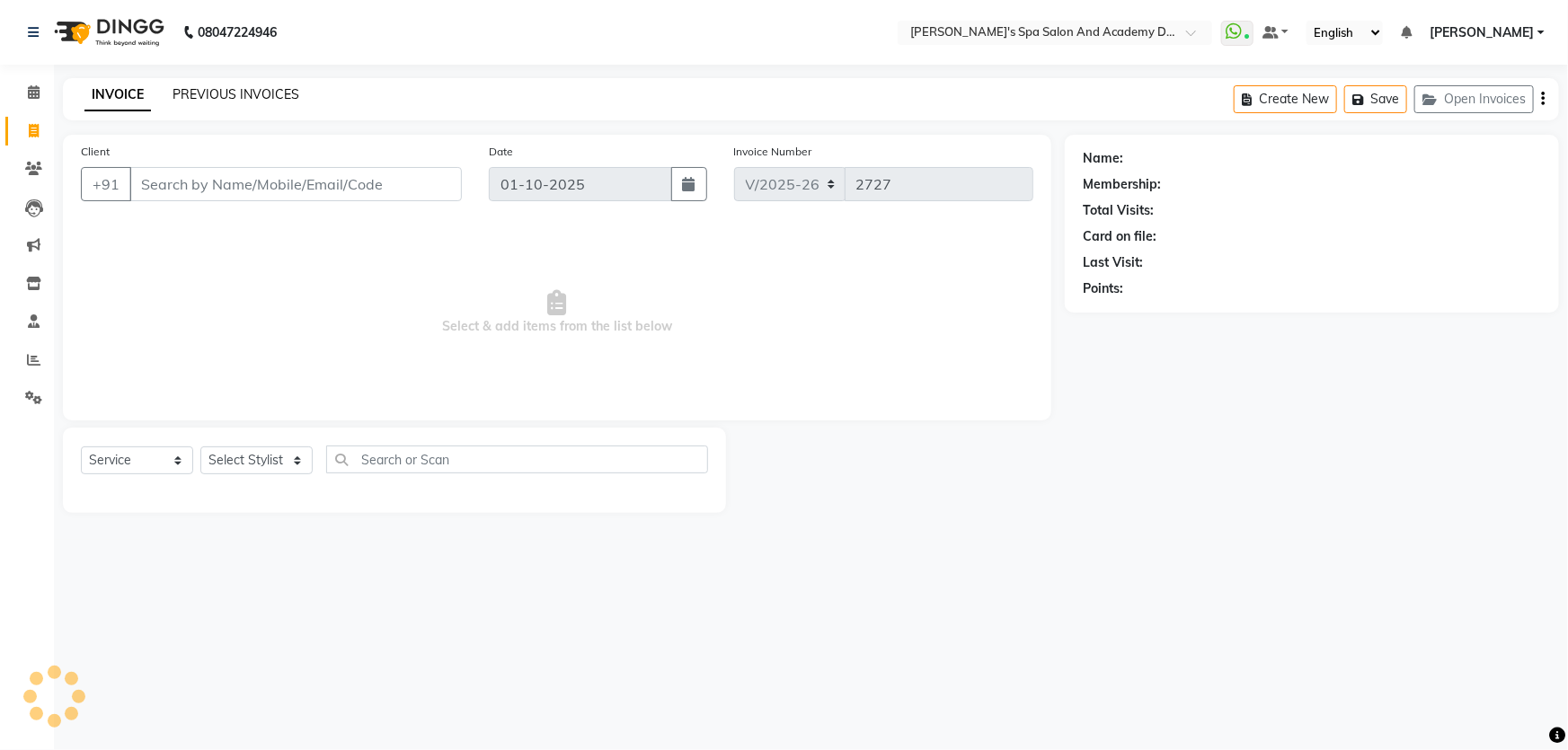
click at [242, 89] on link "PREVIOUS INVOICES" at bounding box center [236, 94] width 127 height 16
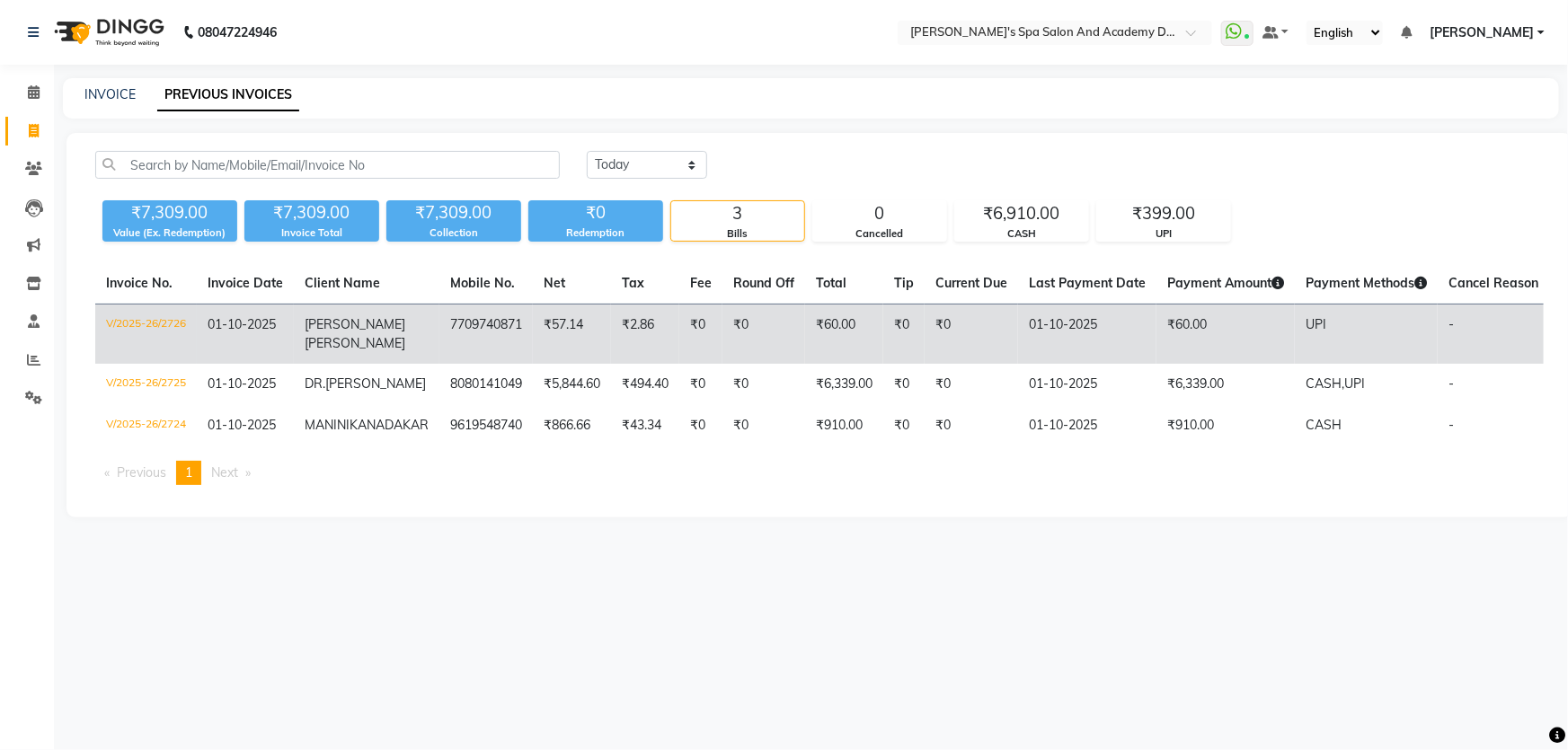
click at [360, 335] on span "[PERSON_NAME]" at bounding box center [355, 343] width 101 height 16
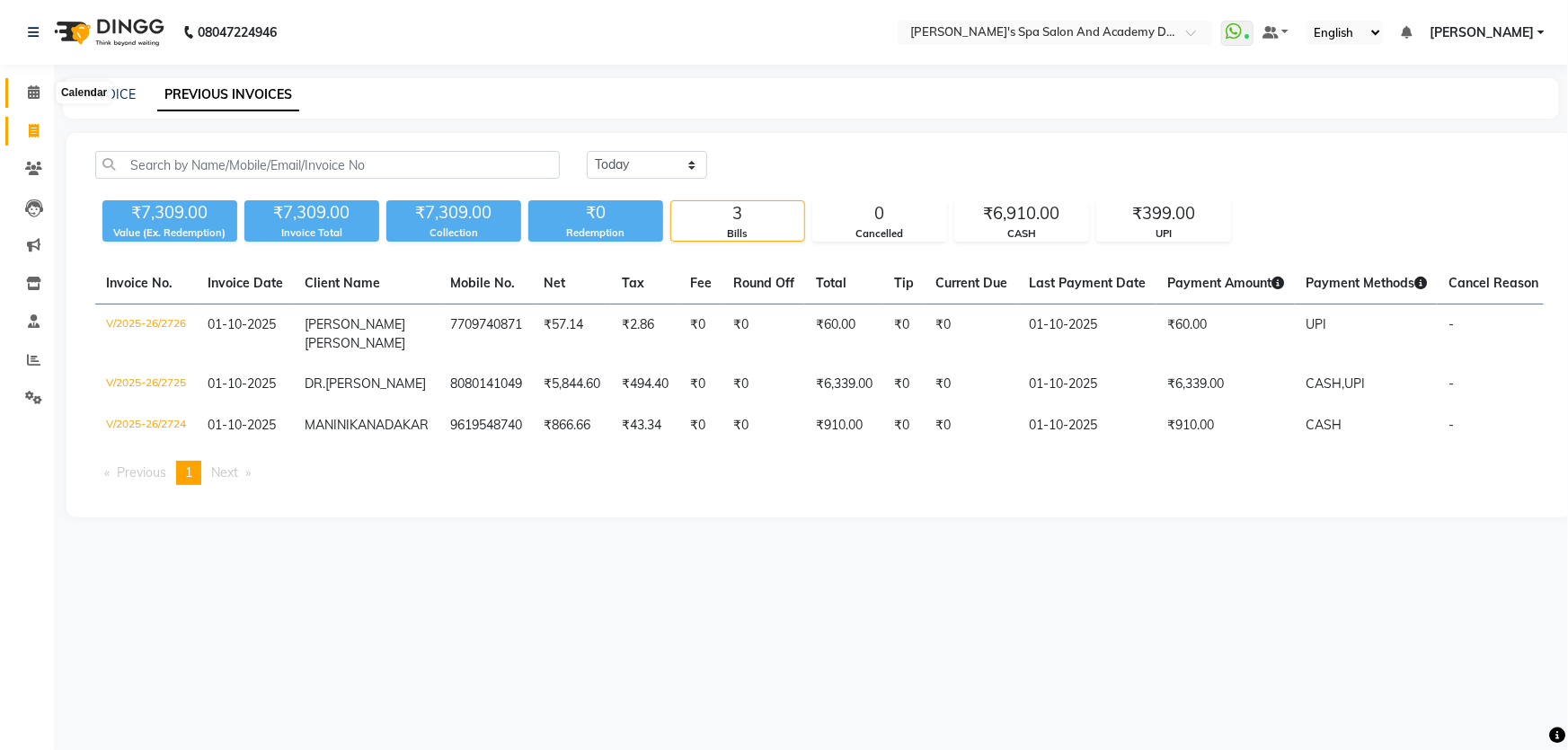
click at [32, 92] on icon at bounding box center [34, 92] width 12 height 13
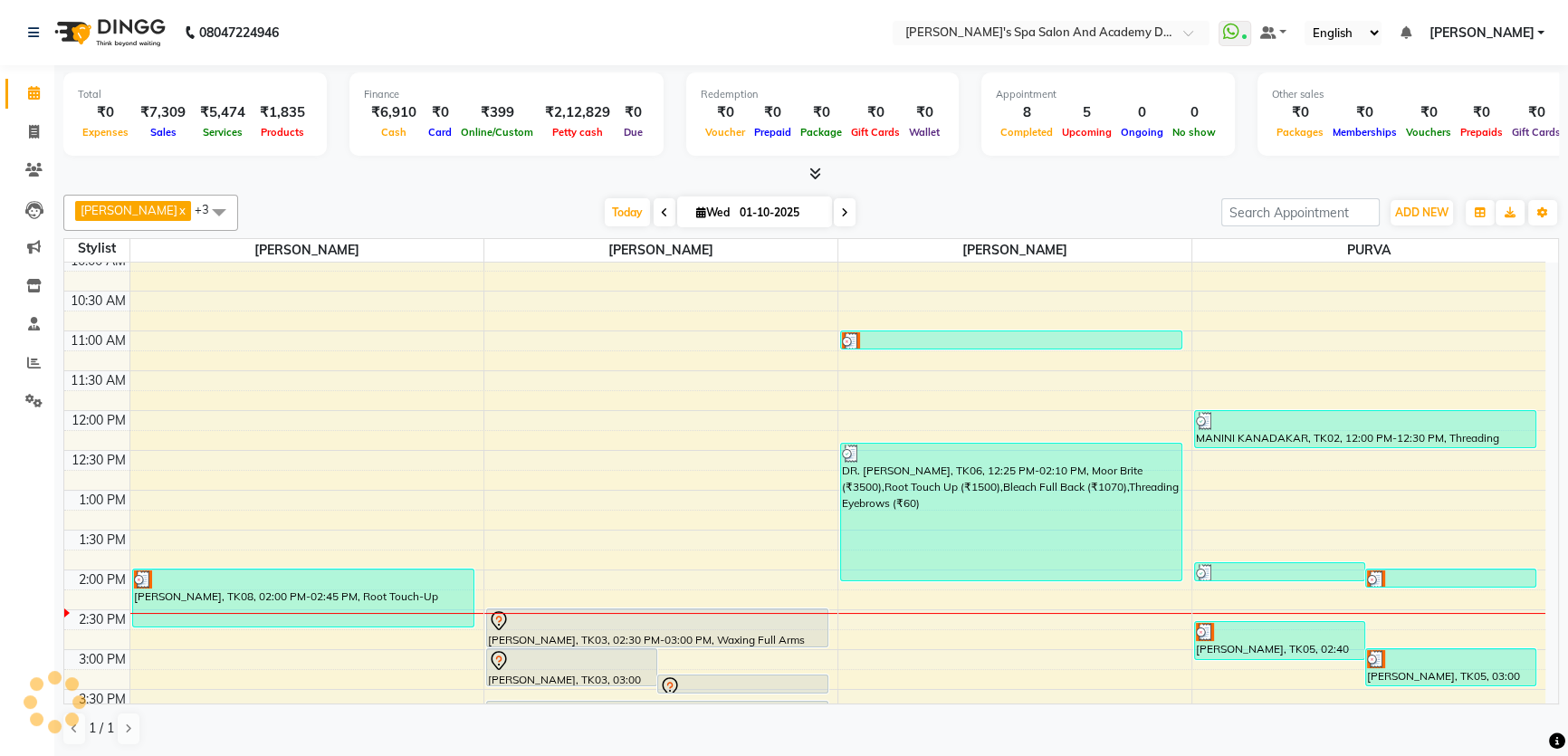
scroll to position [246, 0]
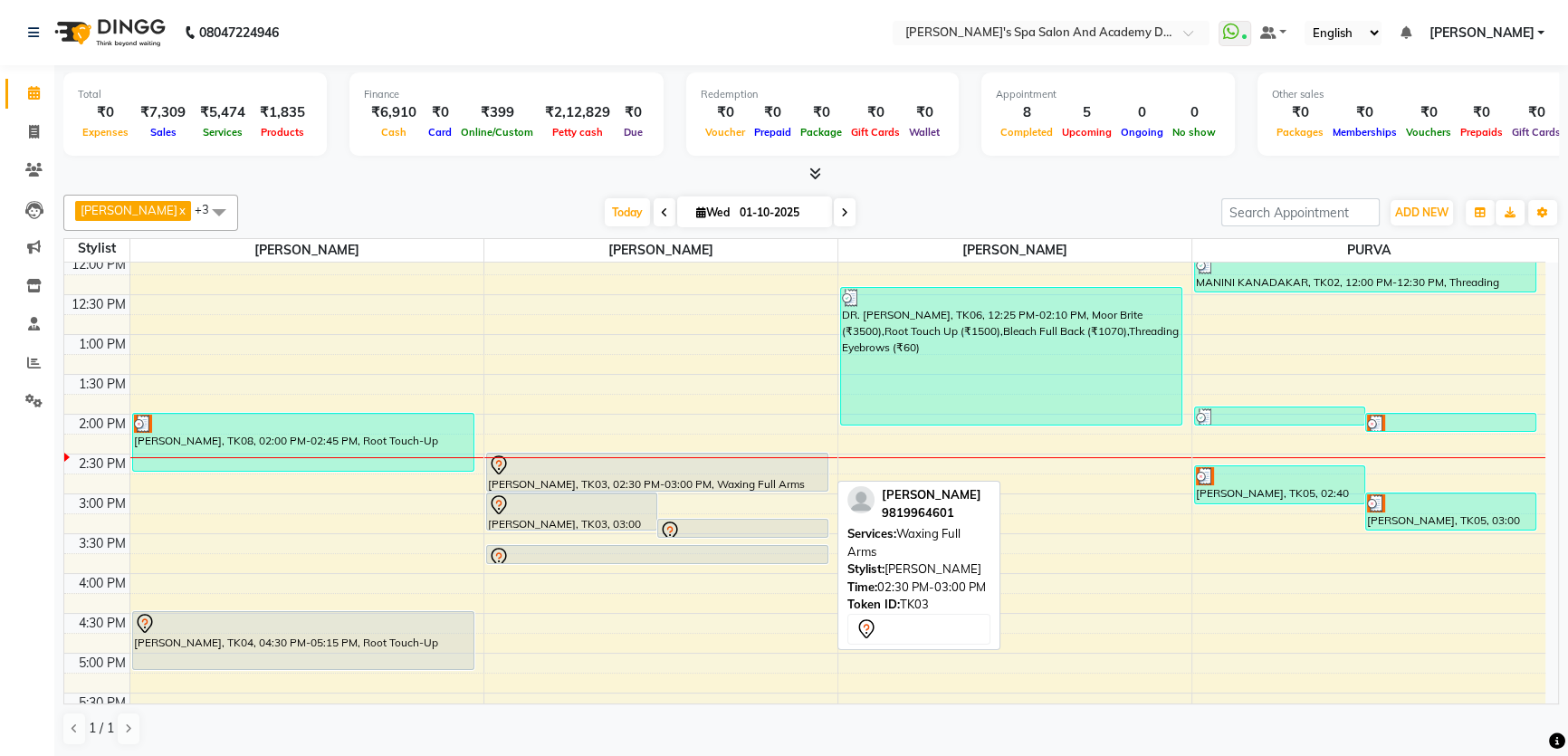
click at [546, 479] on div "[PERSON_NAME], TK03, 02:30 PM-03:00 PM, Waxing Full Arms" at bounding box center [658, 472] width 341 height 37
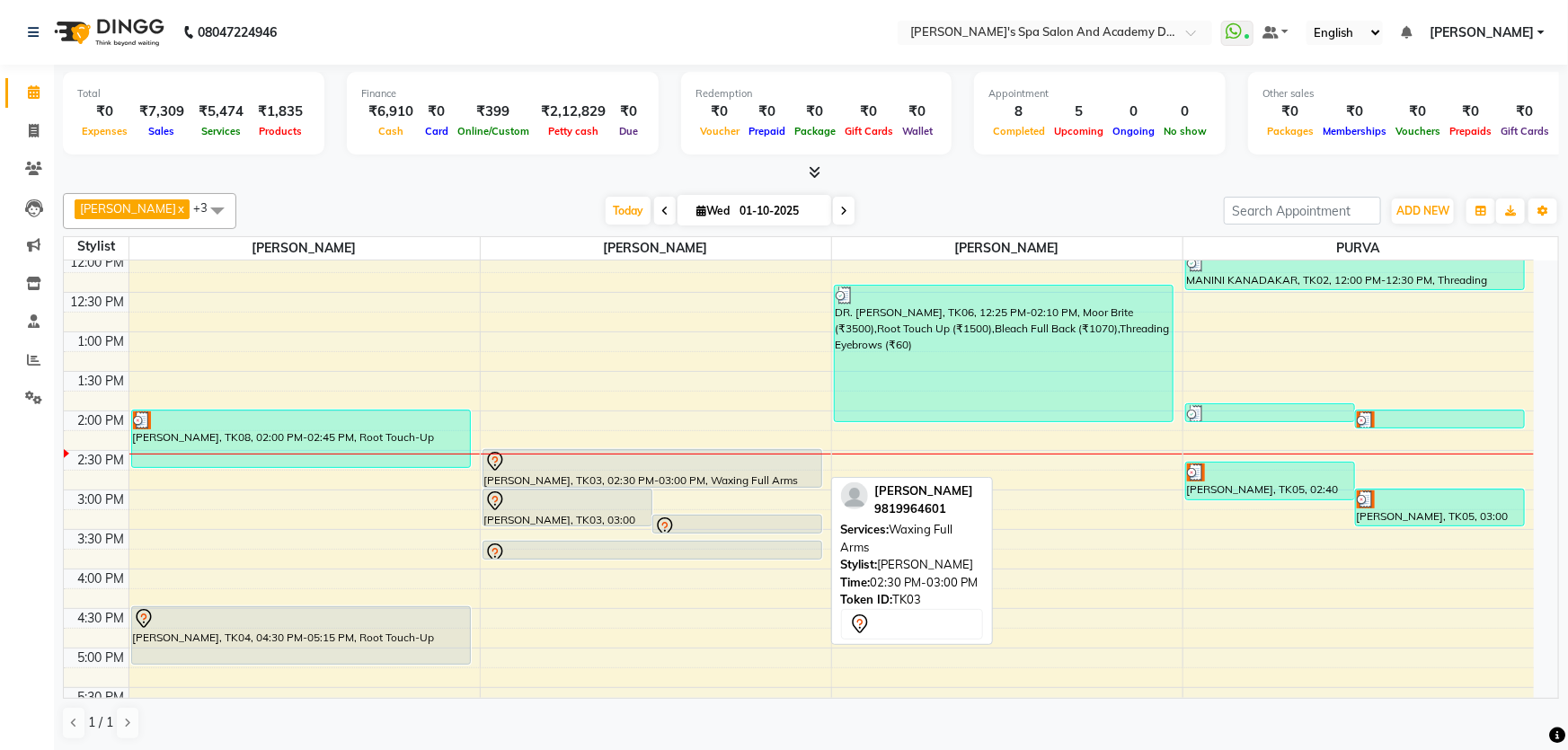
select select "7"
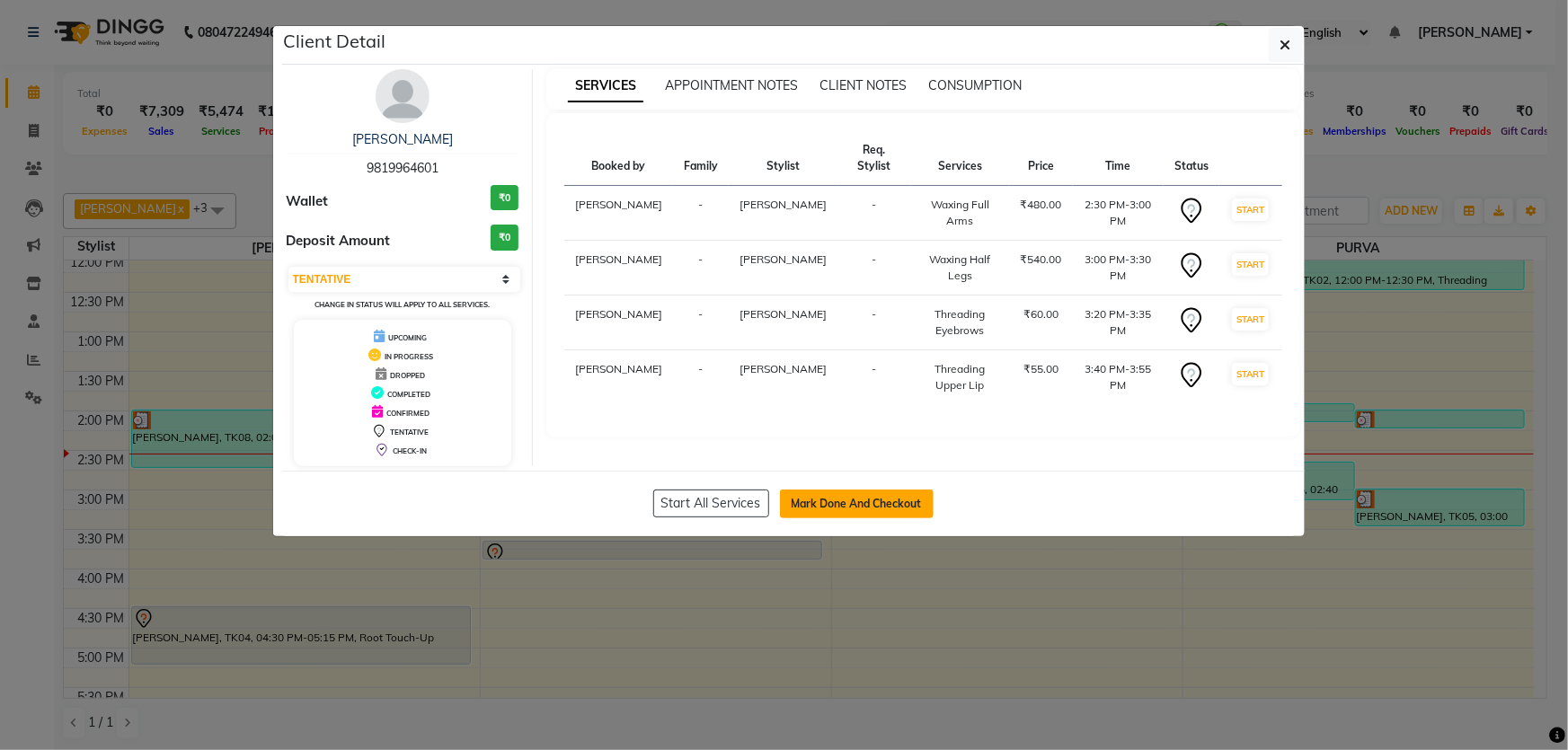
click at [849, 504] on button "Mark Done And Checkout" at bounding box center [857, 504] width 153 height 29
select select "6316"
select select "service"
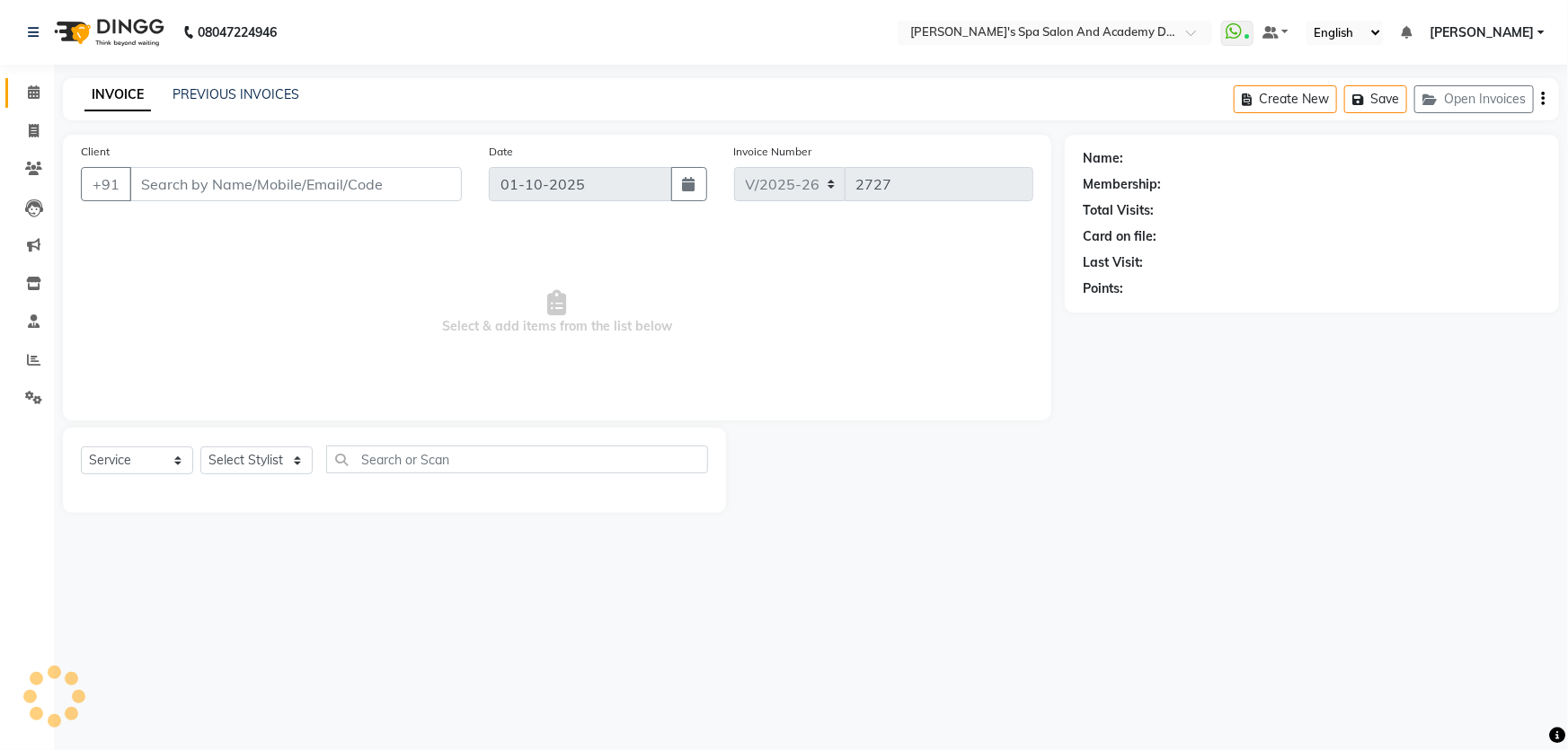
type input "9819964601"
select select "47355"
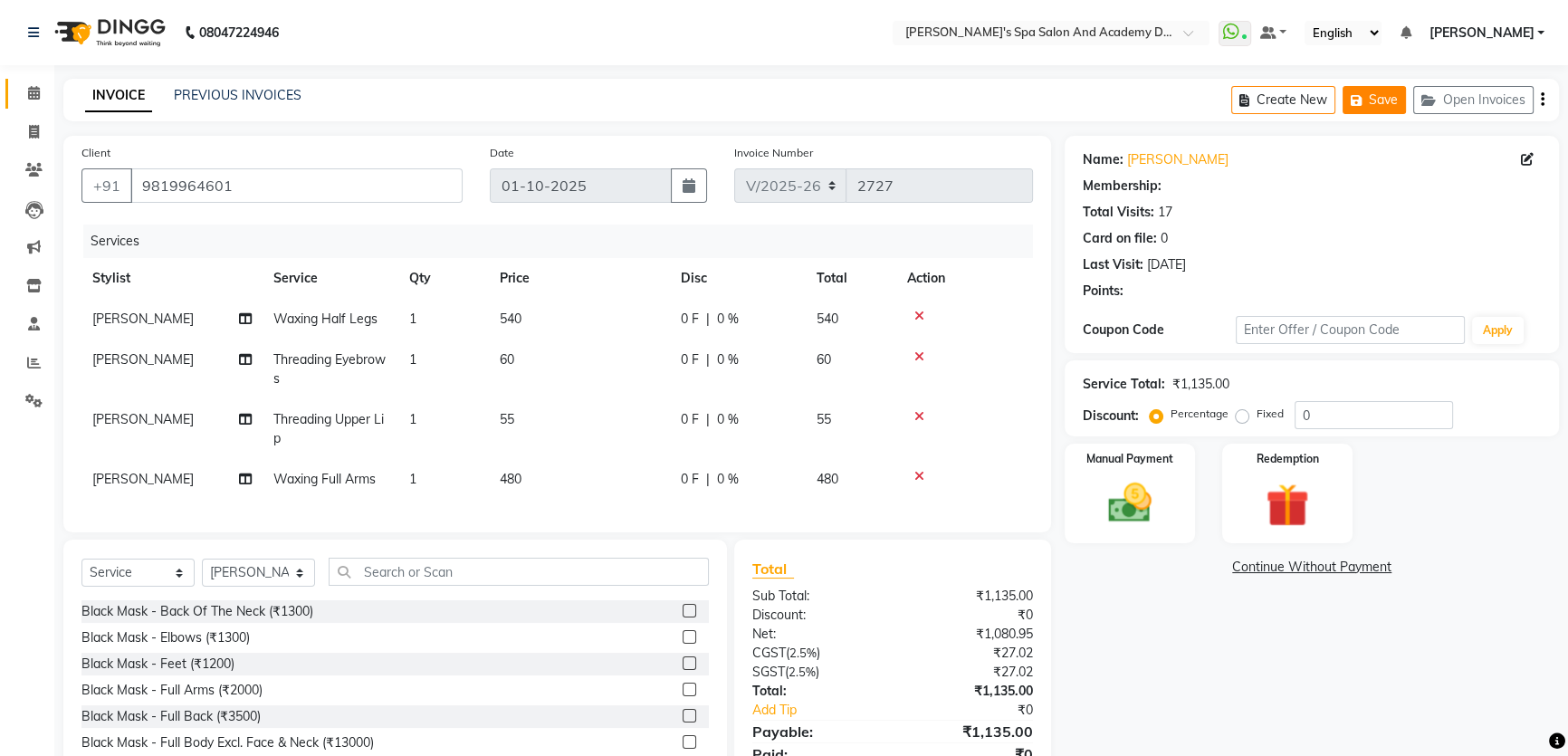
type input "20"
select select "2: Object"
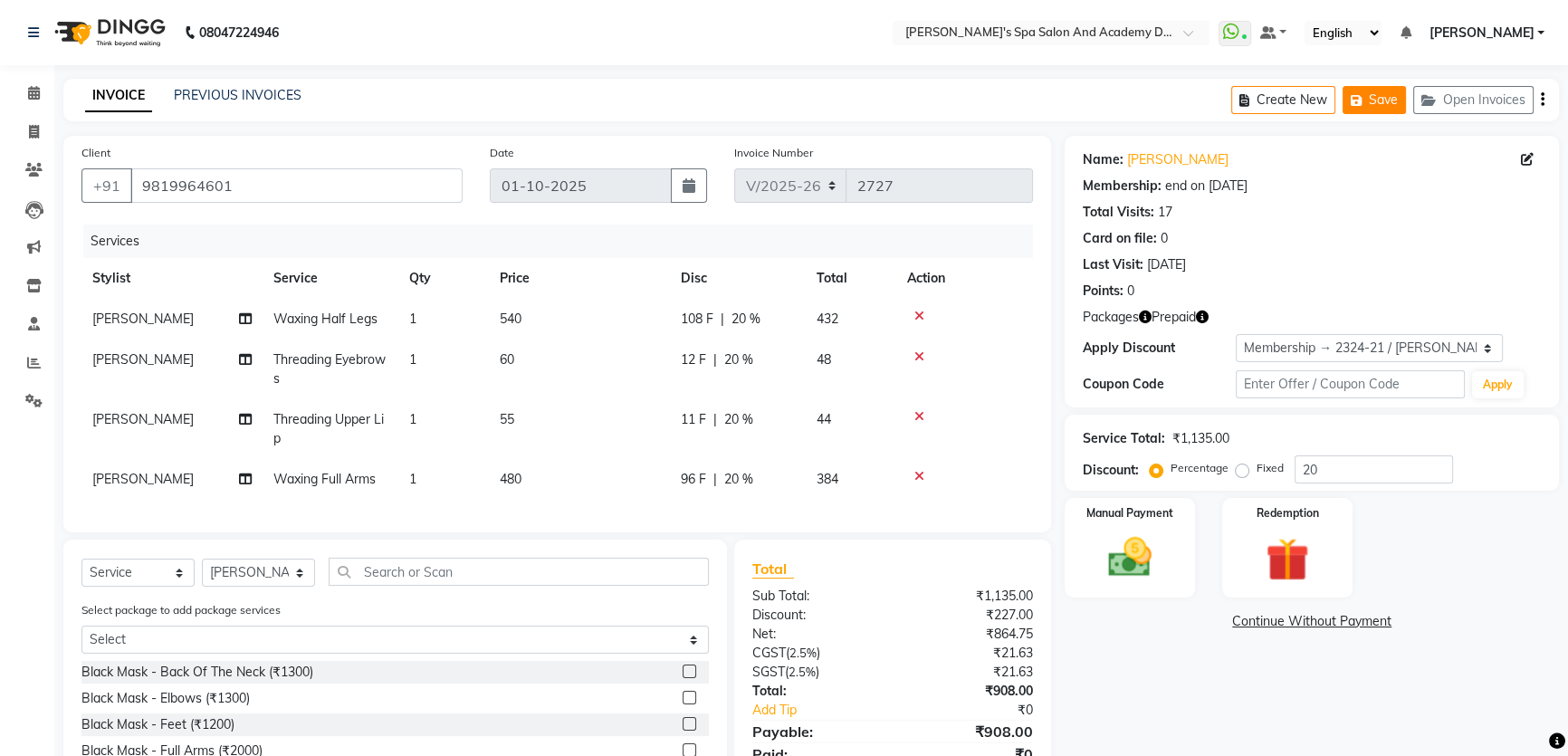
click at [1378, 98] on button "Save" at bounding box center [1375, 99] width 64 height 28
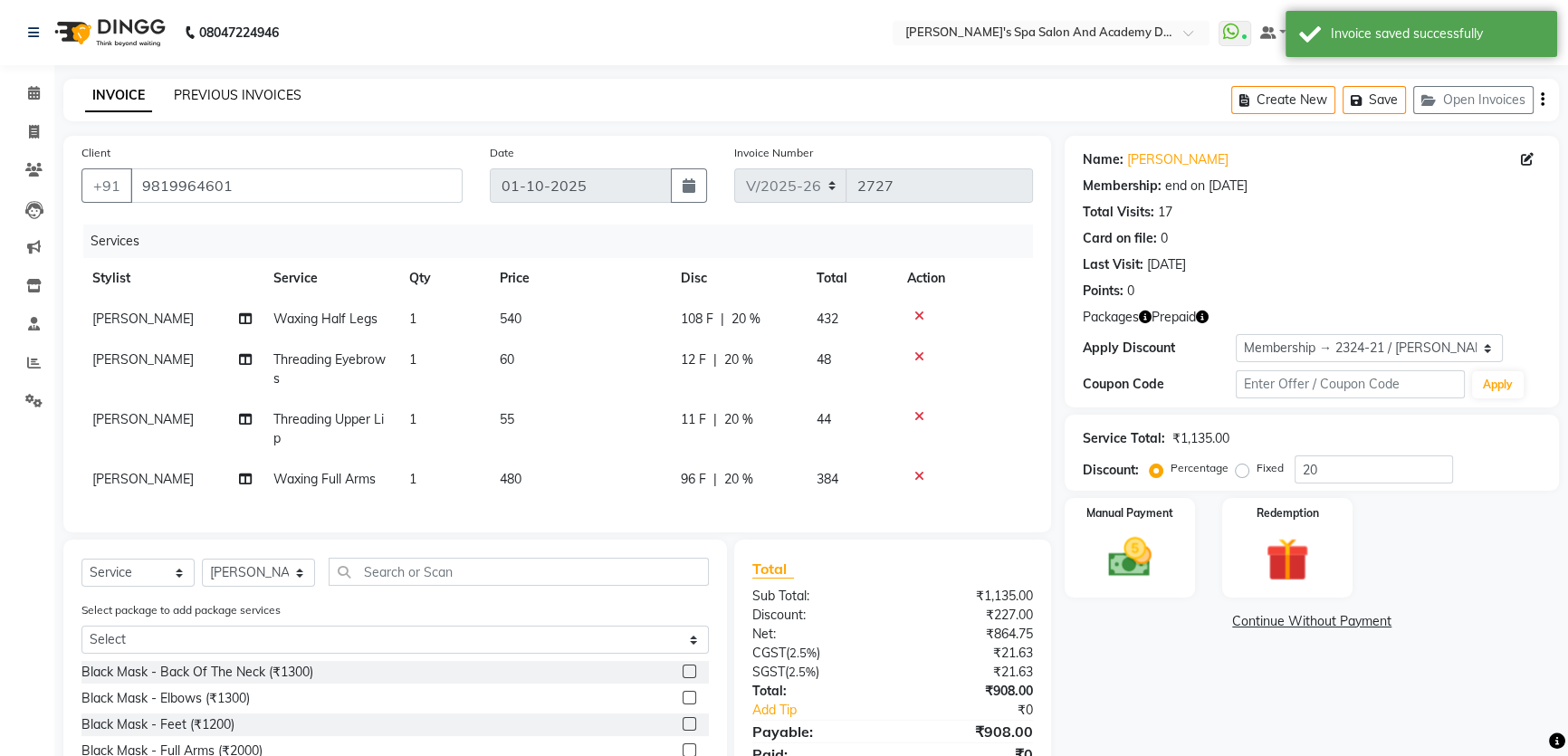
click at [213, 92] on link "PREVIOUS INVOICES" at bounding box center [238, 95] width 127 height 16
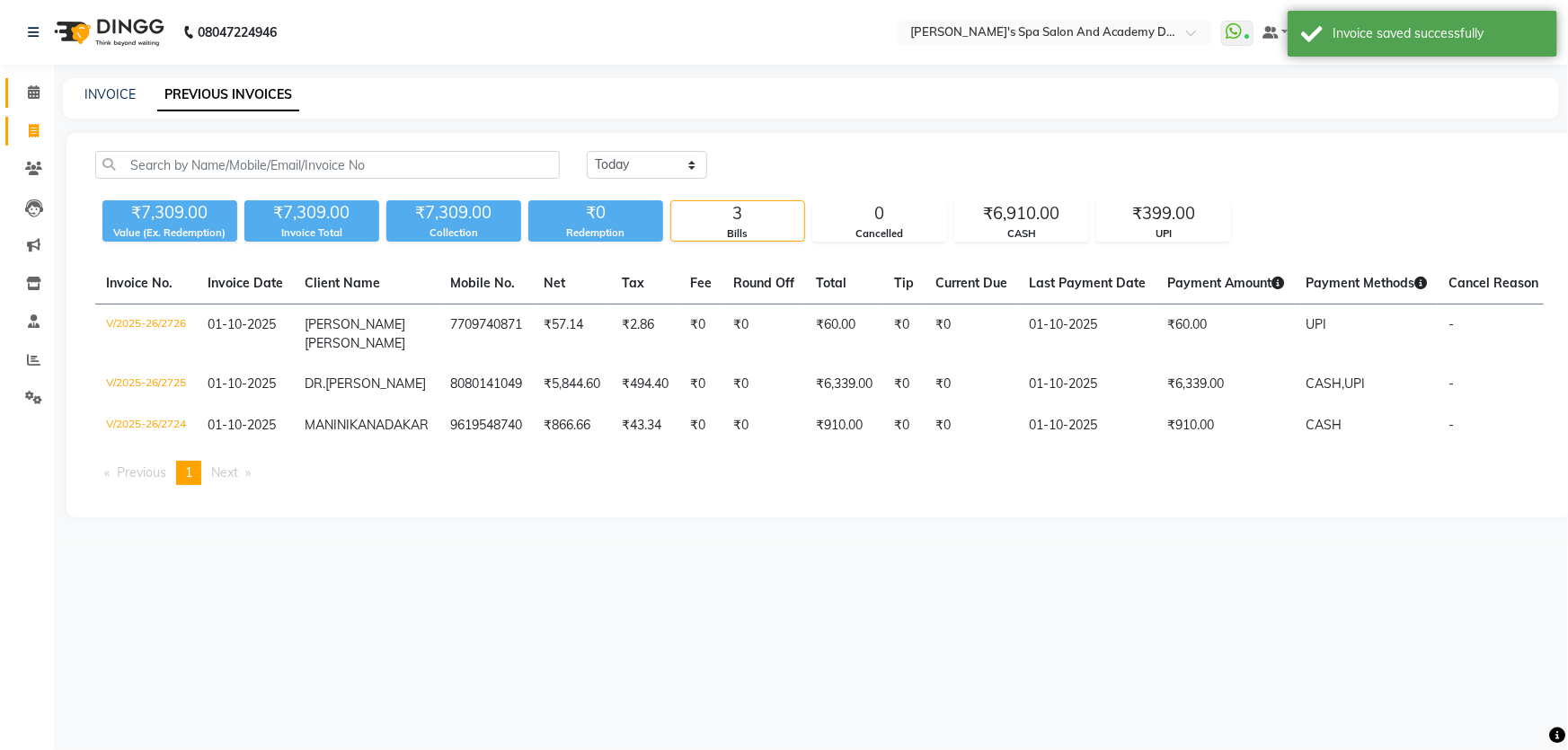
click at [36, 90] on icon at bounding box center [34, 92] width 12 height 13
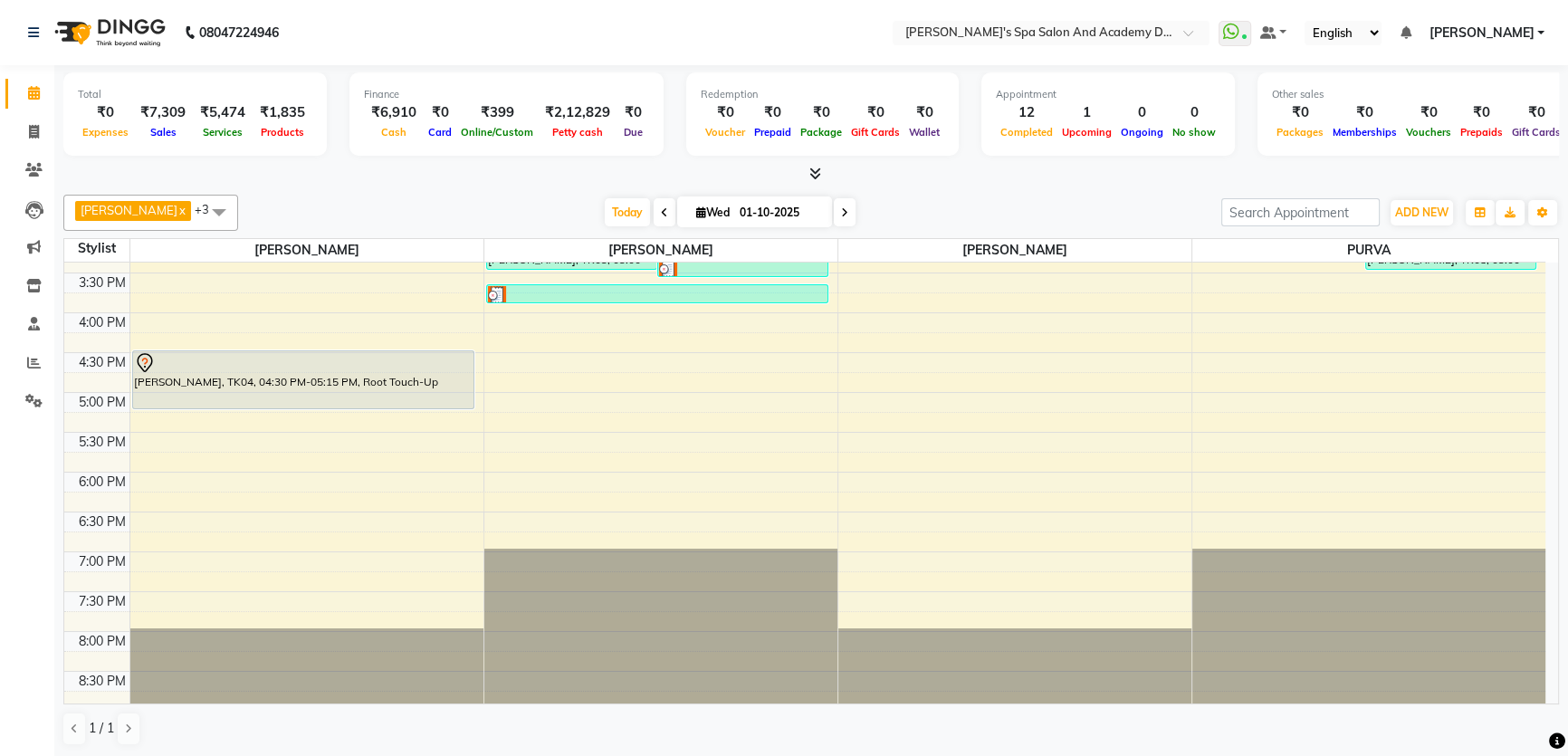
scroll to position [510, 0]
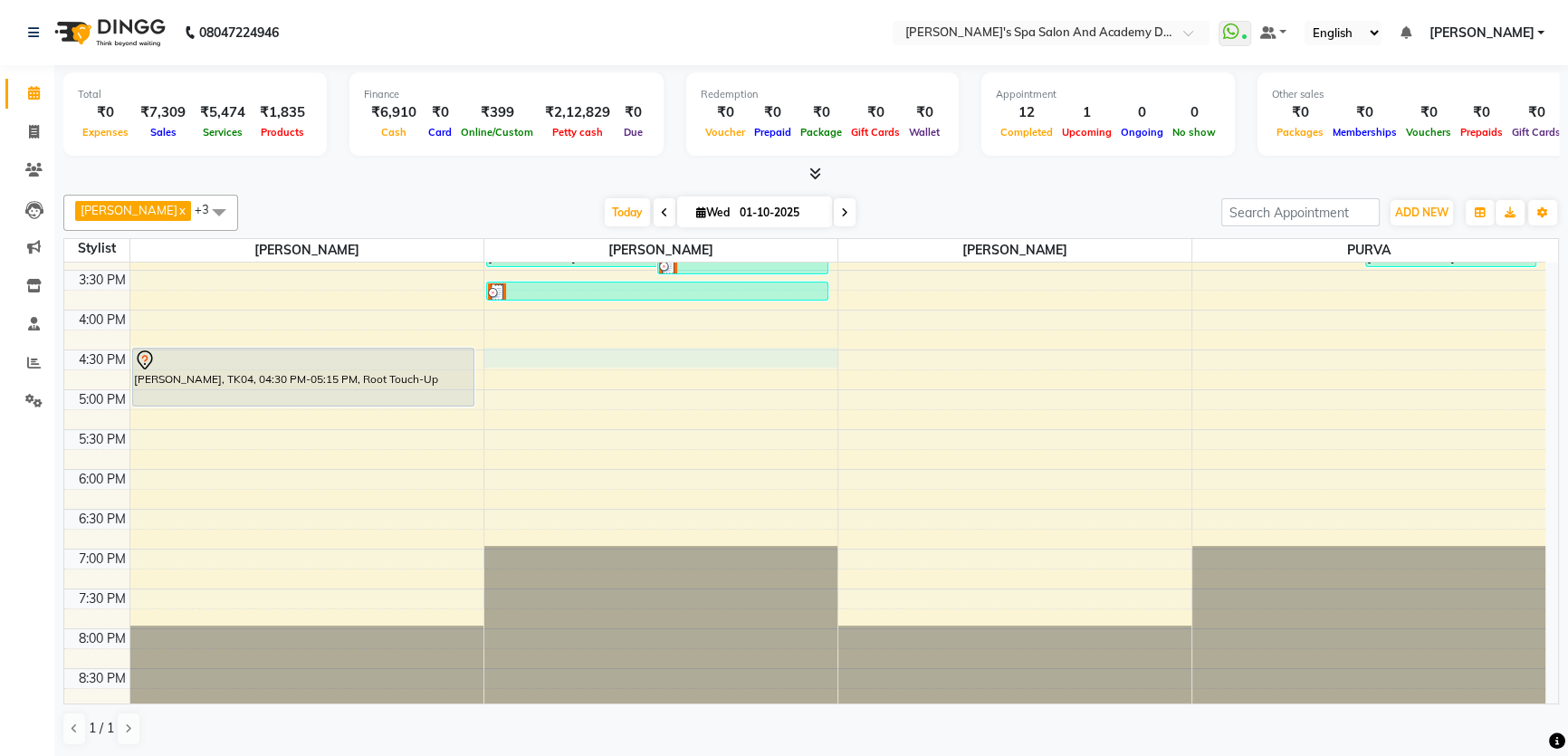
click at [509, 353] on div "9:00 AM 9:30 AM 10:00 AM 10:30 AM 11:00 AM 11:30 AM 12:00 PM 12:30 PM 1:00 PM 1…" at bounding box center [805, 230] width 1481 height 955
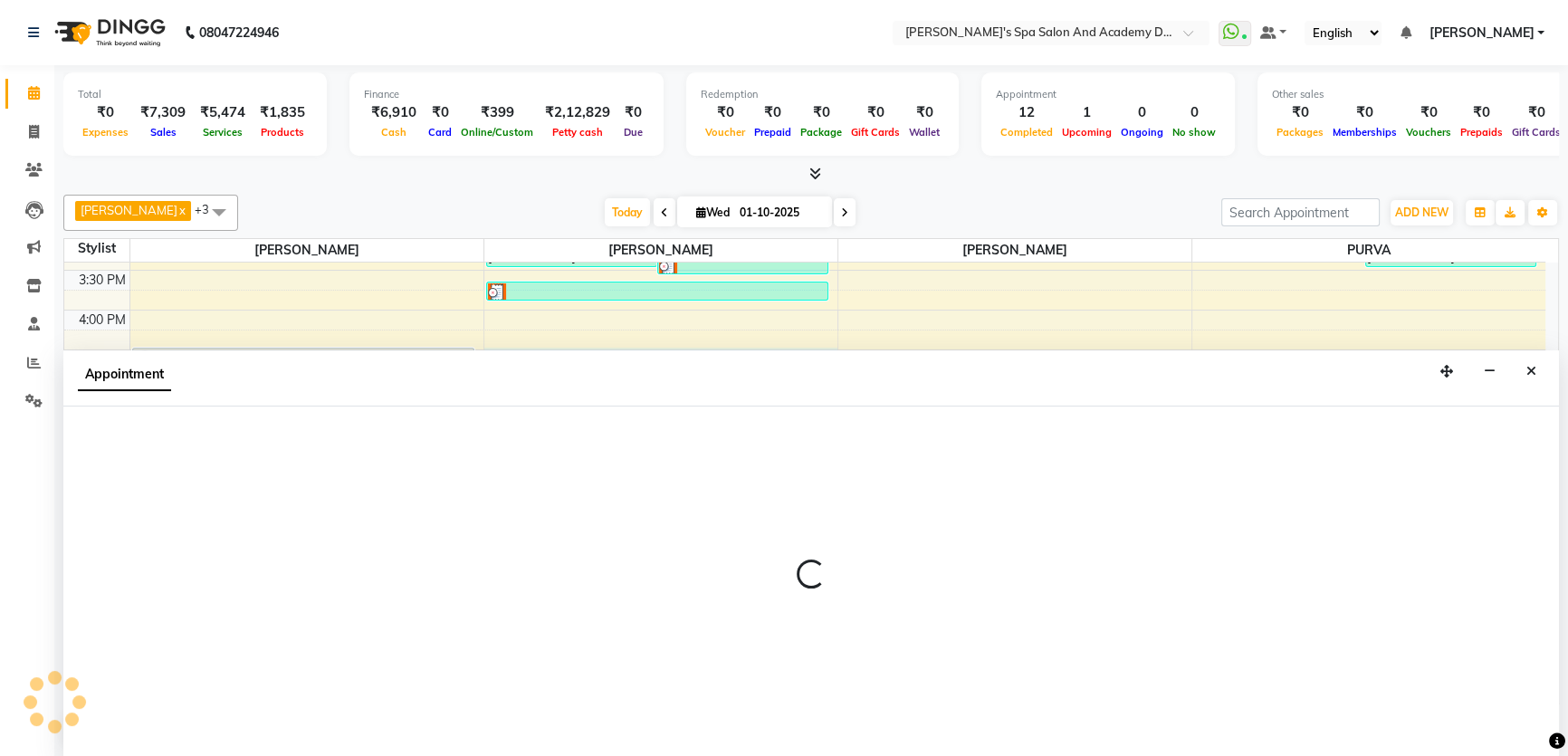
scroll to position [0, 0]
select select "47355"
select select "tentative"
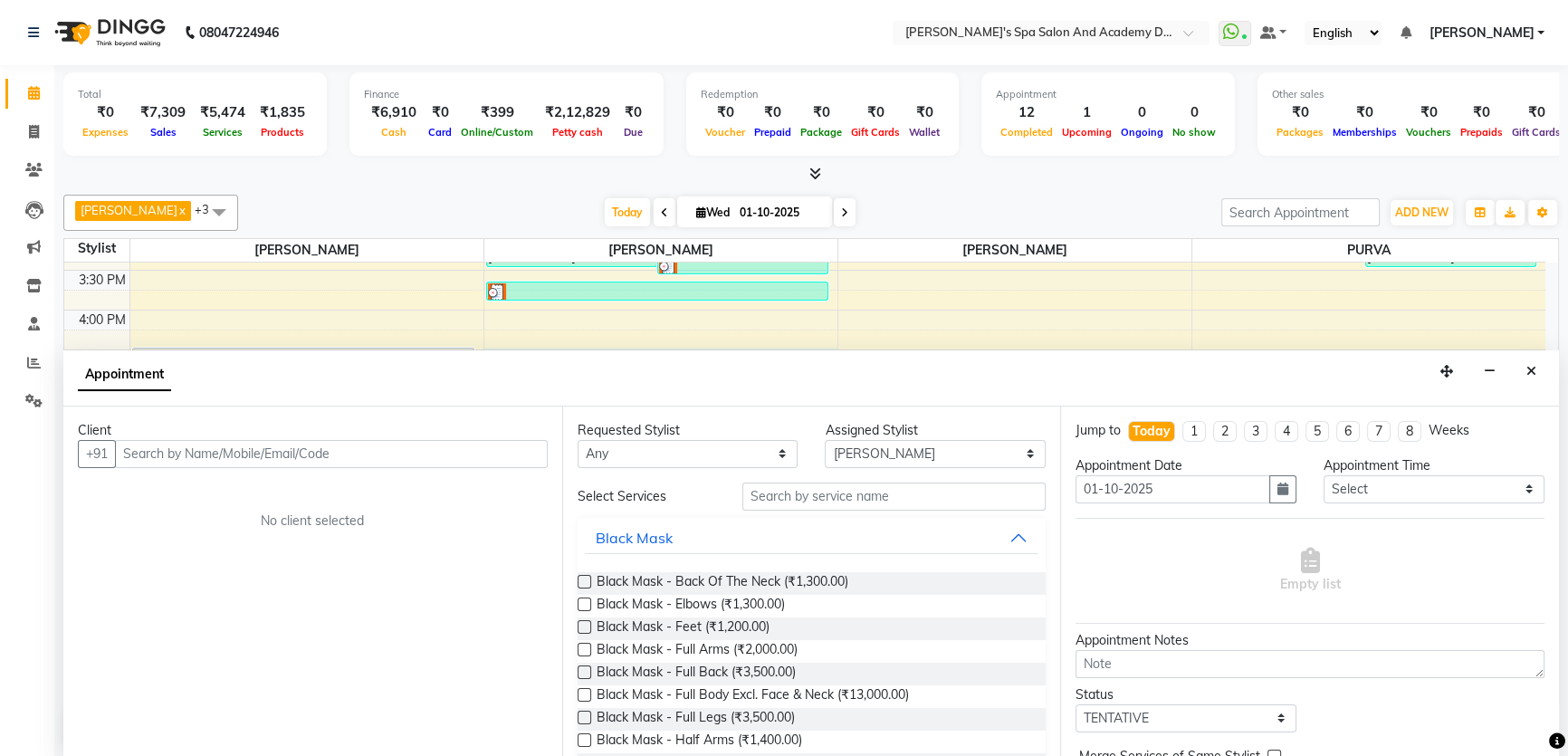
click at [207, 457] on input "text" at bounding box center [331, 454] width 433 height 28
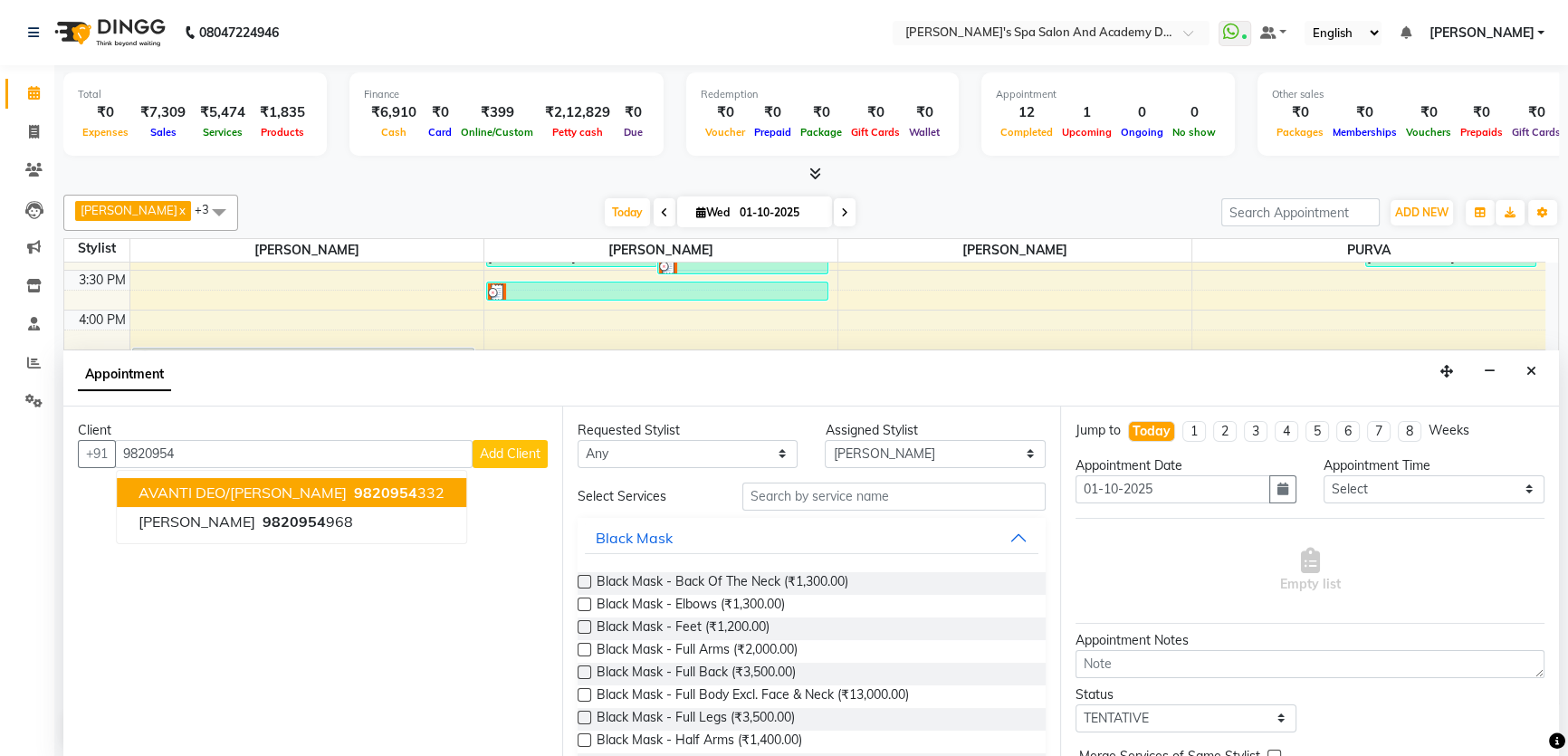
click at [223, 488] on span "AVANTI DEO/MISHRA" at bounding box center [242, 492] width 209 height 18
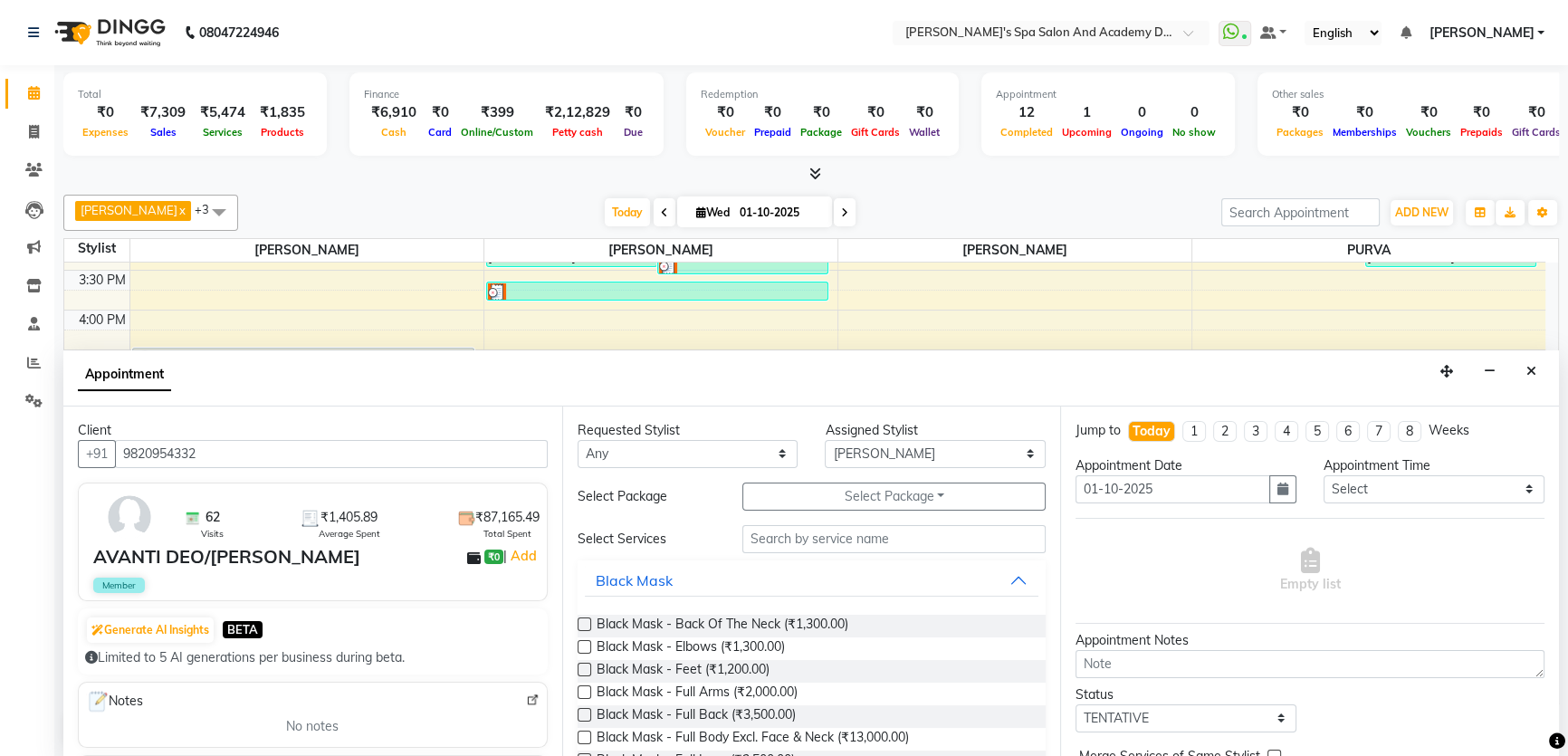
type input "9820954332"
click at [769, 537] on input "text" at bounding box center [894, 539] width 303 height 28
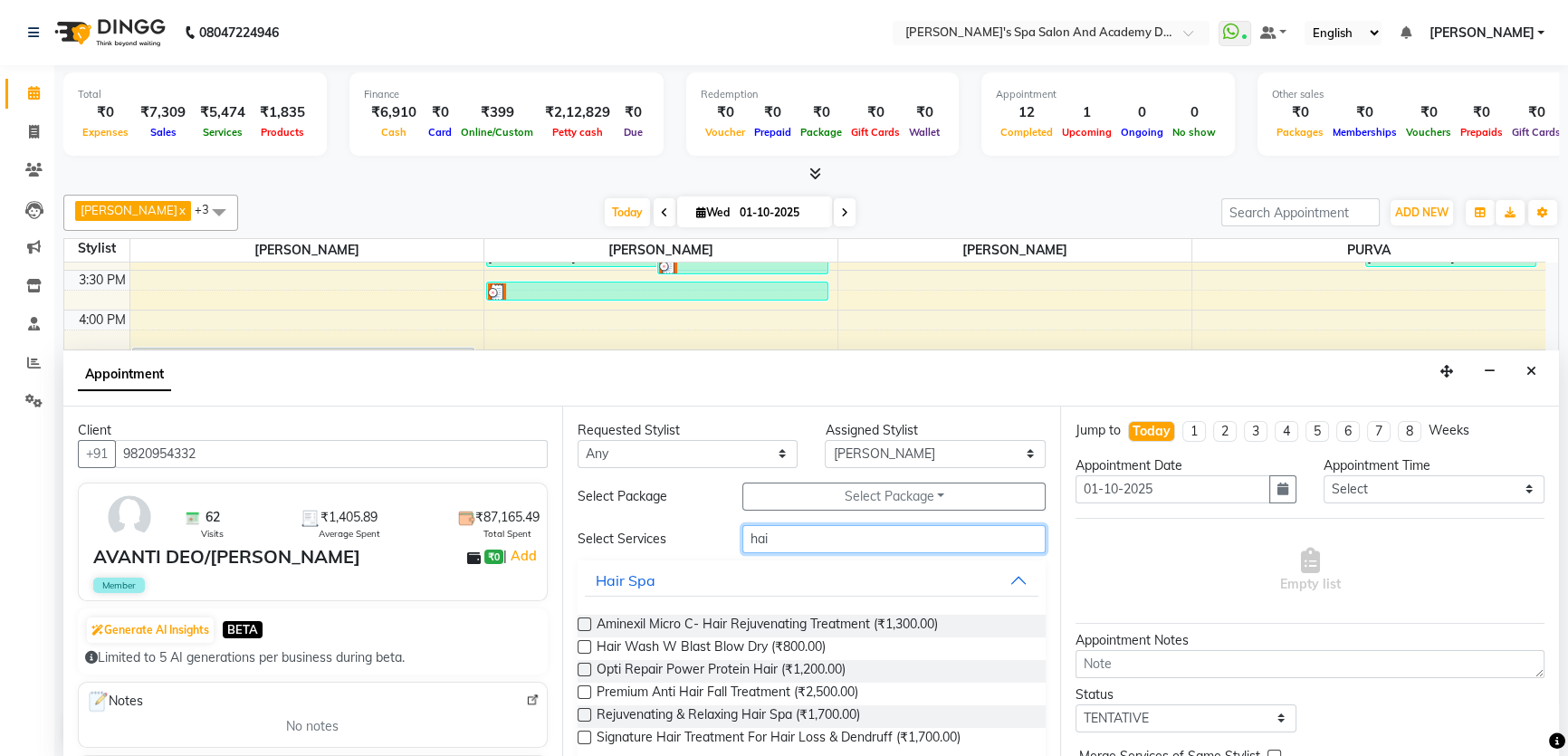
type input "hai"
click at [579, 735] on label at bounding box center [584, 738] width 14 height 14
click at [579, 735] on input "checkbox" at bounding box center [583, 740] width 12 height 12
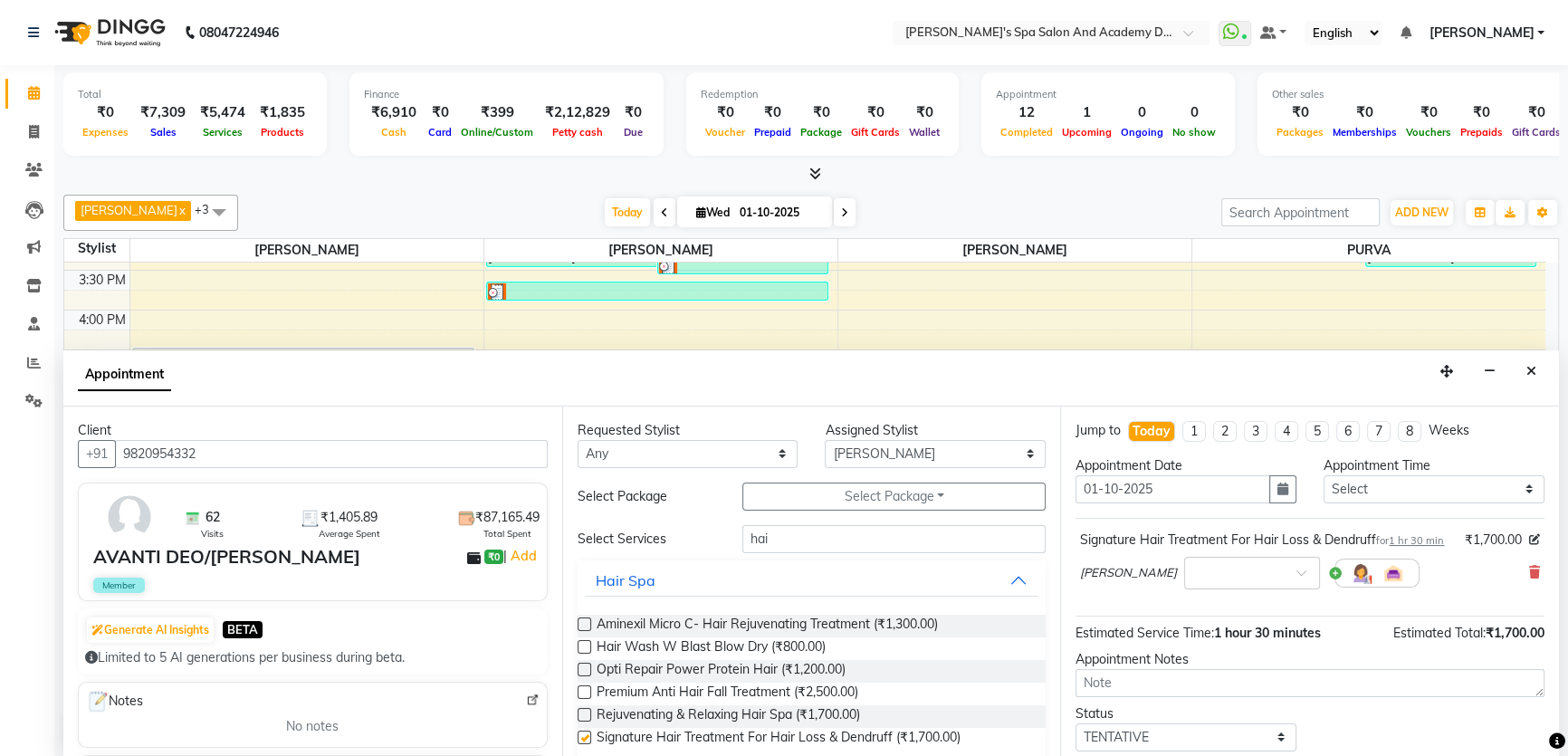
checkbox input "false"
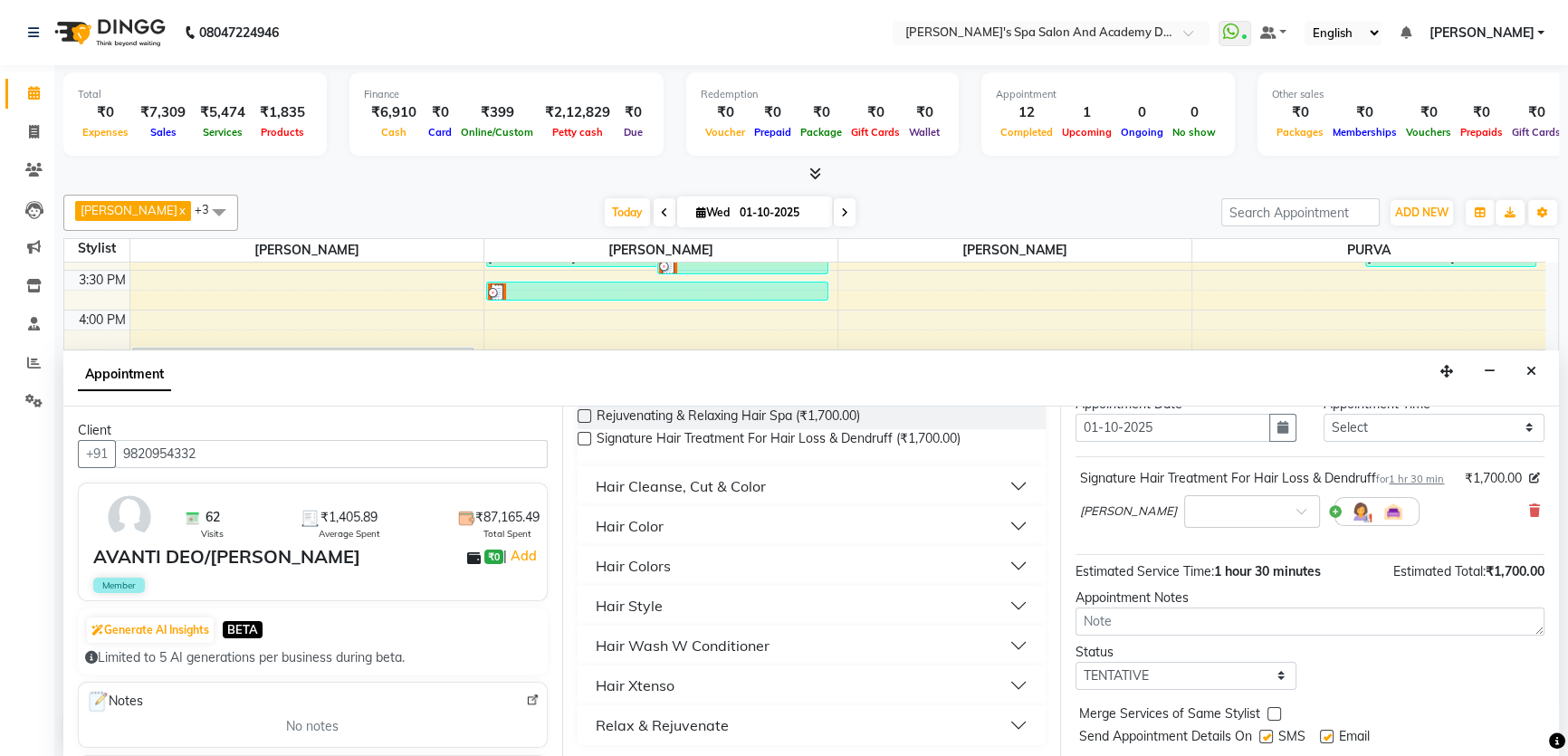
scroll to position [126, 0]
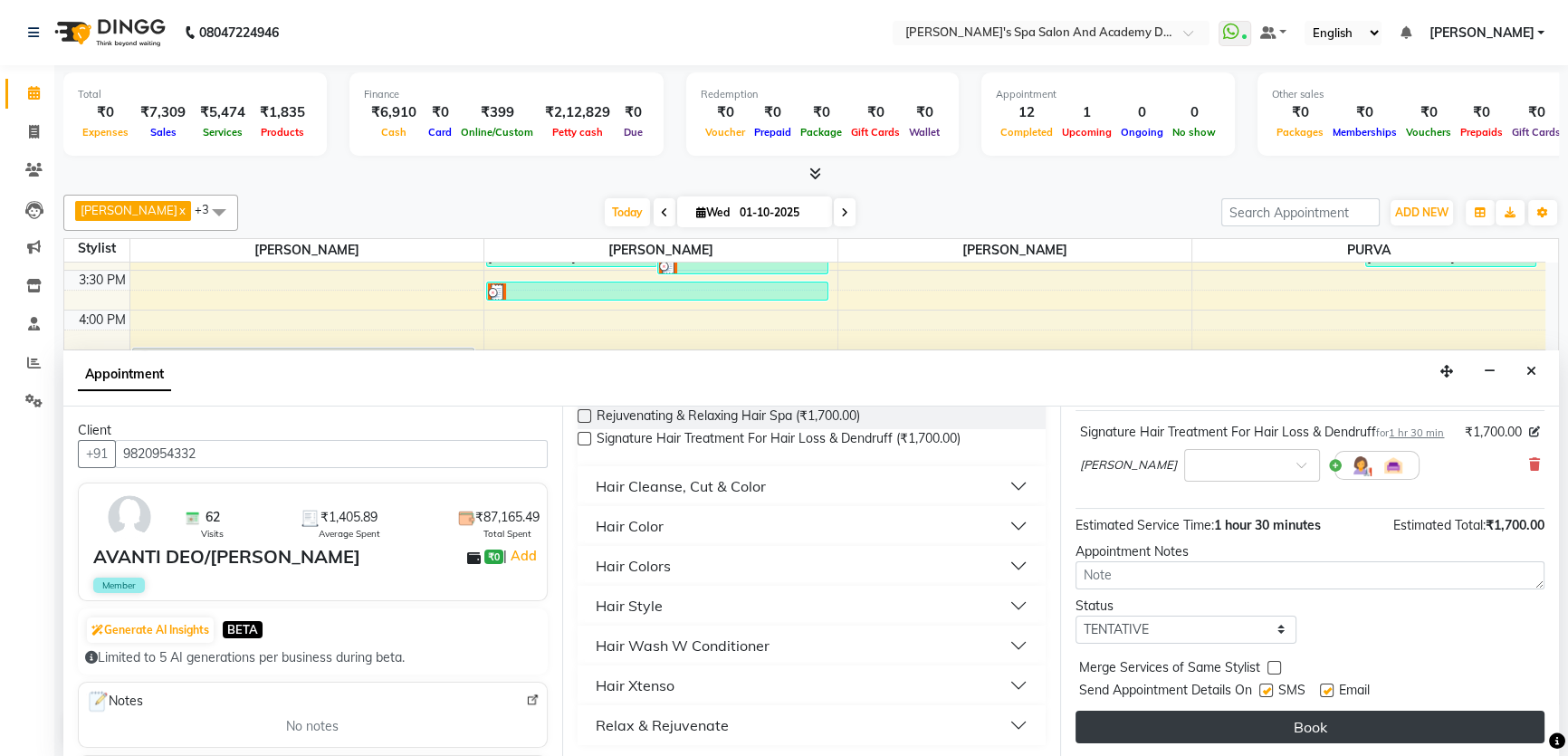
click at [1295, 721] on button "Book" at bounding box center [1310, 727] width 469 height 33
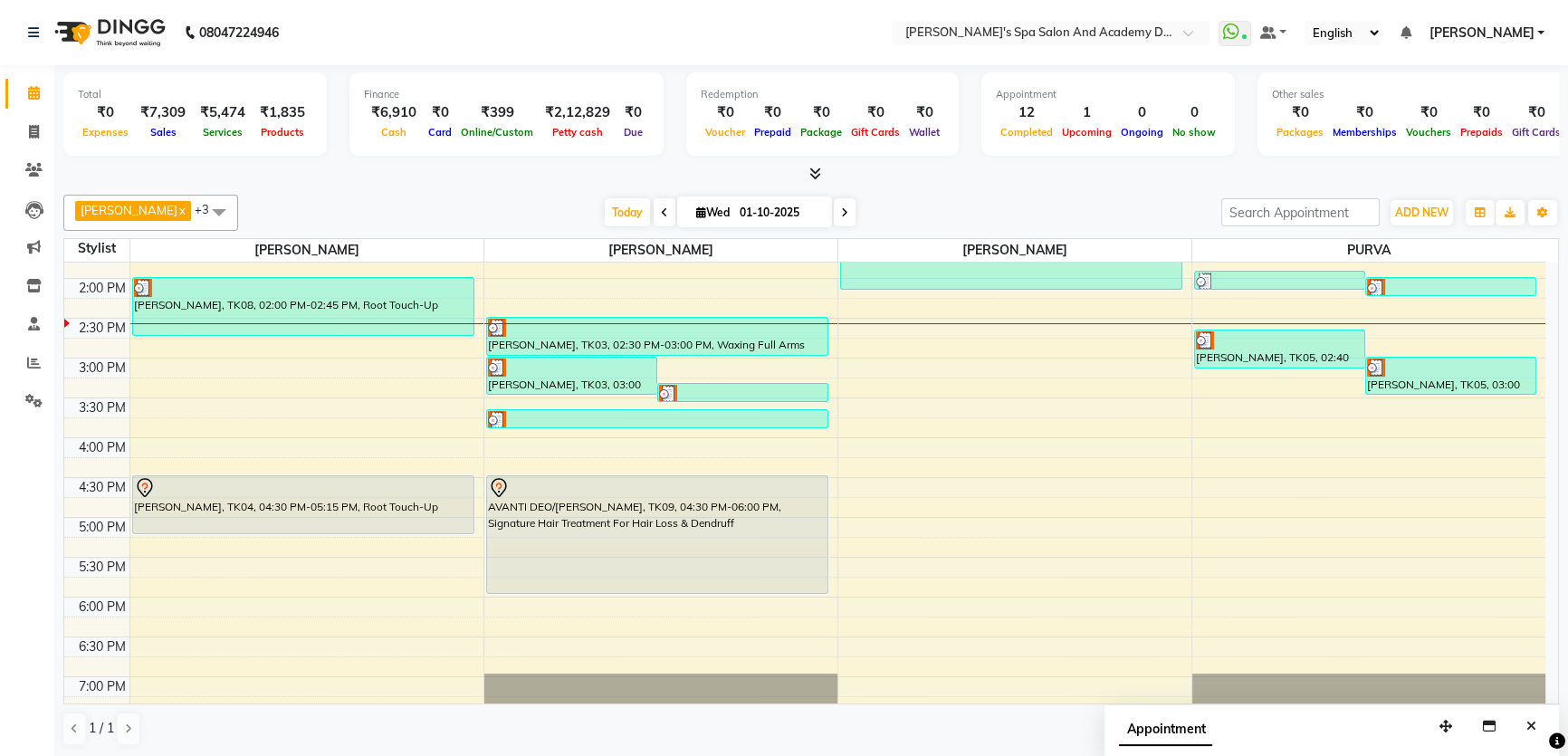
scroll to position [345, 0]
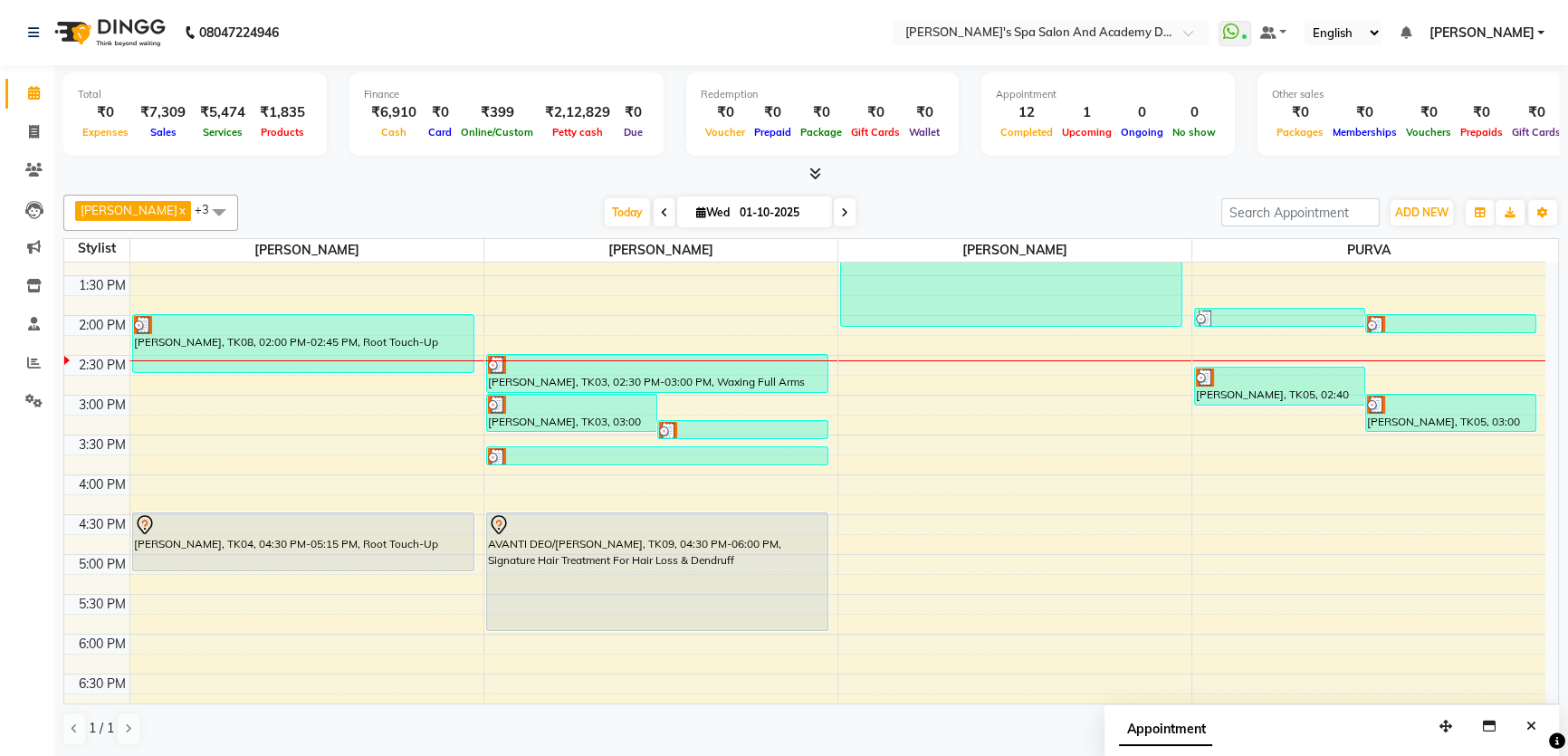
click at [856, 382] on div "9:00 AM 9:30 AM 10:00 AM 10:30 AM 11:00 AM 11:30 AM 12:00 PM 12:30 PM 1:00 PM 1…" at bounding box center [805, 395] width 1481 height 955
select select "47360"
select select "tentative"
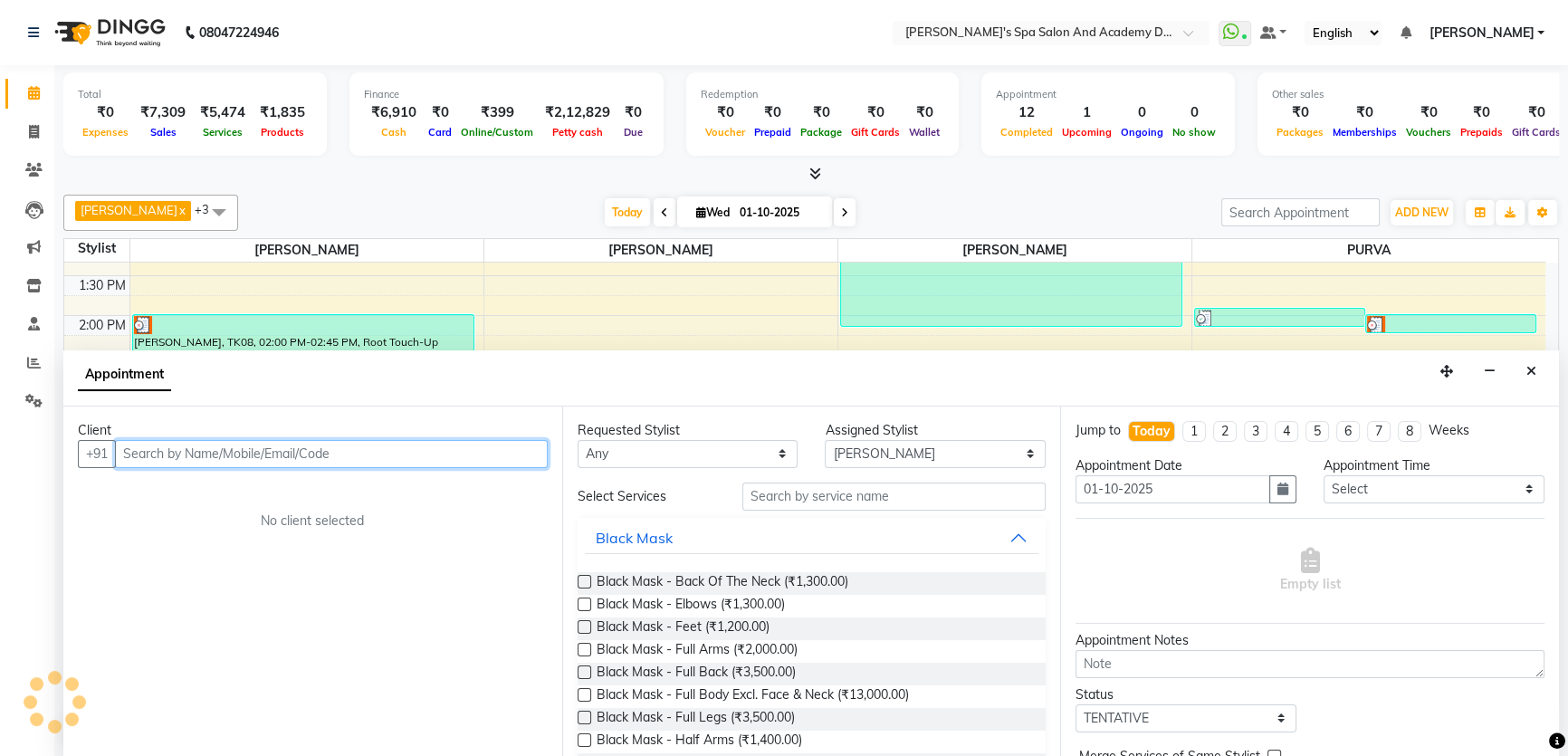
scroll to position [0, 0]
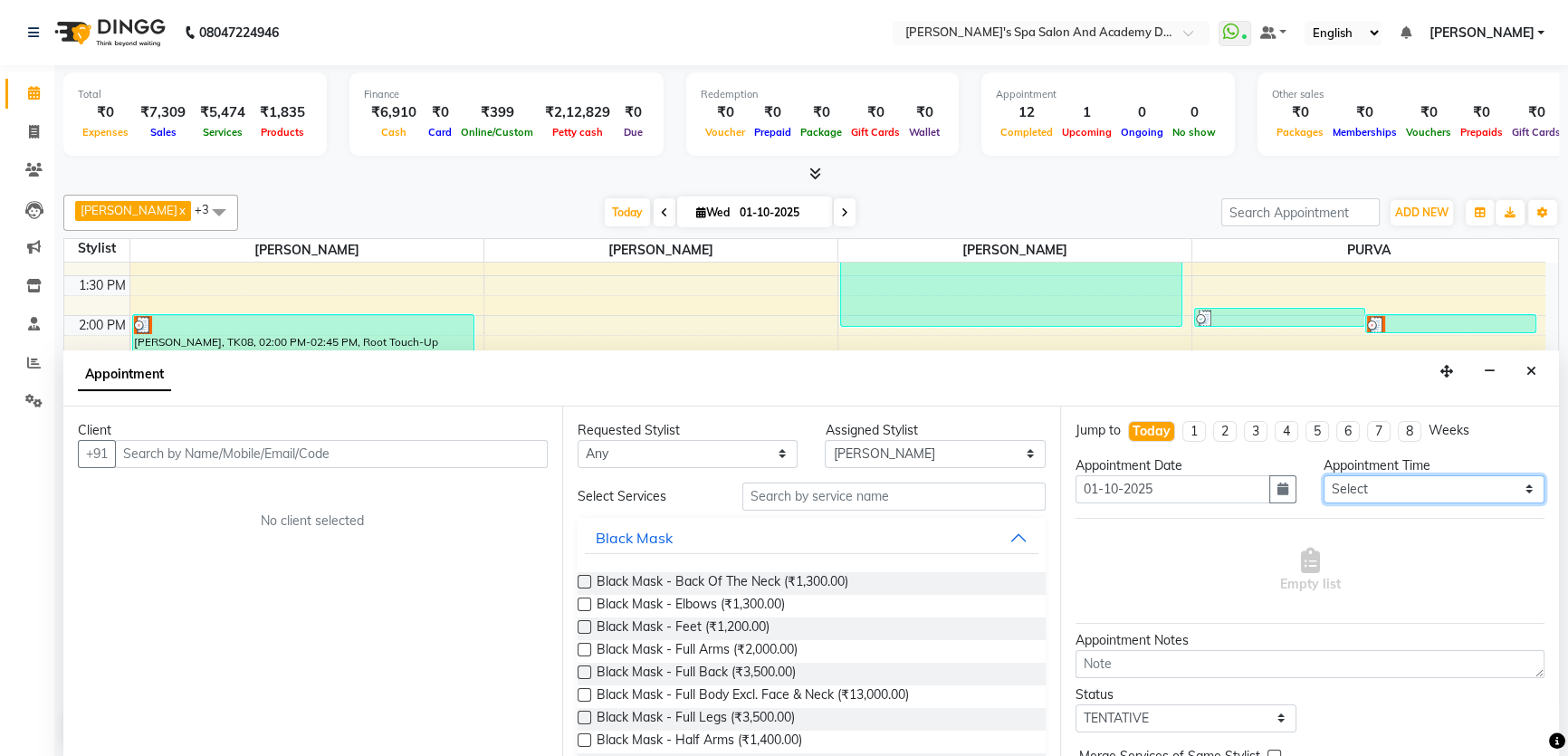
click at [1449, 485] on select "Select 10:00 AM 10:20 AM 10:40 AM 11:00 AM 11:20 AM 11:40 AM 12:00 PM 12:20 PM …" at bounding box center [1434, 489] width 221 height 28
select select "920"
click at [1324, 475] on select "Select 10:00 AM 10:20 AM 10:40 AM 11:00 AM 11:20 AM 11:40 AM 12:00 PM 12:20 PM …" at bounding box center [1434, 489] width 221 height 28
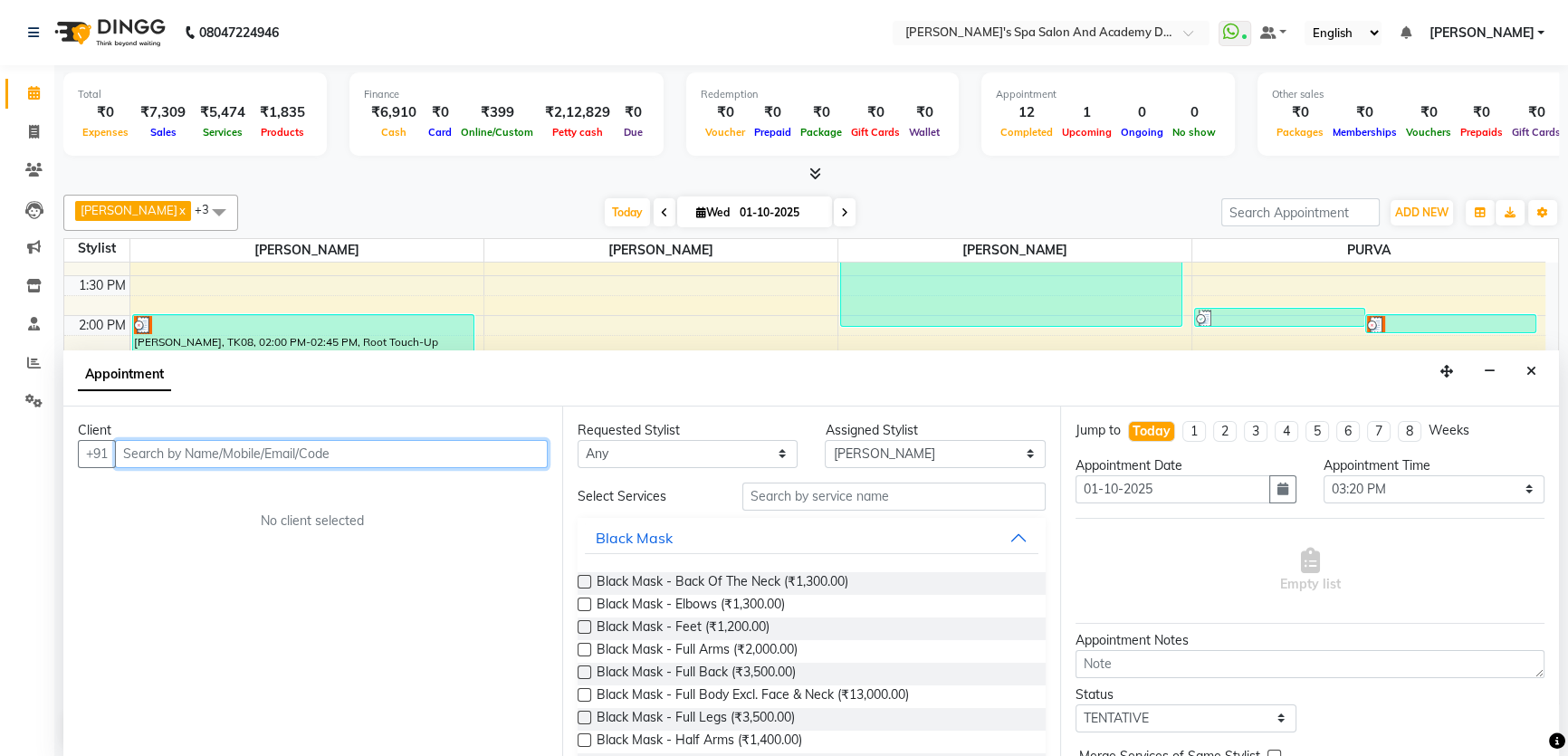
click at [167, 461] on input "text" at bounding box center [331, 454] width 433 height 28
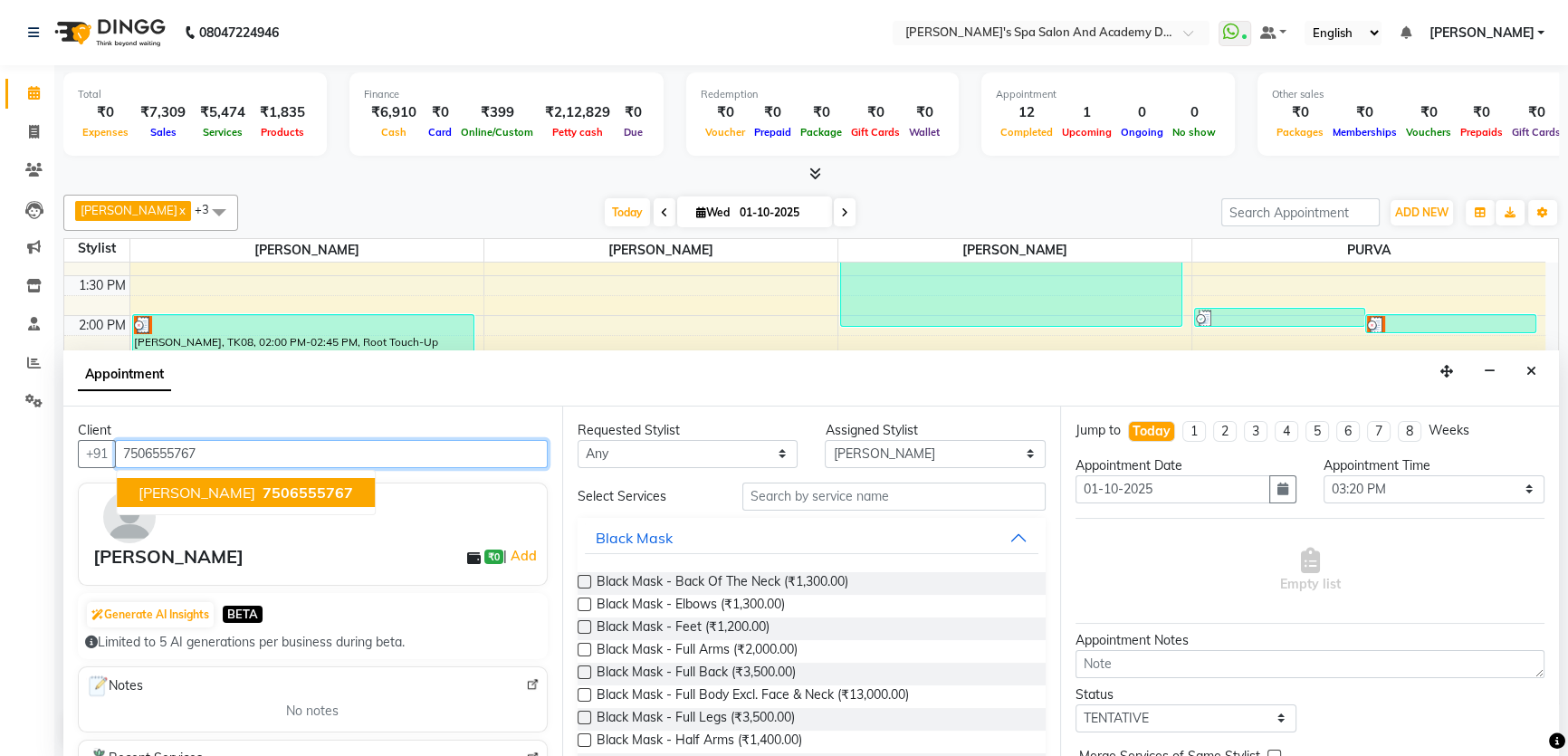
click at [259, 490] on ngb-highlight "7506555767" at bounding box center [306, 492] width 95 height 18
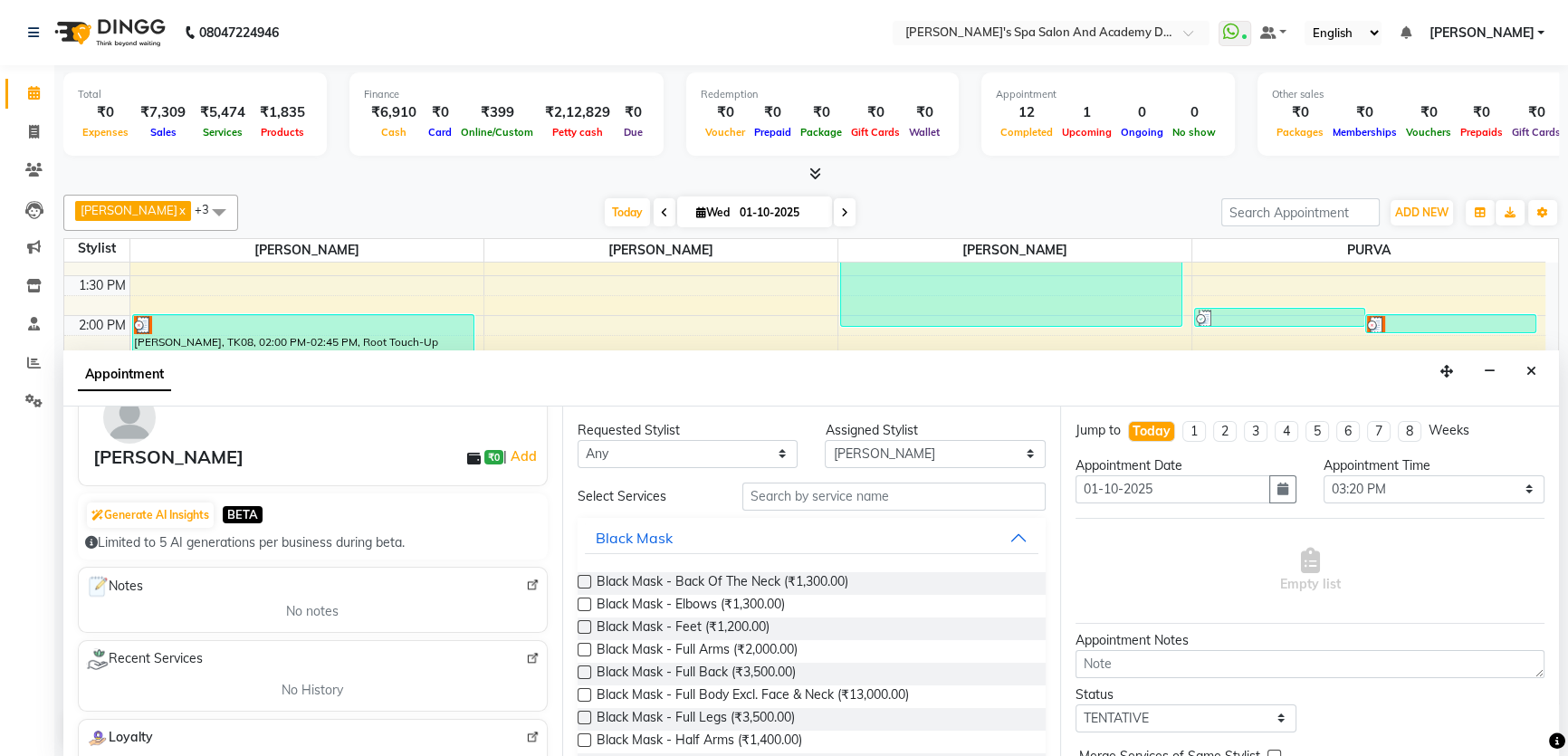
scroll to position [246, 0]
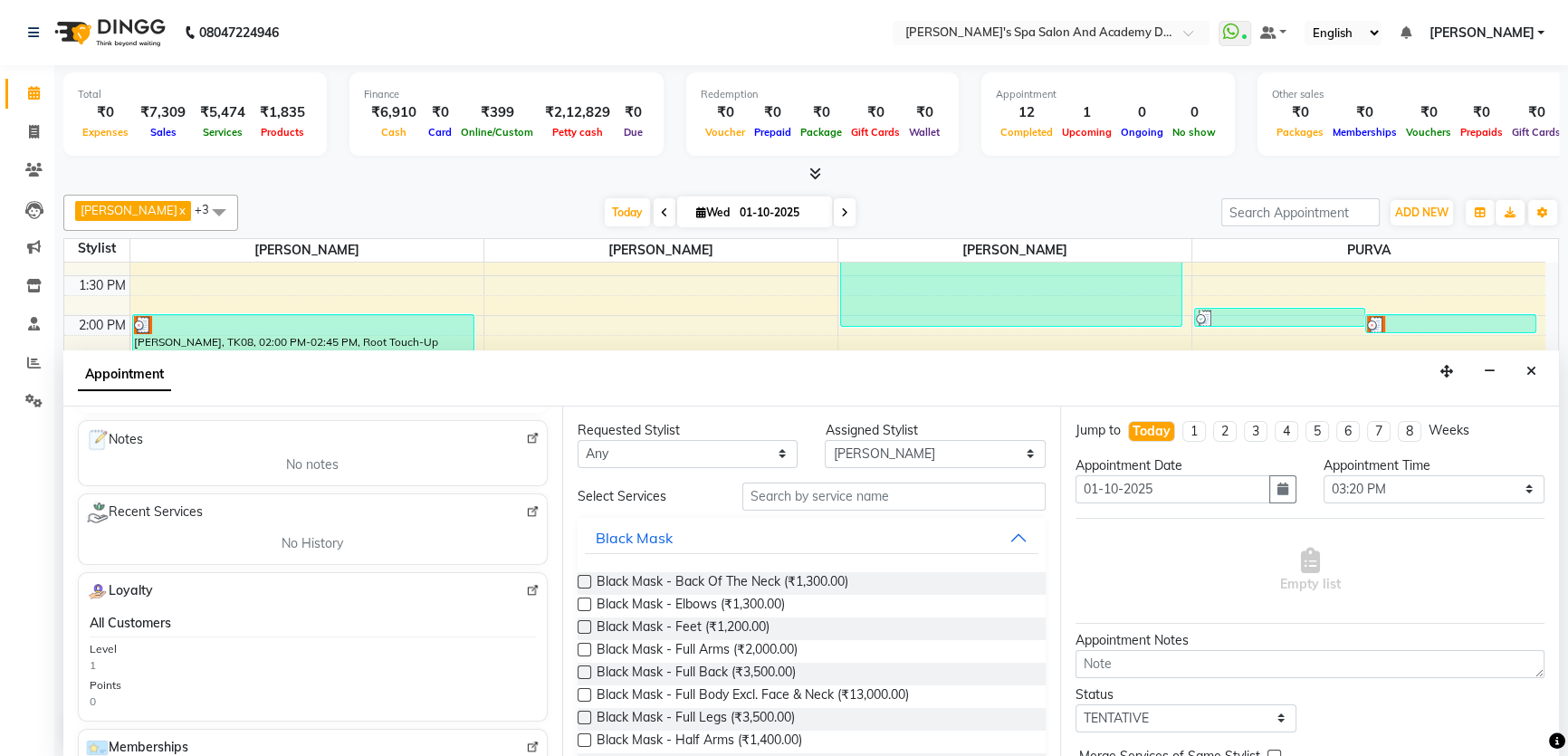
type input "7506555767"
click at [770, 500] on input "text" at bounding box center [894, 496] width 303 height 28
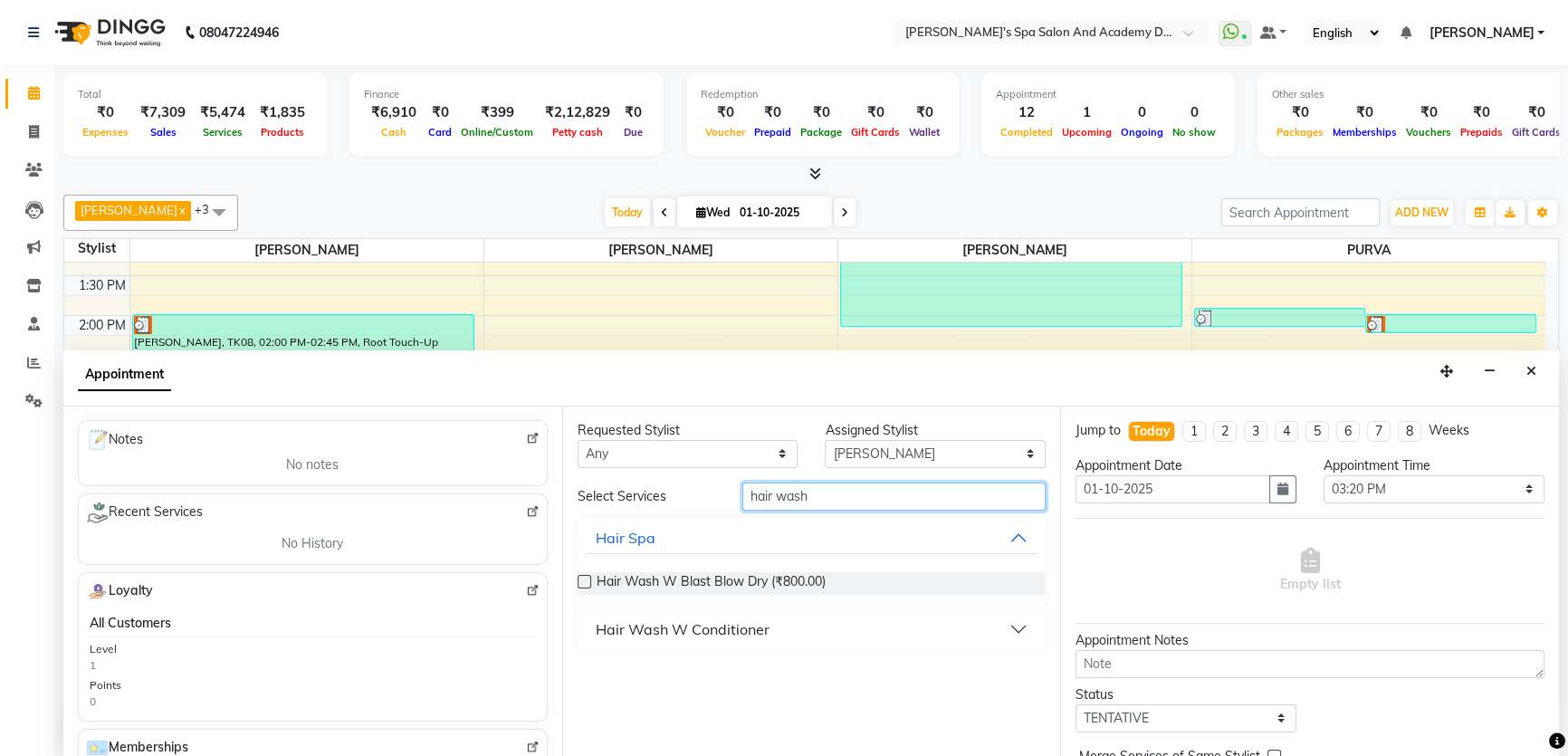
type input "hair wash"
click at [961, 627] on button "Hair Wash W Conditioner" at bounding box center [812, 630] width 455 height 33
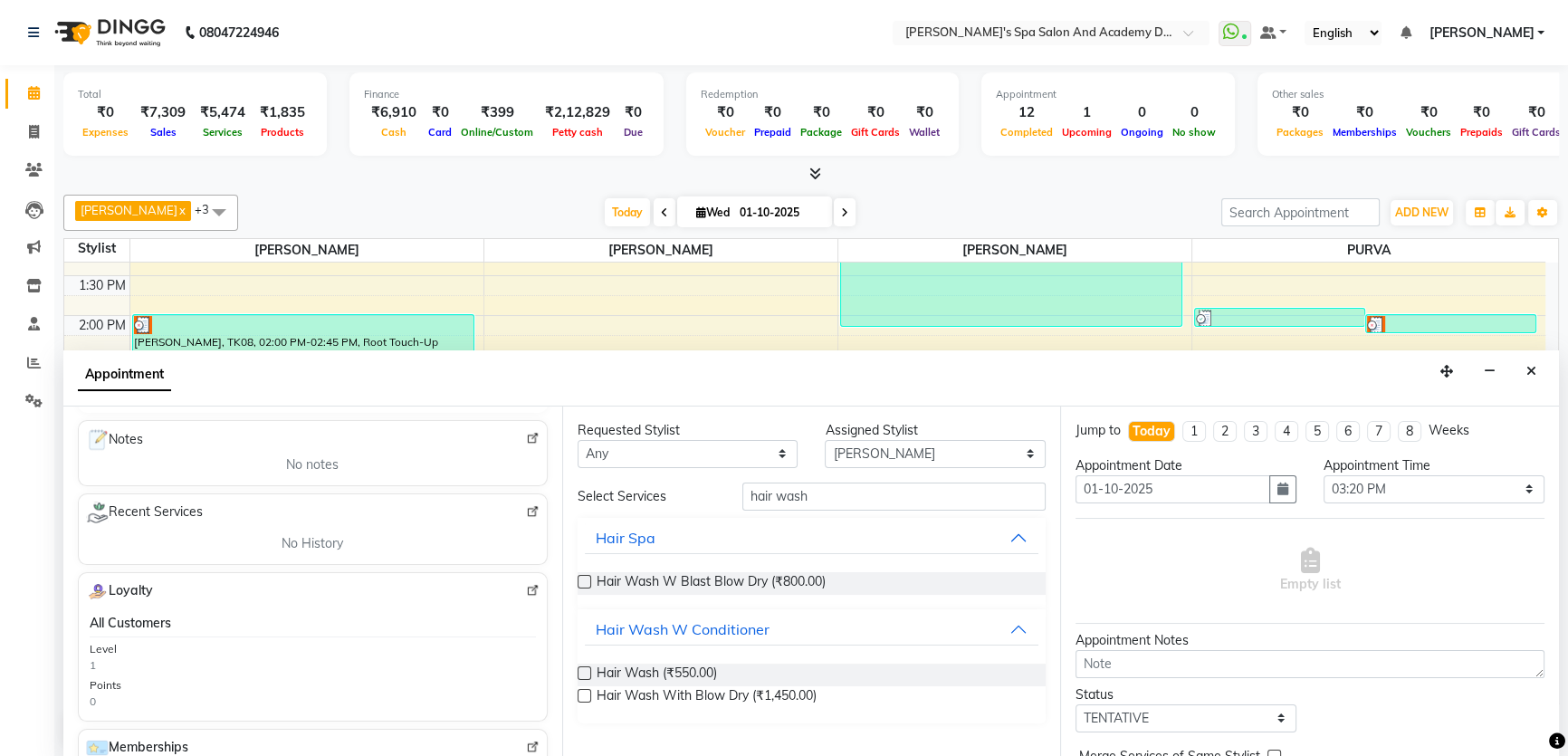
click at [588, 671] on label at bounding box center [584, 673] width 14 height 14
click at [588, 671] on input "checkbox" at bounding box center [583, 675] width 12 height 12
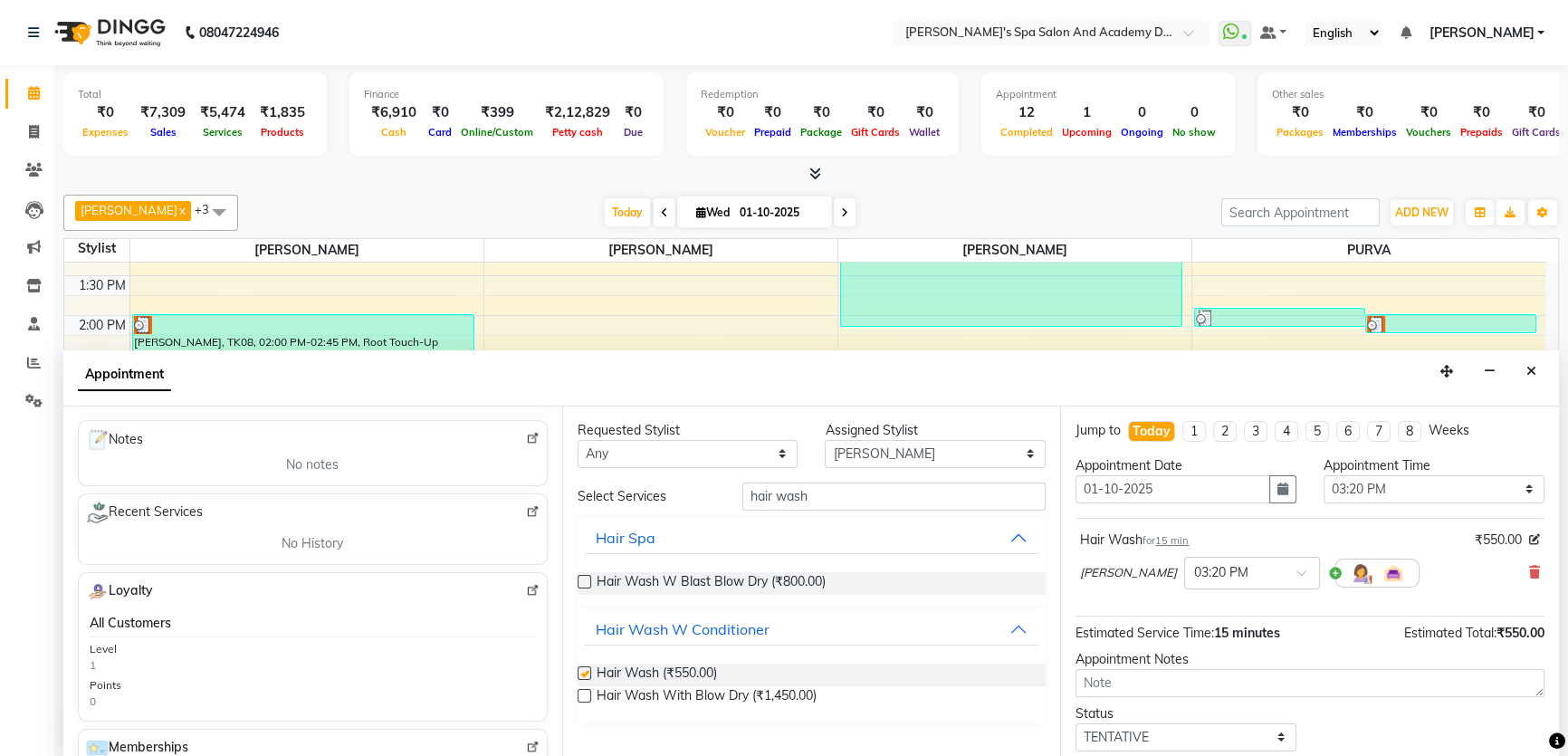
checkbox input "false"
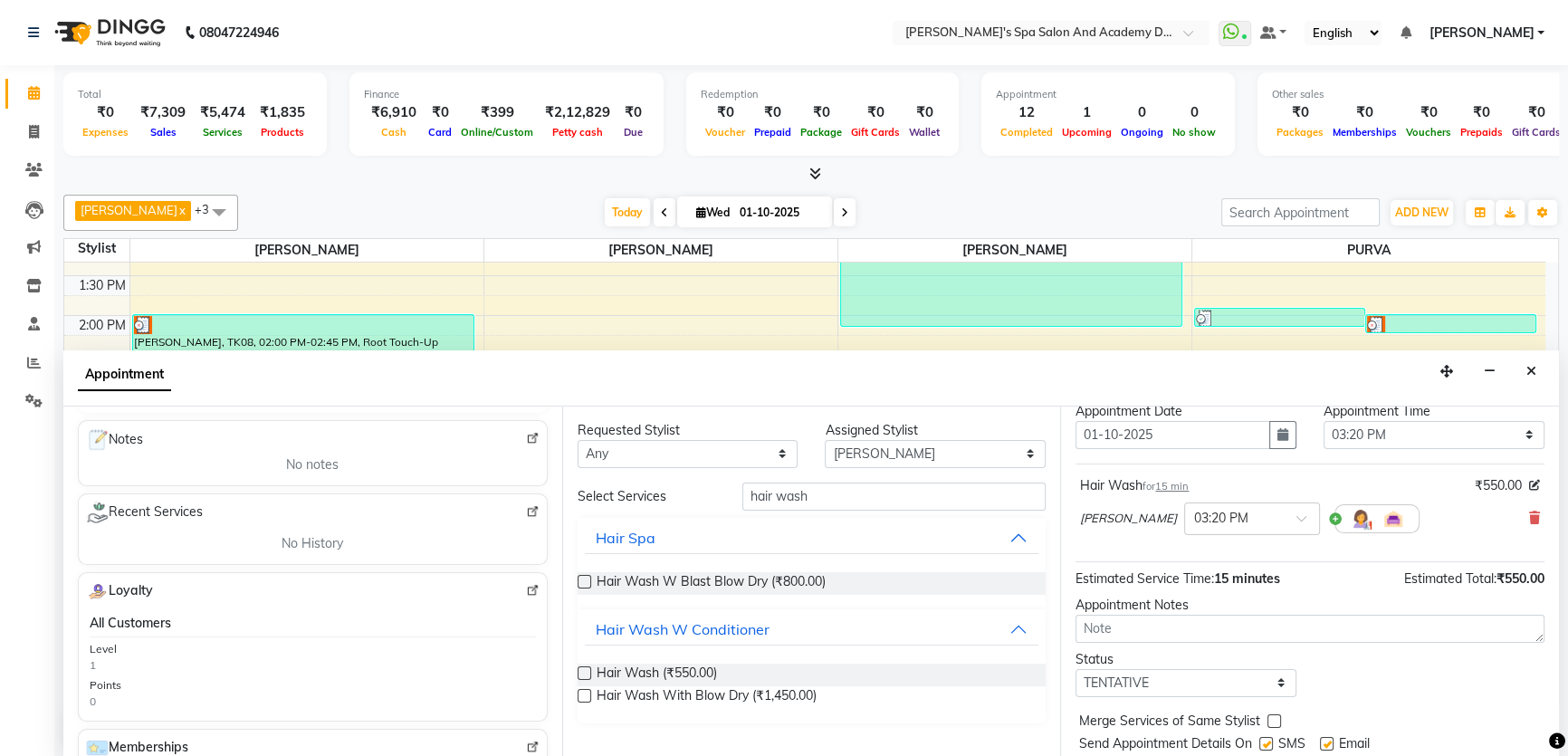
scroll to position [107, 0]
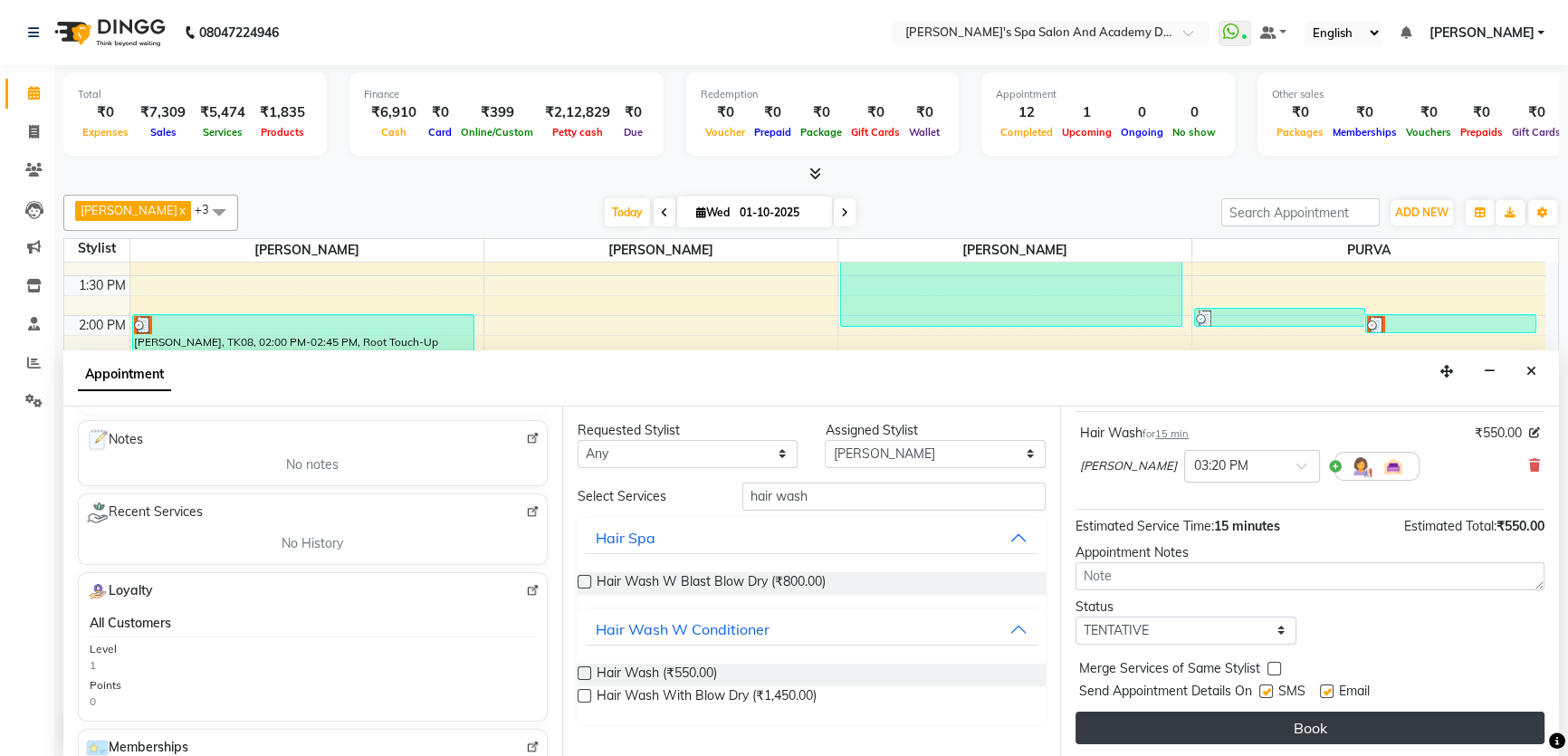
click at [1297, 730] on button "Book" at bounding box center [1310, 728] width 469 height 33
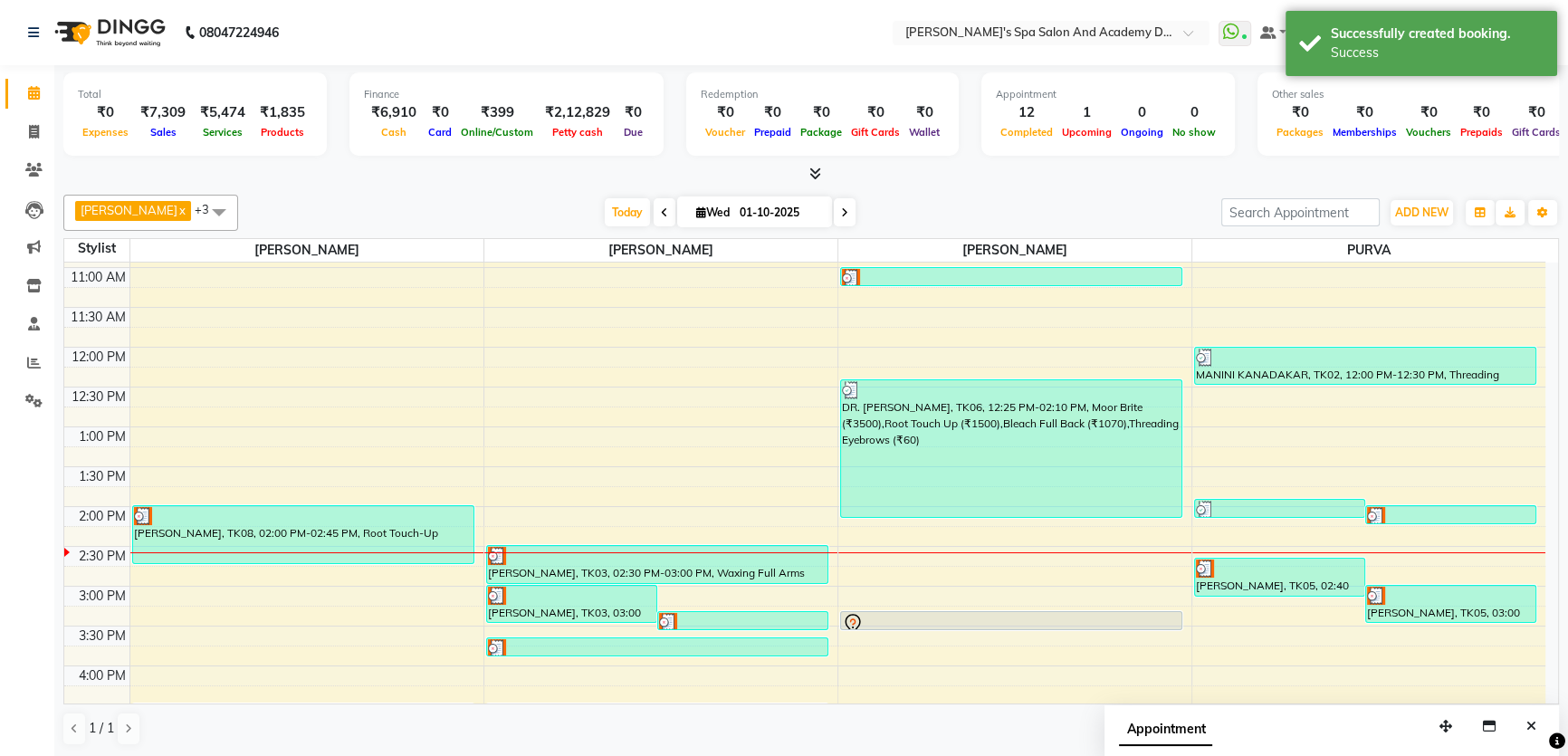
scroll to position [98, 0]
